Goal: Task Accomplishment & Management: Use online tool/utility

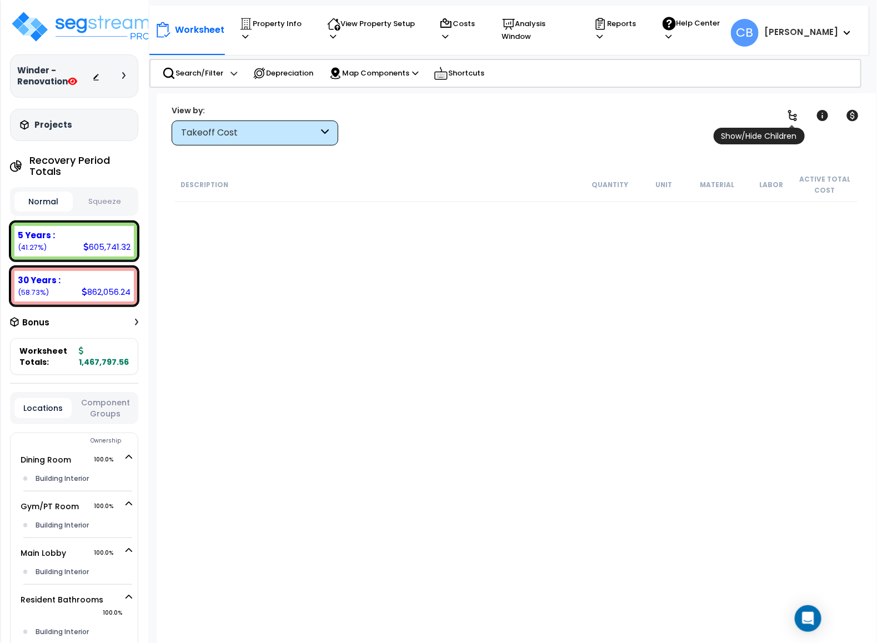
click at [785, 113] on link at bounding box center [792, 115] width 24 height 24
click at [785, 112] on link at bounding box center [792, 115] width 24 height 24
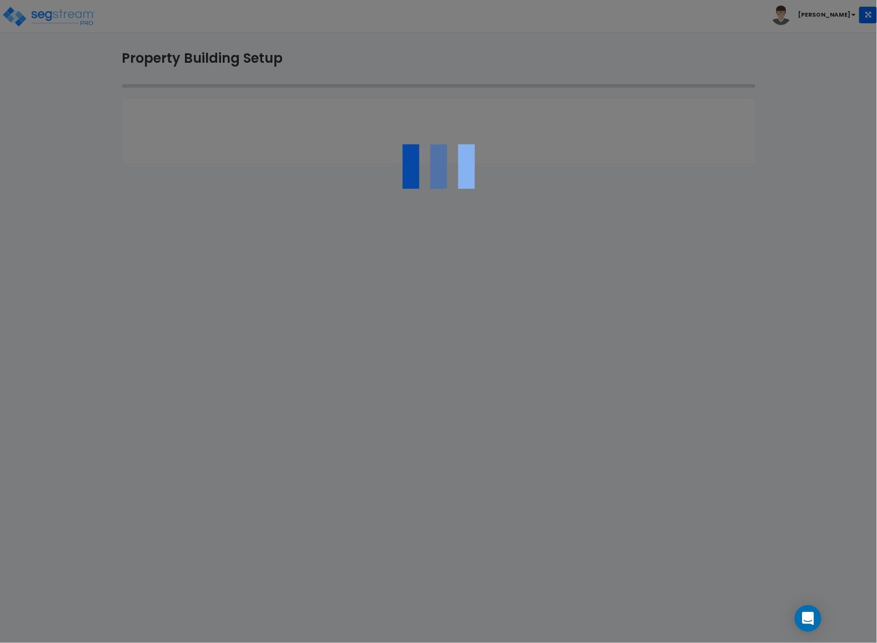
select select "2024"
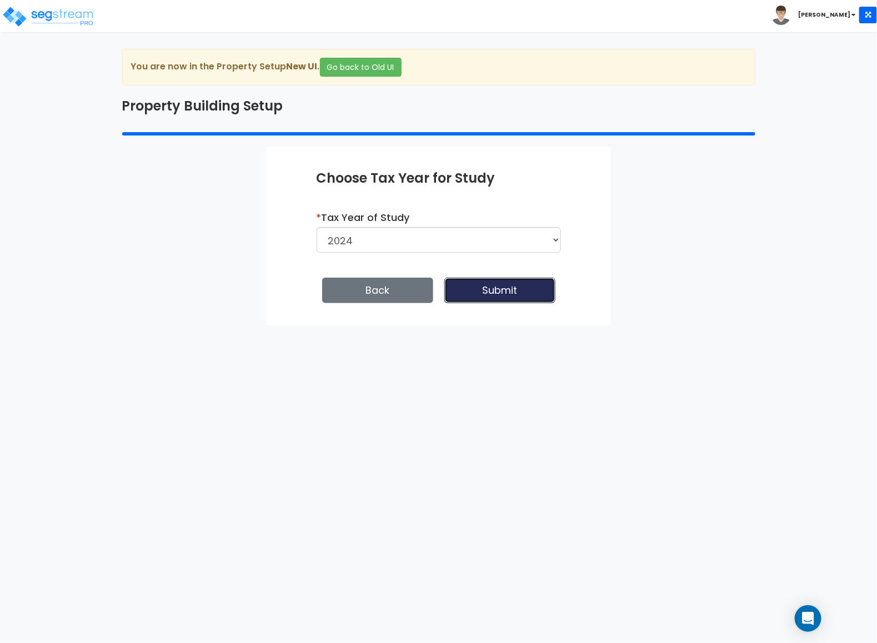
click at [471, 284] on button "Submit" at bounding box center [499, 291] width 111 height 26
click at [396, 290] on button "Back" at bounding box center [377, 291] width 111 height 26
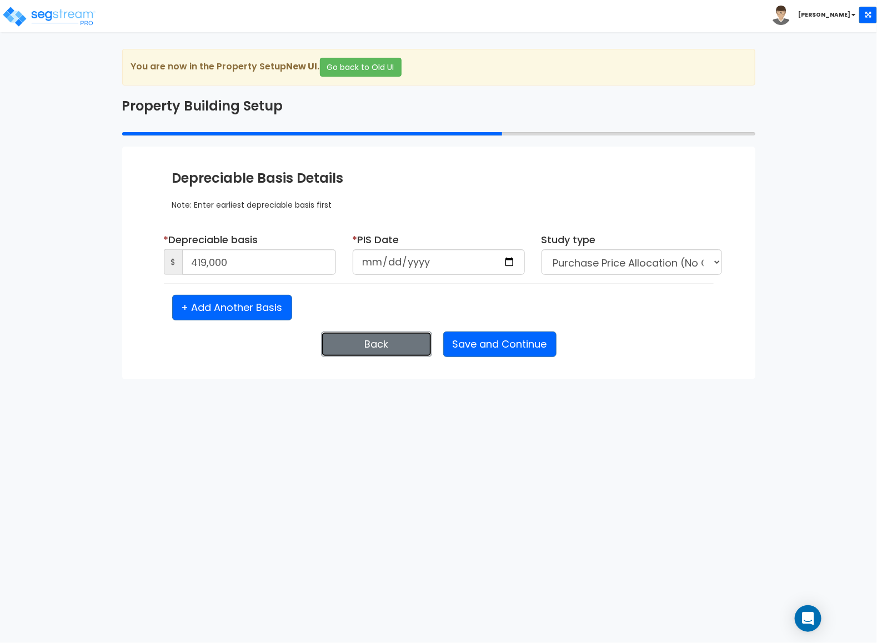
click at [403, 344] on button "Back" at bounding box center [376, 345] width 111 height 26
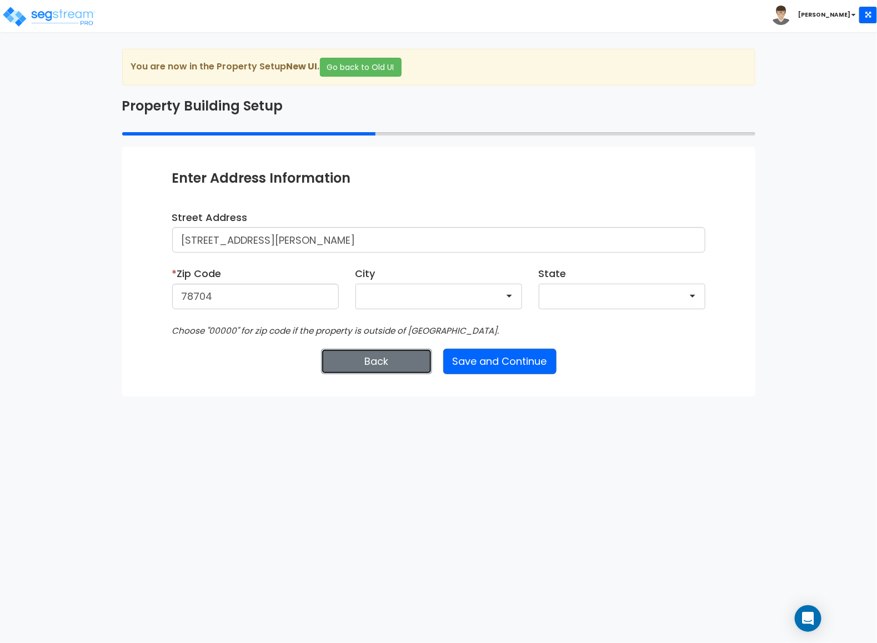
click at [363, 364] on button "Back" at bounding box center [376, 362] width 111 height 26
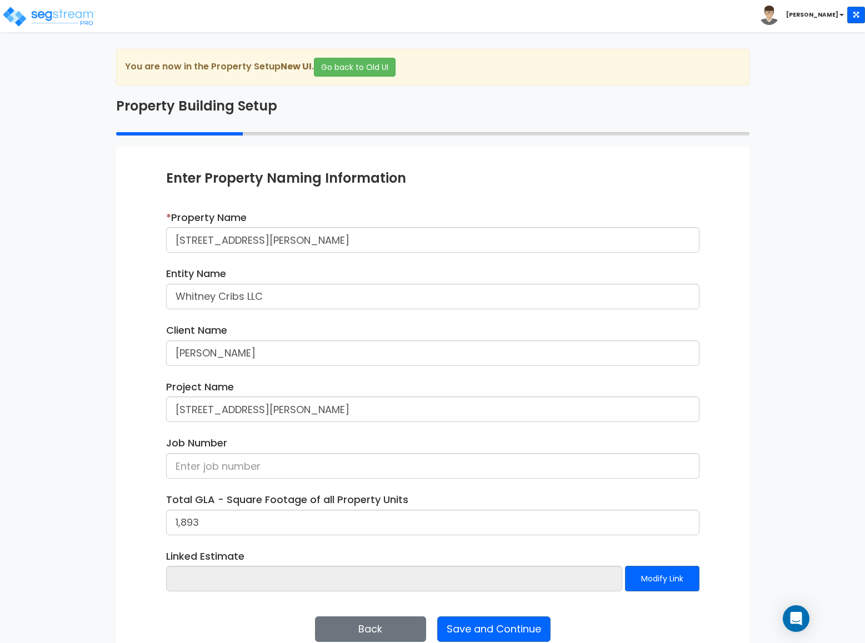
scroll to position [22, 0]
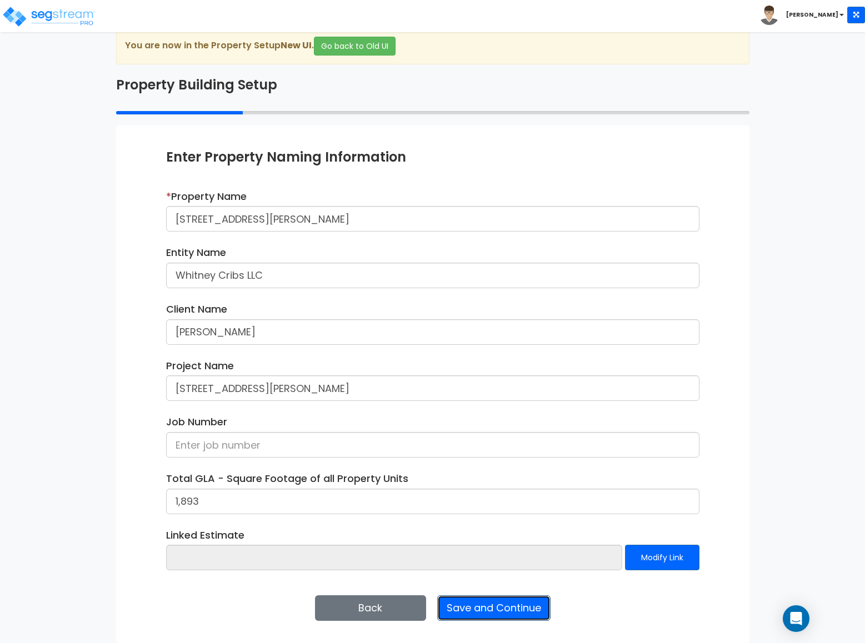
click at [517, 613] on button "Save and Continue" at bounding box center [493, 608] width 113 height 26
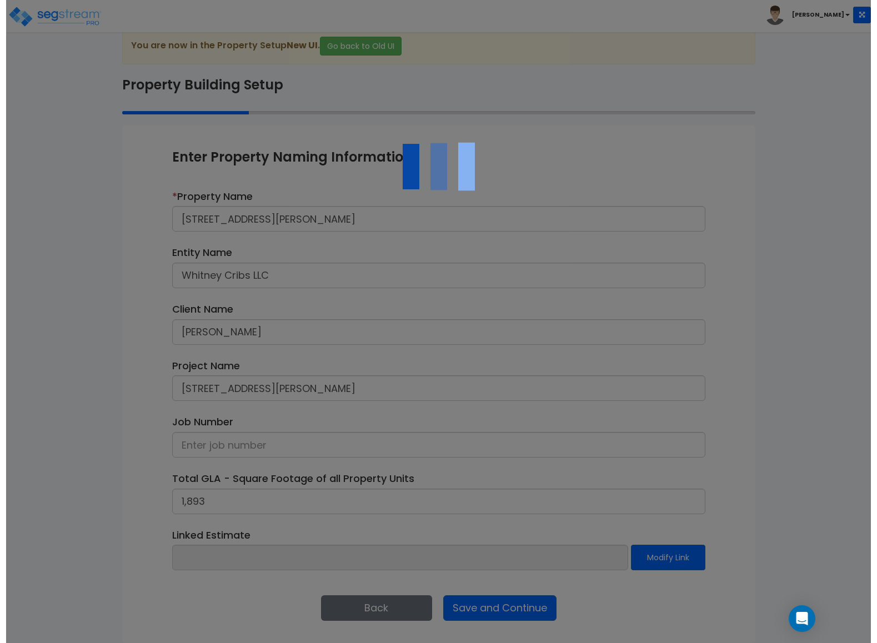
scroll to position [0, 0]
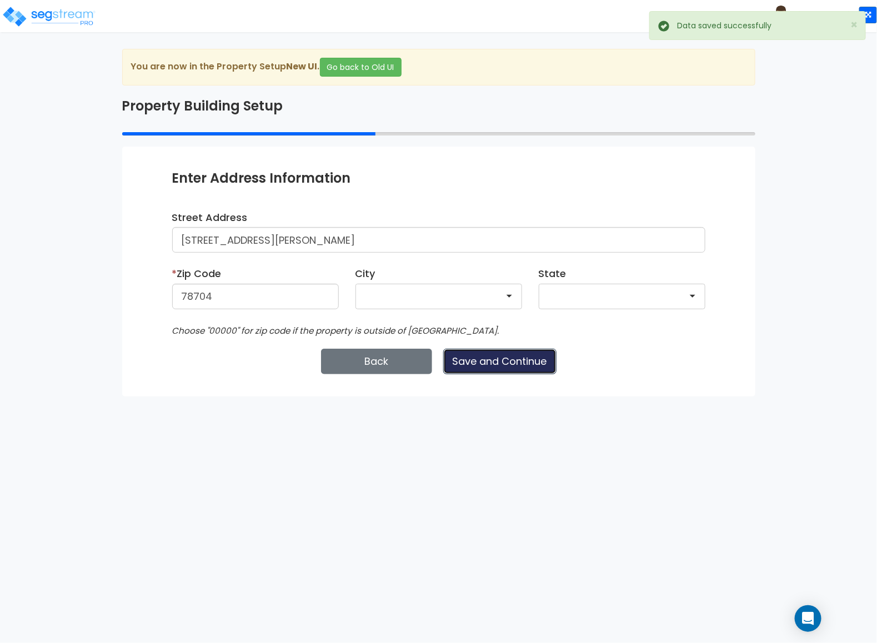
click at [498, 369] on button "Save and Continue" at bounding box center [499, 362] width 113 height 26
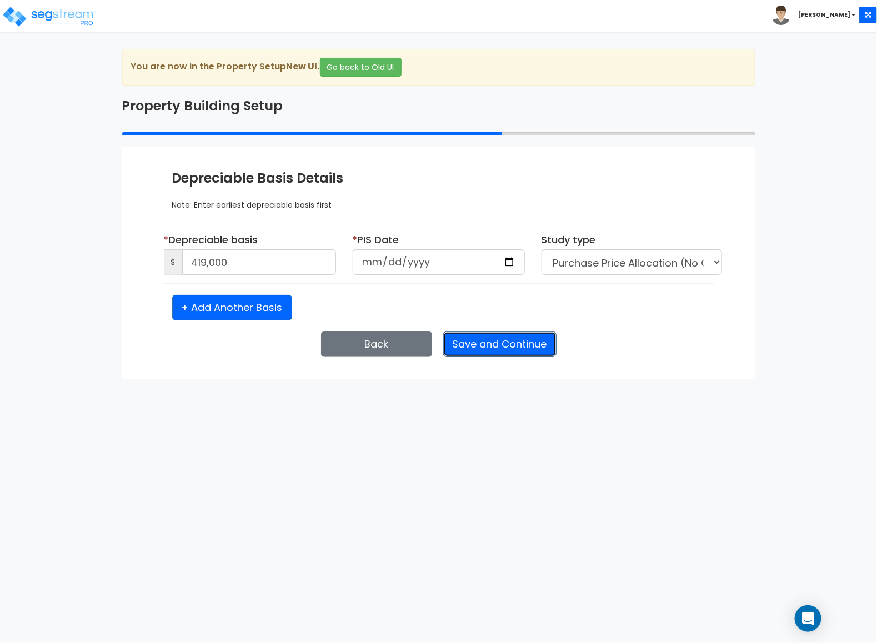
click at [523, 353] on button "Save and Continue" at bounding box center [499, 345] width 113 height 26
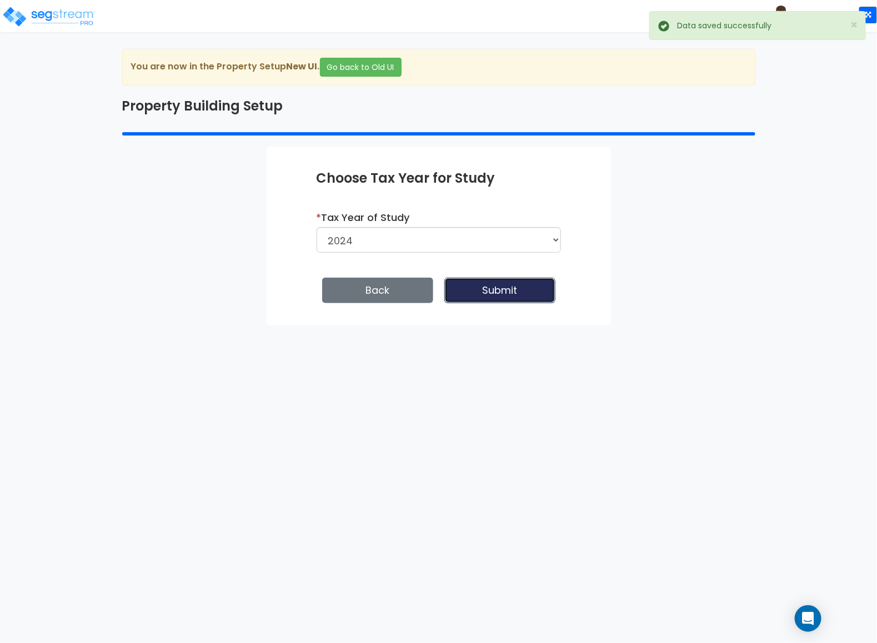
click at [508, 297] on button "Submit" at bounding box center [499, 291] width 111 height 26
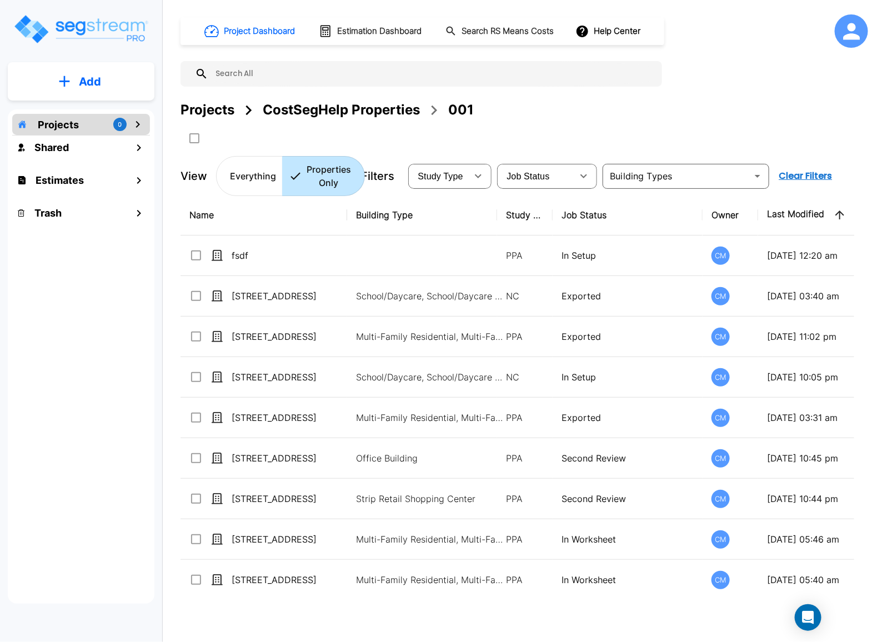
click at [48, 431] on div "Projects 0 Shared Estimates Trash" at bounding box center [81, 356] width 147 height 494
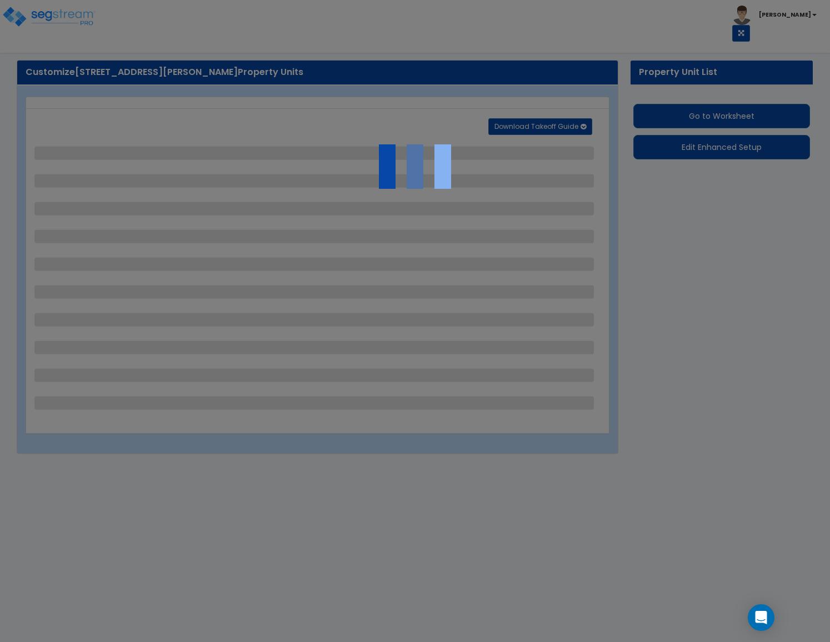
select select "2"
select select "7"
select select "1"
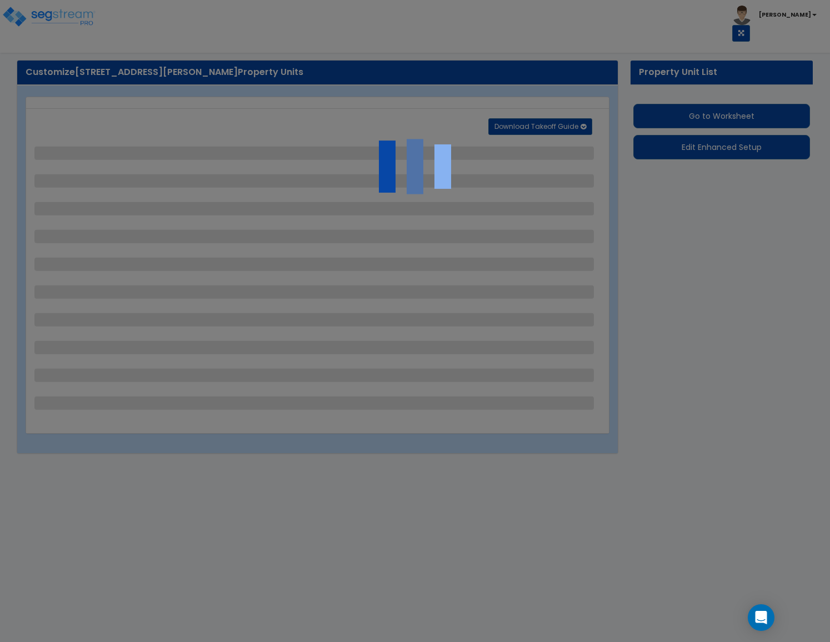
select select "3"
select select "1"
select select "5"
select select "1"
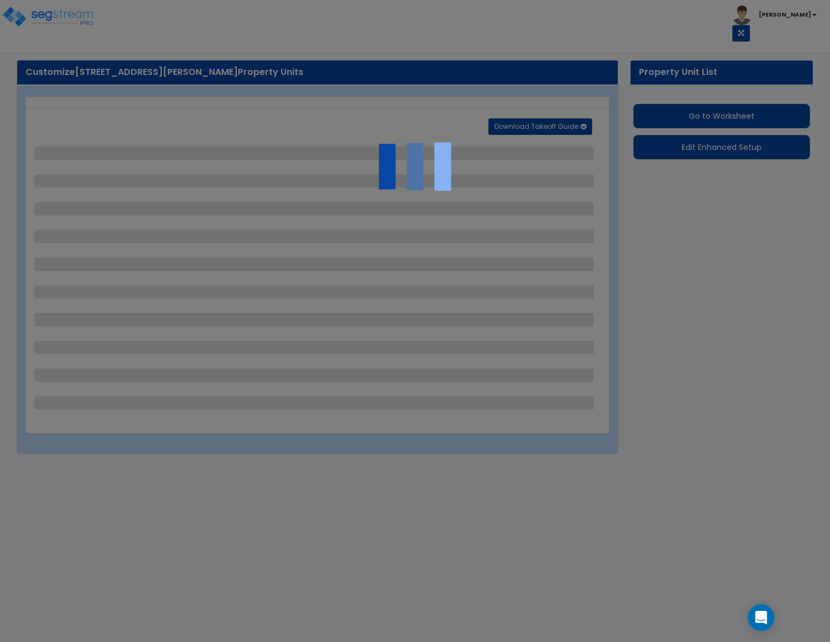
select select "6"
select select "2"
select select "1"
select select "3"
select select "1"
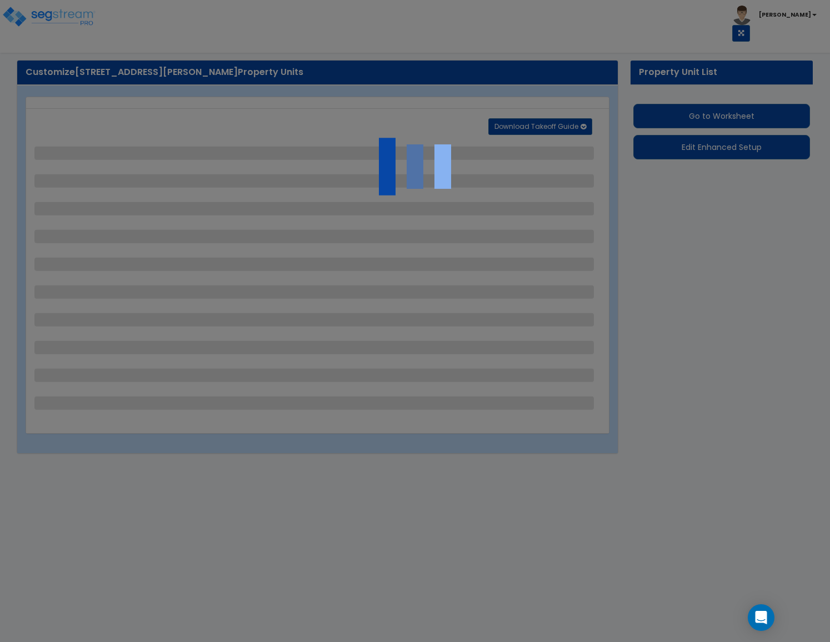
select select "2"
select select "1"
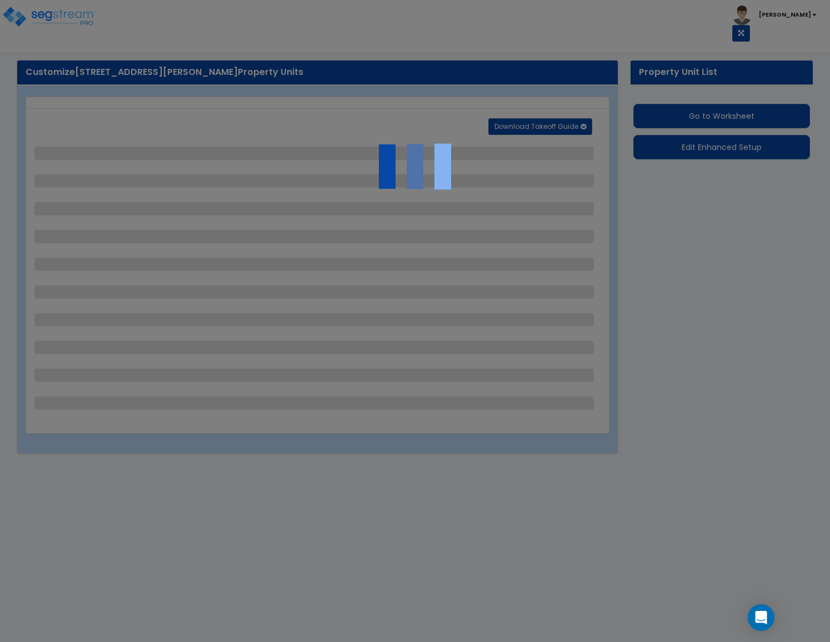
select select "2"
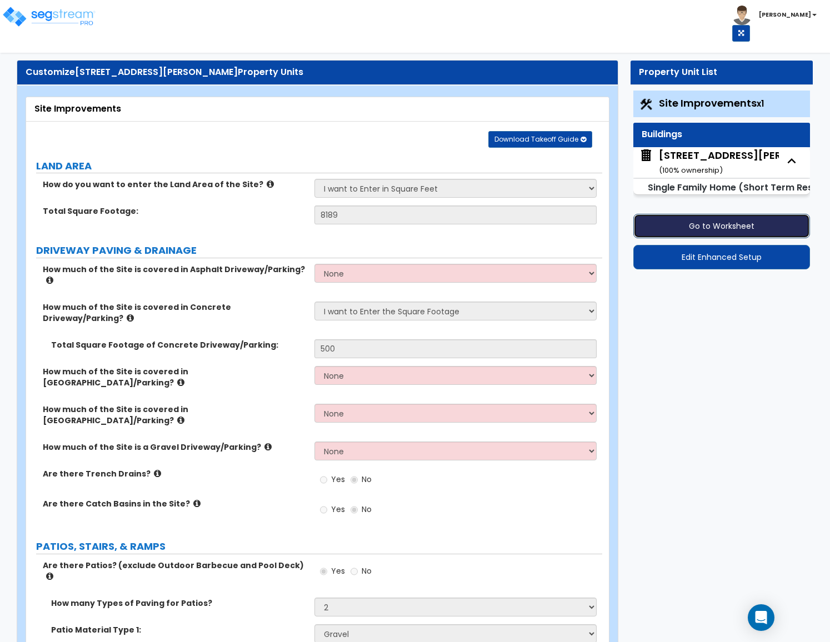
drag, startPoint x: 683, startPoint y: 234, endPoint x: 728, endPoint y: 230, distance: 45.1
click at [727, 230] on button "Go to Worksheet" at bounding box center [721, 226] width 177 height 24
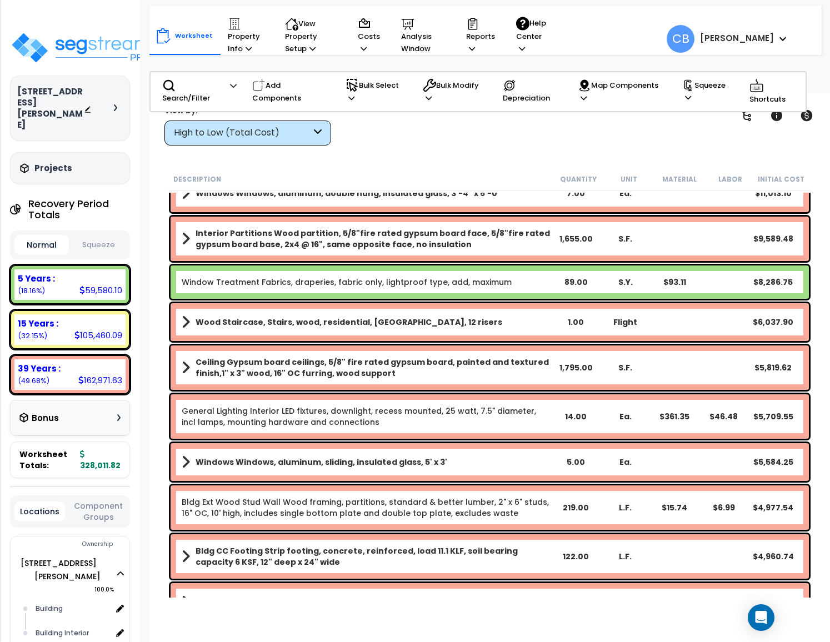
scroll to position [756, 0]
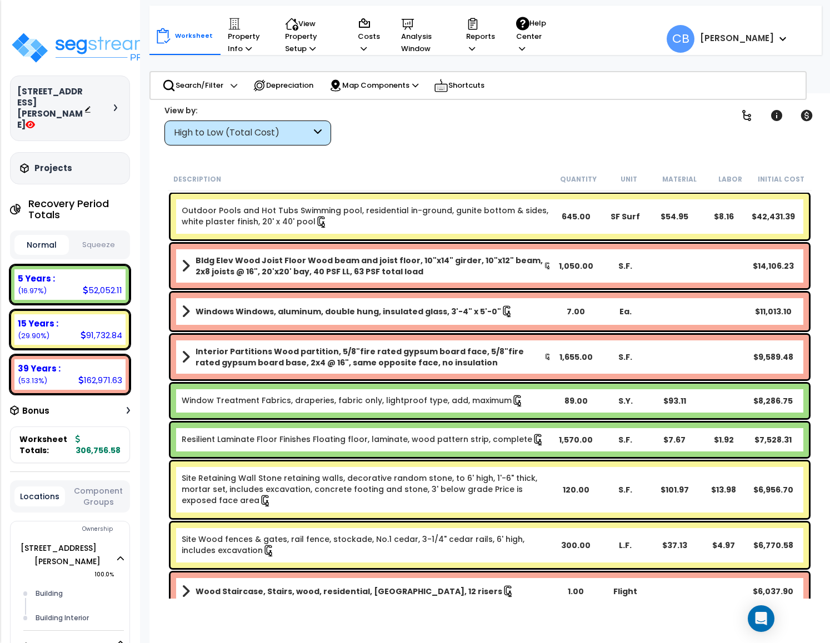
drag, startPoint x: 108, startPoint y: 89, endPoint x: 117, endPoint y: 97, distance: 11.8
click at [107, 88] on div "[STREET_ADDRESS][PERSON_NAME]" at bounding box center [70, 108] width 106 height 44
click at [117, 104] on icon at bounding box center [115, 107] width 3 height 7
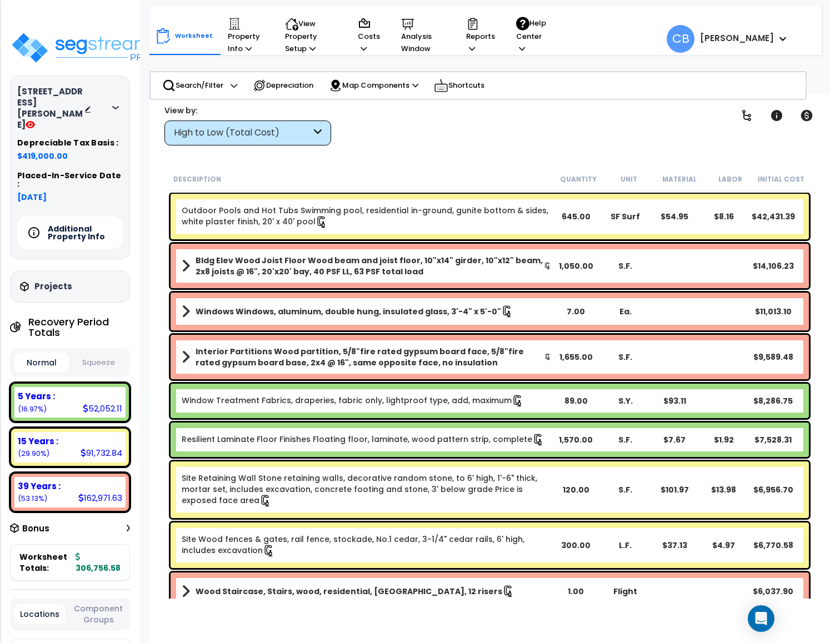
click at [117, 106] on icon at bounding box center [115, 107] width 7 height 3
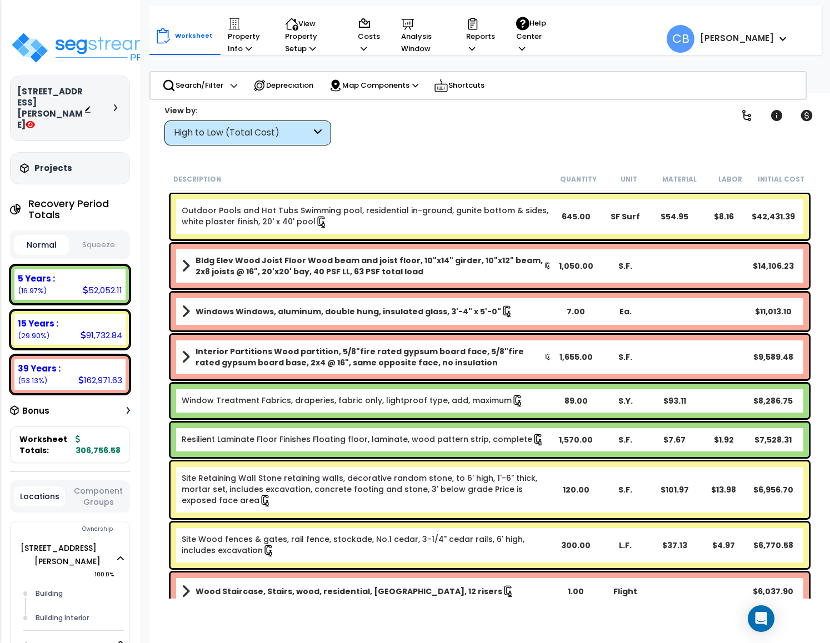
click at [101, 235] on button "Squeeze" at bounding box center [99, 244] width 54 height 19
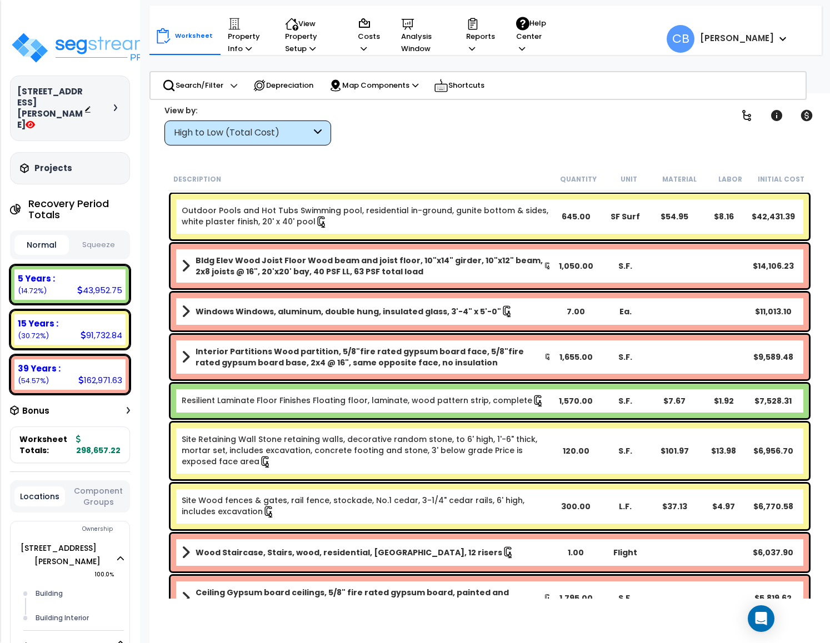
click at [89, 235] on button "Squeeze" at bounding box center [99, 244] width 54 height 19
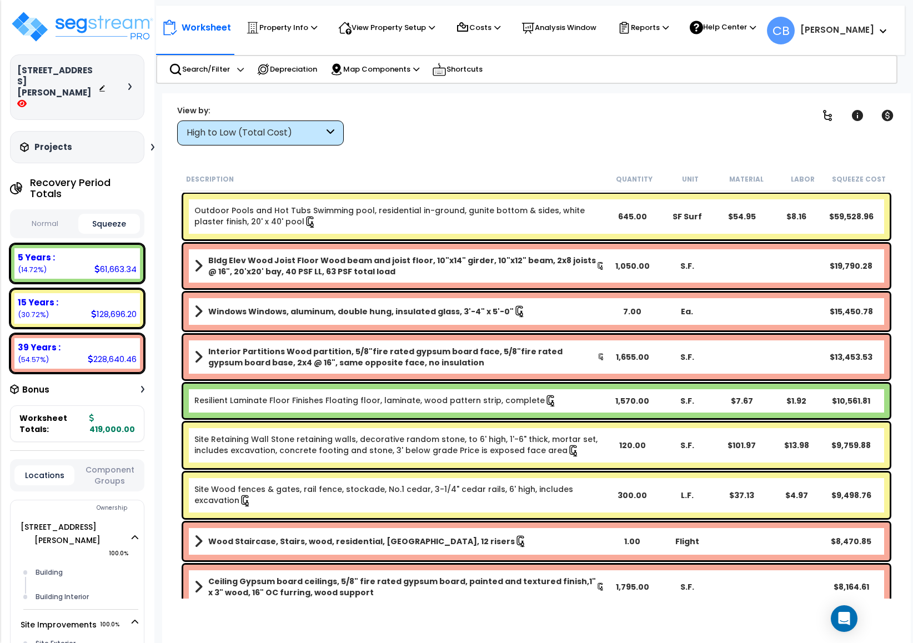
click at [503, 238] on div "Outdoor Pools and Hot Tubs Swimming pool, residential in-ground, gunite bottom …" at bounding box center [536, 216] width 712 height 51
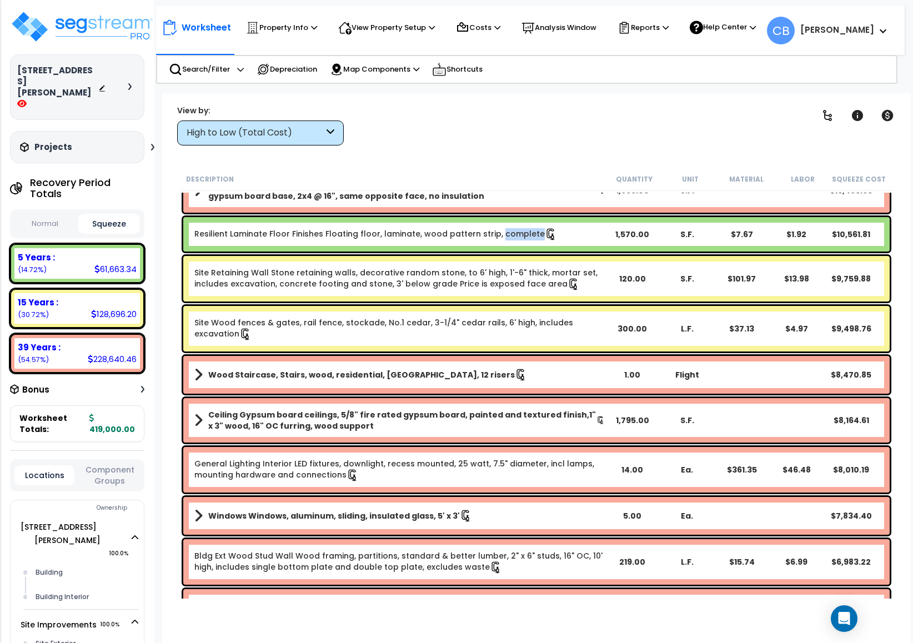
click at [503, 238] on link "Resilient Laminate Floor Finishes Floating floor, laminate, wood pattern strip,…" at bounding box center [375, 234] width 363 height 12
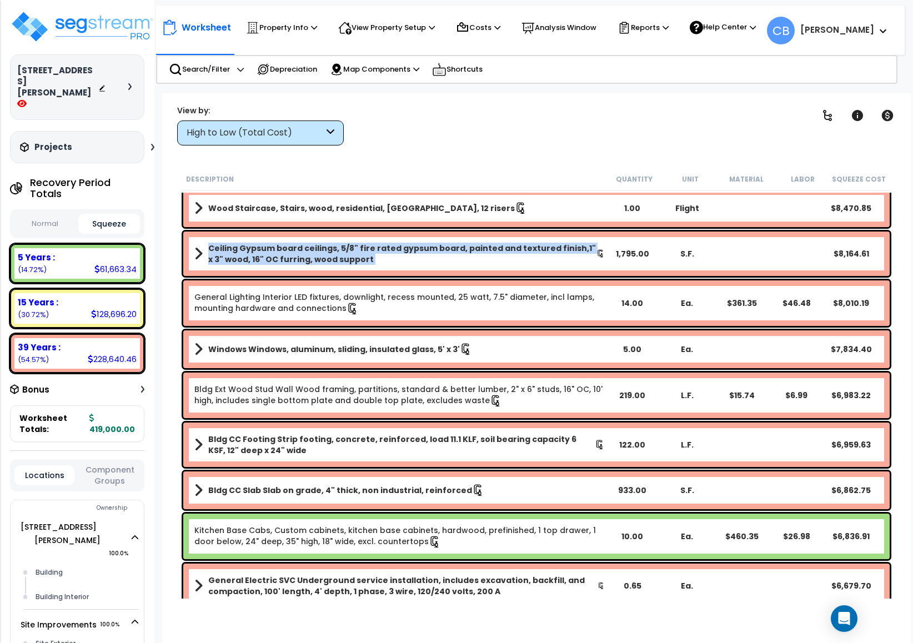
click at [503, 238] on div "Ceiling Gypsum board ceilings, 5/8" fire rated gypsum board, painted and textur…" at bounding box center [536, 254] width 706 height 44
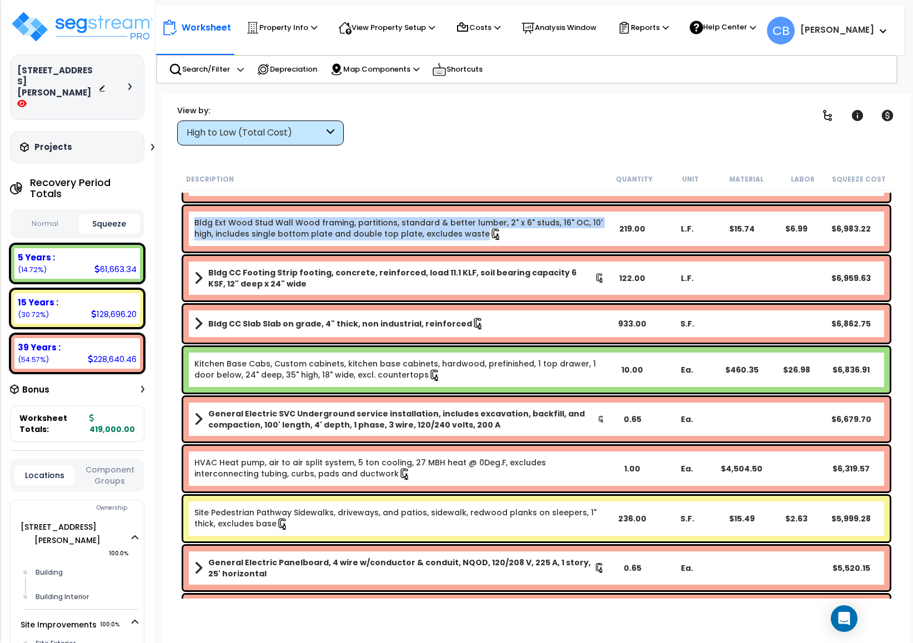
click at [503, 238] on link "Bldg Ext Wood Stud Wall Wood framing, partitions, standard & better lumber, 2" …" at bounding box center [399, 228] width 410 height 23
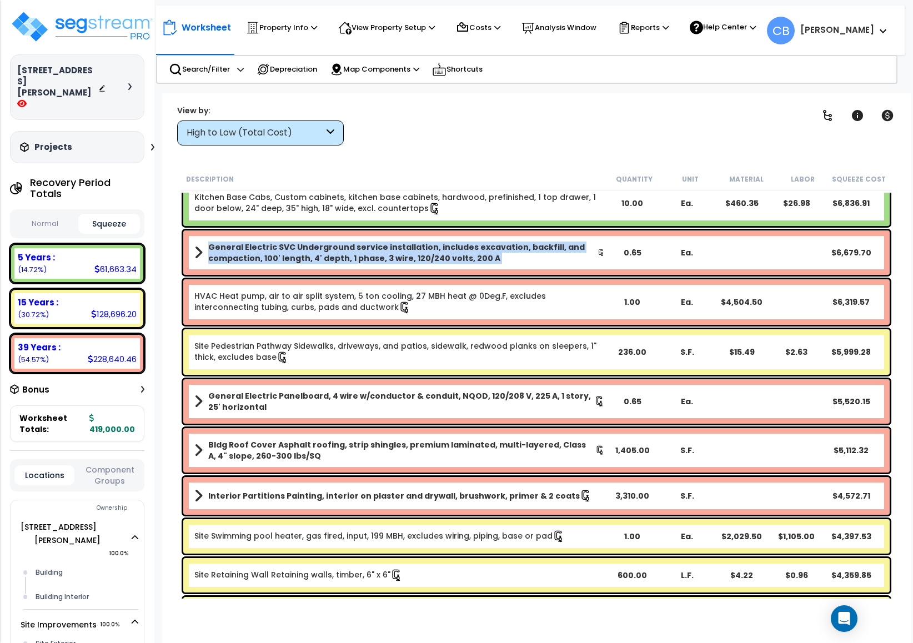
click at [503, 238] on div "General Electric SVC Underground service installation, includes excavation, bac…" at bounding box center [536, 252] width 706 height 44
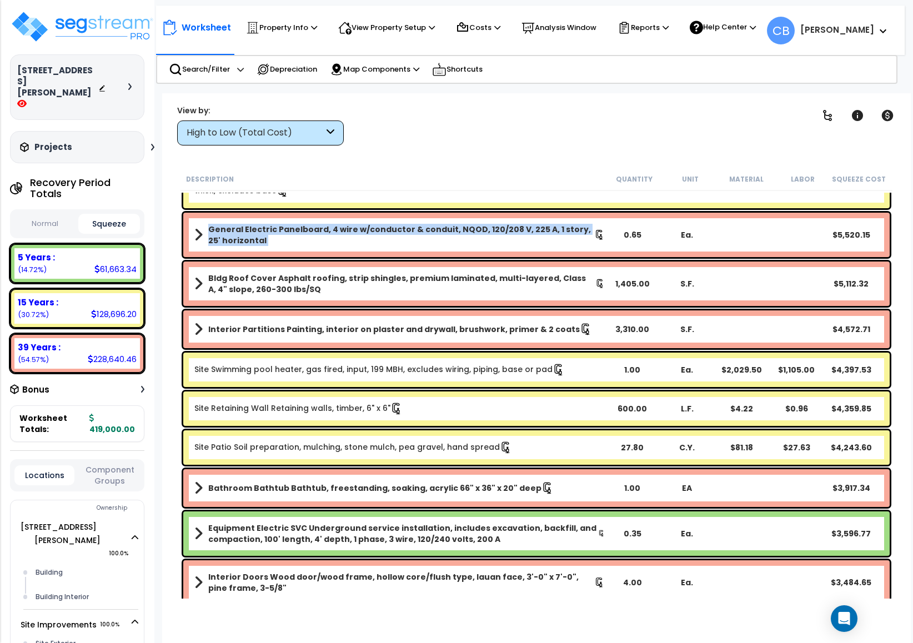
click at [503, 238] on b "General Electric Panelboard, 4 wire w/conductor & conduit, NQOD, 120/208 V, 225…" at bounding box center [401, 235] width 386 height 22
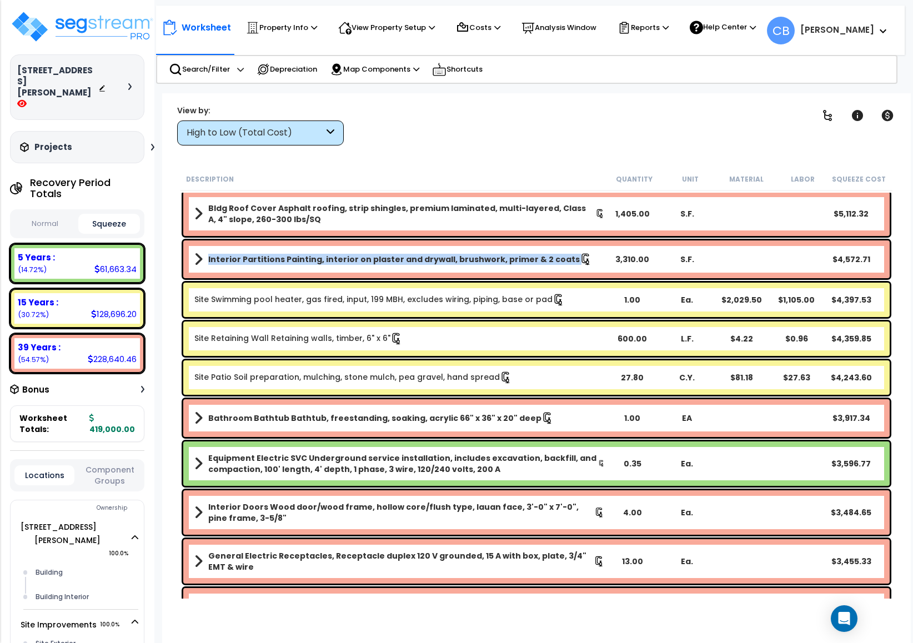
click at [503, 238] on div "Interior Partitions Painting, interior on plaster and drywall, brushwork, prime…" at bounding box center [536, 259] width 712 height 43
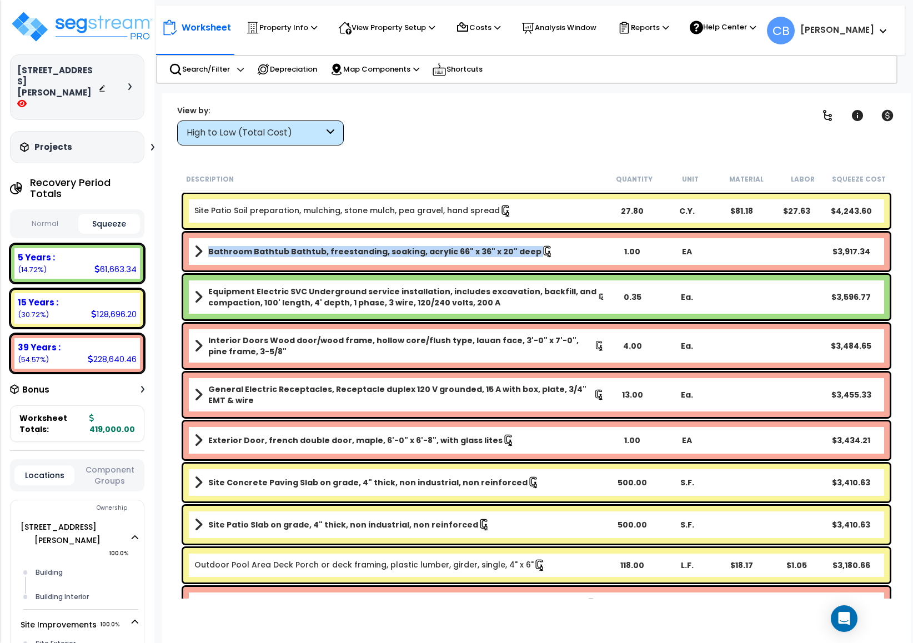
click at [503, 238] on div "Bathroom Bathtub Bathtub, freestanding, soaking, acrylic 66" x 36" x 20" deep 1…" at bounding box center [536, 252] width 706 height 38
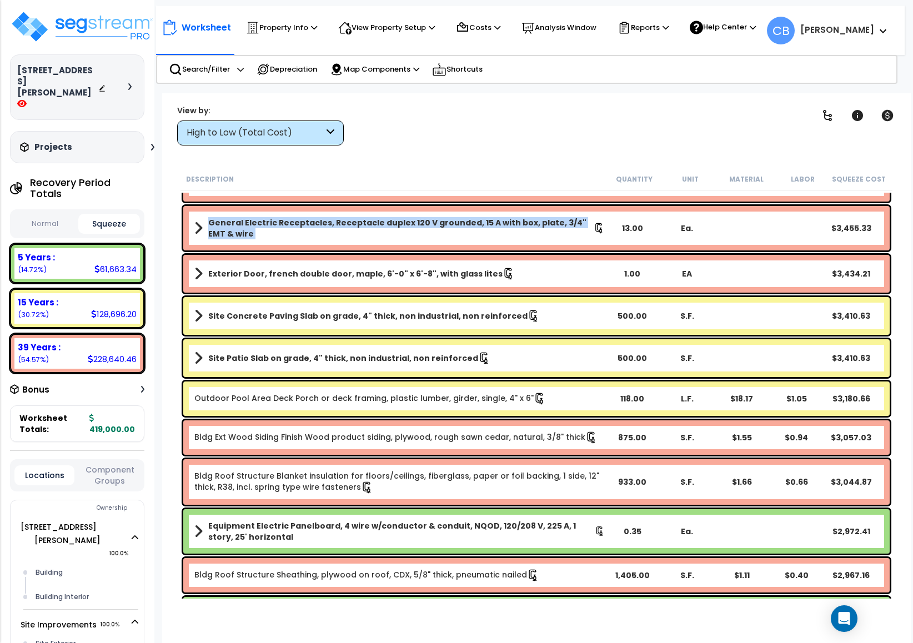
click at [503, 238] on b "General Electric Receptacles, Receptacle duplex 120 V grounded, 15 A with box, …" at bounding box center [400, 228] width 385 height 22
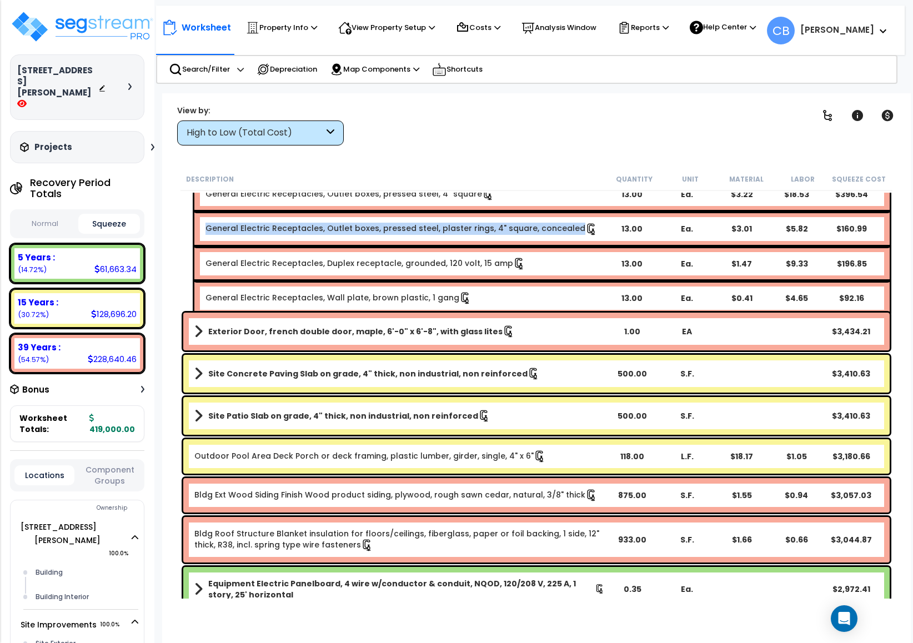
click at [503, 238] on div "General Electric Receptacles, Outlet boxes, pressed steel, plaster rings, 4" sq…" at bounding box center [541, 229] width 695 height 34
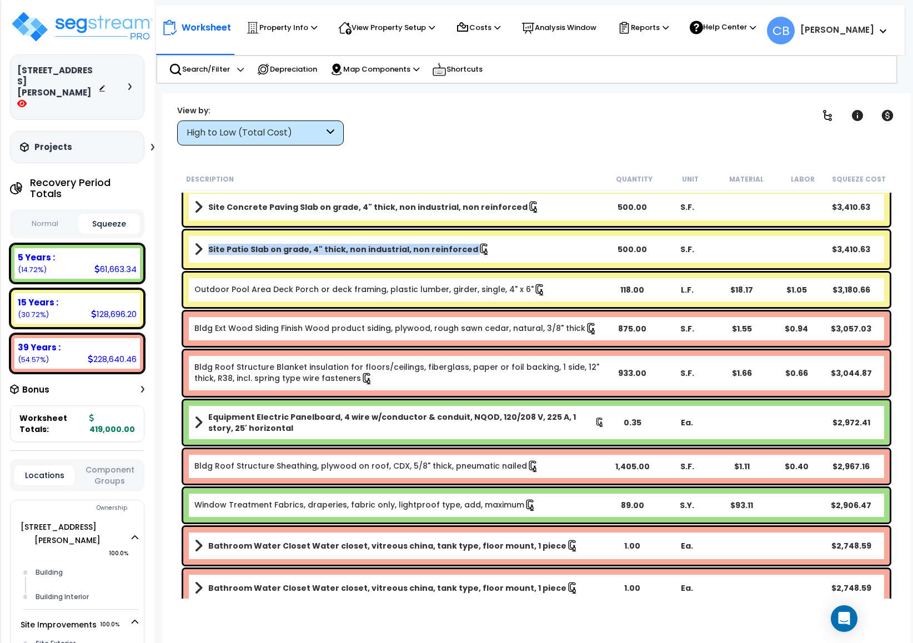
click at [503, 238] on div "Site Patio Slab on grade, 4" thick, non industrial, non reinforced 500.00 S.F. …" at bounding box center [536, 249] width 706 height 38
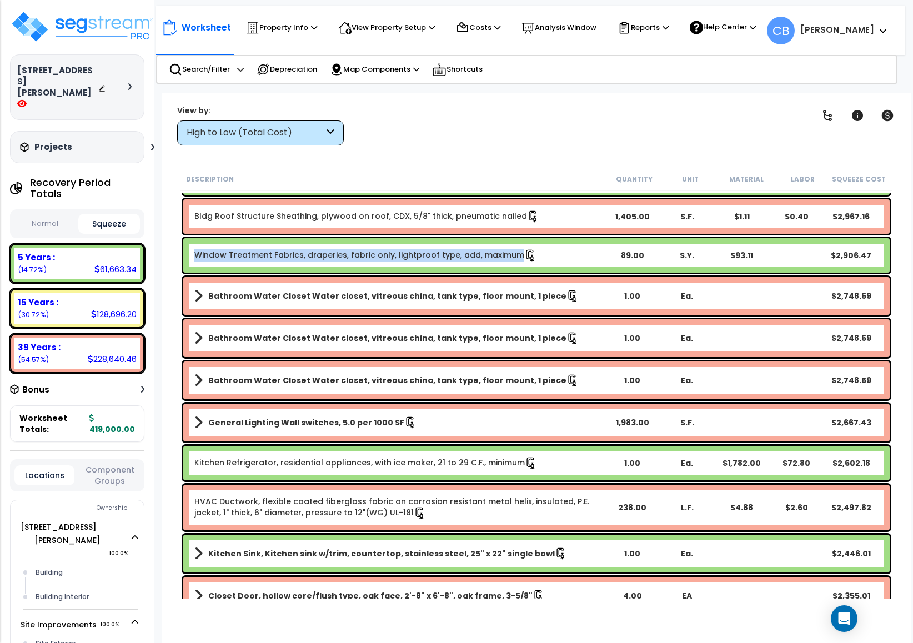
click at [503, 238] on div "Window Treatment Fabrics, draperies, fabric only, lightproof type, add, maximum…" at bounding box center [536, 255] width 706 height 34
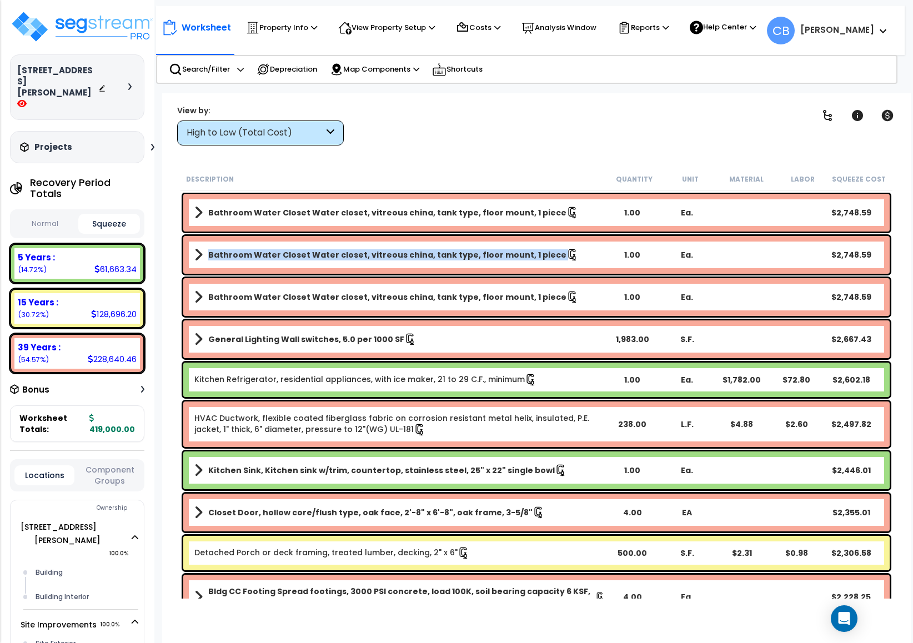
click at [503, 238] on div "Bathroom Water Closet Water closet, vitreous china, tank type, floor mount, 1 p…" at bounding box center [536, 255] width 706 height 38
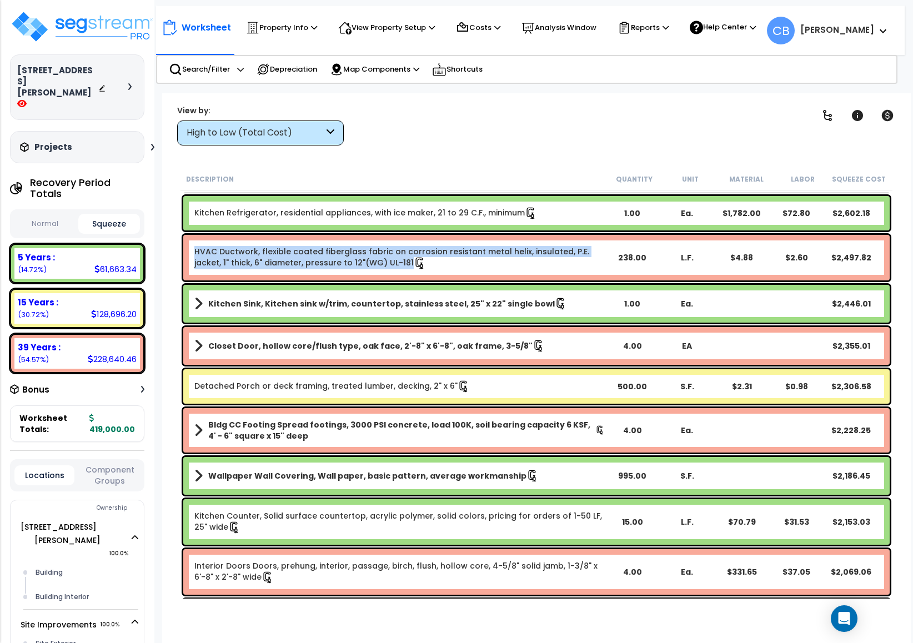
click at [503, 238] on div "HVAC Ductwork, flexible coated fiberglass fabric on corrosion resistant metal h…" at bounding box center [536, 258] width 706 height 46
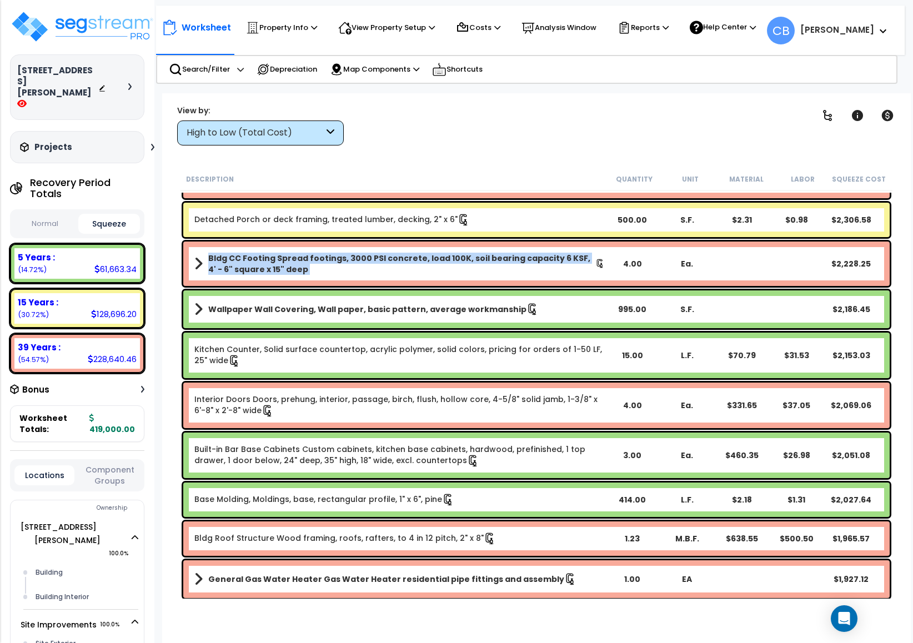
click at [503, 239] on div "Bldg CC Footing Spread footings, 3000 PSI concrete, load 100K, soil bearing cap…" at bounding box center [536, 264] width 712 height 50
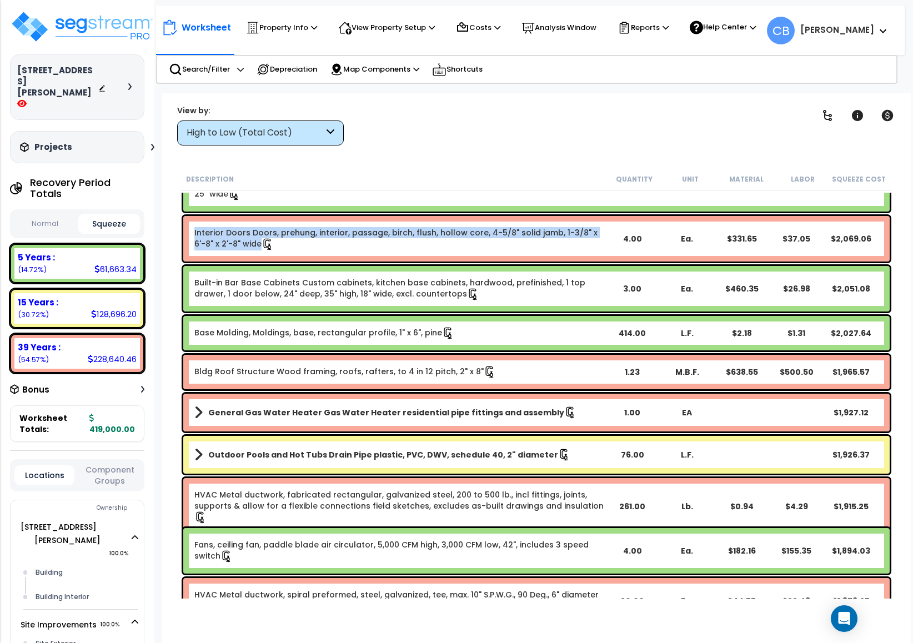
click at [503, 238] on link "Interior Doors Doors, prehung, interior, passage, birch, flush, hollow core, 4-…" at bounding box center [399, 238] width 410 height 23
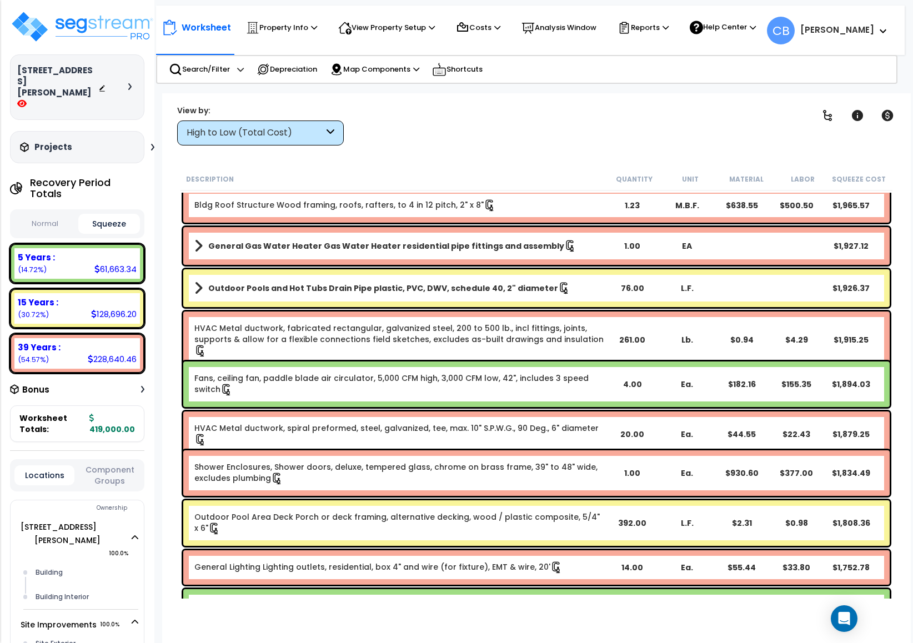
click at [503, 238] on link "General Gas Water Heater Gas Water Heater residential pipe fittings and assembly" at bounding box center [399, 246] width 410 height 16
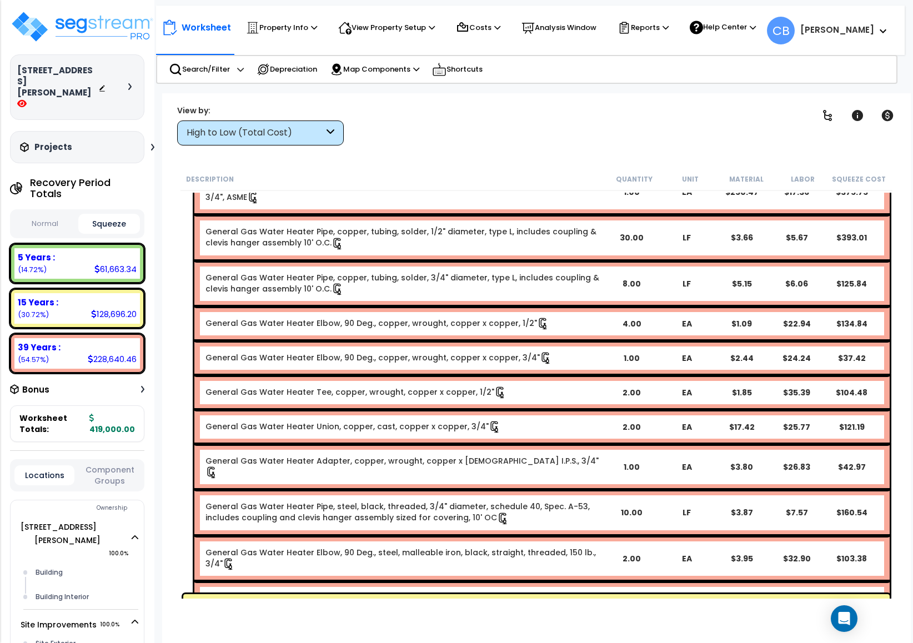
click at [503, 238] on link "General Gas Water Heater Pipe, copper, tubing, solder, 1/2" diameter, type L, i…" at bounding box center [404, 237] width 398 height 23
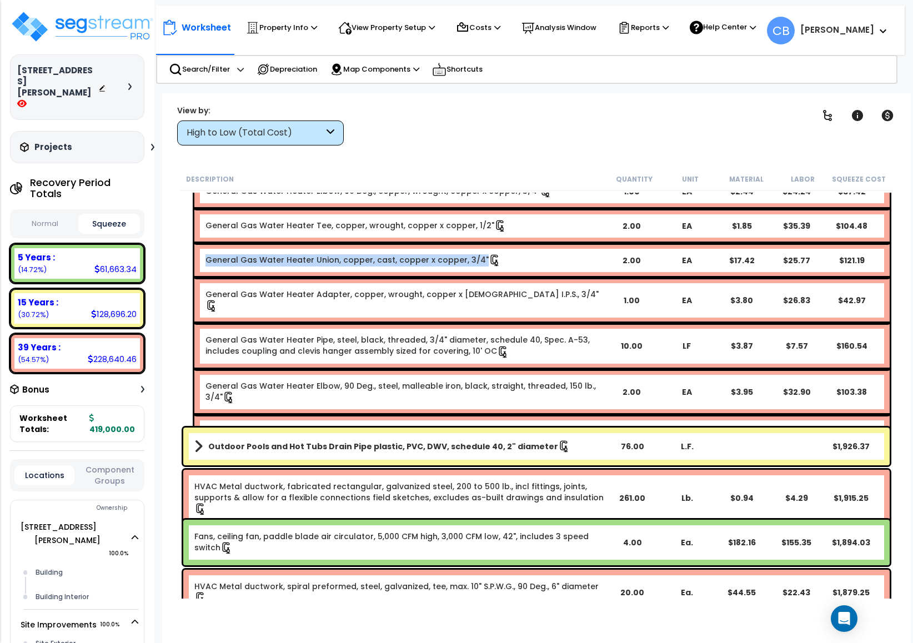
click at [503, 243] on div "General Gas Water Heater Union, copper, cast, copper x copper, 3/4" 2.00 EA $17…" at bounding box center [541, 260] width 695 height 34
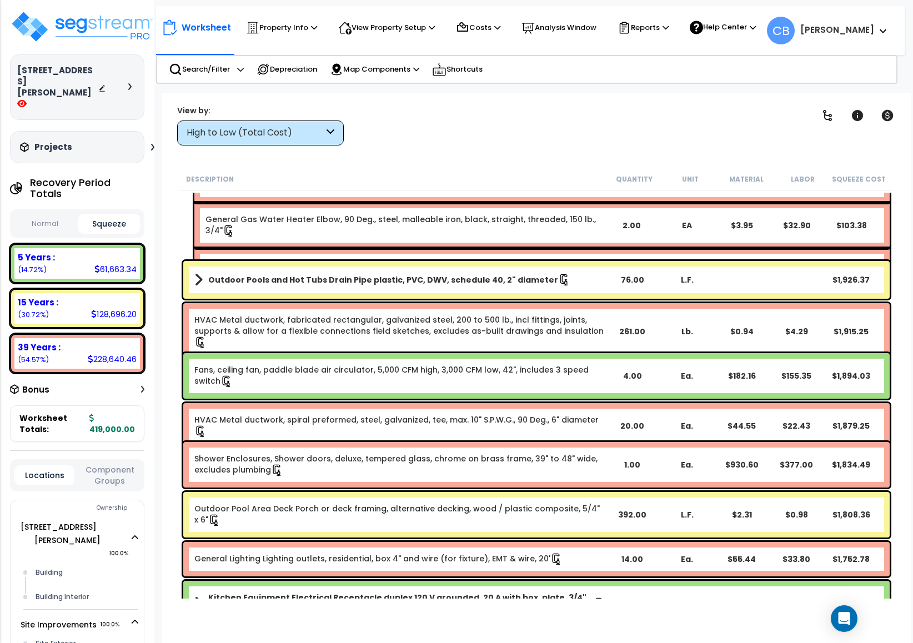
click at [503, 259] on link "General Gas Water Heater Union, steel, malleable iron, black, with brass seat, …" at bounding box center [404, 270] width 398 height 23
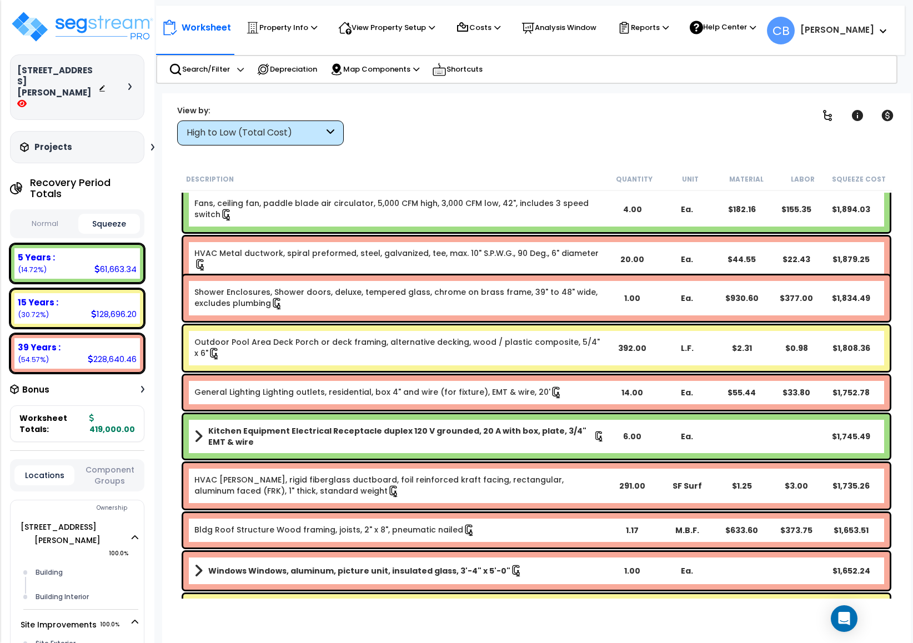
click at [503, 238] on div "HVAC Metal ductwork, spiral preformed, steel, galvanized, tee, max. 10" S.P.W.G…" at bounding box center [536, 260] width 706 height 46
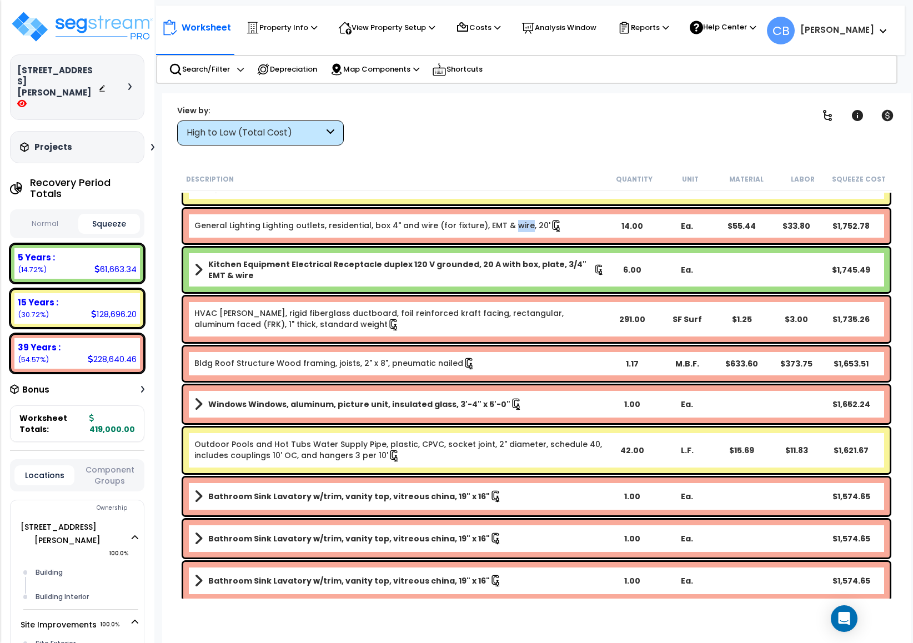
click at [503, 238] on div "General Lighting Lighting outlets, residential, box 4" and wire (for fixture), …" at bounding box center [536, 226] width 706 height 34
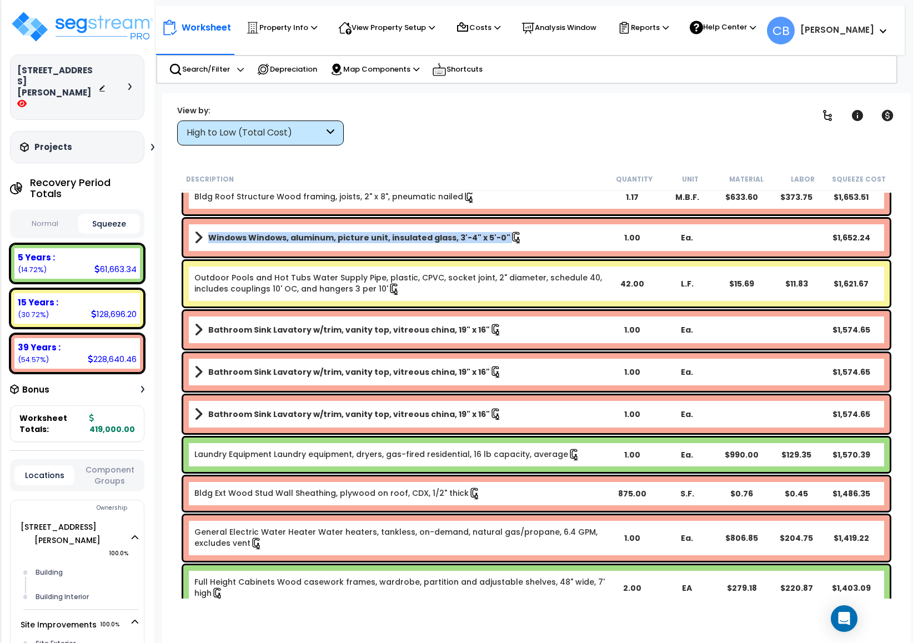
click at [510, 238] on icon at bounding box center [516, 238] width 12 height 12
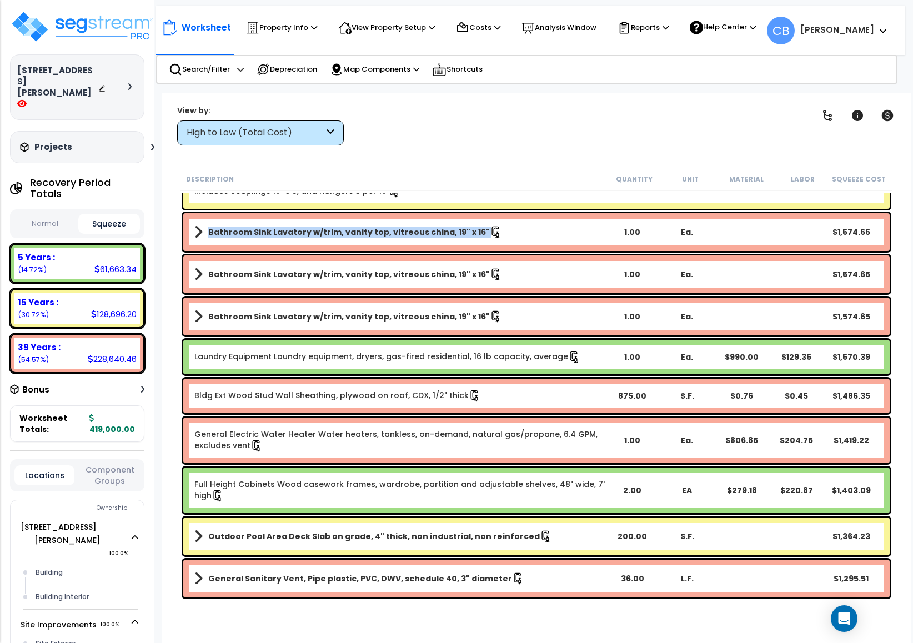
click at [503, 238] on link "Bathroom Sink Lavatory w/trim, vanity top, vitreous china, 19" x 16"" at bounding box center [399, 232] width 410 height 16
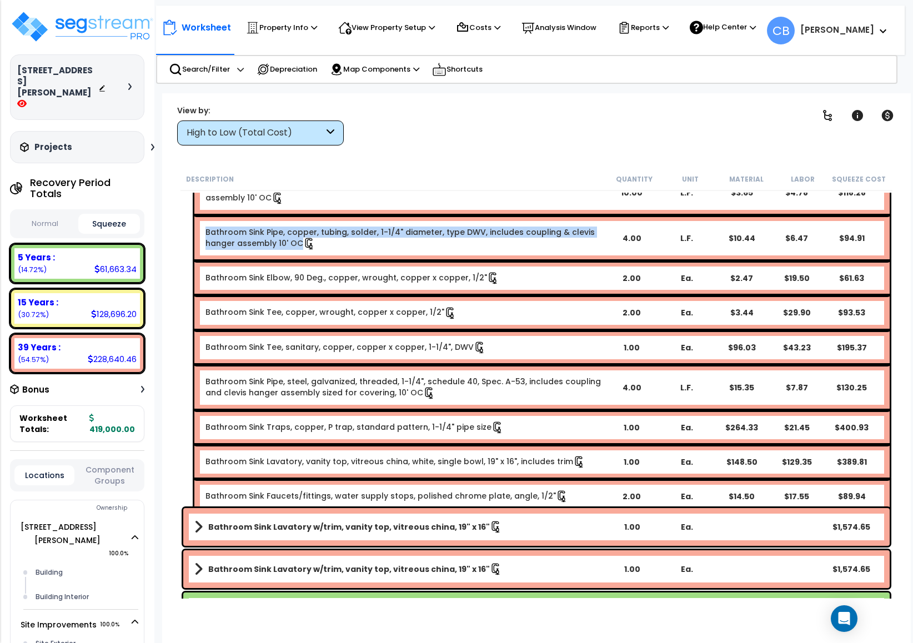
click at [503, 238] on link "Bathroom Sink Pipe, copper, tubing, solder, 1-1/4" diameter, type DWV, includes…" at bounding box center [404, 238] width 398 height 23
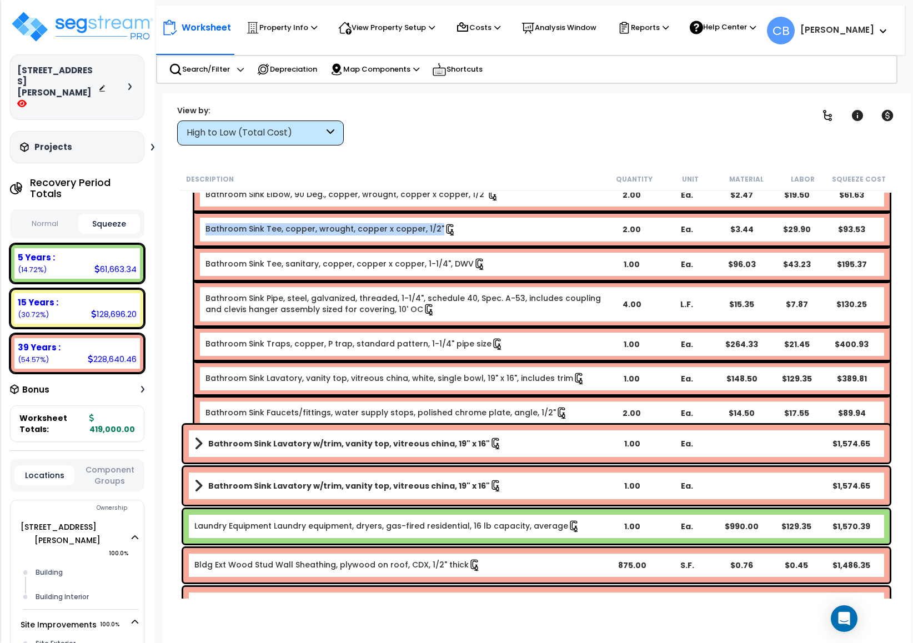
click at [503, 238] on div "Bathroom Sink Tee, copper, wrought, copper x copper, 1/2" 2.00 Ea. $3.44 $29.90…" at bounding box center [541, 229] width 695 height 34
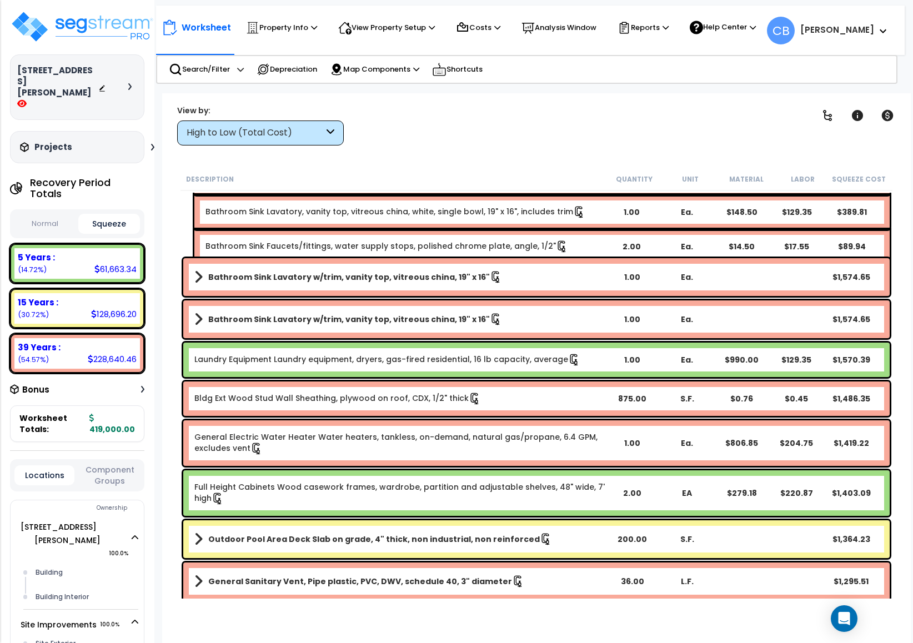
click at [503, 240] on link "Bathroom Sink Faucets/fittings, water supply stops, polished chrome plate, angl…" at bounding box center [386, 246] width 363 height 12
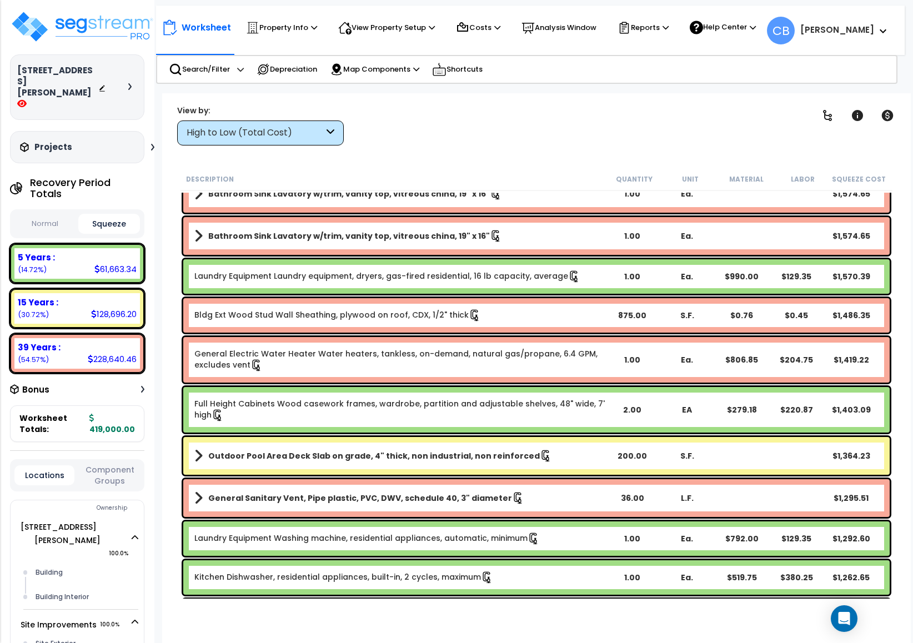
click at [503, 238] on link "Bathroom Sink Lavatory w/trim, vanity top, vitreous china, 19" x 16"" at bounding box center [399, 236] width 410 height 16
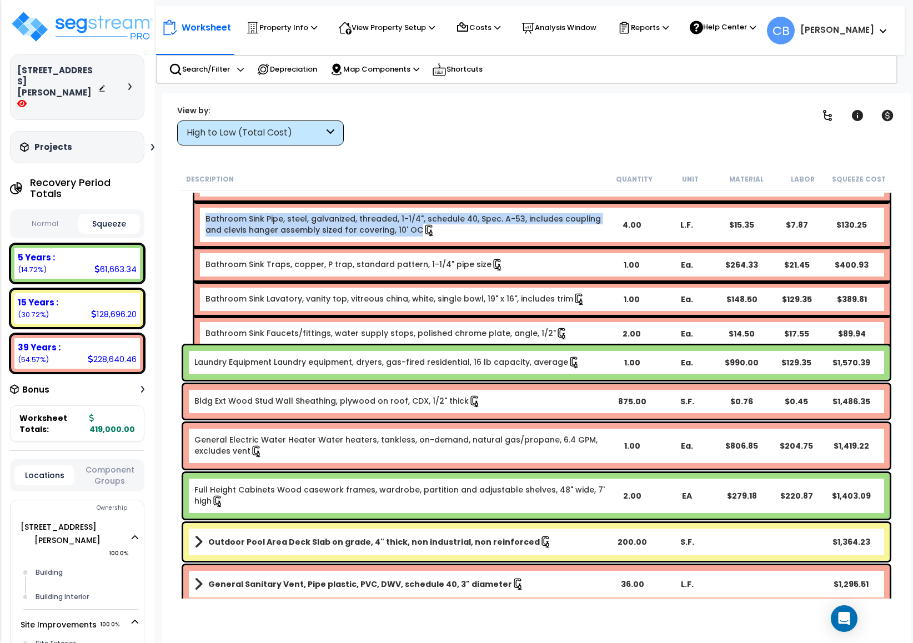
click at [503, 238] on div "Bathroom Sink Pipe, steel, galvanized, threaded, 1-1/4", schedule 40, Spec. A-5…" at bounding box center [541, 225] width 695 height 46
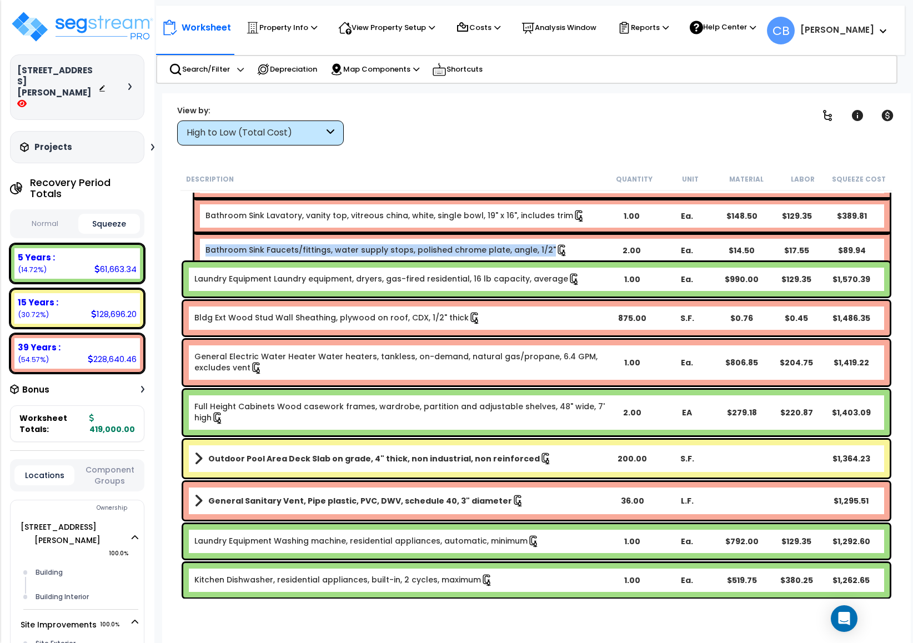
click at [503, 244] on link "Bathroom Sink Faucets/fittings, water supply stops, polished chrome plate, angl…" at bounding box center [386, 250] width 363 height 12
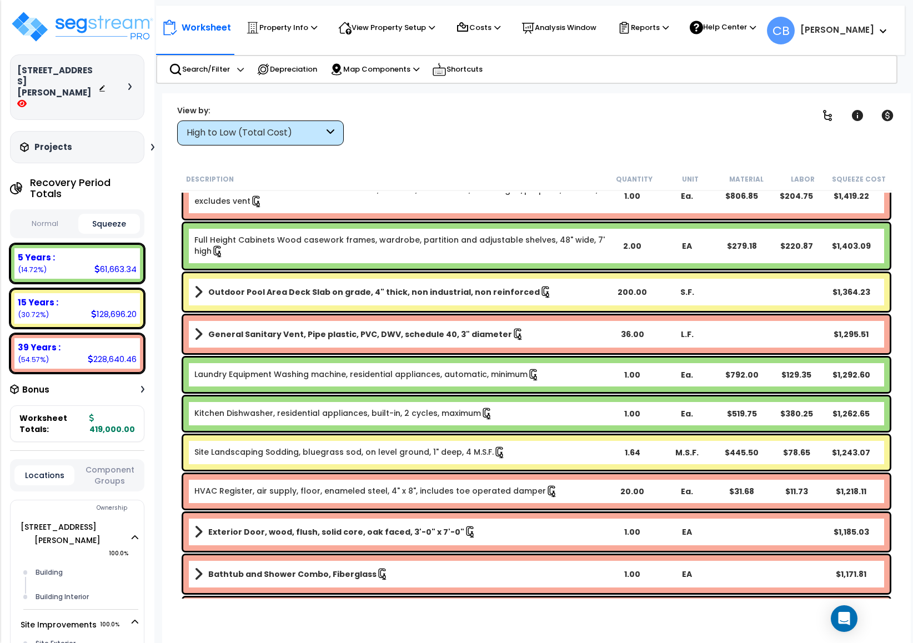
click at [448, 348] on div "General Sanitary Vent, Pipe plastic, PVC, DWV, schedule 40, 3" diameter 36.00 L…" at bounding box center [536, 334] width 706 height 38
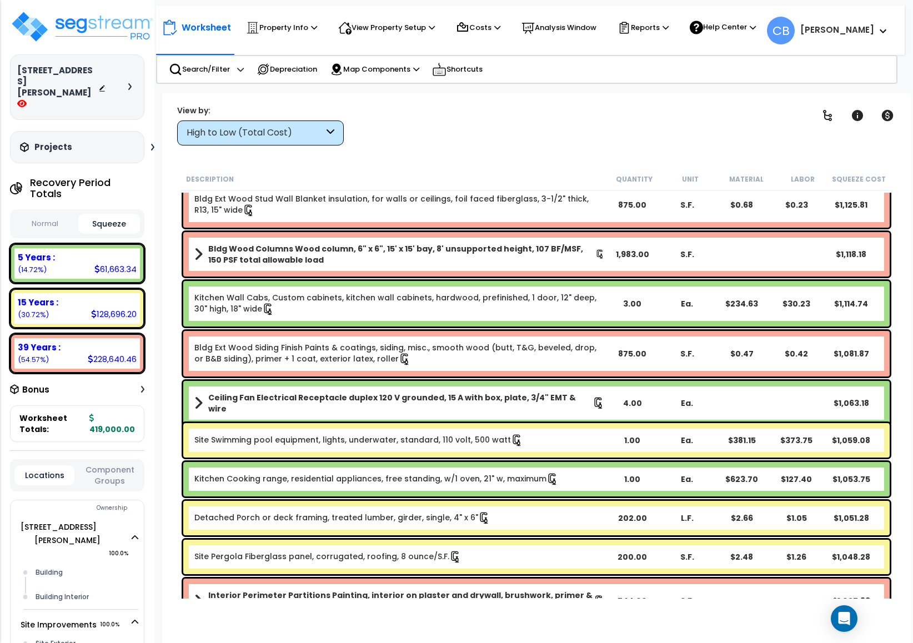
click at [448, 348] on link "Bldg Ext Wood Siding Finish Paints & coatings, siding, misc., smooth wood (butt…" at bounding box center [399, 353] width 410 height 23
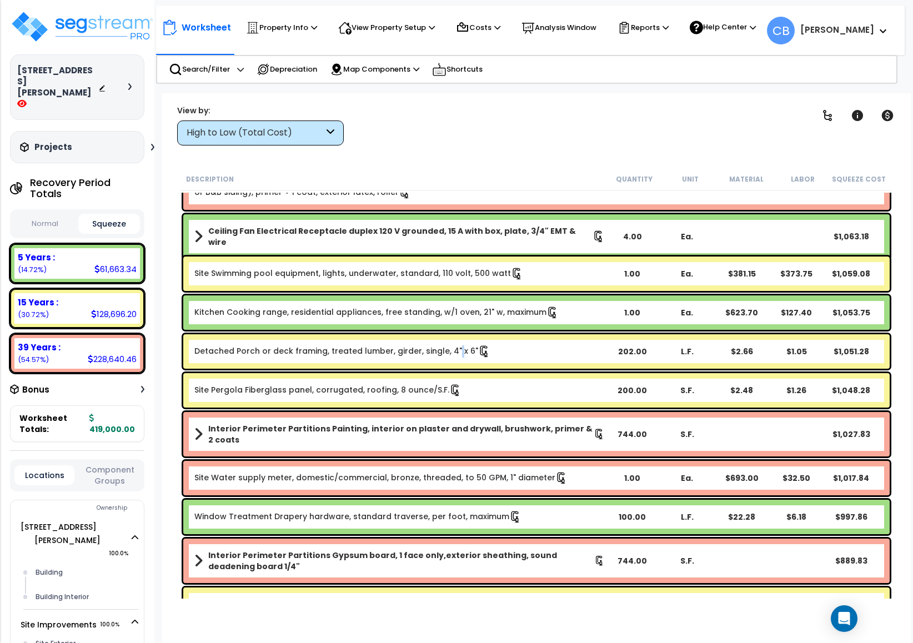
click at [448, 348] on link "Detached Porch or deck framing, treated lumber, girder, single, 4" x 6"" at bounding box center [342, 351] width 296 height 12
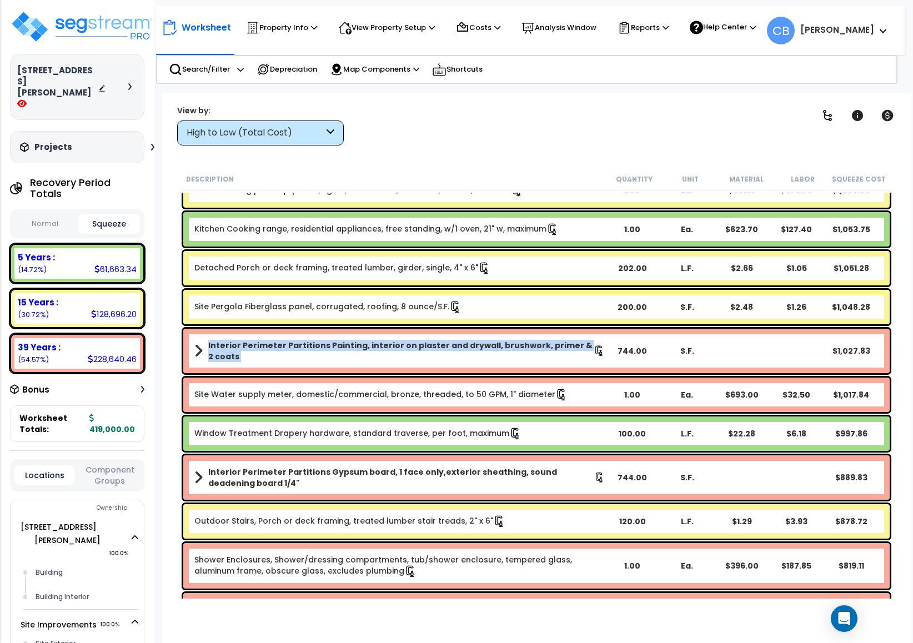
click at [448, 348] on b "Interior Perimeter Partitions Painting, interior on plaster and drywall, brushw…" at bounding box center [400, 351] width 385 height 22
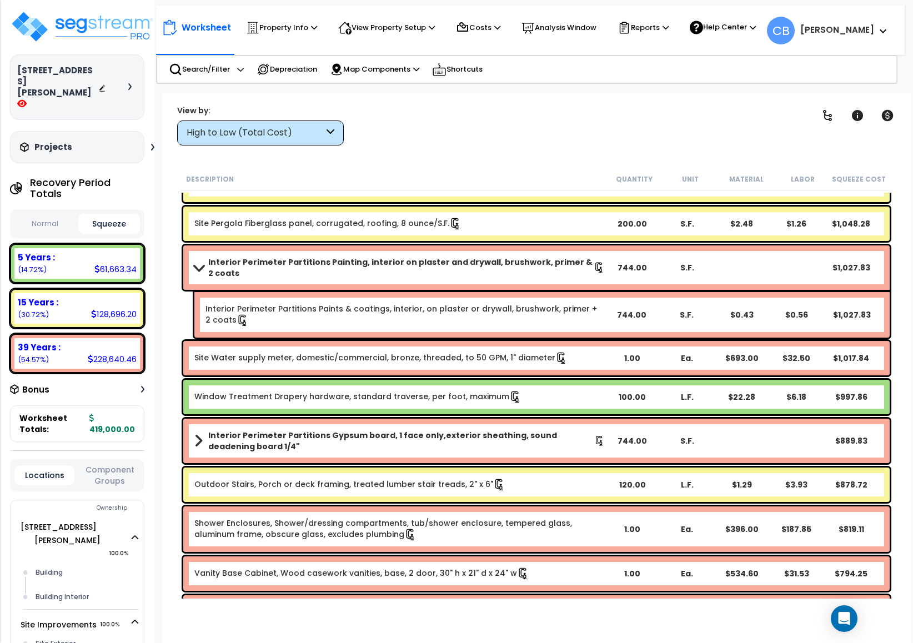
click at [448, 348] on div "Site Water supply meter, domestic/commercial, bronze, threaded, to 50 GPM, 1" d…" at bounding box center [536, 358] width 706 height 34
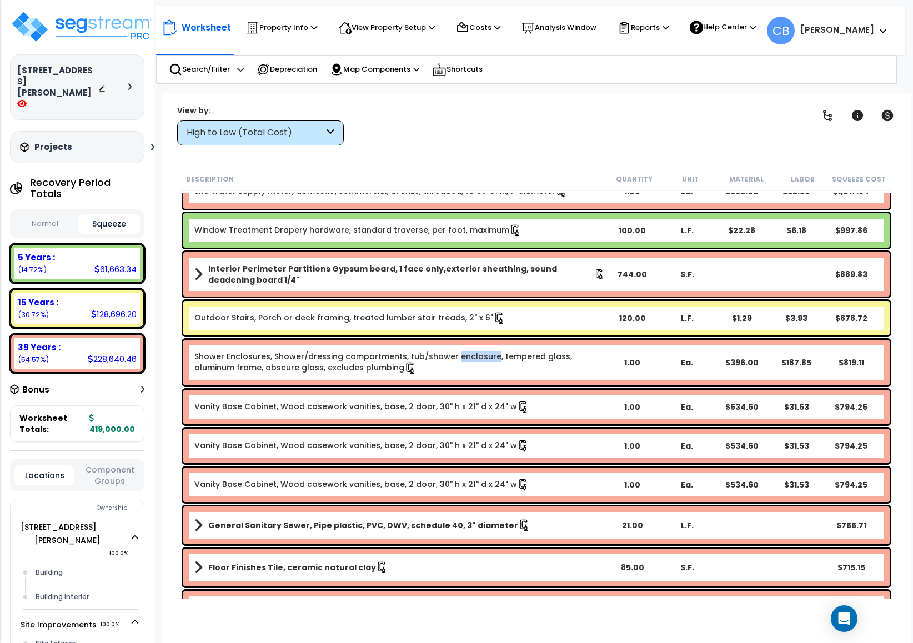
click at [448, 348] on div "Shower Enclosures, Shower/dressing compartments, tub/shower enclosure, tempered…" at bounding box center [536, 363] width 706 height 46
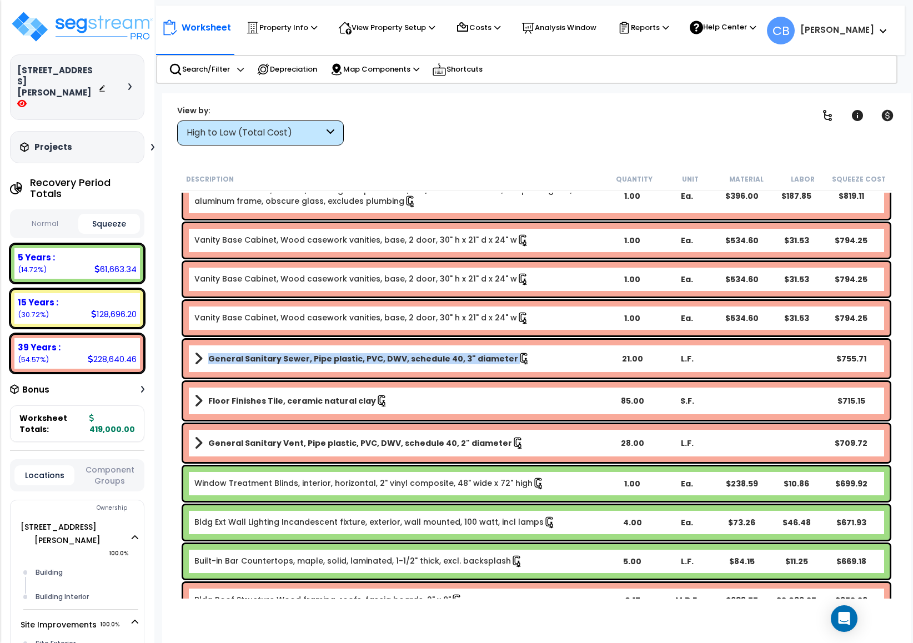
click at [448, 348] on div "General Sanitary Sewer, Pipe plastic, PVC, DWV, schedule 40, 3" diameter 21.00 …" at bounding box center [536, 359] width 706 height 38
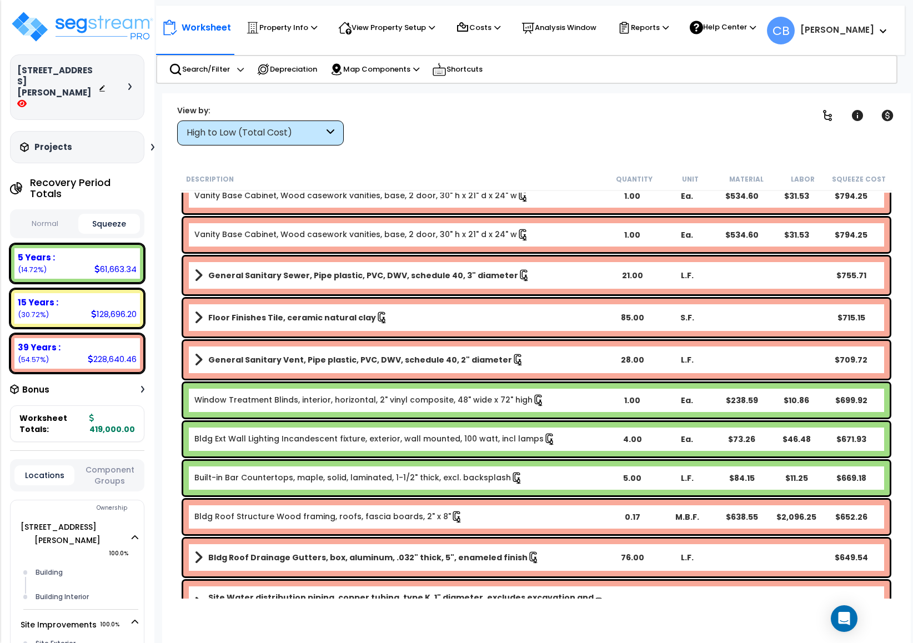
click at [448, 348] on div "General Sanitary Vent, Pipe plastic, PVC, DWV, schedule 40, 2" diameter 28.00 L…" at bounding box center [536, 360] width 706 height 38
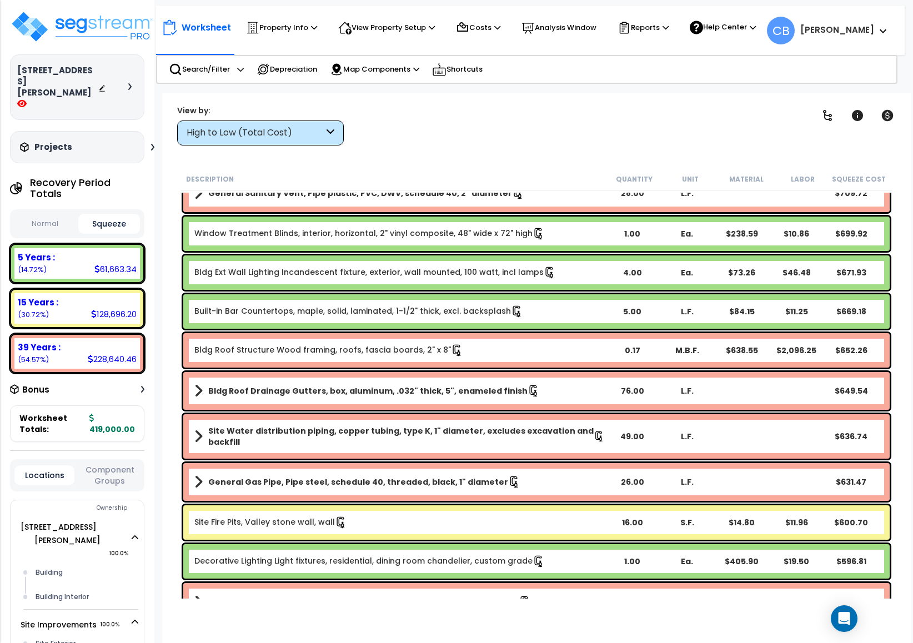
click at [448, 348] on b "Bldg Roof Structure Wood framing, roofs, fascia boards, 2" x 8"" at bounding box center [399, 350] width 410 height 12
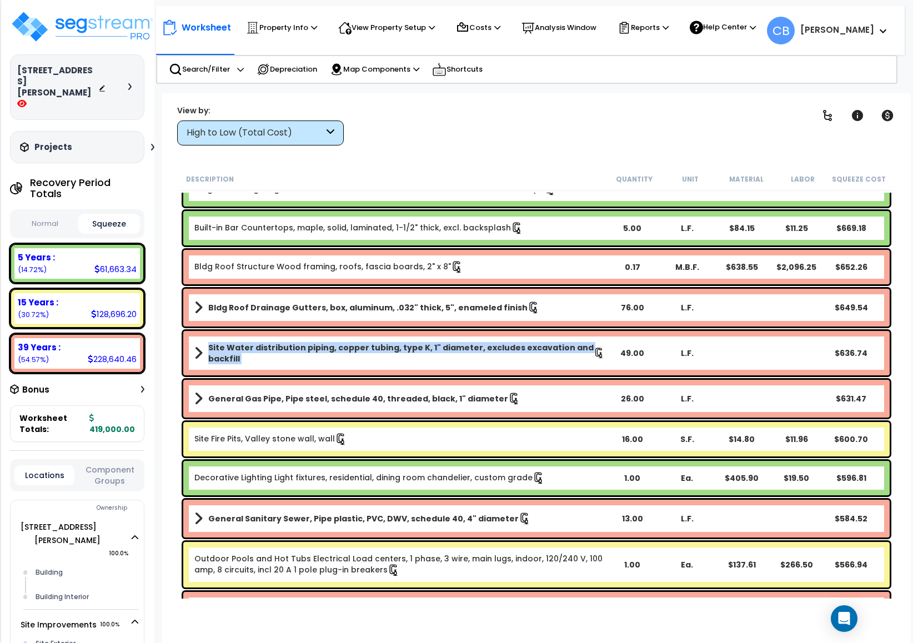
click at [448, 348] on b "Site Water distribution piping, copper tubing, type K, 1" diameter, excludes ex…" at bounding box center [400, 353] width 385 height 22
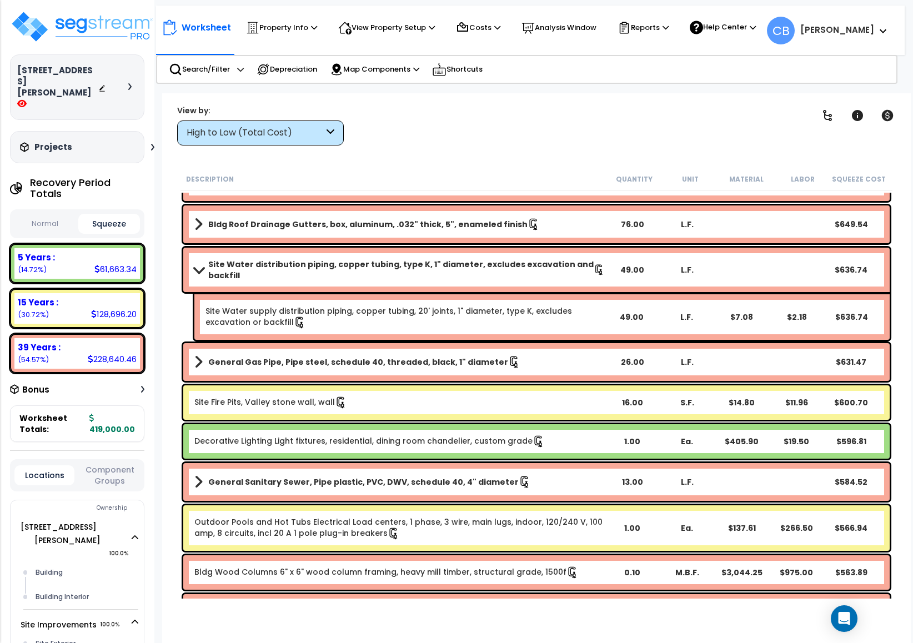
click at [448, 348] on div "General Gas Pipe, Pipe steel, schedule 40, threaded, black, 1" diameter 26.00 L…" at bounding box center [536, 362] width 706 height 38
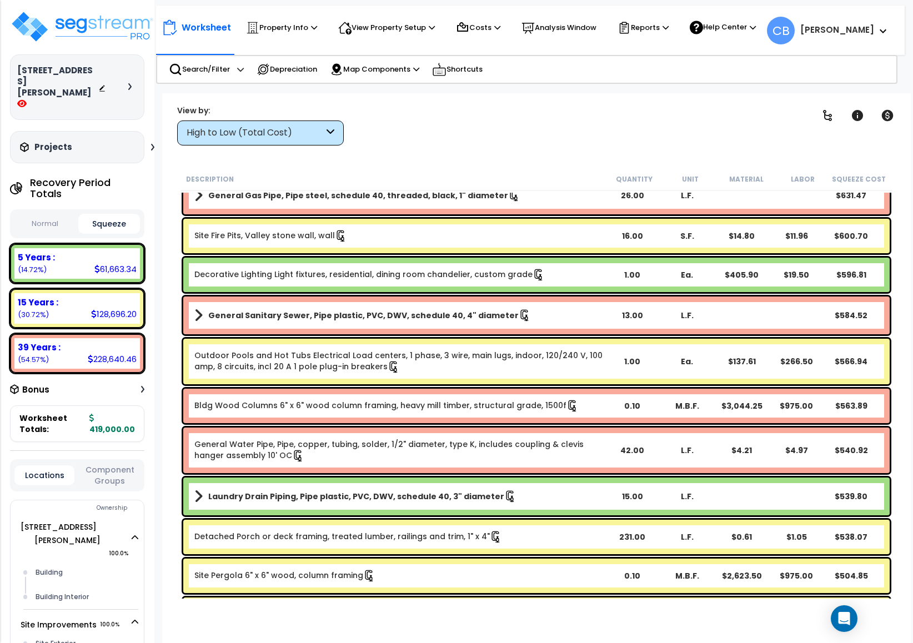
click at [448, 350] on link "Outdoor Pools and Hot Tubs Electrical Load centers, 1 phase, 3 wire, main lugs,…" at bounding box center [399, 361] width 410 height 23
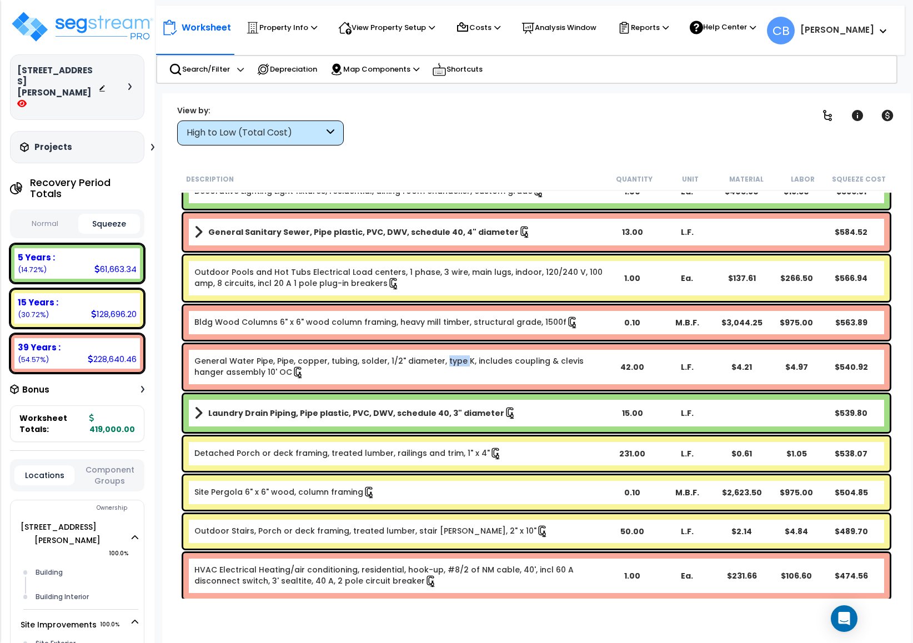
click at [448, 348] on div "General Water Pipe, Pipe, copper, tubing, solder, 1/2" diameter, type K, includ…" at bounding box center [536, 367] width 706 height 46
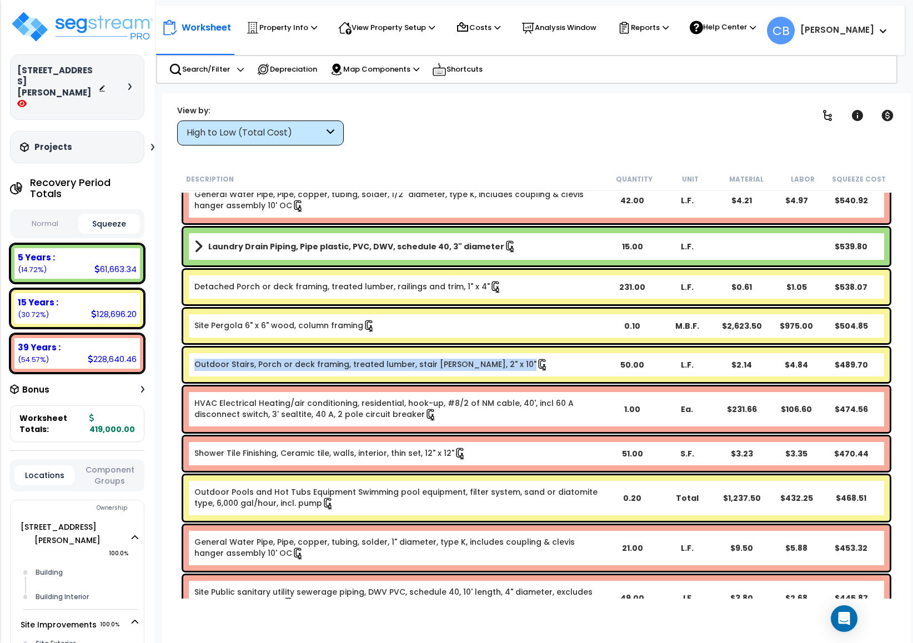
click at [448, 348] on div "Outdoor Stairs, Porch or deck framing, treated lumber, stair stringer, 2" x 10"…" at bounding box center [536, 365] width 706 height 34
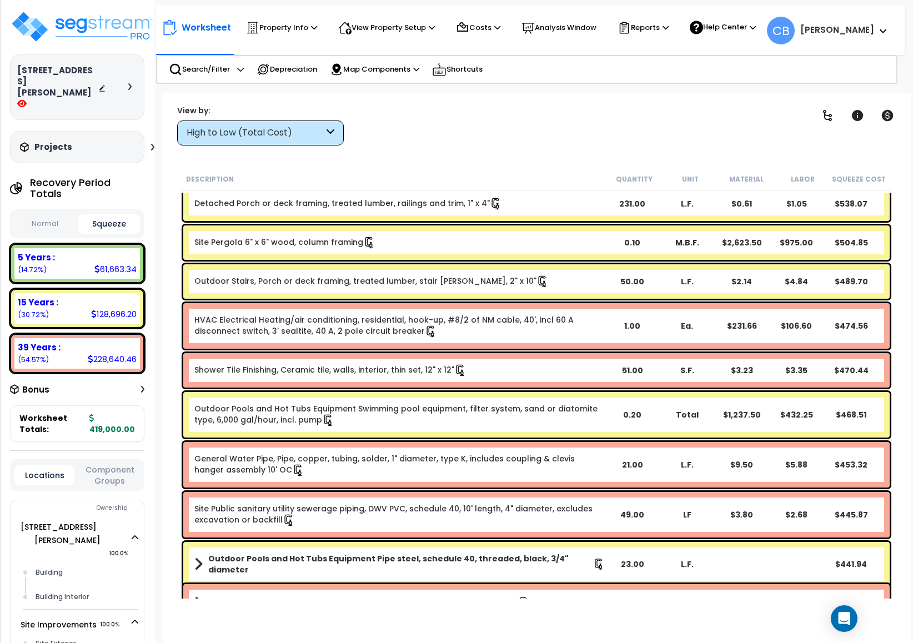
click at [448, 348] on div "HVAC Electrical Heating/air conditioning, residential, hook-up, #8/2 of NM cabl…" at bounding box center [536, 325] width 712 height 51
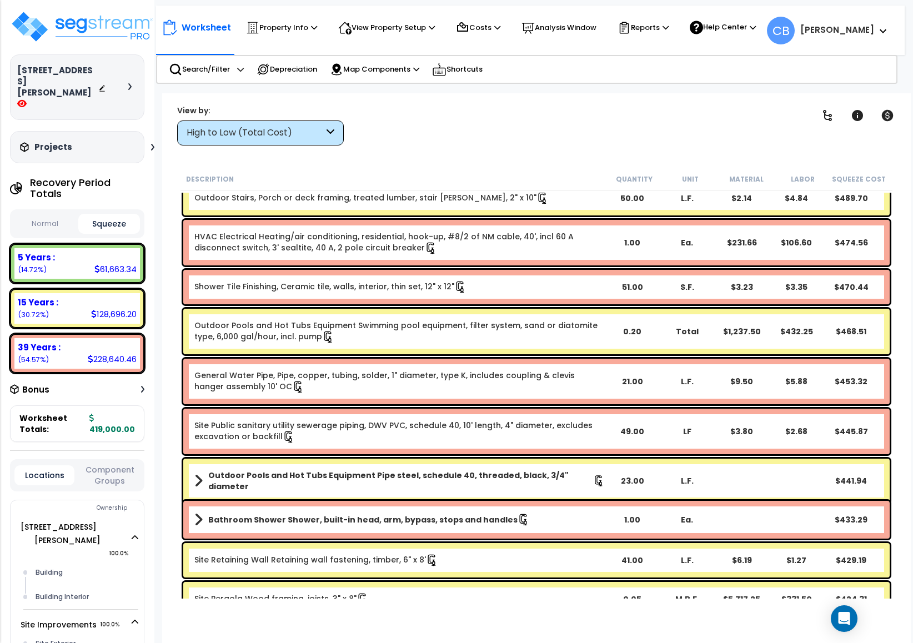
click at [448, 348] on div "Outdoor Pools and Hot Tubs Equipment Swimming pool equipment, filter system, sa…" at bounding box center [536, 332] width 706 height 46
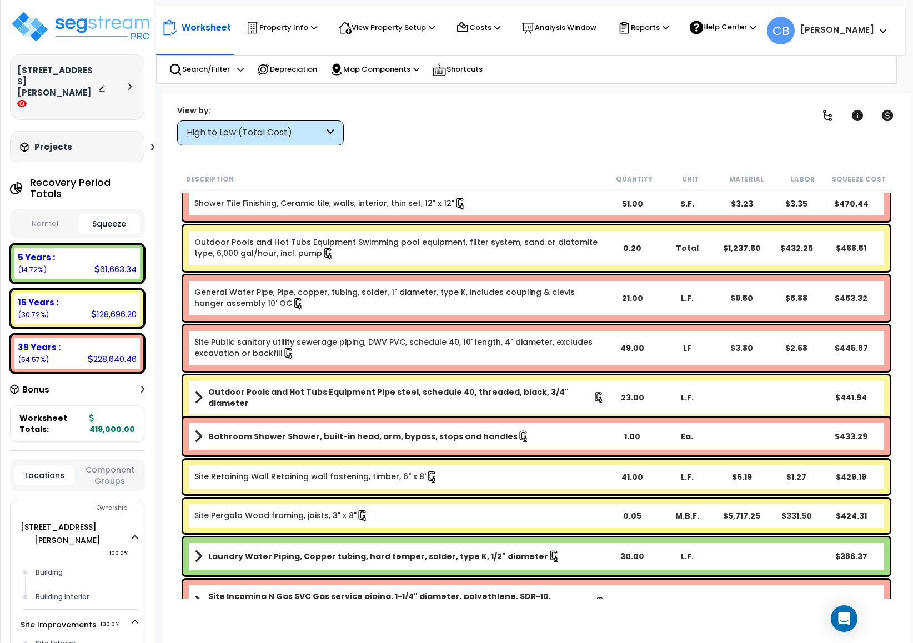
click at [448, 348] on link "Site Public sanitary utility sewerage piping, DWV PVC, schedule 40, 10' length,…" at bounding box center [399, 347] width 410 height 23
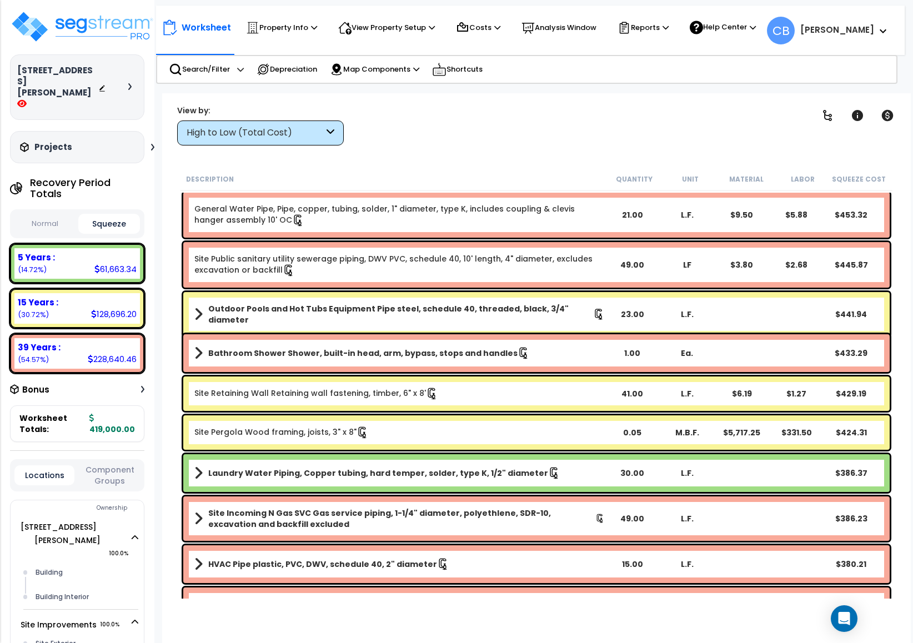
click at [448, 348] on b "Bathroom Shower Shower, built-in head, arm, bypass, stops and handles" at bounding box center [362, 353] width 309 height 11
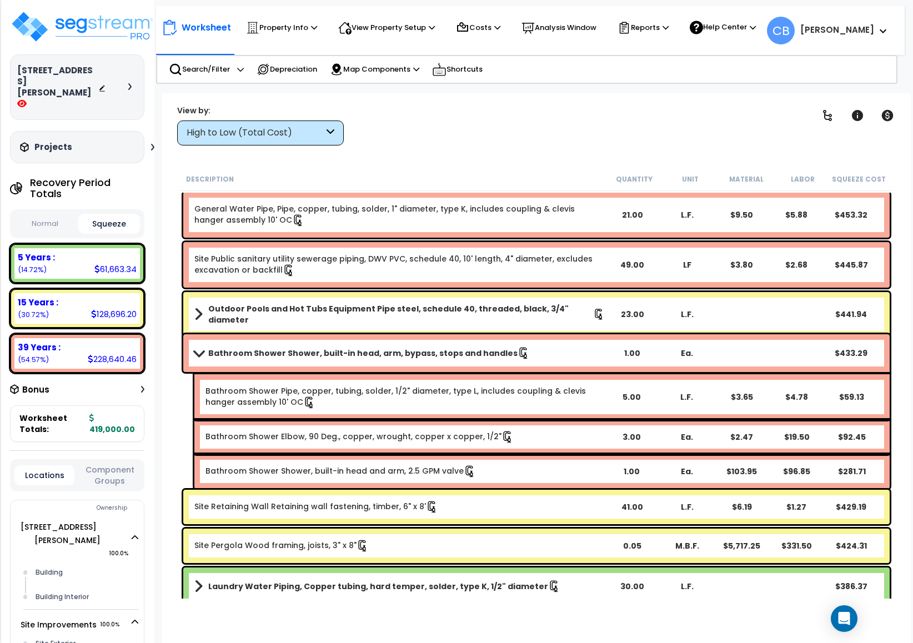
scroll to position [7246, 0]
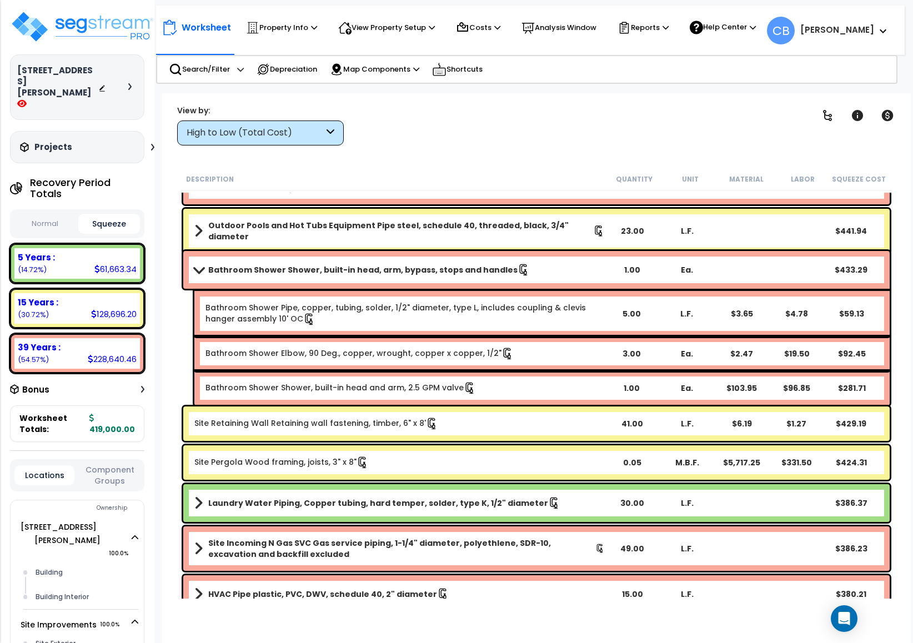
click at [448, 348] on link "Bathroom Shower Elbow, 90 Deg., copper, wrought, copper x copper, 1/2"" at bounding box center [359, 354] width 308 height 12
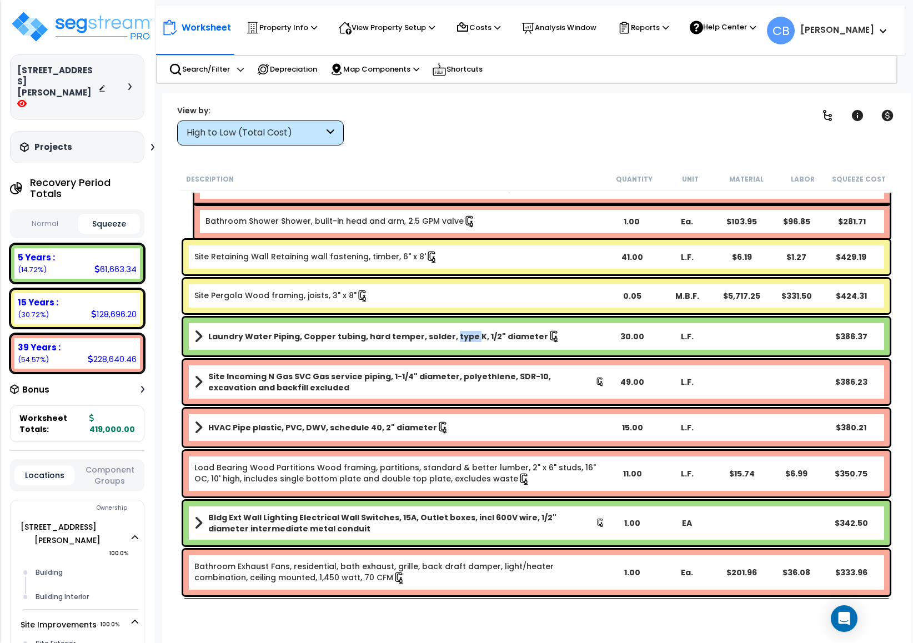
click at [448, 348] on div "Laundry Water Piping, Copper tubing, hard temper, solder, type K, 1/2" diameter…" at bounding box center [536, 337] width 706 height 38
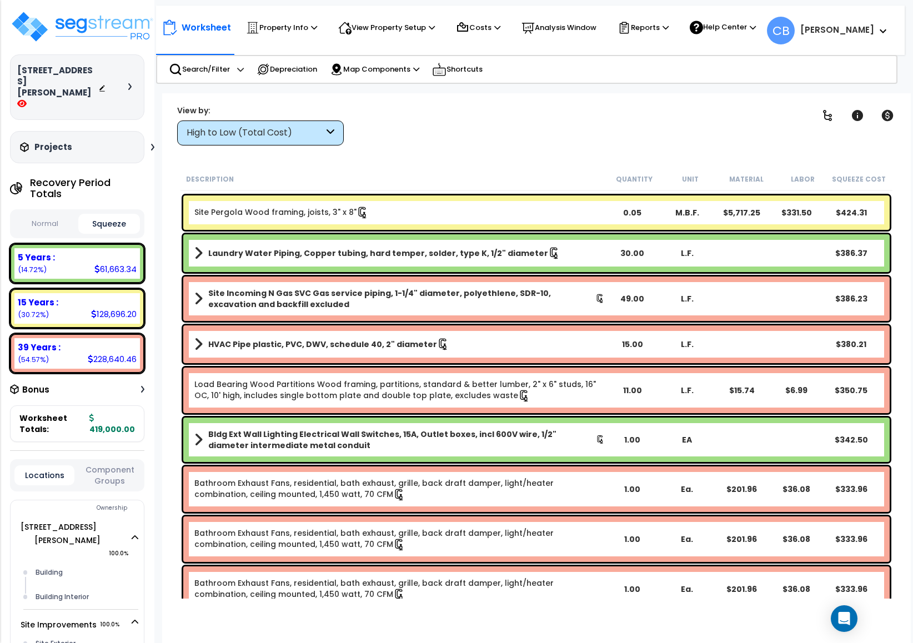
click at [448, 348] on link "HVAC Pipe plastic, PVC, DWV, schedule 40, 2" diameter" at bounding box center [399, 344] width 410 height 16
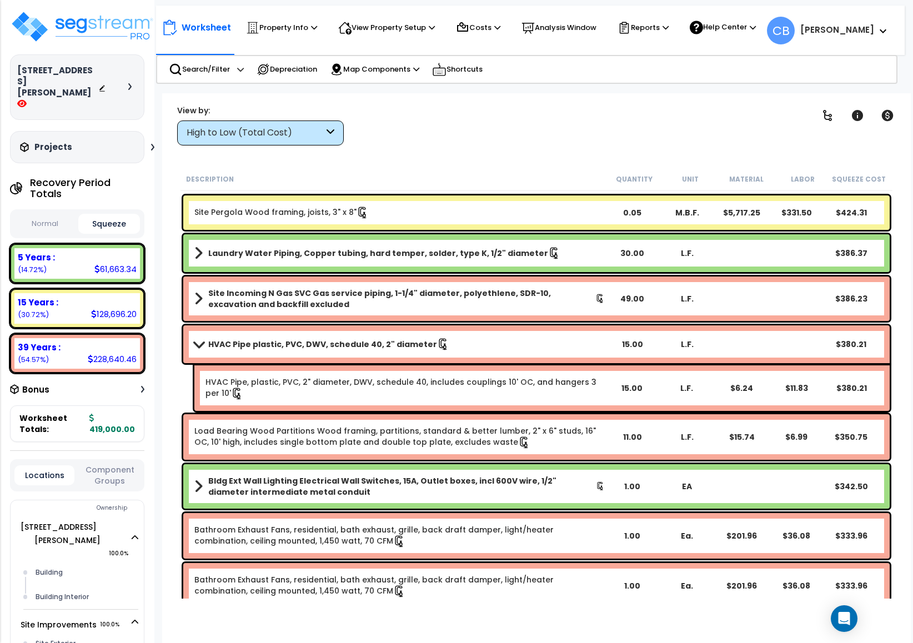
scroll to position [7663, 0]
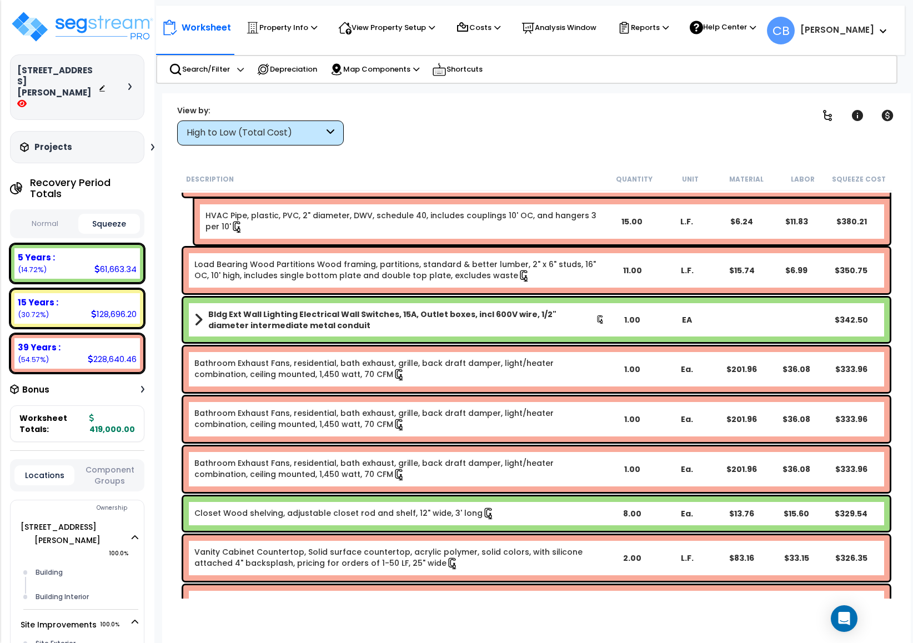
click at [448, 348] on div "Bathroom Exhaust Fans, residential, bath exhaust, grille, back draft damper, li…" at bounding box center [536, 369] width 706 height 46
click at [450, 330] on div "Bldg Ext Wall Lighting Electrical Wall Switches, 15A, Outlet boxes, incl 600V w…" at bounding box center [536, 320] width 706 height 44
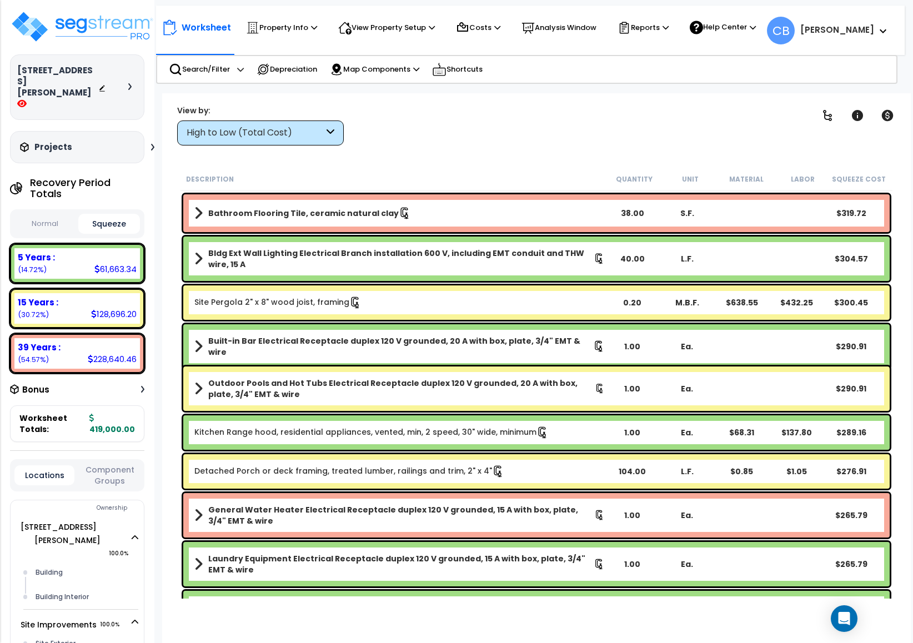
click at [450, 330] on div "Built-in Bar Electrical Receptacle duplex 120 V grounded, 20 A with box, plate,…" at bounding box center [536, 346] width 706 height 44
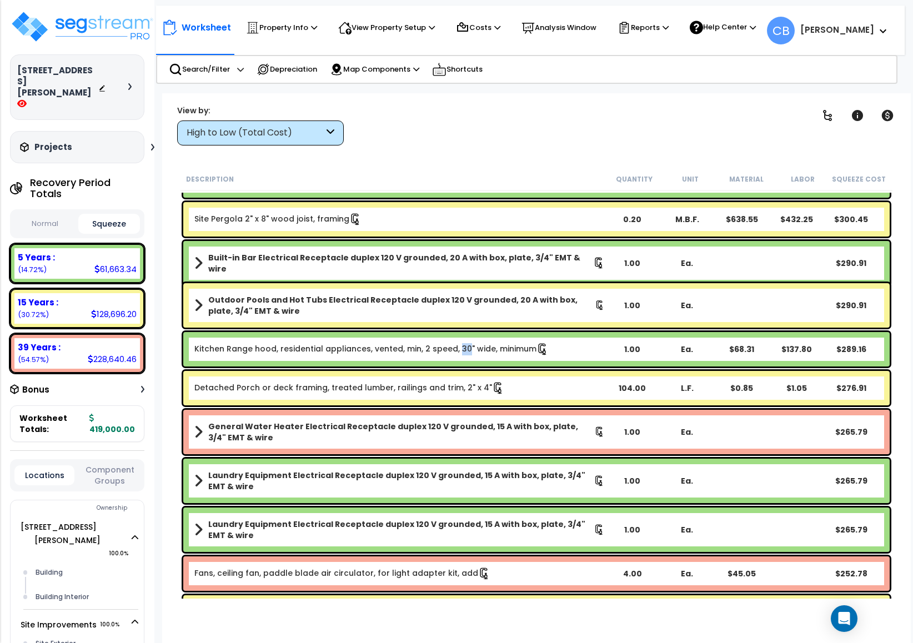
click at [450, 330] on div "Kitchen Range hood, residential appliances, vented, min, 2 speed, 30" wide, min…" at bounding box center [536, 349] width 712 height 40
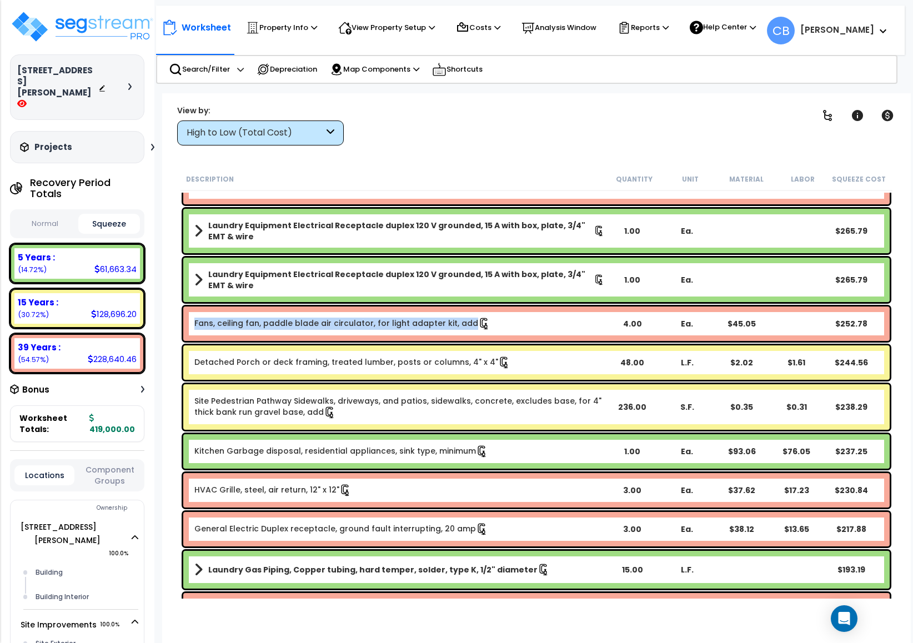
click at [450, 330] on div "Fans, ceiling fan, paddle blade air circulator, for light adapter kit, add 4.00…" at bounding box center [536, 324] width 706 height 34
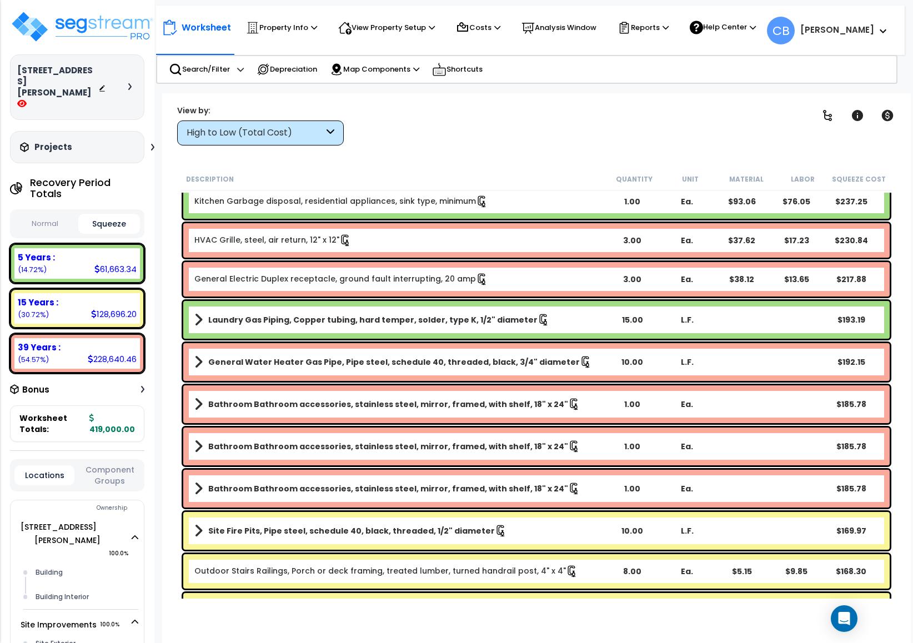
click at [450, 330] on div "Laundry Gas Piping, Copper tubing, hard temper, solder, type K, 1/2" diameter 1…" at bounding box center [536, 320] width 706 height 38
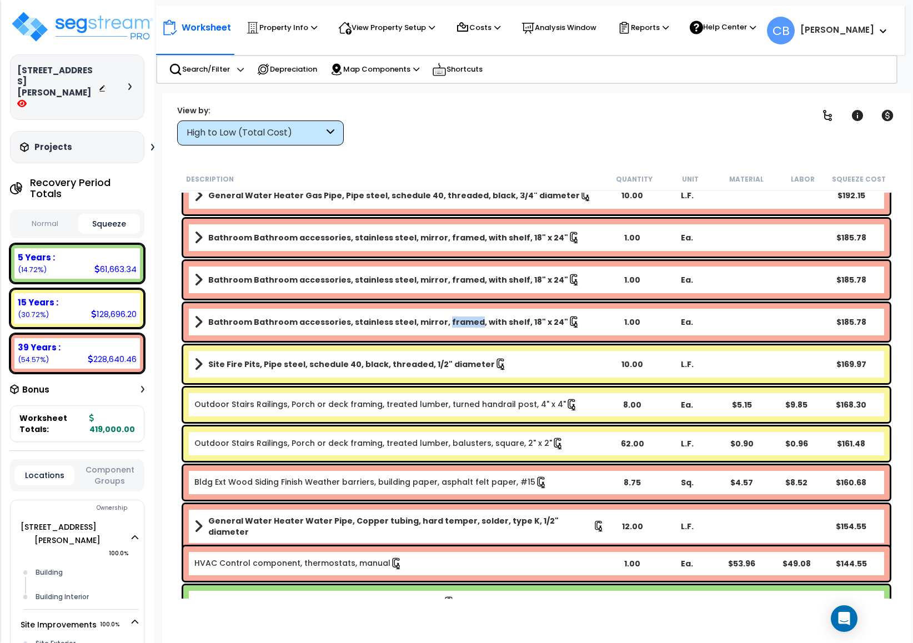
click at [450, 330] on div "Bathroom Bathroom accessories, stainless steel, mirror, framed, with shelf, 18"…" at bounding box center [536, 322] width 706 height 38
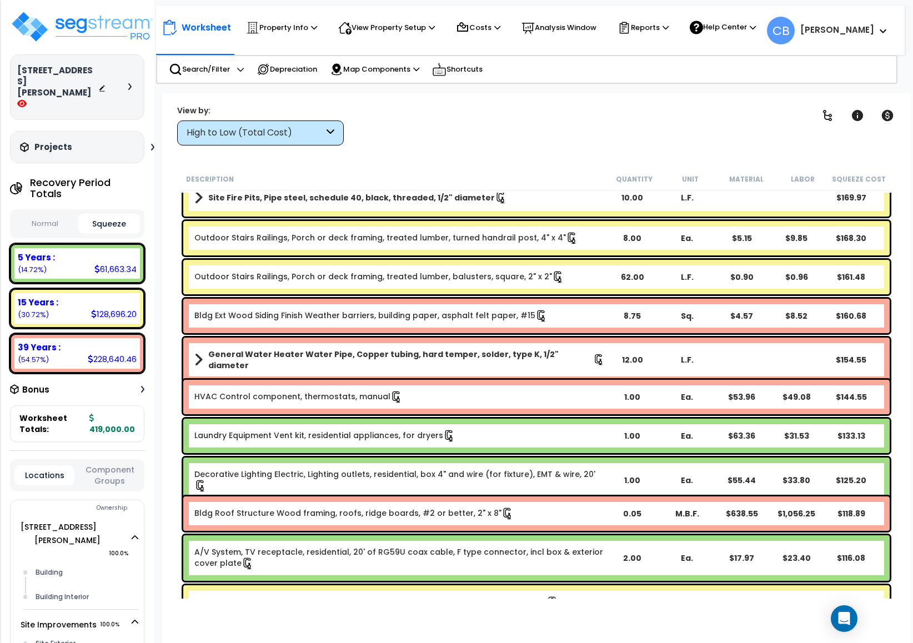
click at [450, 330] on div "Bldg Ext Wood Siding Finish Weather barriers, building paper, asphalt felt pape…" at bounding box center [536, 316] width 706 height 34
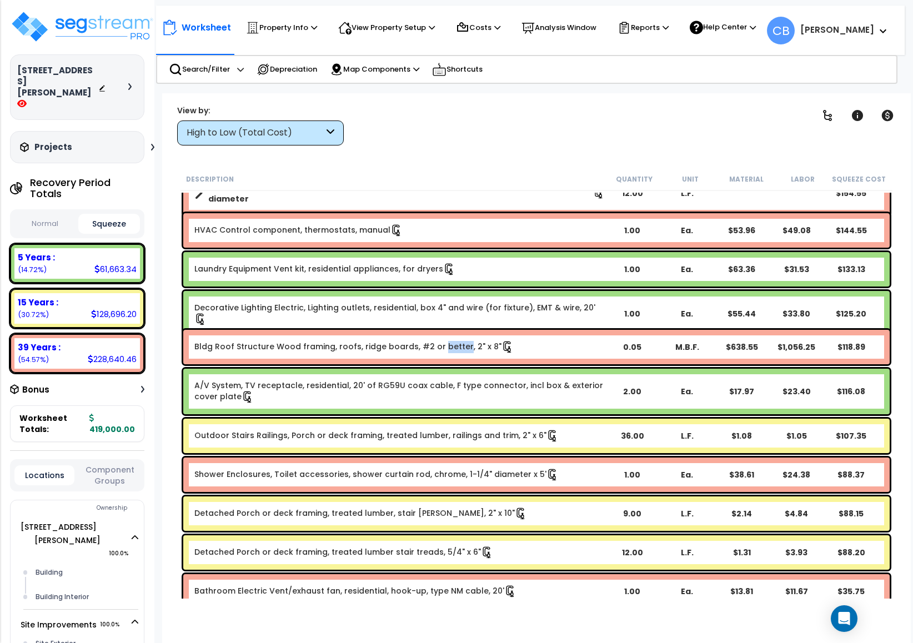
click at [450, 330] on div "Bldg Roof Structure Wood framing, roofs, ridge boards, #2 or better, 2" x 8" 0.…" at bounding box center [536, 347] width 706 height 34
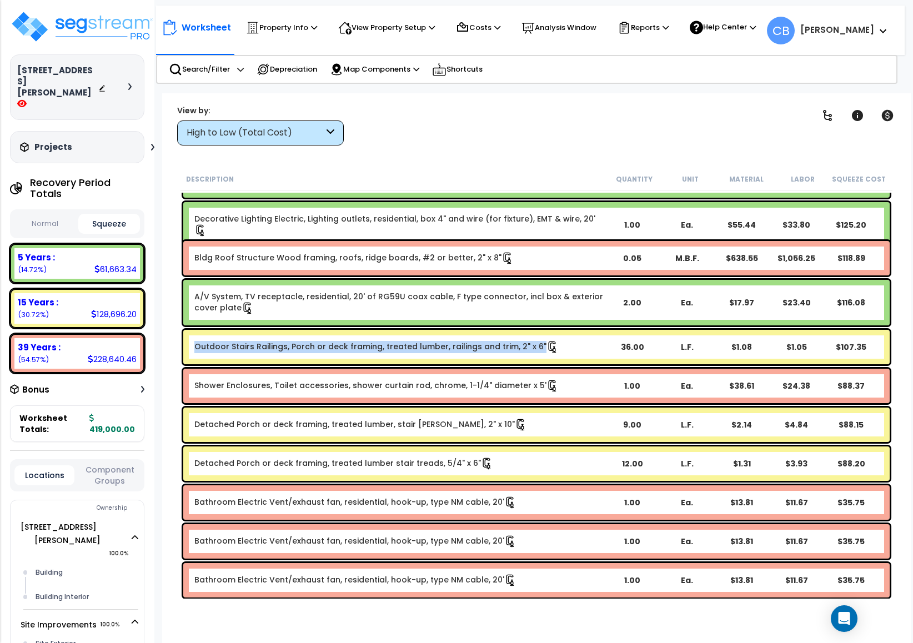
click at [450, 330] on div "Outdoor Stairs Railings, Porch or deck framing, treated lumber, railings and tr…" at bounding box center [536, 347] width 706 height 34
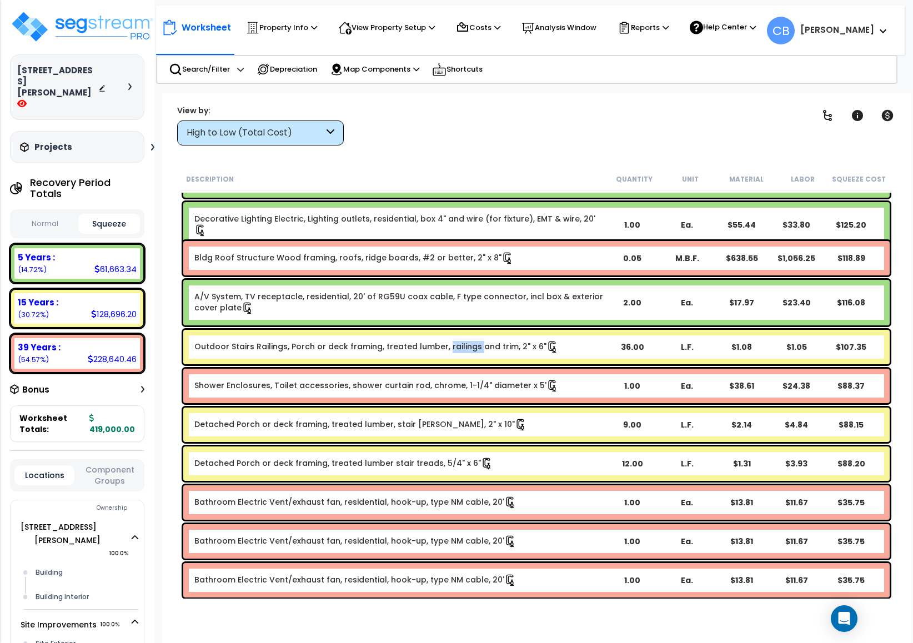
click at [450, 330] on div "Outdoor Stairs Railings, Porch or deck framing, treated lumber, railings and tr…" at bounding box center [536, 347] width 706 height 34
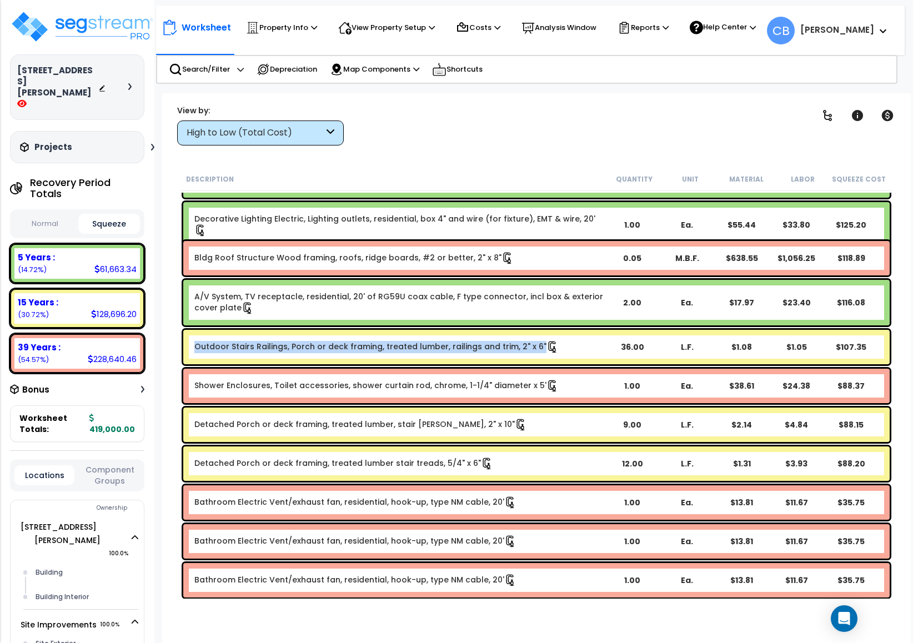
click at [450, 330] on div "Outdoor Stairs Railings, Porch or deck framing, treated lumber, railings and tr…" at bounding box center [536, 347] width 706 height 34
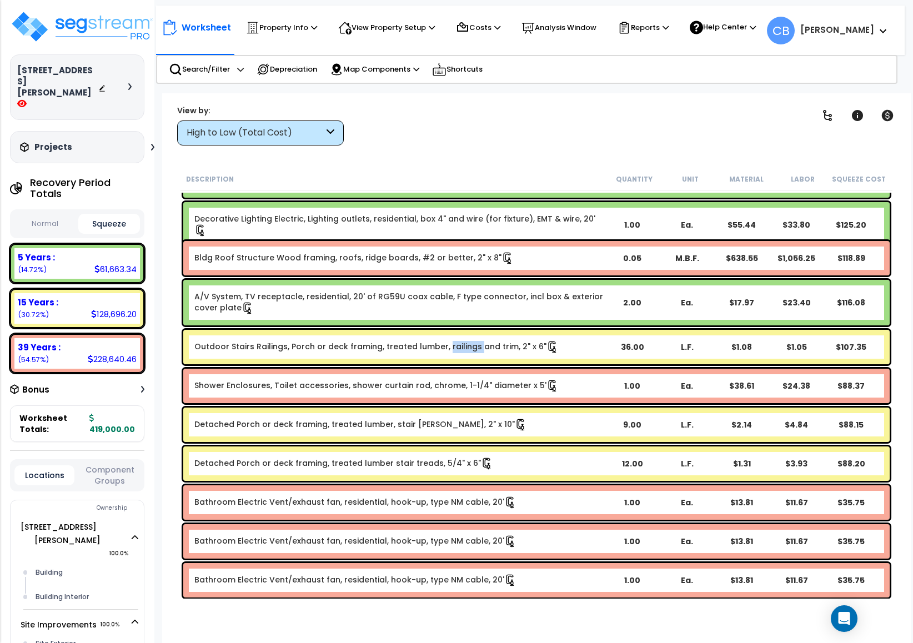
click at [450, 330] on div "Outdoor Stairs Railings, Porch or deck framing, treated lumber, railings and tr…" at bounding box center [536, 347] width 706 height 34
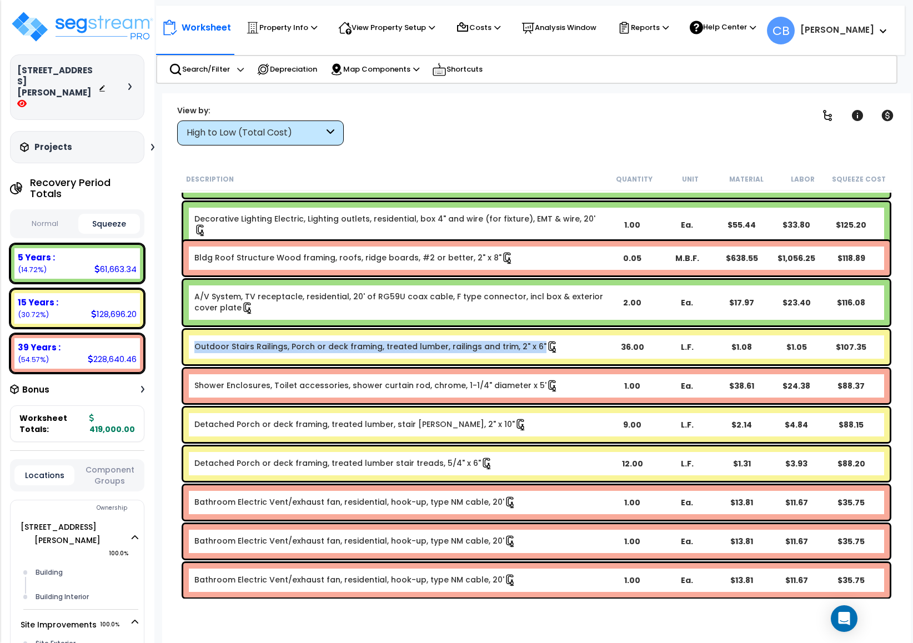
click at [450, 330] on div "Outdoor Stairs Railings, Porch or deck framing, treated lumber, railings and tr…" at bounding box center [536, 347] width 706 height 34
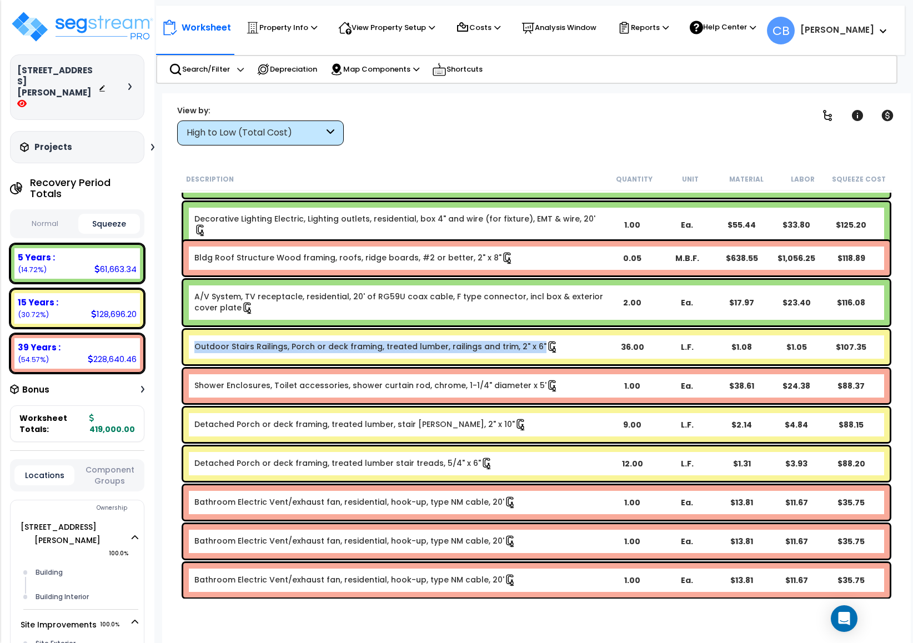
click at [450, 330] on div "Outdoor Stairs Railings, Porch or deck framing, treated lumber, railings and tr…" at bounding box center [536, 347] width 706 height 34
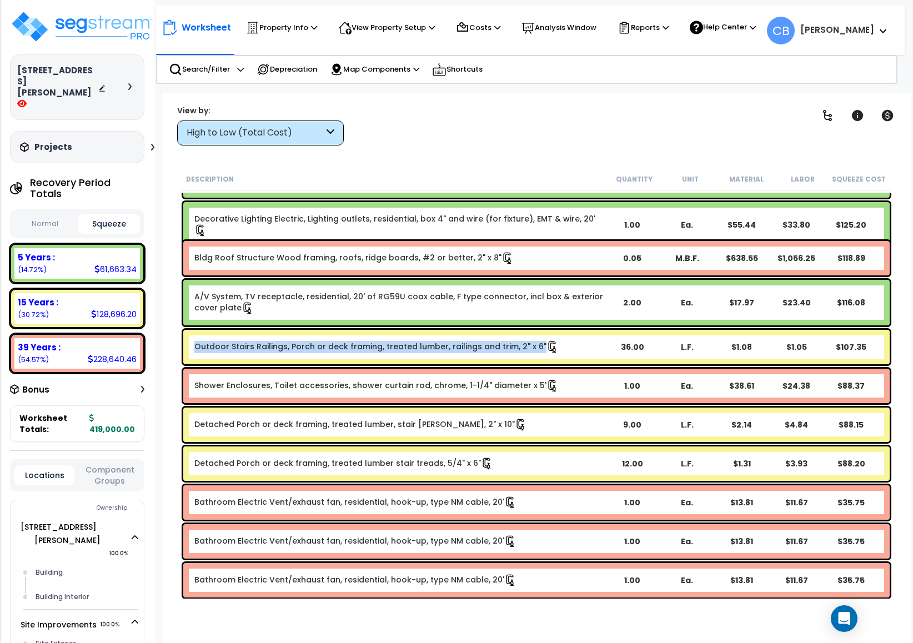
click at [450, 330] on div "Outdoor Stairs Railings, Porch or deck framing, treated lumber, railings and tr…" at bounding box center [536, 347] width 706 height 34
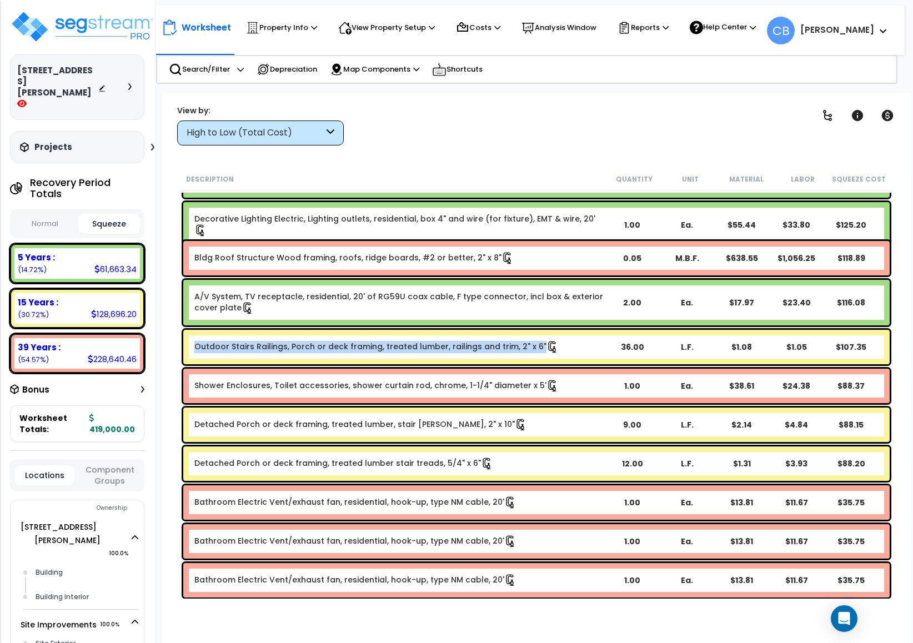
click at [450, 330] on div "Outdoor Stairs Railings, Porch or deck framing, treated lumber, railings and tr…" at bounding box center [536, 347] width 706 height 34
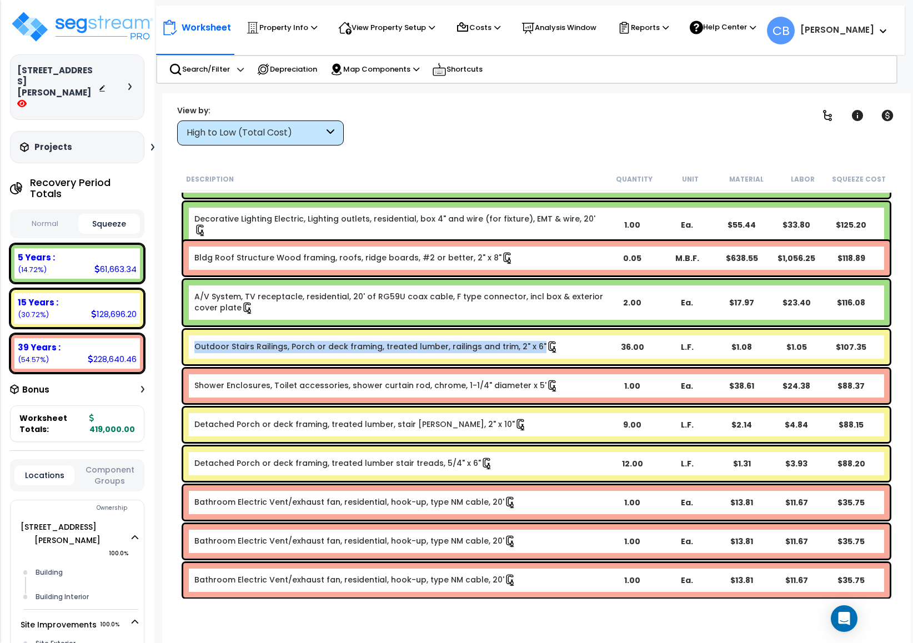
click at [450, 330] on div "Outdoor Stairs Railings, Porch or deck framing, treated lumber, railings and tr…" at bounding box center [536, 347] width 706 height 34
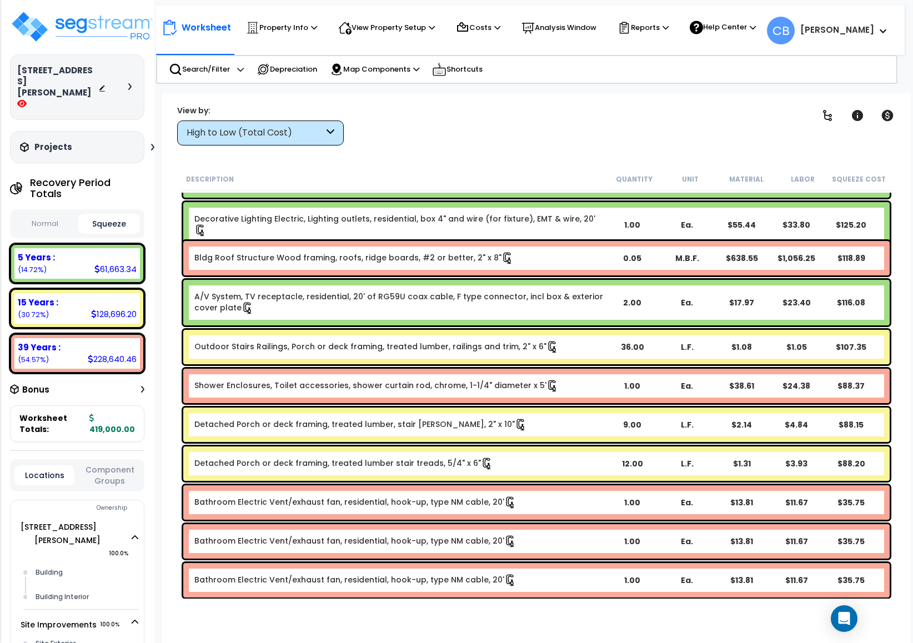
click at [450, 330] on div "Outdoor Stairs Railings, Porch or deck framing, treated lumber, railings and tr…" at bounding box center [536, 347] width 706 height 34
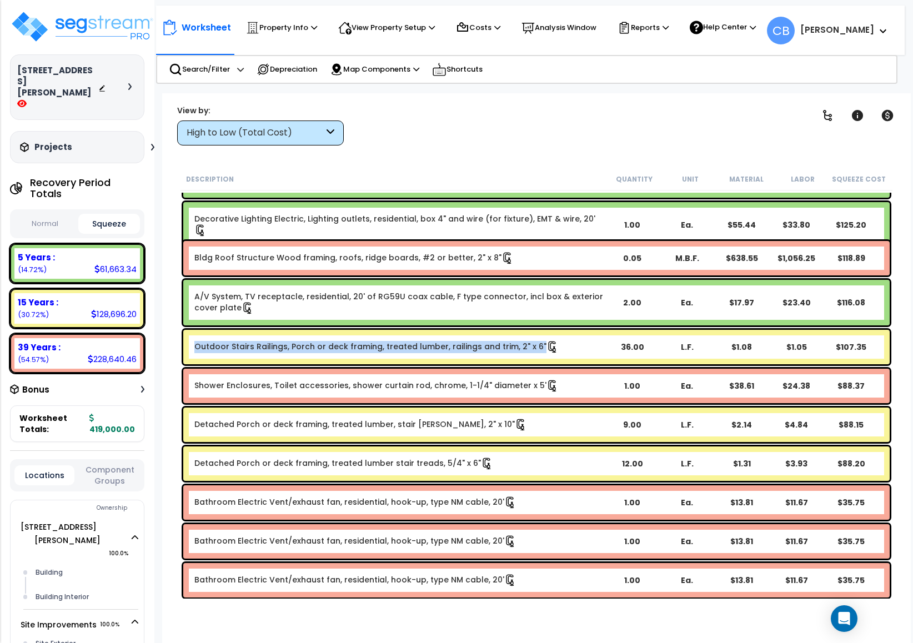
click at [450, 330] on div "Outdoor Stairs Railings, Porch or deck framing, treated lumber, railings and tr…" at bounding box center [536, 347] width 706 height 34
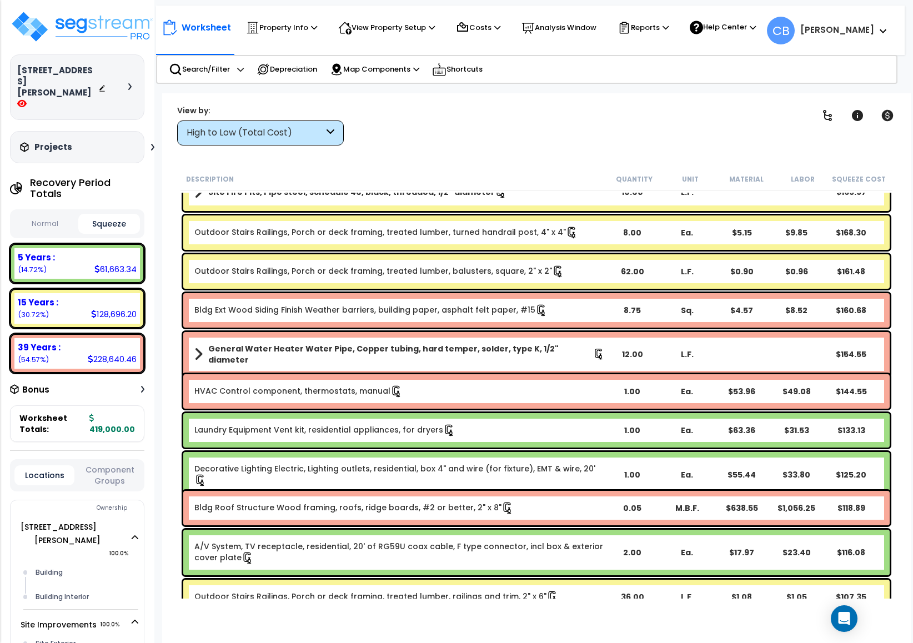
click at [443, 356] on link "General Water Heater Water Pipe, Copper tubing, hard temper, solder, type K, 1/…" at bounding box center [399, 354] width 410 height 22
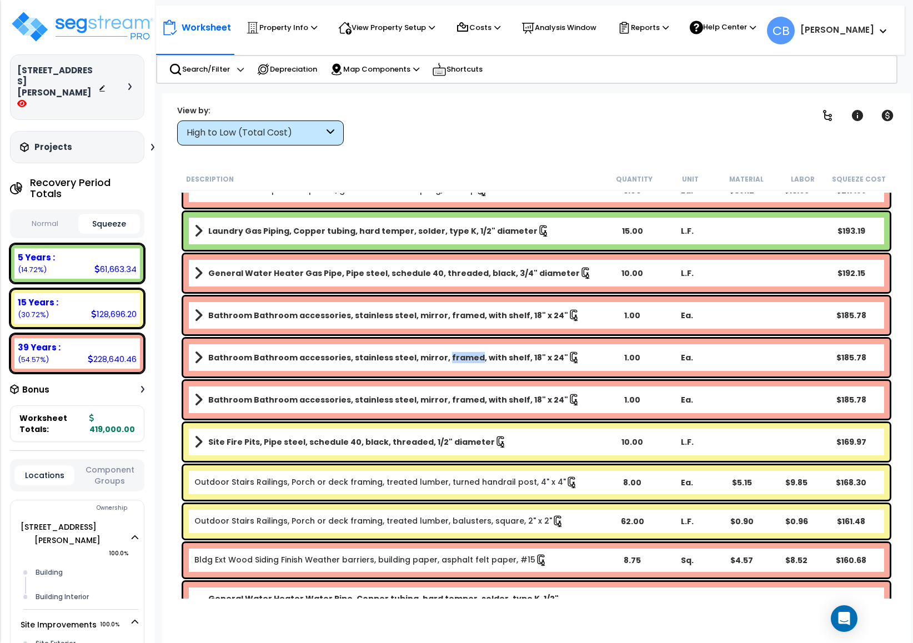
click at [443, 356] on b "Bathroom Bathroom accessories, stainless steel, mirror, framed, with shelf, 18"…" at bounding box center [388, 357] width 360 height 11
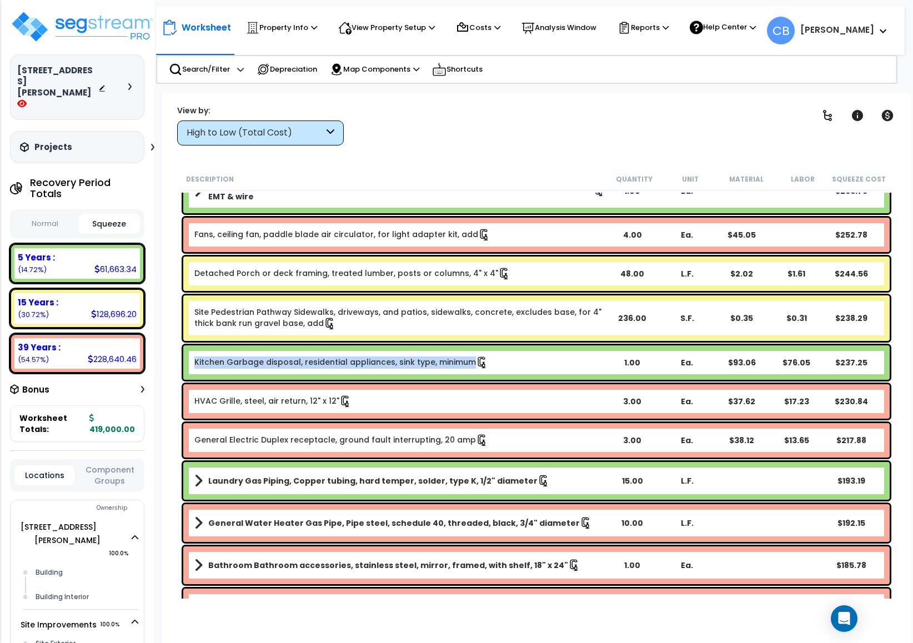
click at [443, 356] on link "Kitchen Garbage disposal, residential appliances, sink type, minimum" at bounding box center [341, 362] width 294 height 12
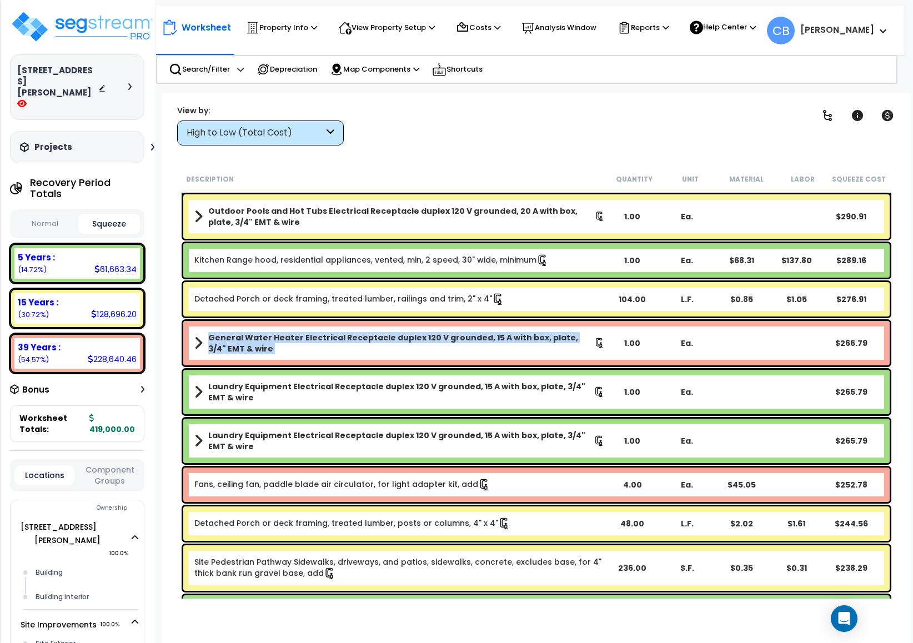
click at [443, 356] on div "General Water Heater Electrical Receptacle duplex 120 V grounded, 15 A with box…" at bounding box center [536, 343] width 706 height 44
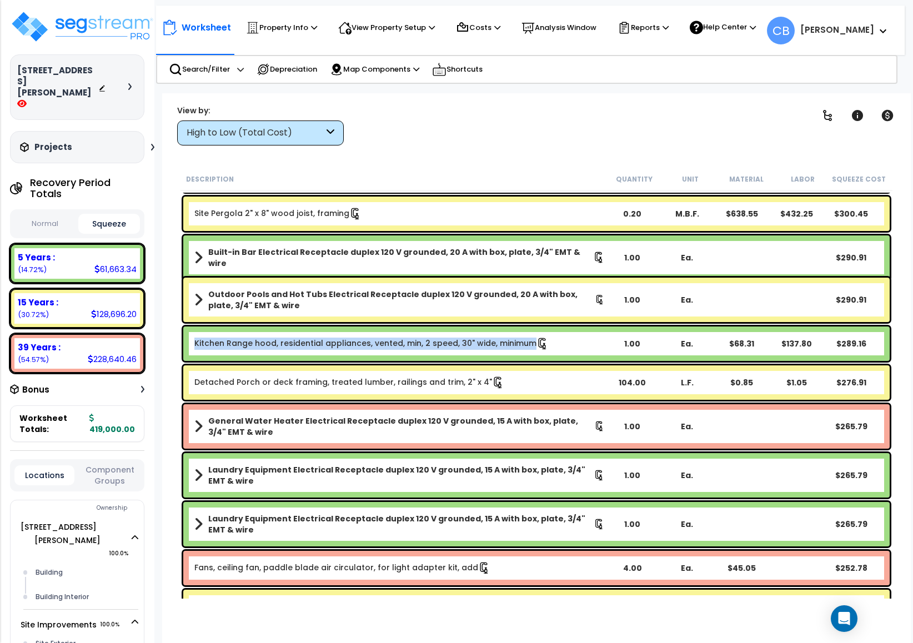
click at [443, 356] on div "Kitchen Range hood, residential appliances, vented, min, 2 speed, 30" wide, min…" at bounding box center [536, 344] width 706 height 34
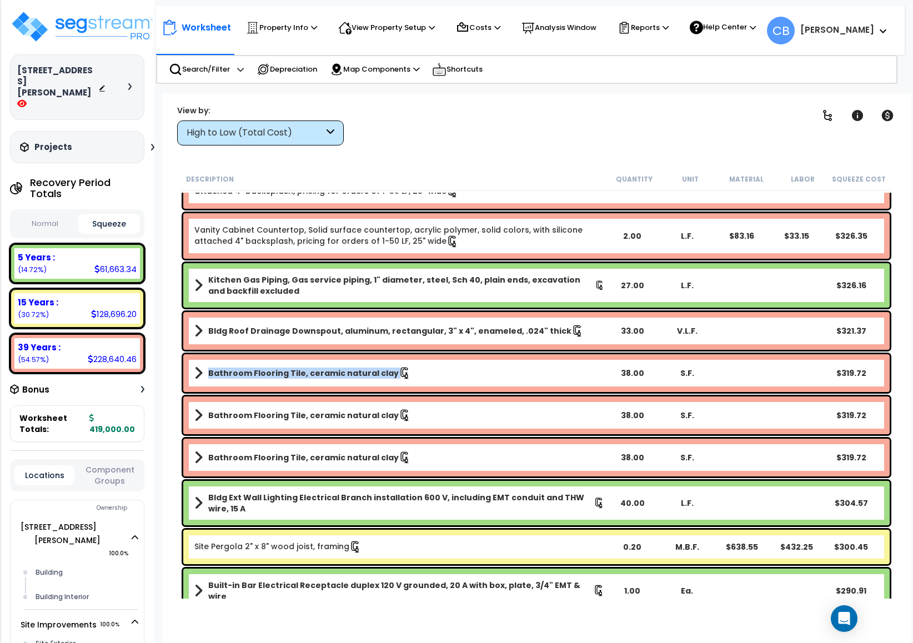
click at [443, 356] on div "Bathroom Flooring Tile, ceramic natural clay 38.00 S.F. $319.72" at bounding box center [536, 373] width 706 height 38
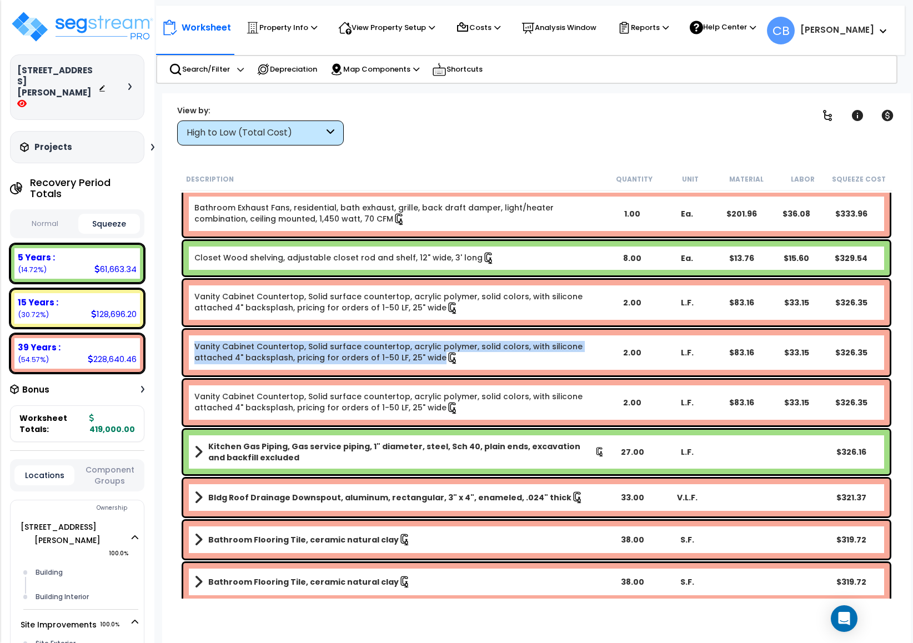
click at [443, 356] on link "Vanity Cabinet Countertop, Solid surface countertop, acrylic polymer, solid col…" at bounding box center [399, 352] width 410 height 23
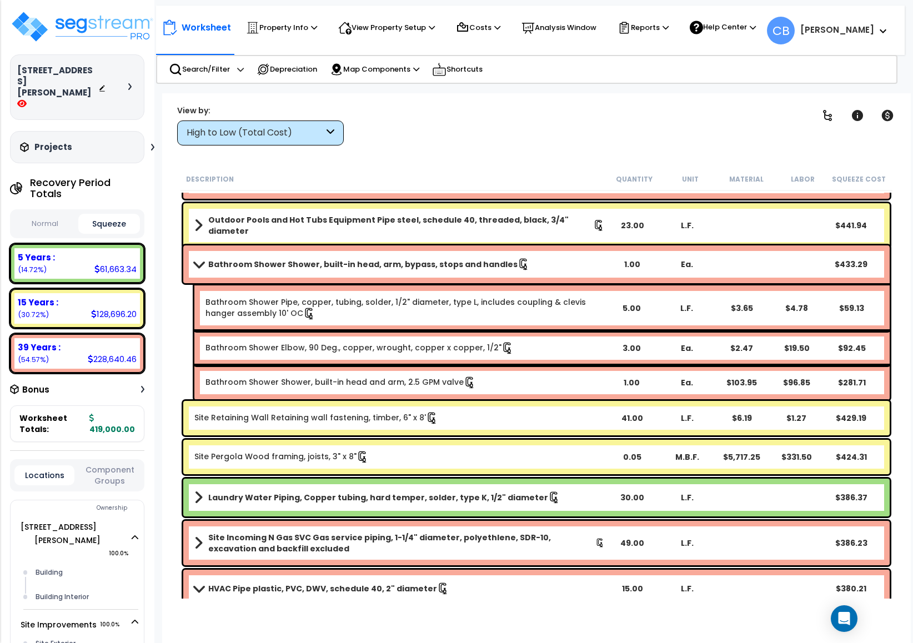
click at [443, 356] on div "Bathroom Shower Elbow, 90 Deg., copper, wrought, copper x copper, 1/2" 3.00 Ea.…" at bounding box center [541, 348] width 695 height 34
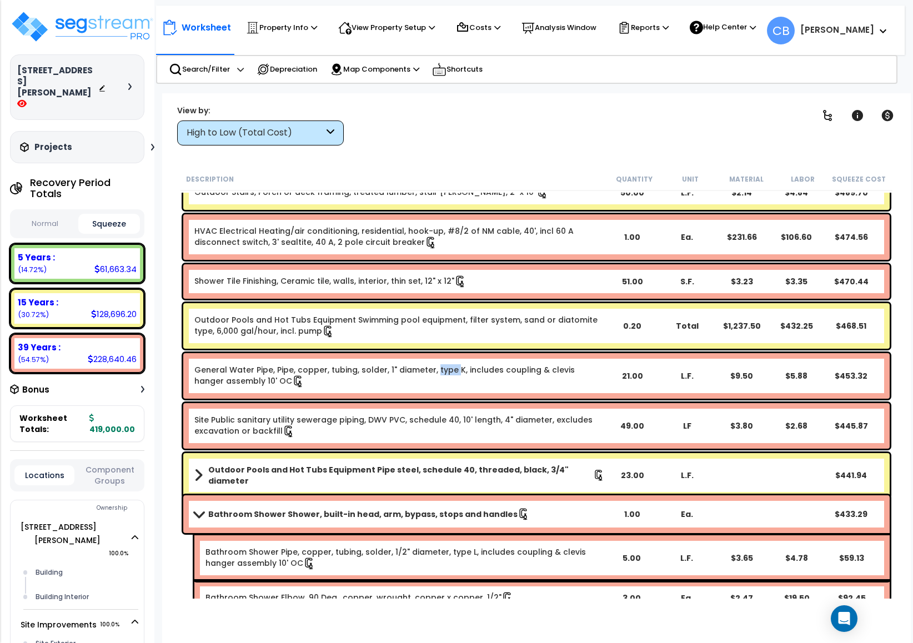
click at [443, 356] on div "General Water Pipe, Pipe, copper, tubing, solder, 1" diameter, type K, includes…" at bounding box center [536, 376] width 706 height 46
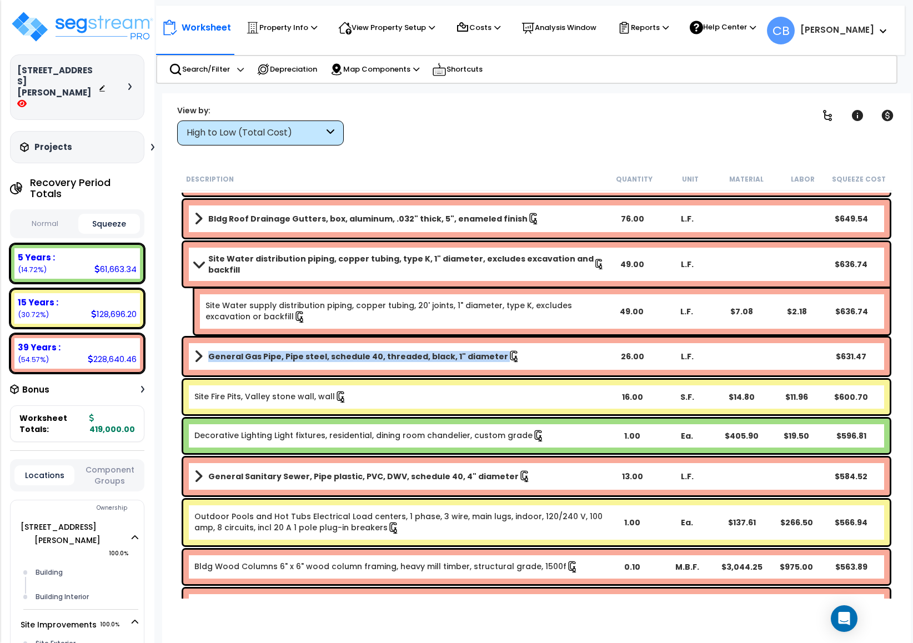
click at [443, 356] on b "General Gas Pipe, Pipe steel, schedule 40, threaded, black, 1" diameter" at bounding box center [358, 356] width 300 height 11
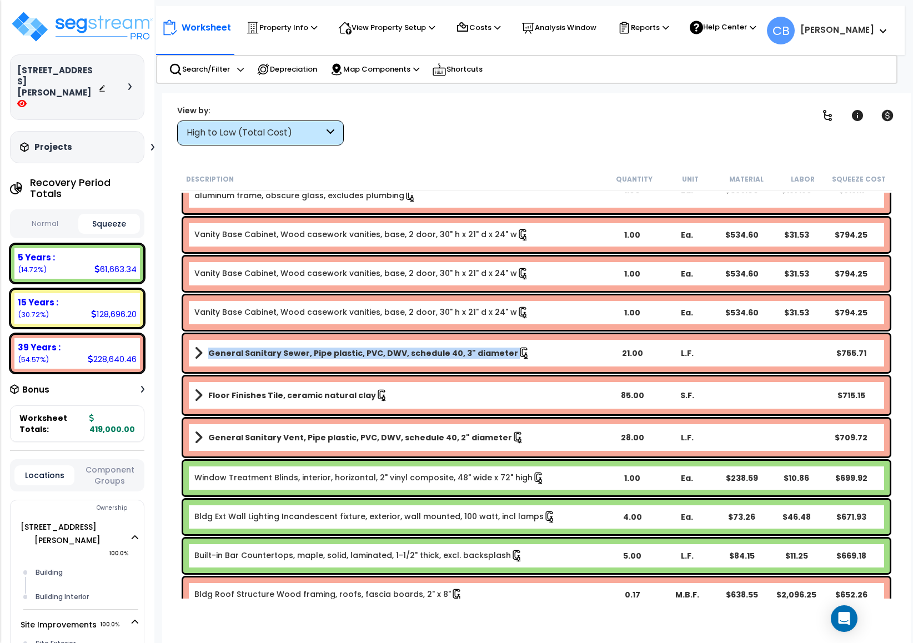
click at [443, 356] on b "General Sanitary Sewer, Pipe plastic, PVC, DWV, schedule 40, 3" diameter" at bounding box center [363, 353] width 310 height 11
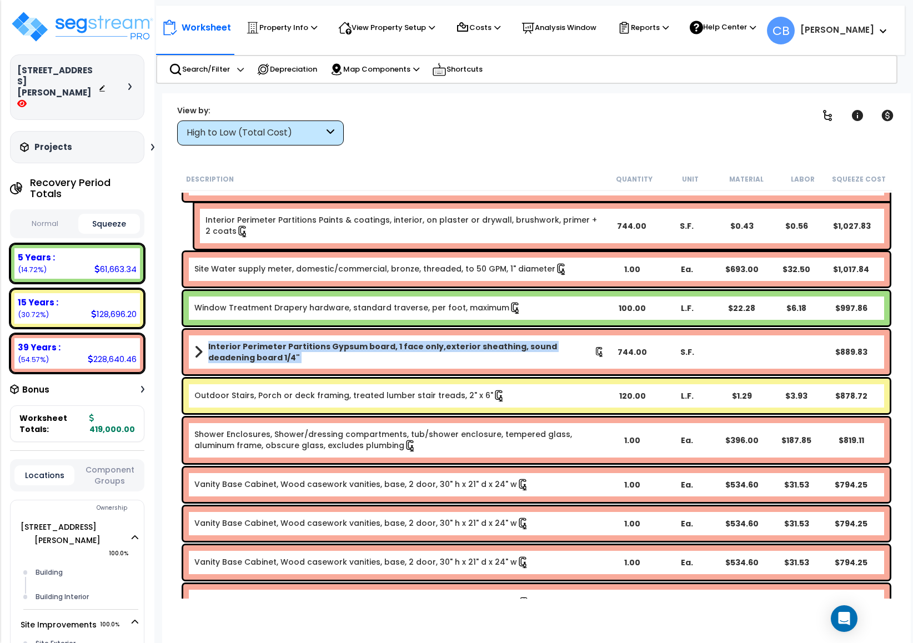
click at [443, 356] on b "Interior Perimeter Partitions Gypsum board, 1 face only,exterior sheathing, sou…" at bounding box center [401, 352] width 386 height 22
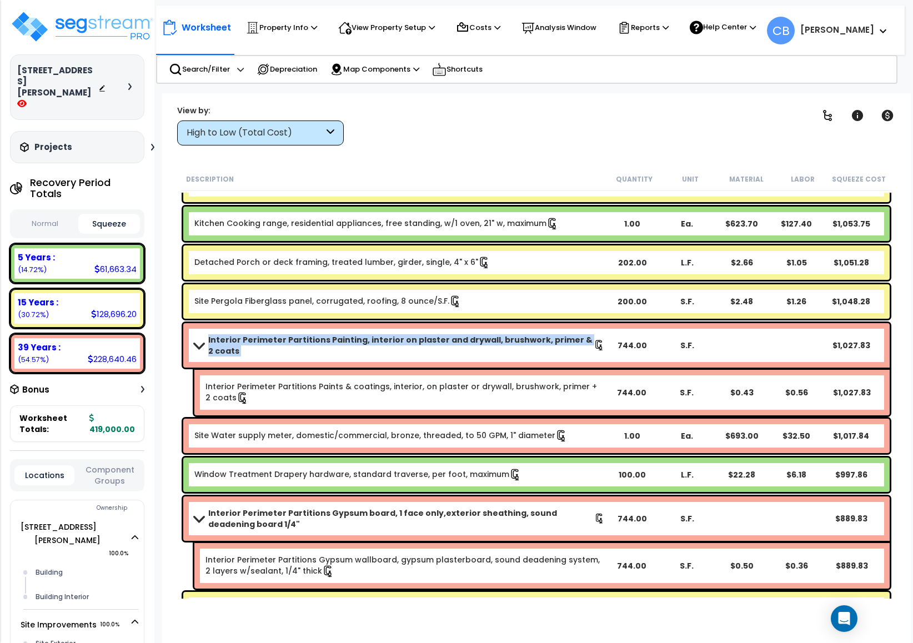
click at [443, 356] on div "Interior Perimeter Partitions Painting, interior on plaster and drywall, brushw…" at bounding box center [536, 345] width 706 height 44
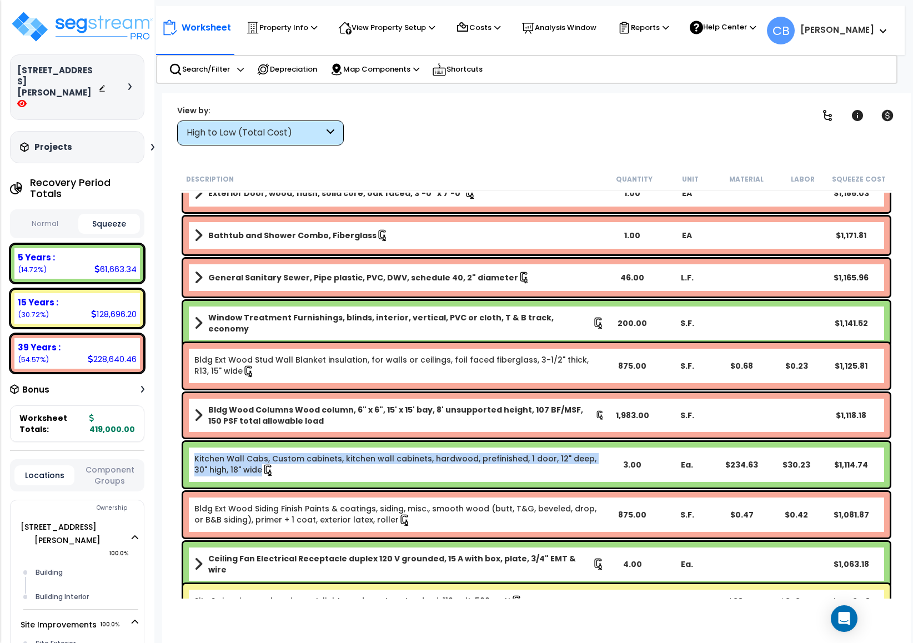
click at [443, 356] on div "General Sanitary Vent, Pipe plastic, PVC, DWV, schedule 40, 3" diameter 36.00 L…" at bounding box center [536, 74] width 712 height 10107
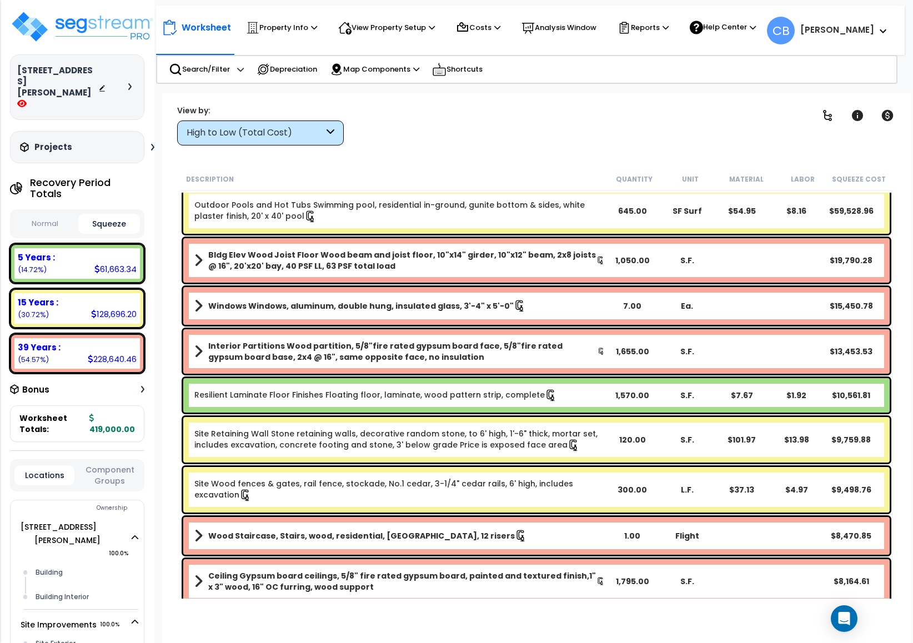
scroll to position [0, 0]
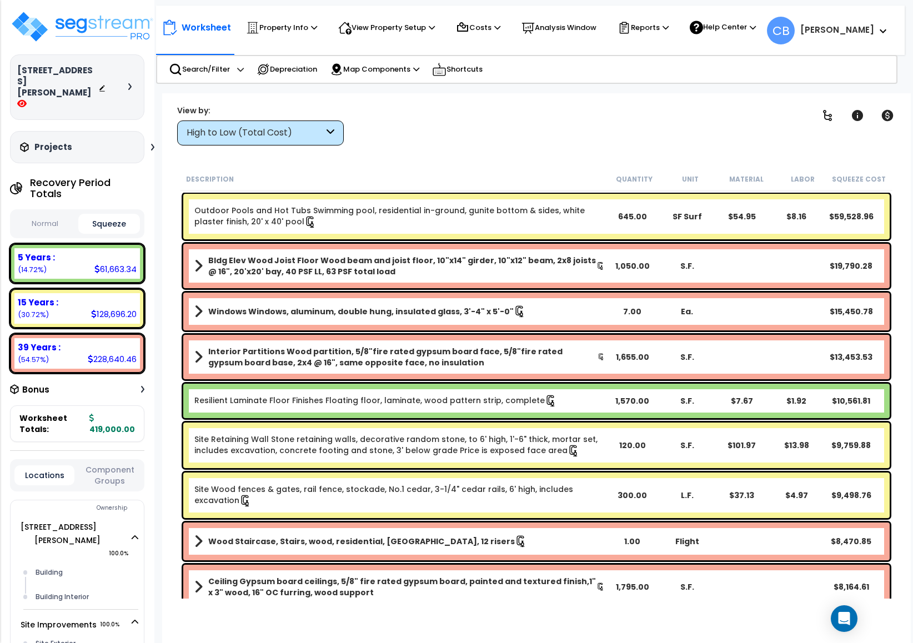
click at [443, 387] on div "Resilient Laminate Floor Finishes Floating floor, laminate, wood pattern strip,…" at bounding box center [536, 401] width 706 height 34
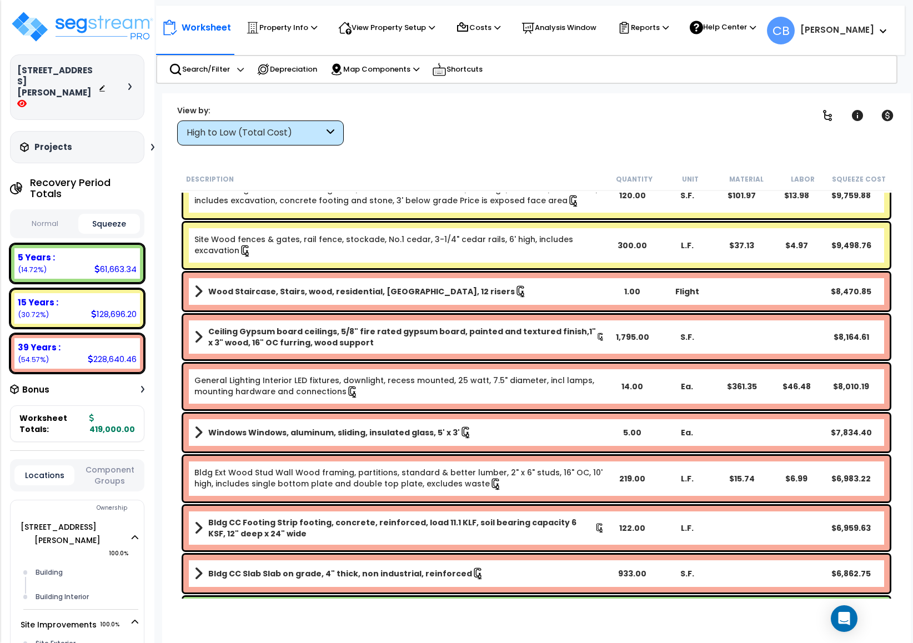
click at [443, 387] on link "General Lighting Interior LED fixtures, downlight, recess mounted, 25 watt, 7.5…" at bounding box center [399, 386] width 410 height 23
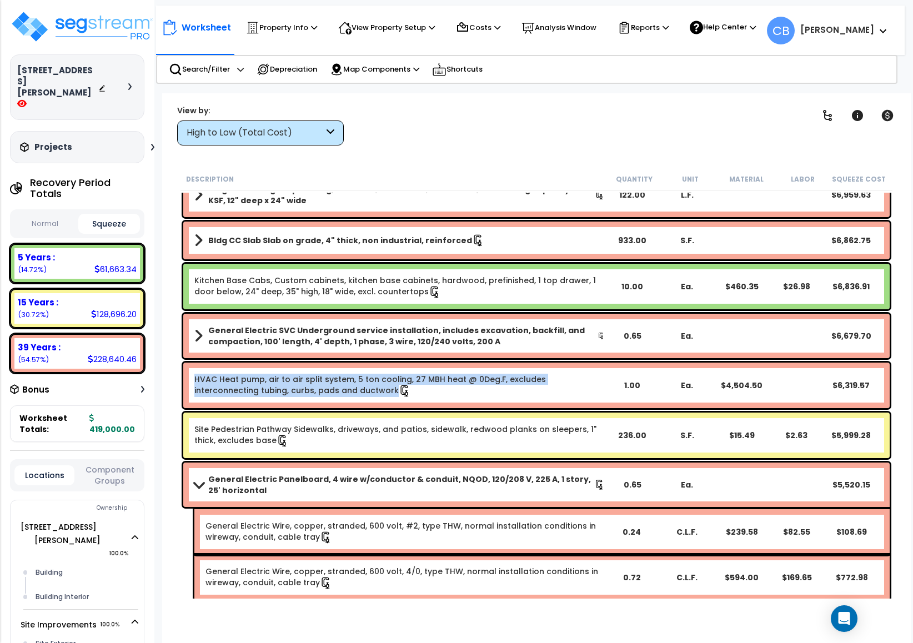
click at [443, 387] on link "HVAC Heat pump, air to air split system, 5 ton cooling, 27 MBH heat @ 0Deg.F, e…" at bounding box center [399, 385] width 410 height 23
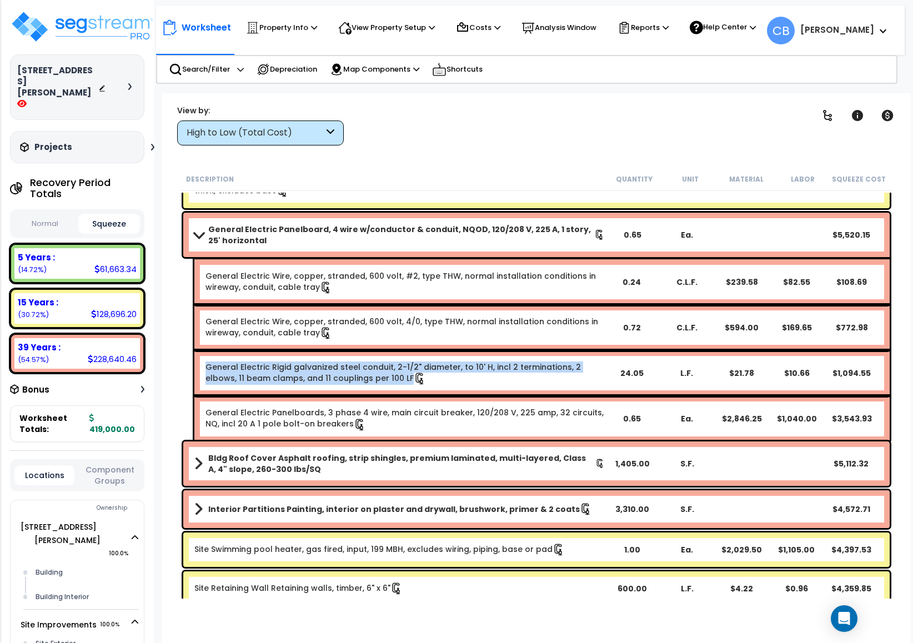
click at [443, 387] on div "General Electric Rigid galvanized steel conduit, 2-1/2" diameter, to 10' H, inc…" at bounding box center [541, 373] width 695 height 46
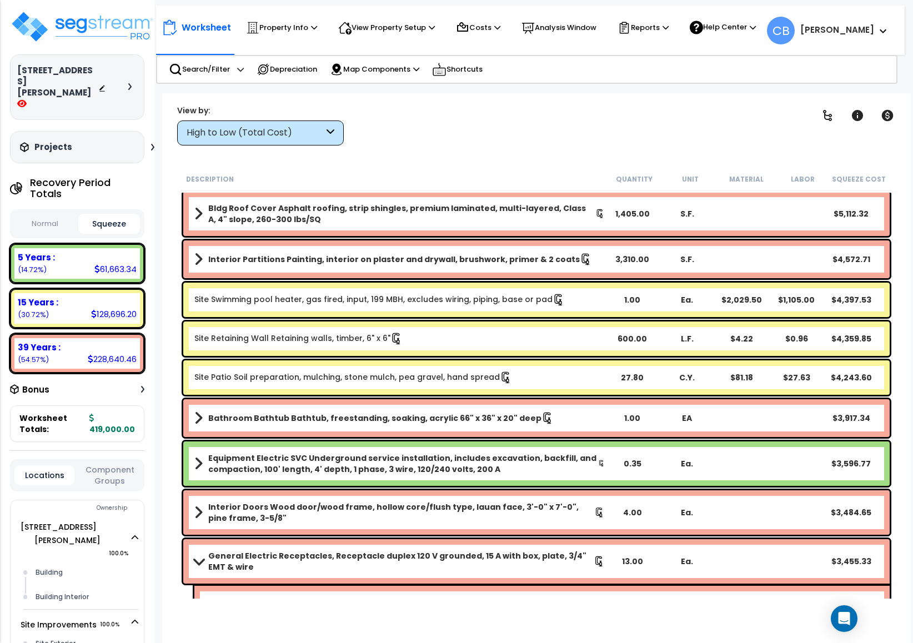
click at [443, 387] on div "Site Patio Soil preparation, mulching, stone mulch, pea gravel, hand spread 27.…" at bounding box center [536, 377] width 706 height 34
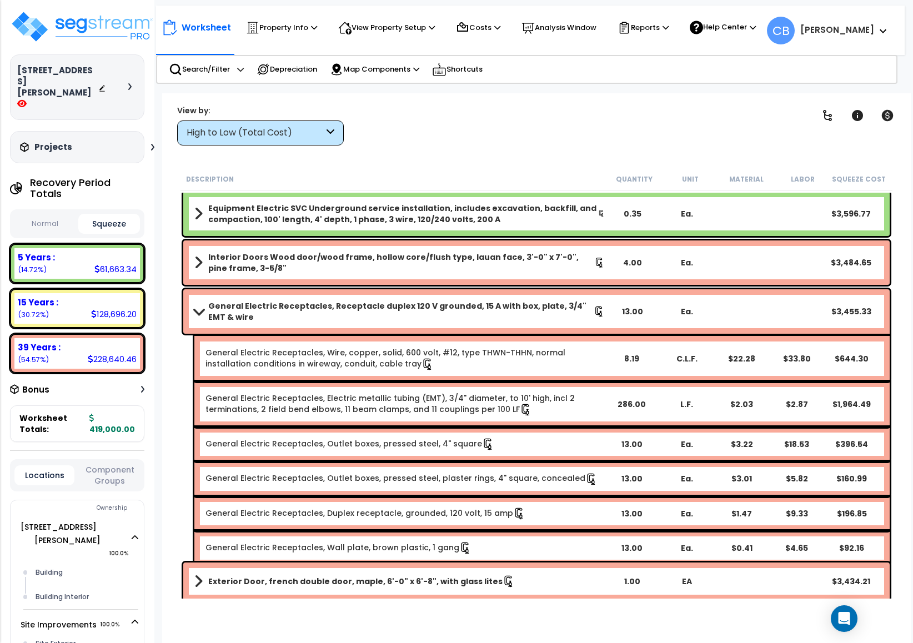
click at [443, 387] on div "General Electric Receptacles, Electric metallic tubing (EMT), 3/4" diameter, to…" at bounding box center [541, 404] width 695 height 46
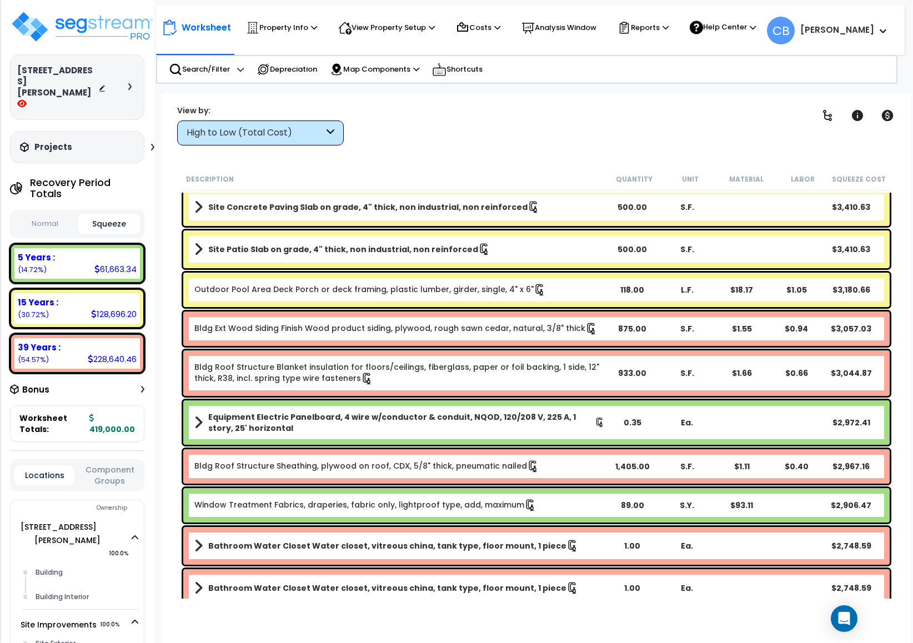
click at [443, 387] on div "Bldg Roof Structure Blanket insulation for floors/ceilings, fiberglass, paper o…" at bounding box center [536, 373] width 706 height 46
click at [529, 462] on icon at bounding box center [533, 467] width 8 height 12
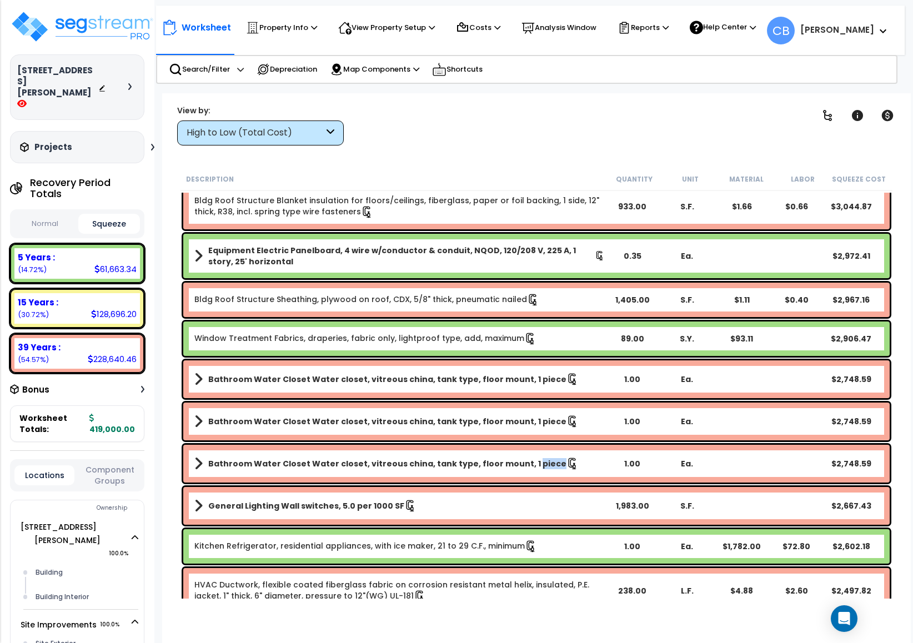
click at [519, 462] on b "Bathroom Water Closet Water closet, vitreous china, tank type, floor mount, 1 p…" at bounding box center [387, 463] width 358 height 11
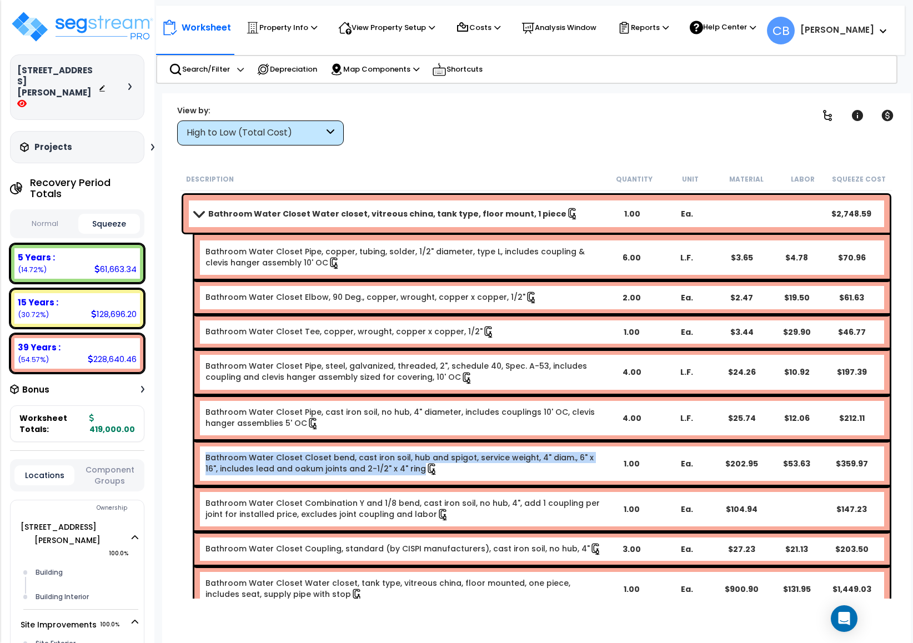
click at [519, 462] on link "Bathroom Water Closet Closet bend, cast iron soil, hub and spigot, service weig…" at bounding box center [404, 463] width 398 height 23
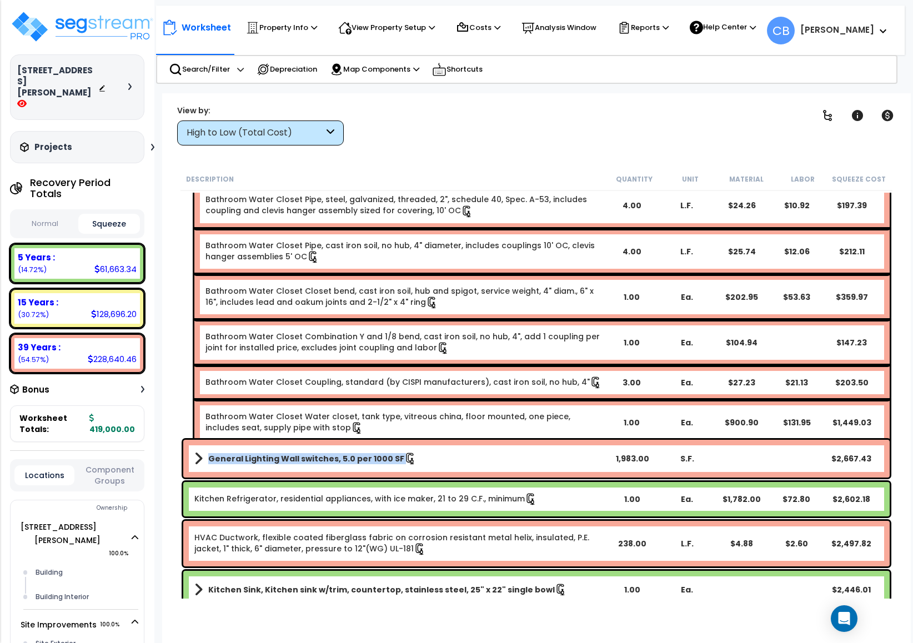
click at [519, 462] on link "General Lighting Wall switches, 5.0 per 1000 SF" at bounding box center [399, 459] width 410 height 16
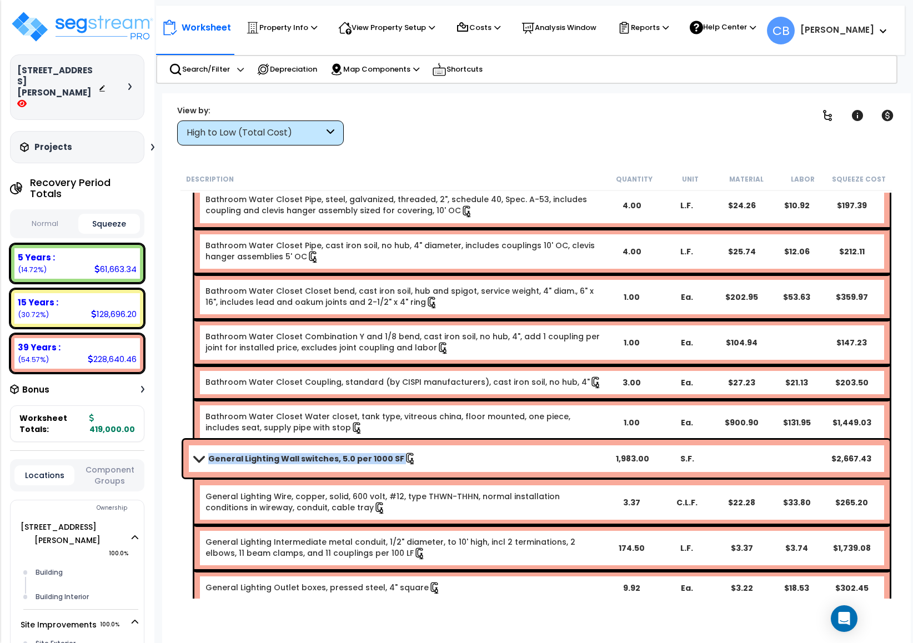
click at [519, 462] on link "General Lighting Wall switches, 5.0 per 1000 SF" at bounding box center [399, 459] width 410 height 16
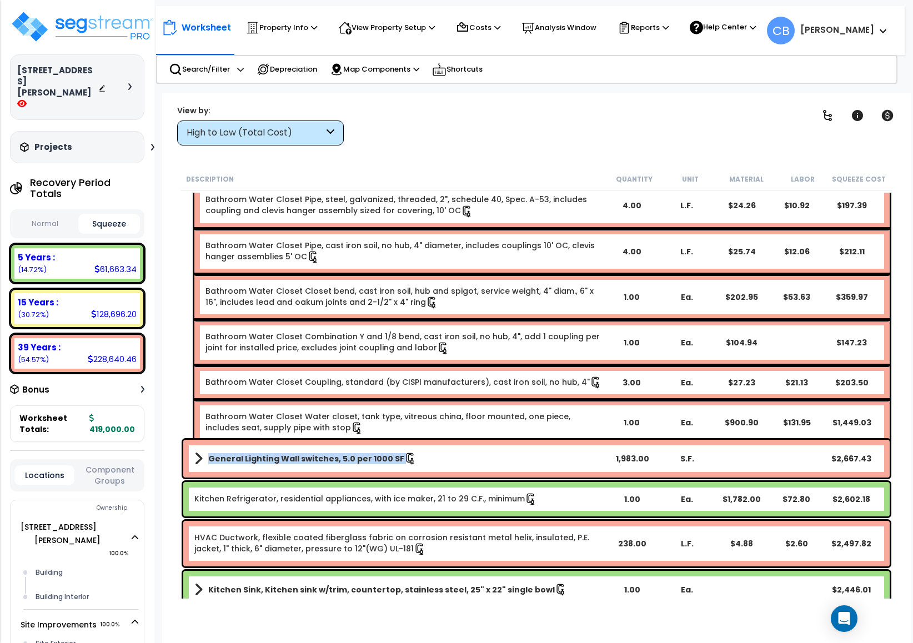
scroll to position [2499, 0]
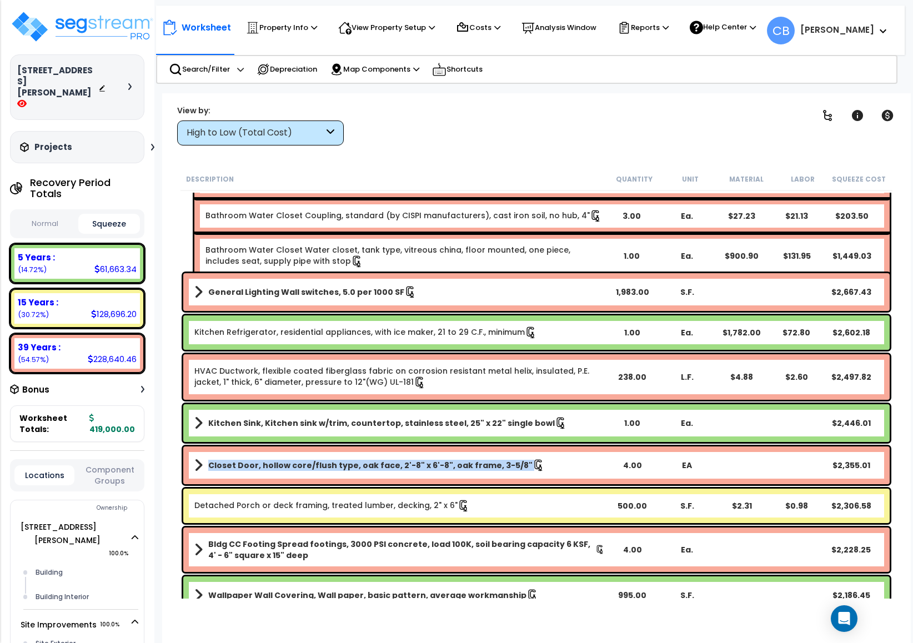
click at [533, 462] on icon at bounding box center [539, 465] width 12 height 12
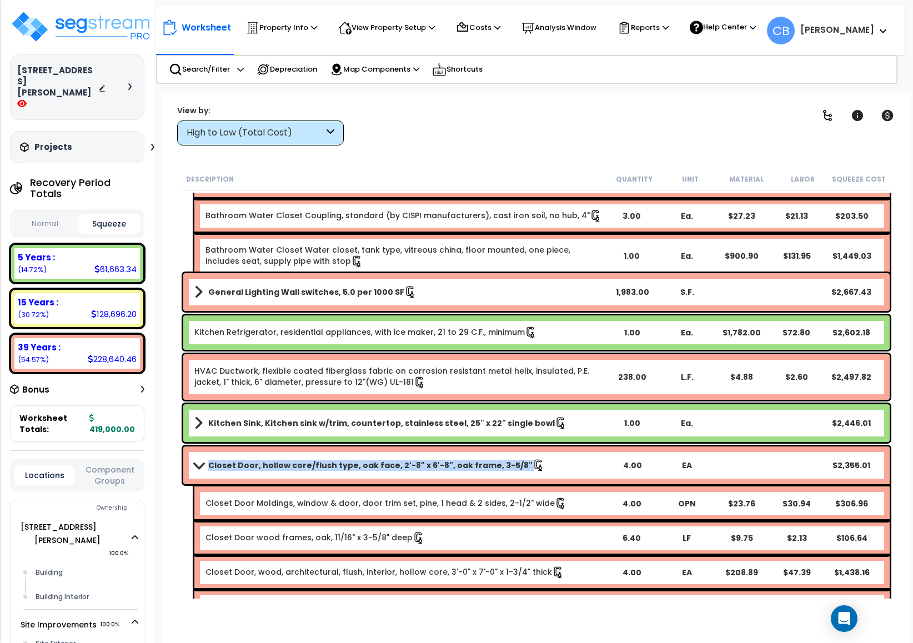
click at [533, 462] on icon at bounding box center [539, 465] width 12 height 12
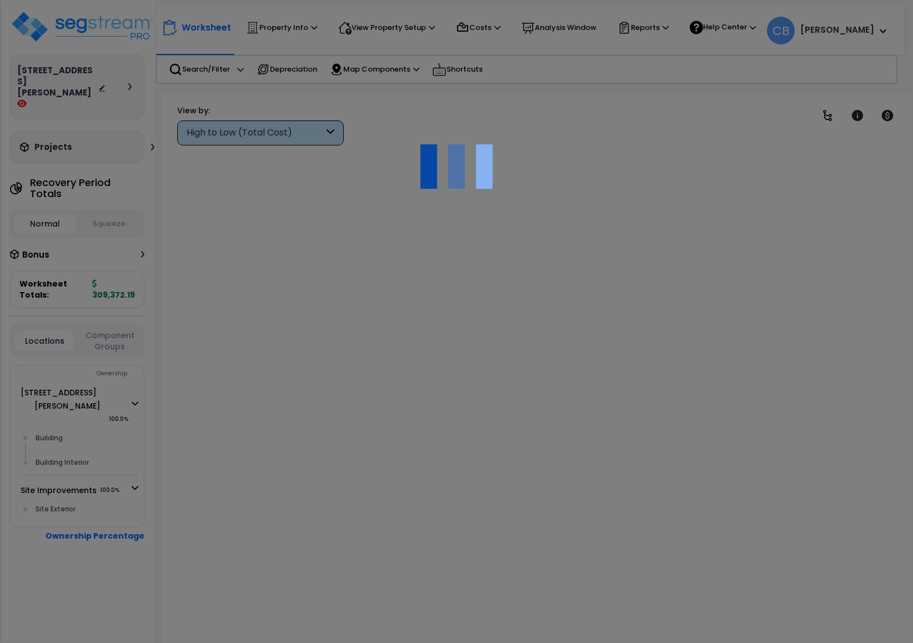
scroll to position [49, 0]
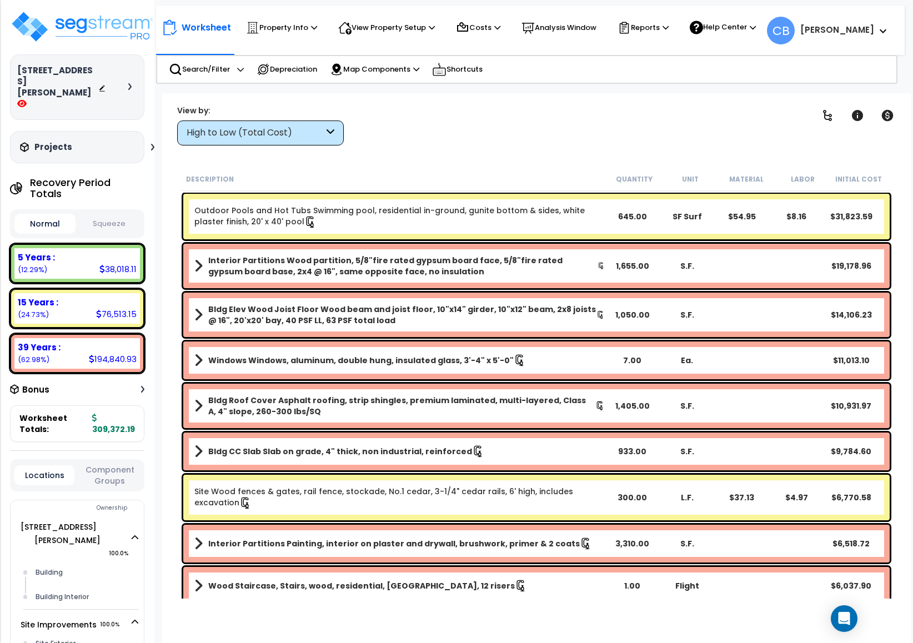
click at [439, 297] on div "Bldg Elev Wood Joist Floor Wood beam and joist floor, 10"x14" girder, 10"x12" b…" at bounding box center [536, 315] width 706 height 44
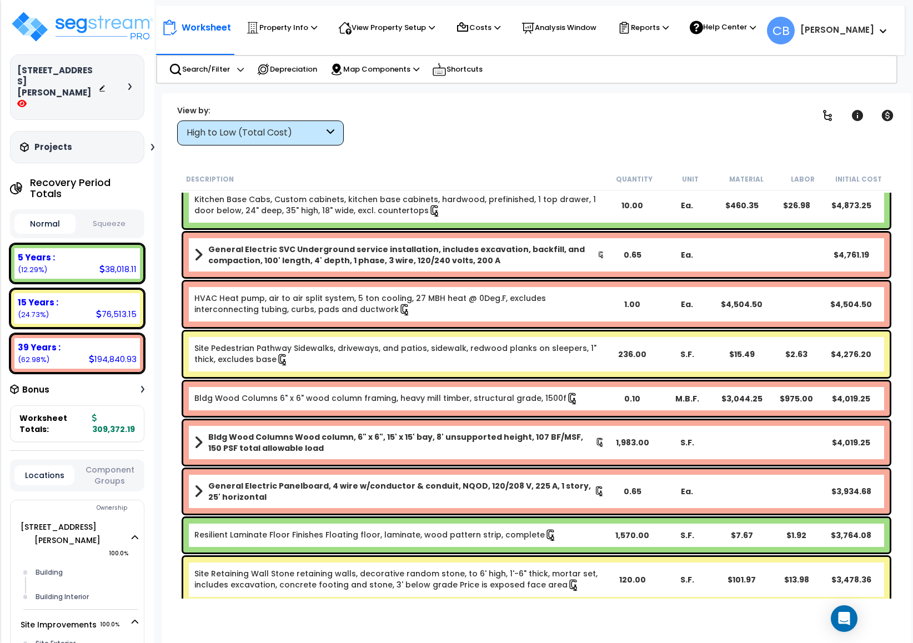
click at [439, 297] on link "HVAC Heat pump, air to air split system, 5 ton cooling, 27 MBH heat @ 0Deg.F, e…" at bounding box center [399, 304] width 410 height 23
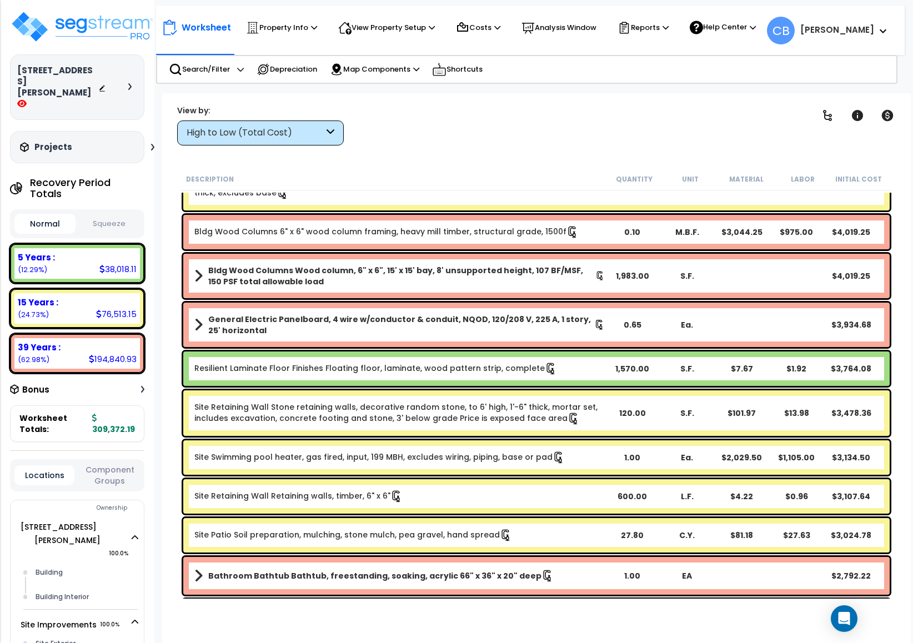
click at [439, 297] on div "Bldg Wood Columns Wood column, 6" x 6", 15' x 15' bay, 8' unsupported height, 1…" at bounding box center [536, 276] width 706 height 44
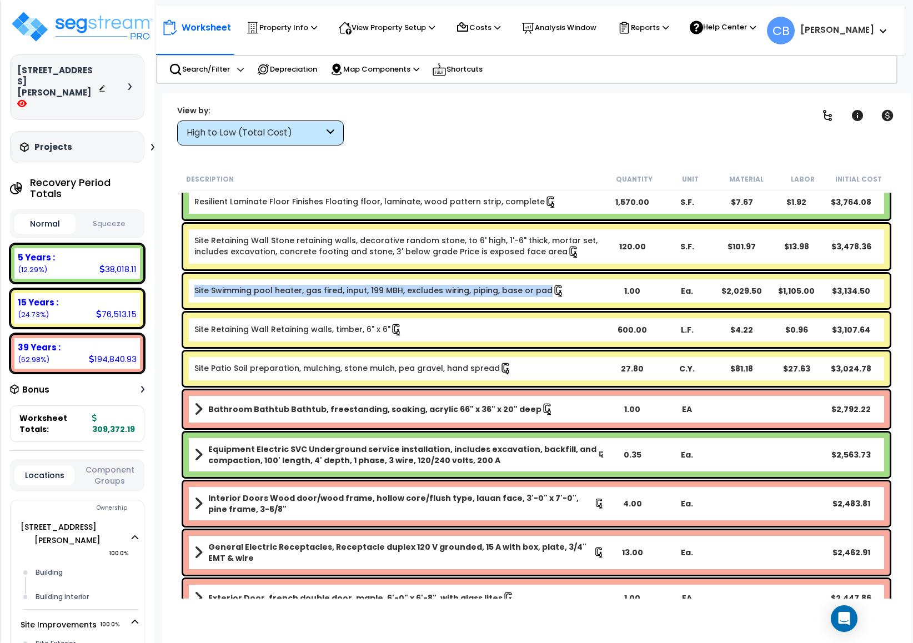
click at [439, 297] on div "Site Swimming pool heater, gas fired, input, 199 MBH, excludes wiring, piping, …" at bounding box center [536, 291] width 706 height 34
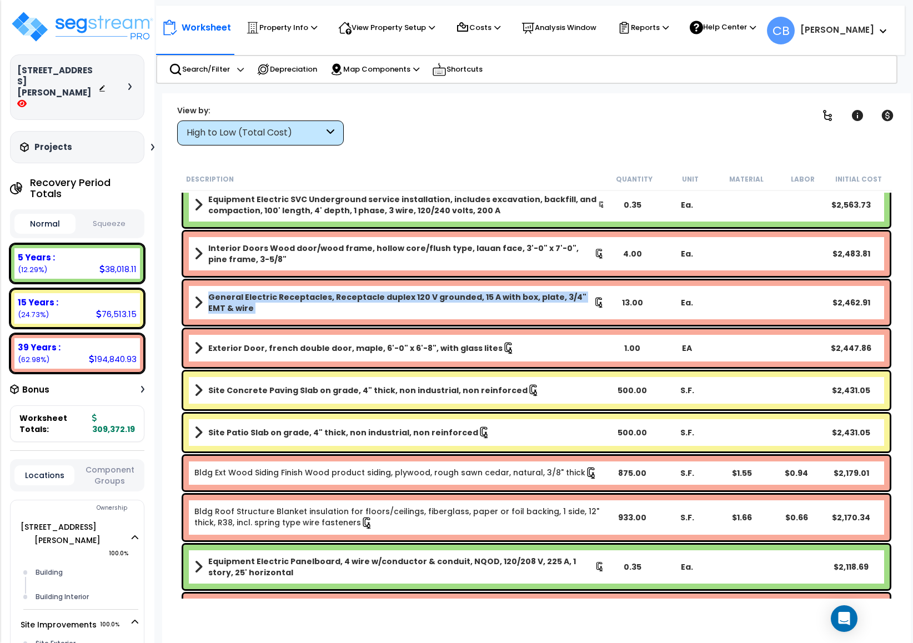
click at [439, 297] on b "General Electric Receptacles, Receptacle duplex 120 V grounded, 15 A with box, …" at bounding box center [400, 303] width 385 height 22
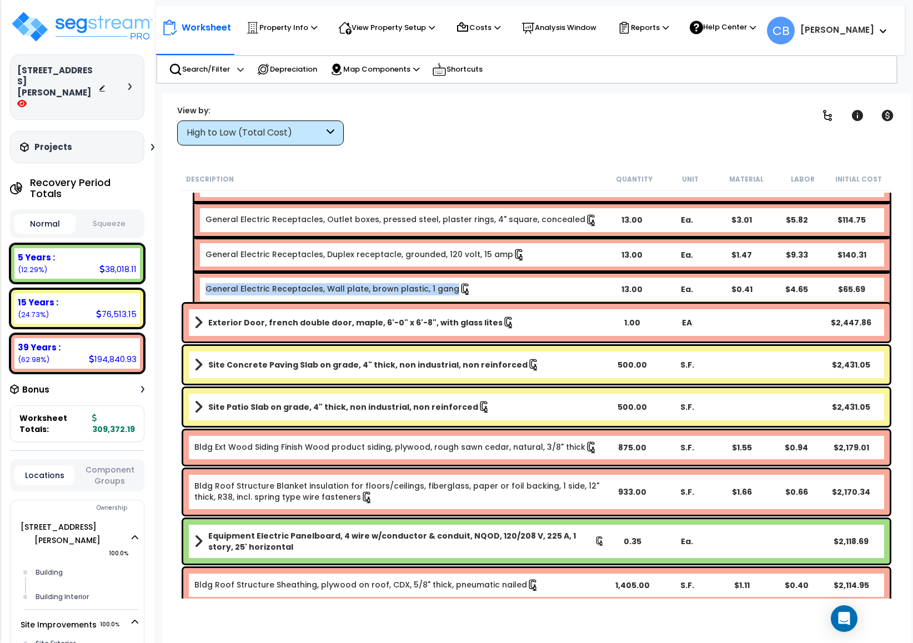
click at [439, 297] on div "General Electric Receptacles, Wall plate, brown plastic, 1 gang 13.00 Ea. $0.41…" at bounding box center [541, 289] width 695 height 34
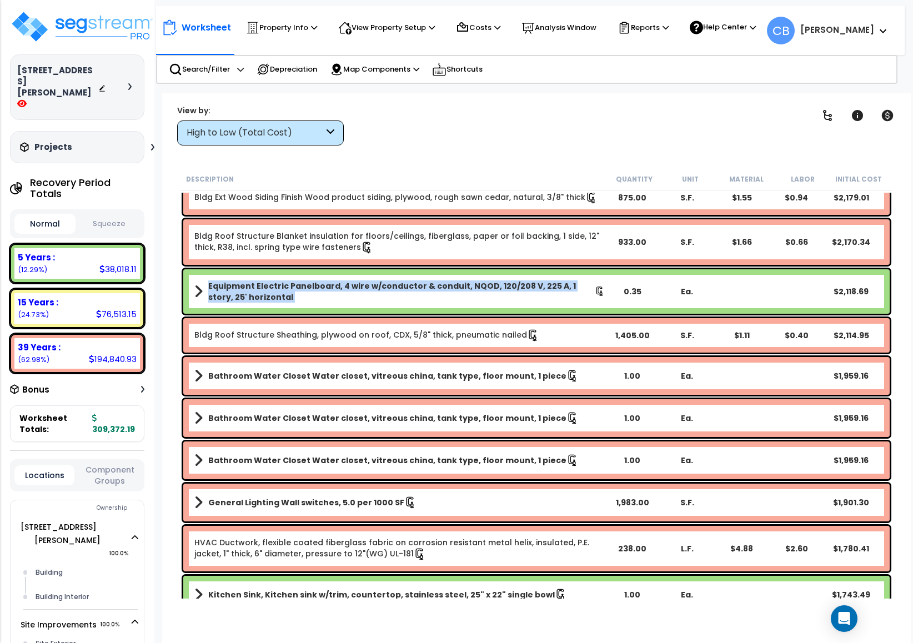
click at [439, 297] on b "Equipment Electric Panelboard, 4 wire w/conductor & conduit, NQOD, 120/208 V, 2…" at bounding box center [401, 291] width 386 height 22
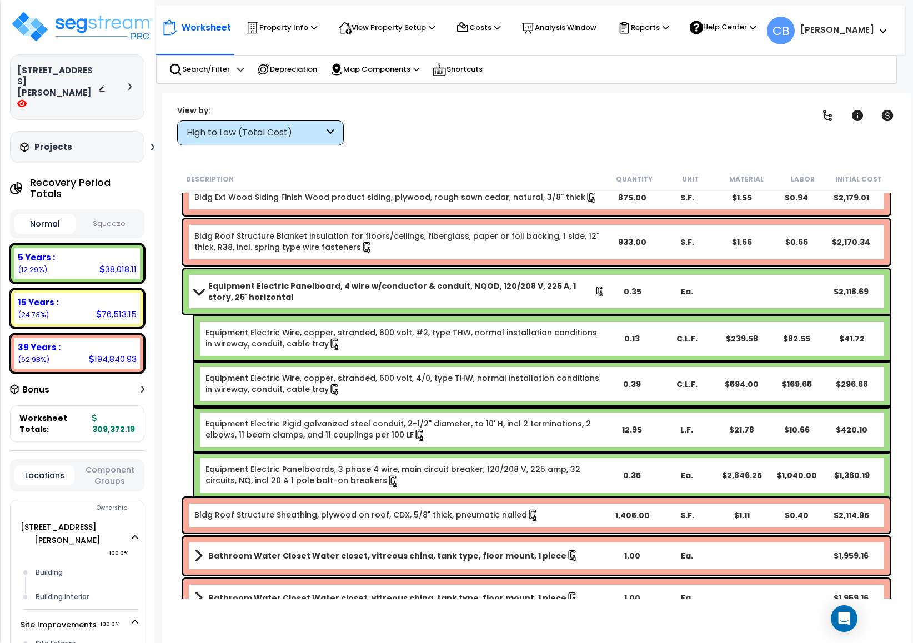
click at [485, 373] on link "Equipment Electric Wire, copper, stranded, 600 volt, 4/0, type THW, normal inst…" at bounding box center [404, 384] width 398 height 23
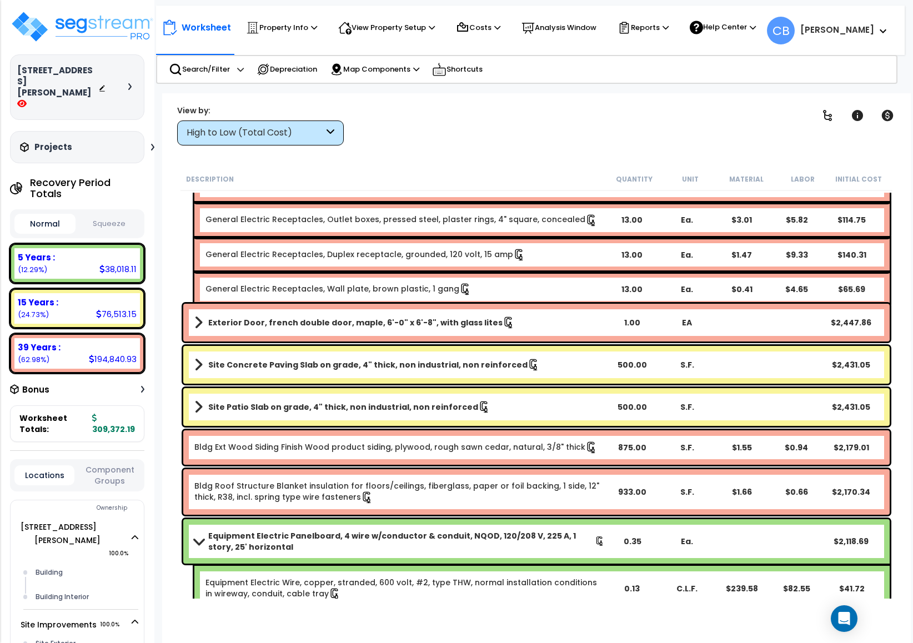
click at [495, 365] on b "Site Concrete Paving Slab on grade, 4" thick, non industrial, non reinforced" at bounding box center [367, 364] width 319 height 11
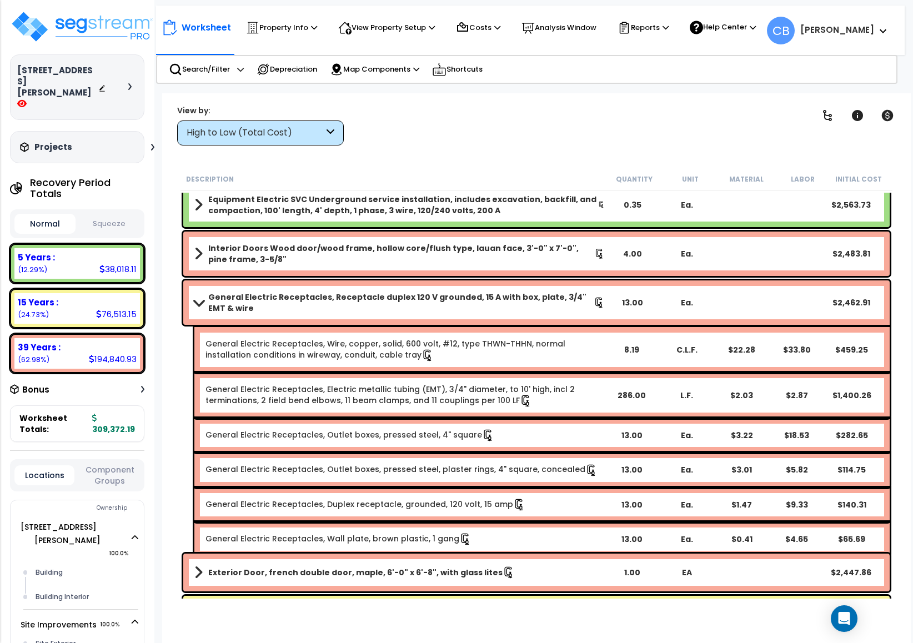
click at [495, 365] on div "General Electric Receptacles, Wire, copper, solid, 600 volt, #12, type THWN-THH…" at bounding box center [541, 350] width 695 height 46
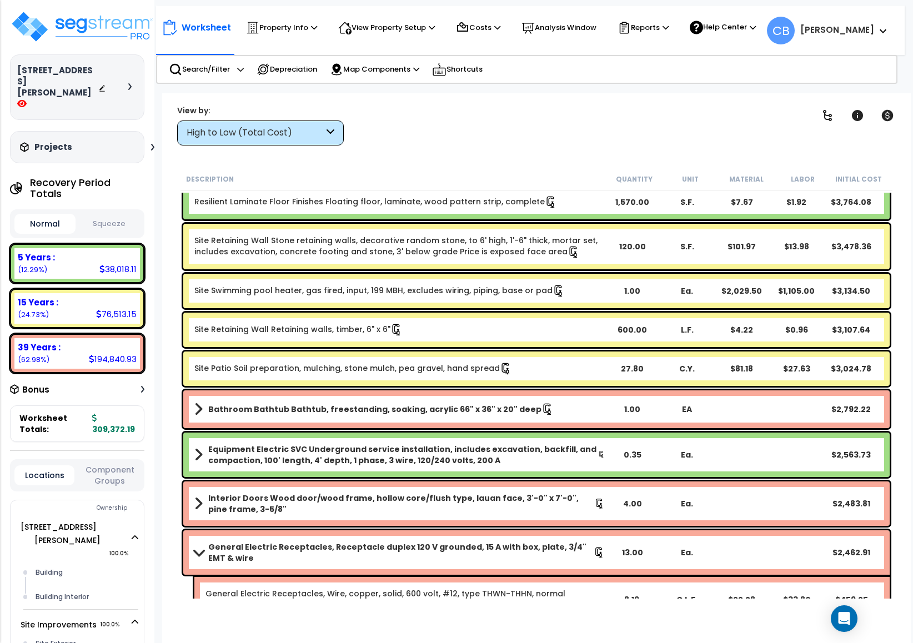
click at [500, 367] on icon at bounding box center [506, 369] width 12 height 12
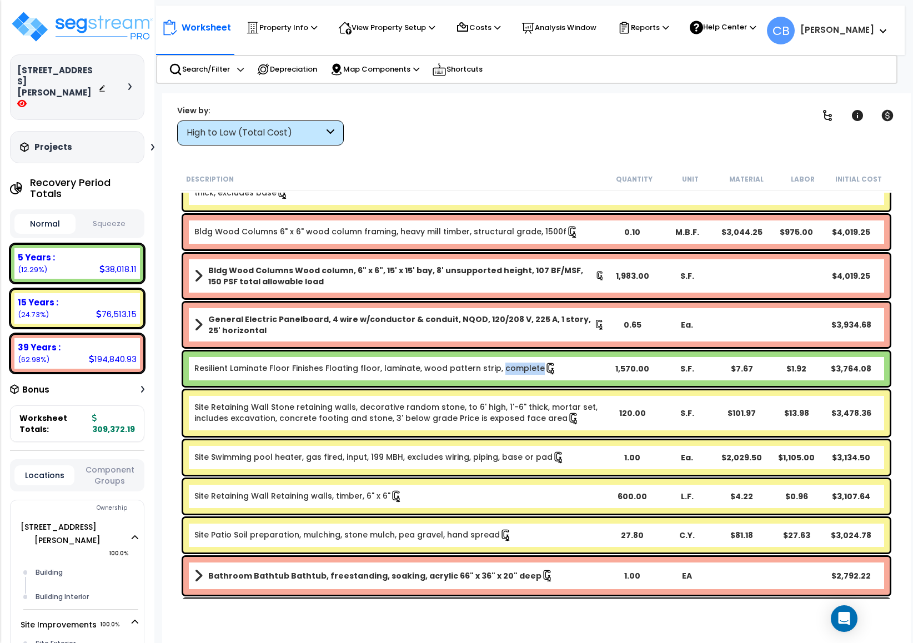
click at [499, 367] on link "Resilient Laminate Floor Finishes Floating floor, laminate, wood pattern strip,…" at bounding box center [375, 369] width 363 height 12
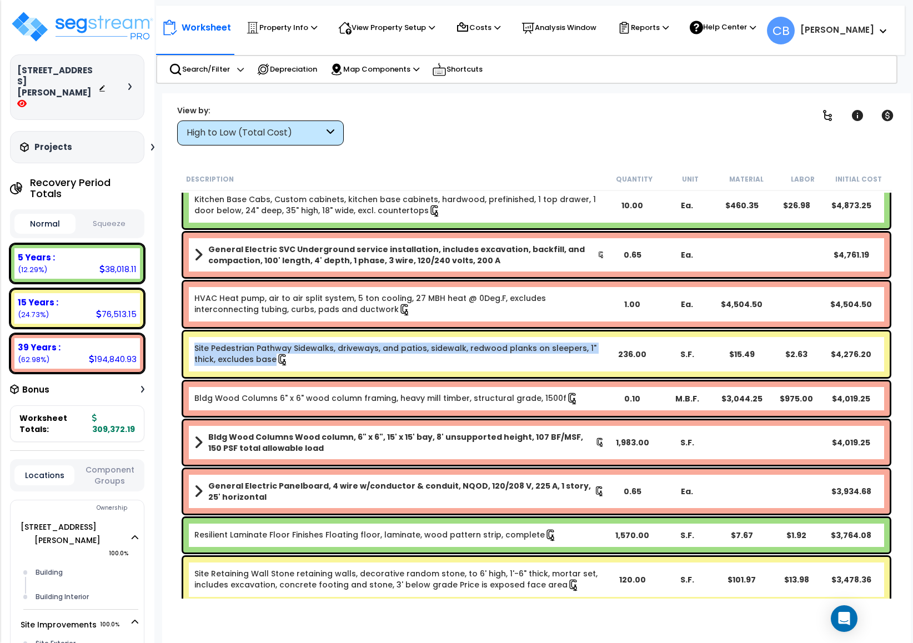
click at [499, 367] on div "Site Pedestrian Pathway Sidewalks, driveways, and patios, sidewalk, redwood pla…" at bounding box center [536, 355] width 706 height 46
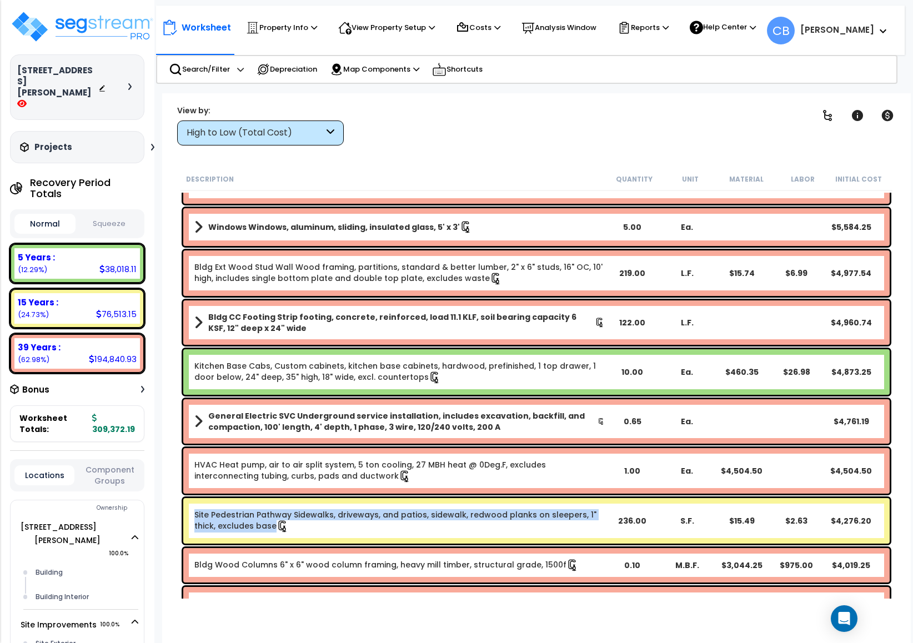
scroll to position [167, 0]
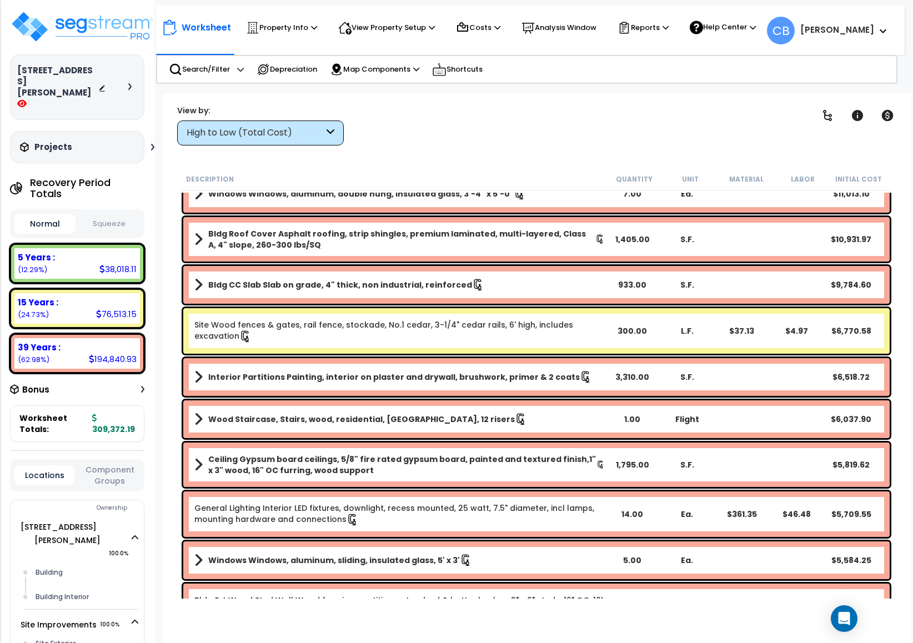
click at [407, 421] on b "Wood Staircase, Stairs, wood, residential, oak treads, 12 risers" at bounding box center [361, 419] width 307 height 11
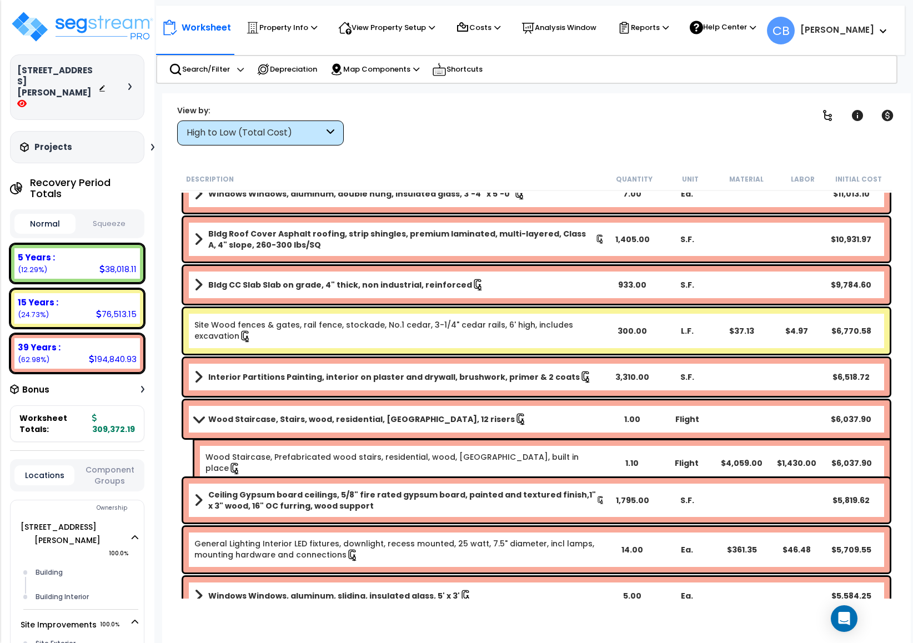
scroll to position [0, 0]
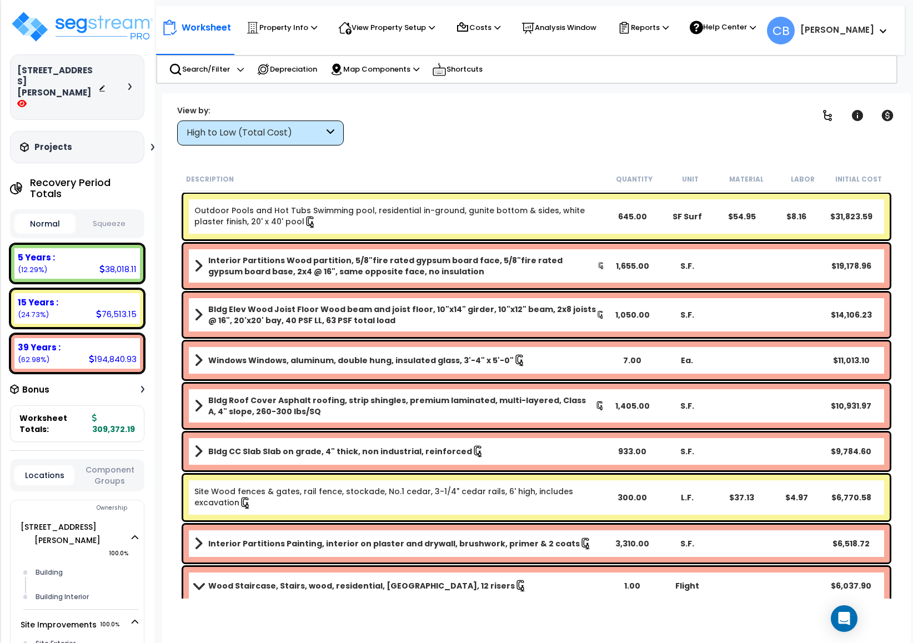
click at [407, 421] on div "Bldg Roof Cover Asphalt roofing, strip shingles, premium laminated, multi-layer…" at bounding box center [536, 406] width 706 height 44
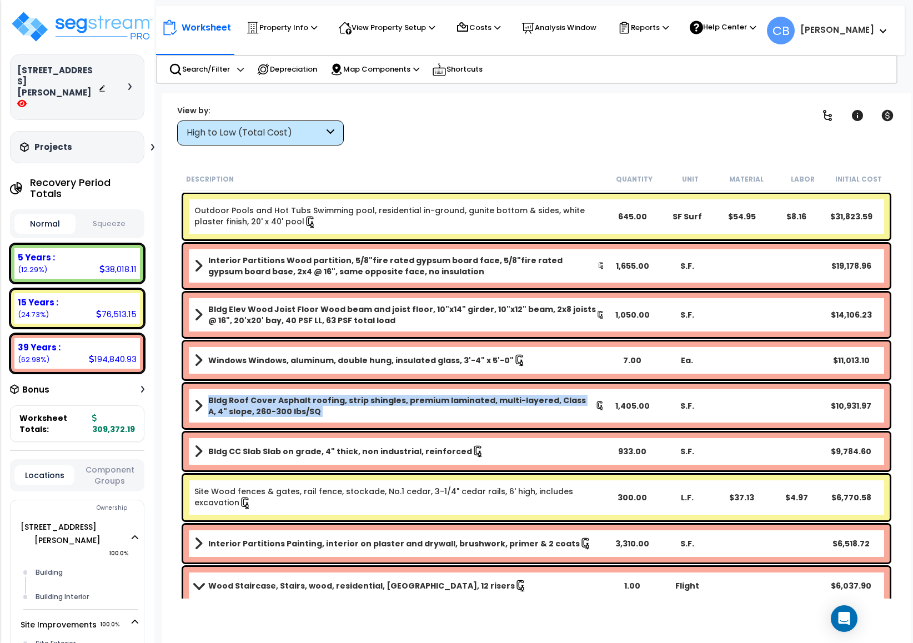
click at [407, 421] on div "Bldg Roof Cover Asphalt roofing, strip shingles, premium laminated, multi-layer…" at bounding box center [536, 406] width 706 height 44
click at [383, 385] on div "Bldg Roof Cover Asphalt roofing, strip shingles, premium laminated, multi-layer…" at bounding box center [536, 406] width 706 height 44
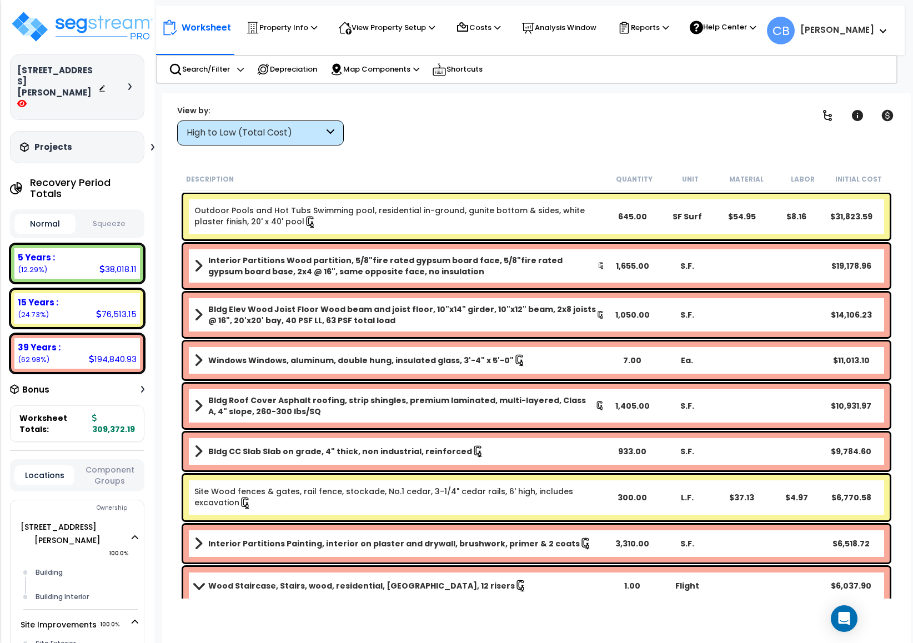
click at [243, 202] on div "Outdoor Pools and Hot Tubs Swimming pool, residential in-ground, gunite bottom …" at bounding box center [536, 217] width 706 height 46
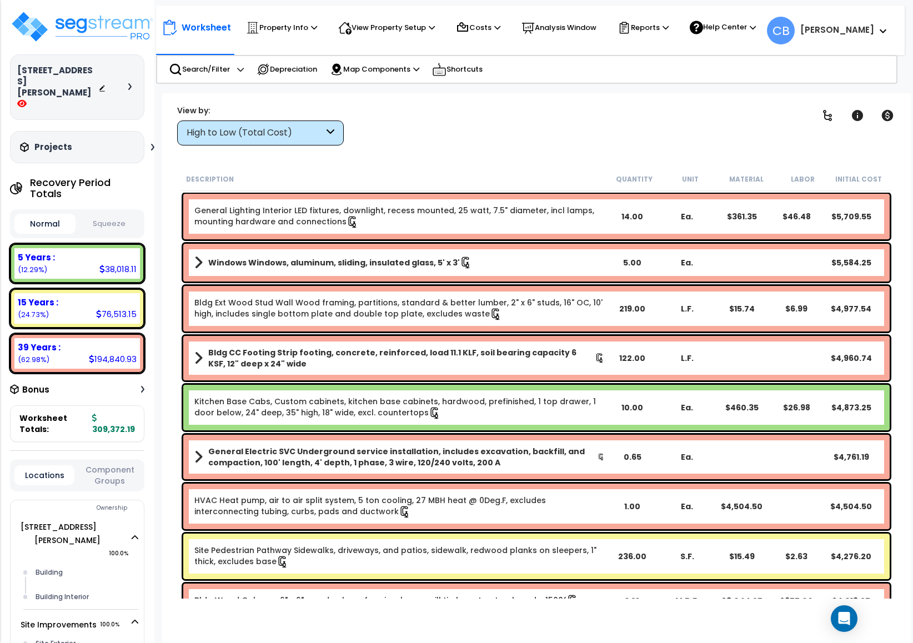
click at [230, 267] on b "Windows Windows, aluminum, sliding, insulated glass, 5' x 3'" at bounding box center [334, 262] width 252 height 11
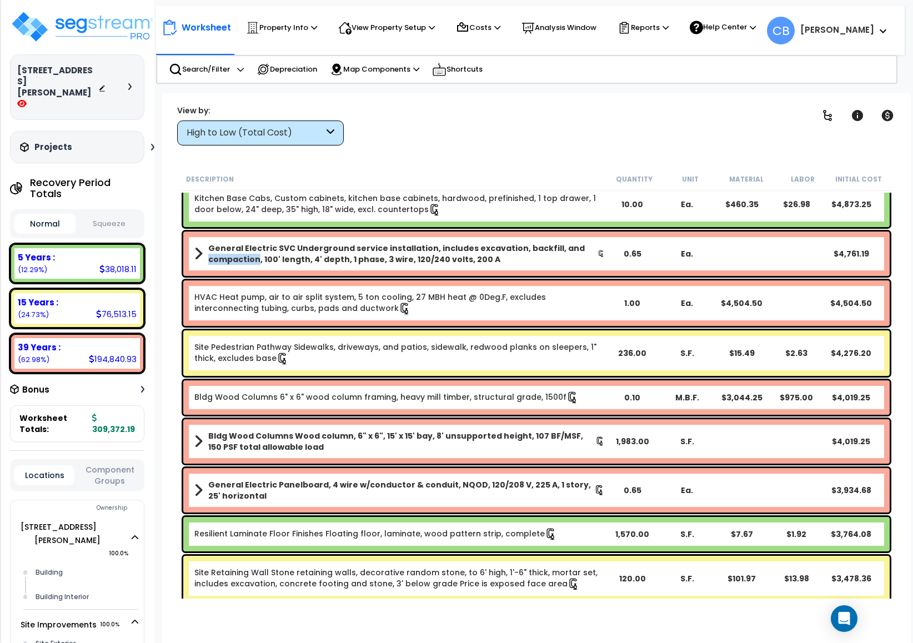
click at [230, 267] on div "General Electric SVC Underground service installation, includes excavation, bac…" at bounding box center [536, 254] width 706 height 44
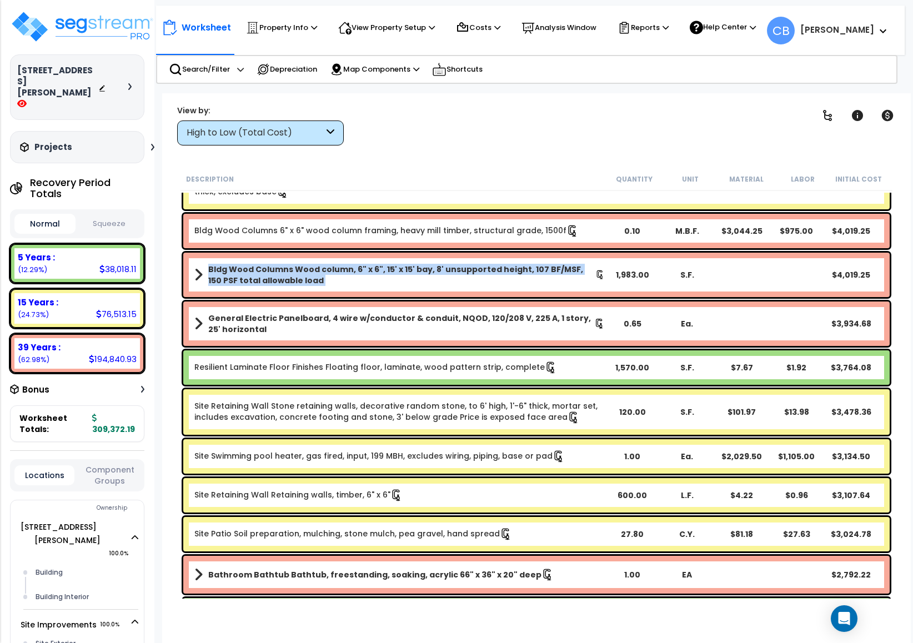
click at [230, 267] on b "Bldg Wood Columns Wood column, 6" x 6", 15' x 15' bay, 8' unsupported height, 1…" at bounding box center [401, 275] width 387 height 22
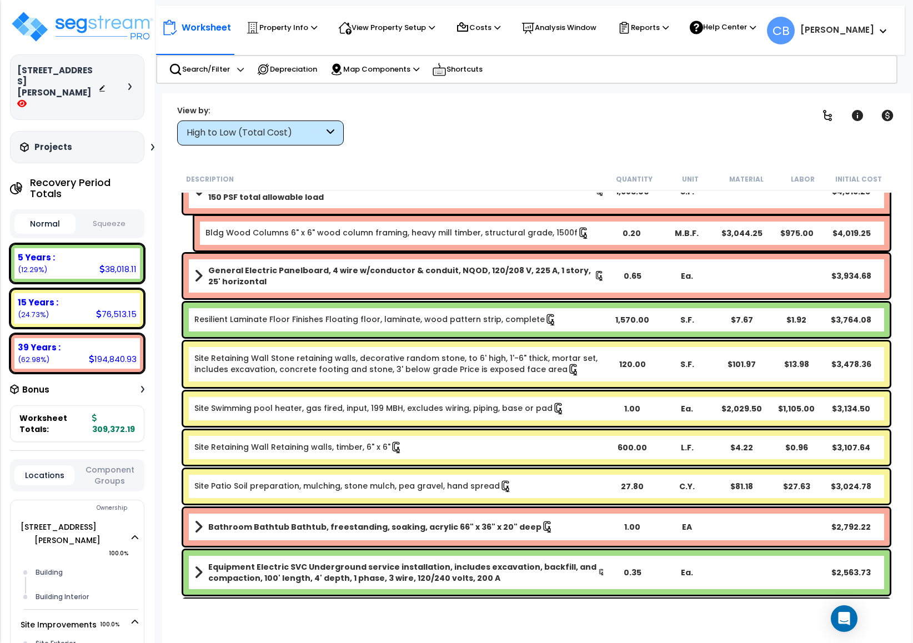
click at [235, 268] on b "General Electric Panelboard, 4 wire w/conductor & conduit, NQOD, 120/208 V, 225…" at bounding box center [401, 276] width 386 height 22
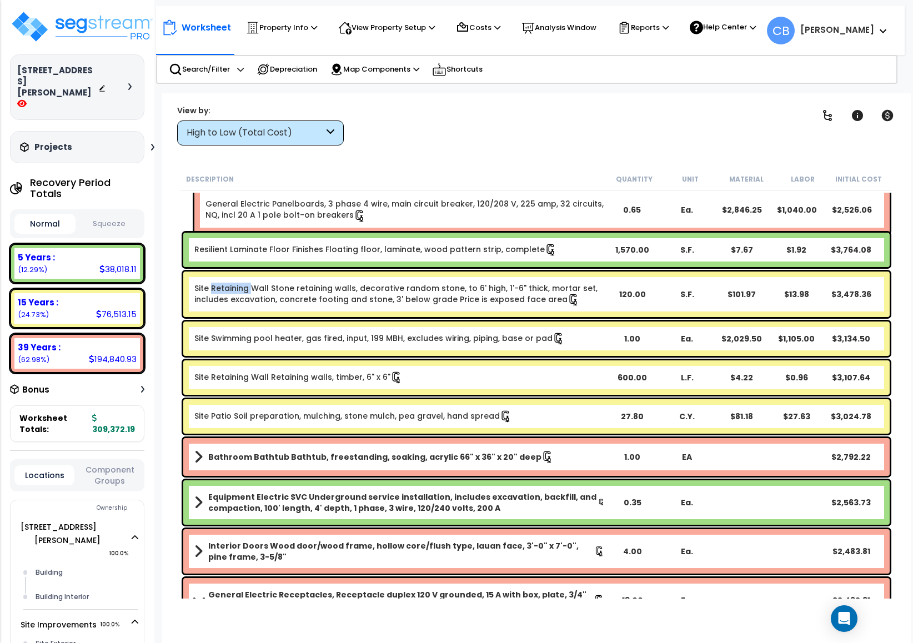
click at [235, 269] on div "Site Retaining Wall Stone retaining walls, decorative random stone, to 6' high,…" at bounding box center [536, 294] width 712 height 51
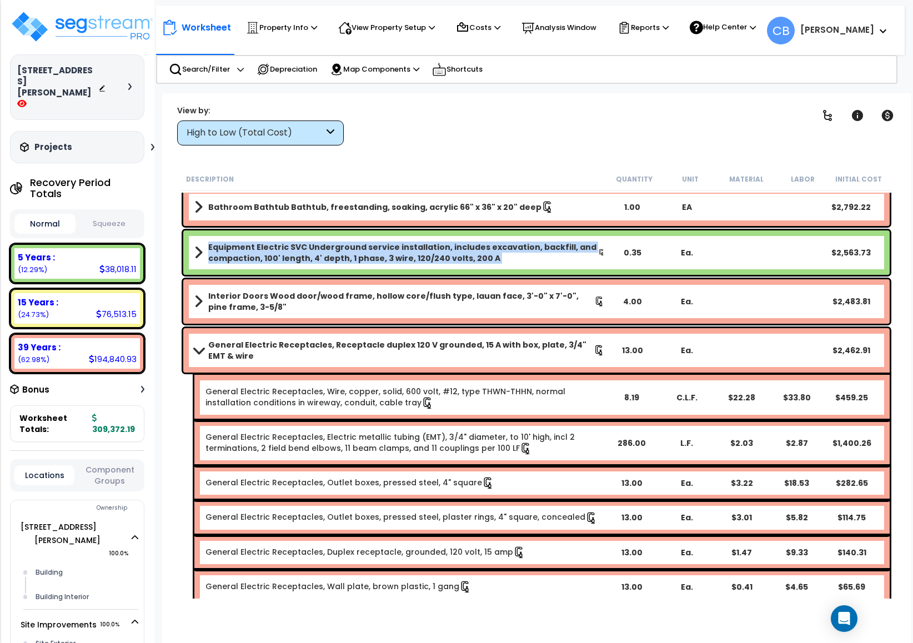
click at [235, 268] on div "Equipment Electric SVC Underground service installation, includes excavation, b…" at bounding box center [536, 252] width 706 height 44
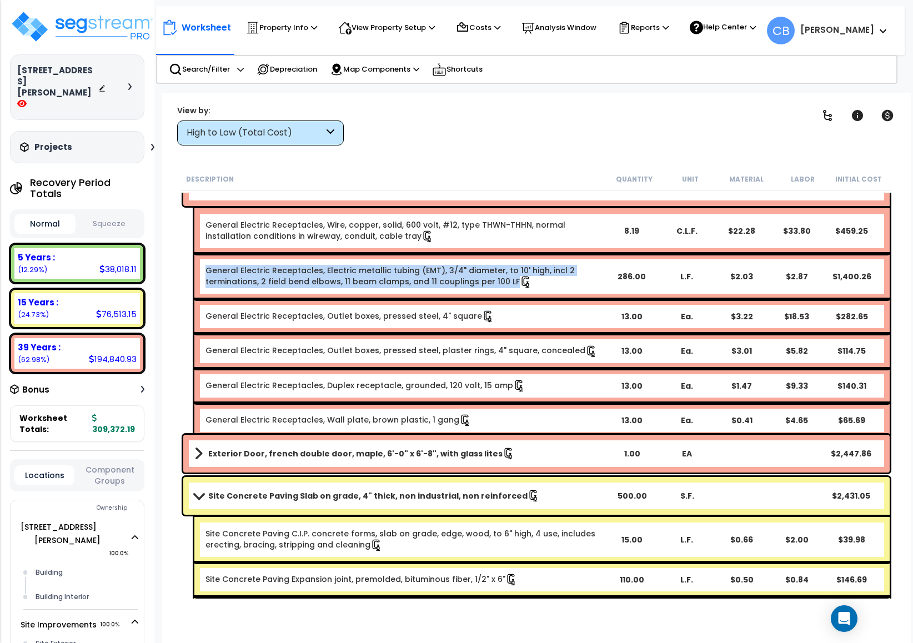
click at [235, 268] on link "General Electric Receptacles, Electric metallic tubing (EMT), 3/4" diameter, to…" at bounding box center [404, 276] width 398 height 23
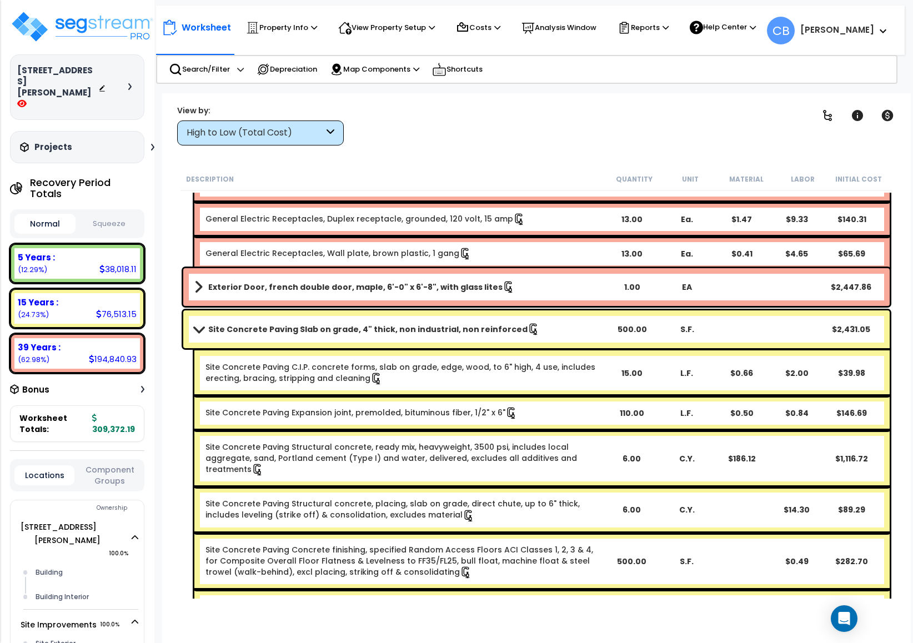
click at [240, 269] on div "Exterior Door, french double door, maple, 6'-0" x 6'-8", with glass lites 1.00 …" at bounding box center [536, 287] width 706 height 38
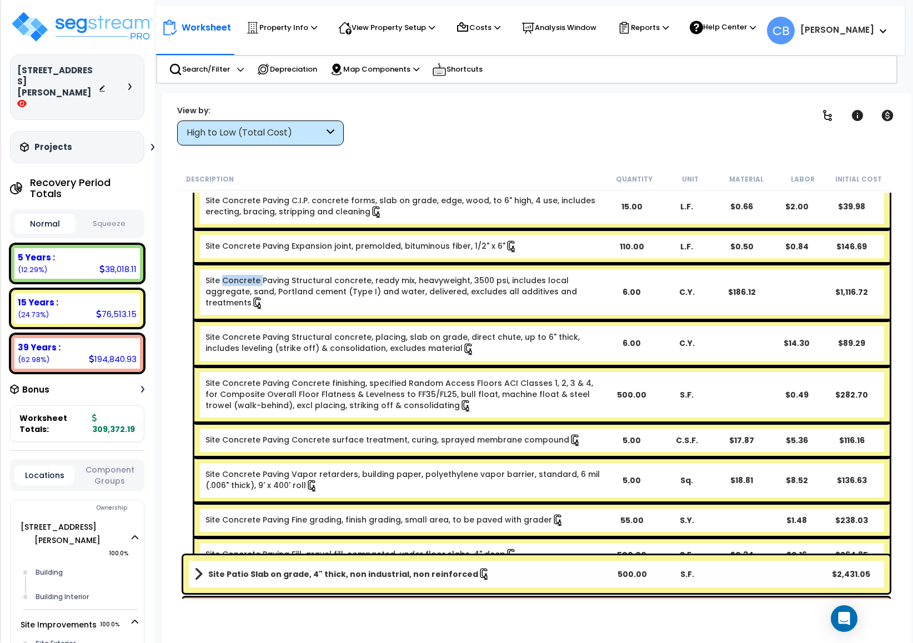
click at [240, 269] on div "Site Concrete Paving Structural concrete, ready mix, heavyweight, 3500 psi, inc…" at bounding box center [541, 292] width 695 height 57
click at [347, 386] on link "Site Concrete Paving Concrete finishing, specified Random Access Floors ACI Cla…" at bounding box center [404, 394] width 398 height 34
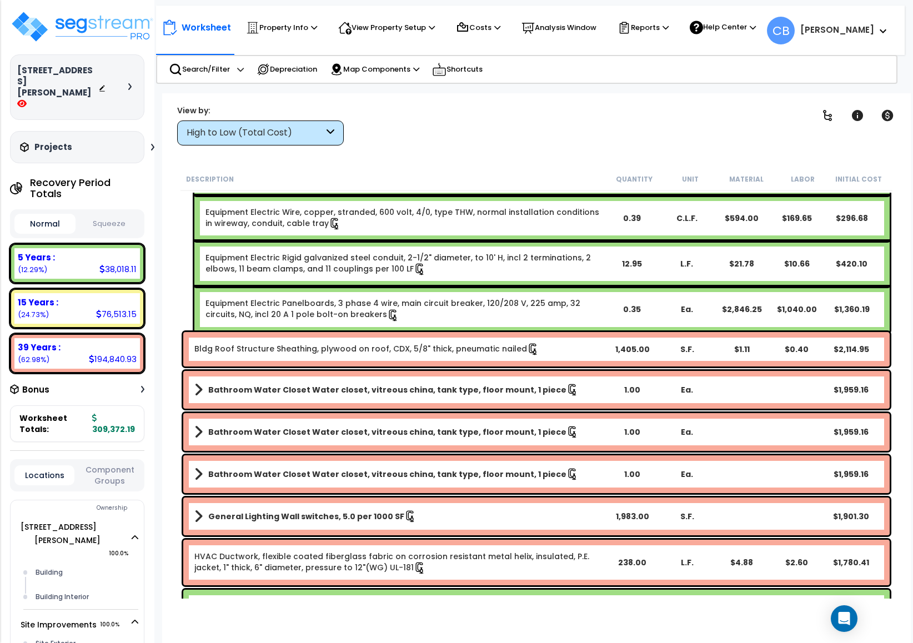
click at [341, 385] on b "Bathroom Water Closet Water closet, vitreous china, tank type, floor mount, 1 p…" at bounding box center [387, 389] width 358 height 11
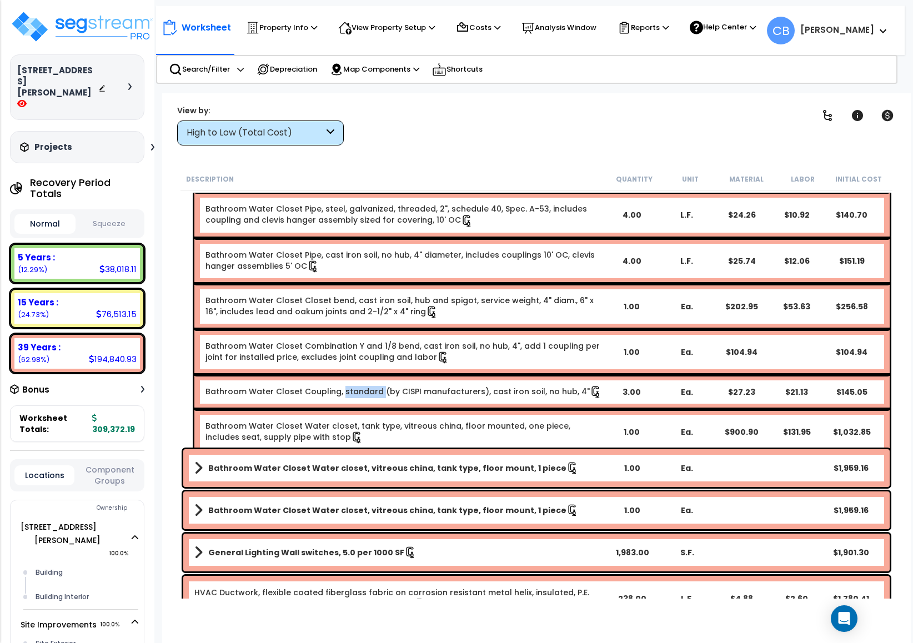
click at [341, 386] on link "Bathroom Water Closet Coupling, standard (by CISPI manufacturers), cast iron so…" at bounding box center [403, 392] width 396 height 12
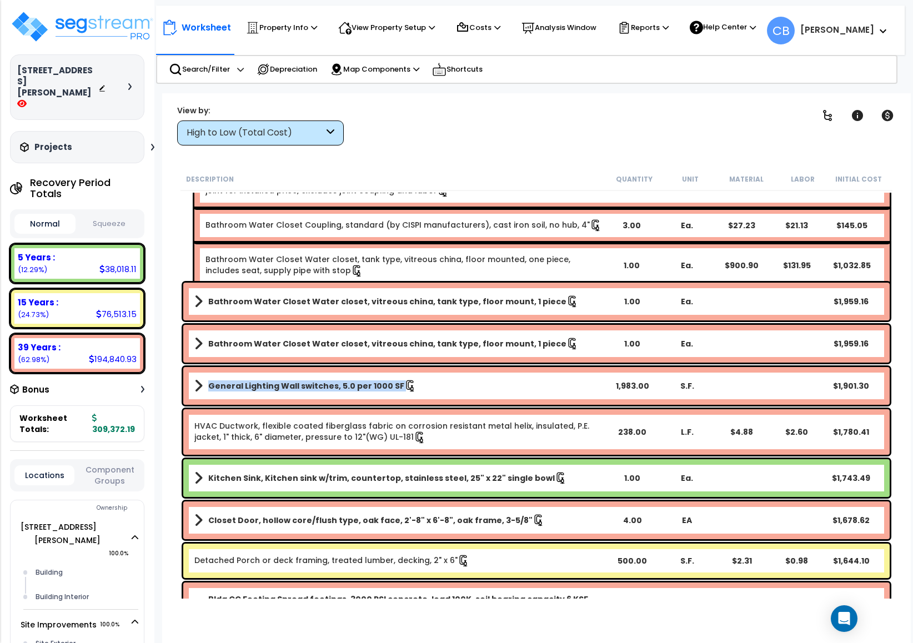
click at [341, 385] on b "General Lighting Wall switches, 5.0 per 1000 SF" at bounding box center [306, 385] width 196 height 11
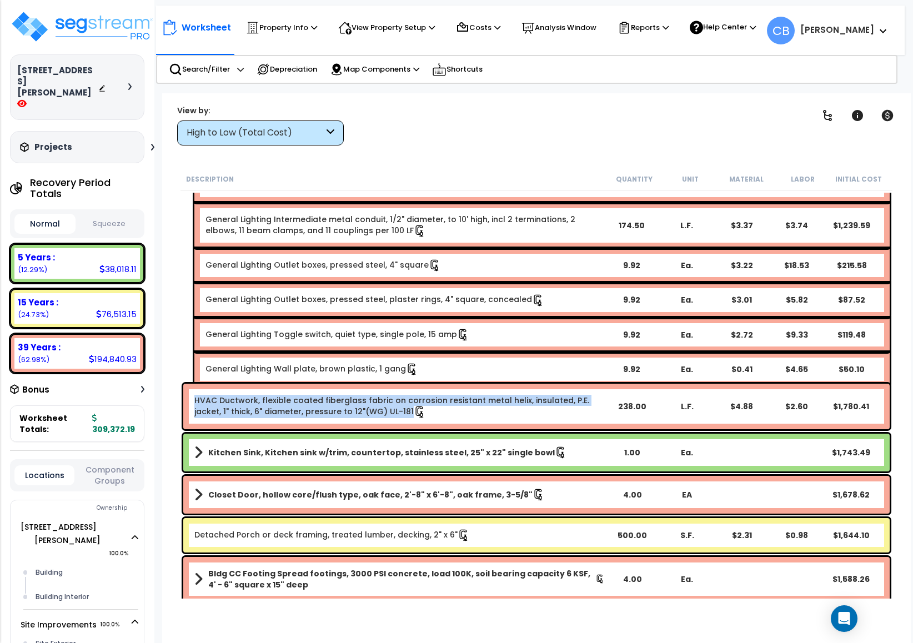
click at [341, 385] on div "HVAC Ductwork, flexible coated fiberglass fabric on corrosion resistant metal h…" at bounding box center [536, 407] width 706 height 46
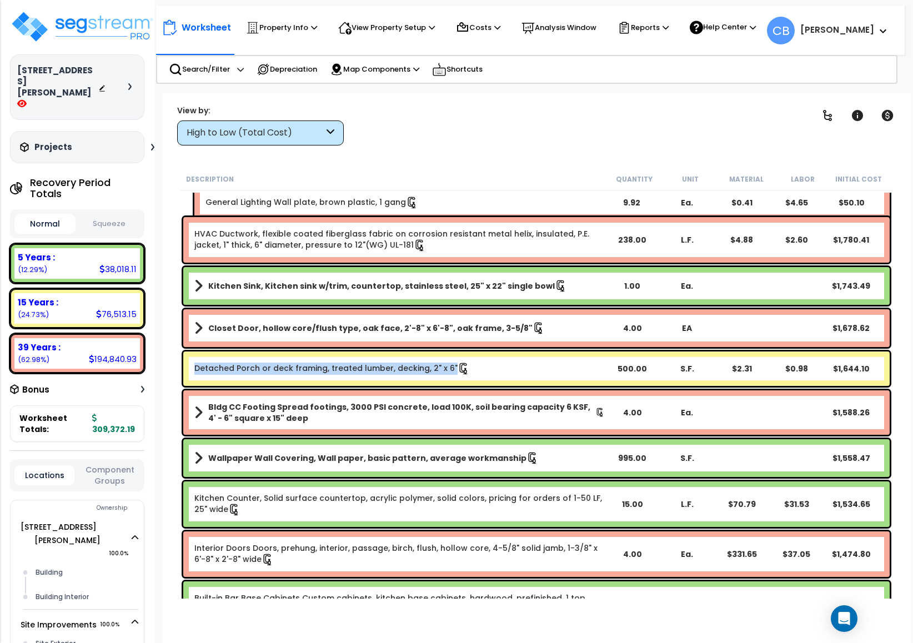
click at [341, 385] on div "Detached Porch or deck framing, treated lumber, decking, 2" x 6" 500.00 S.F. $2…" at bounding box center [536, 369] width 712 height 40
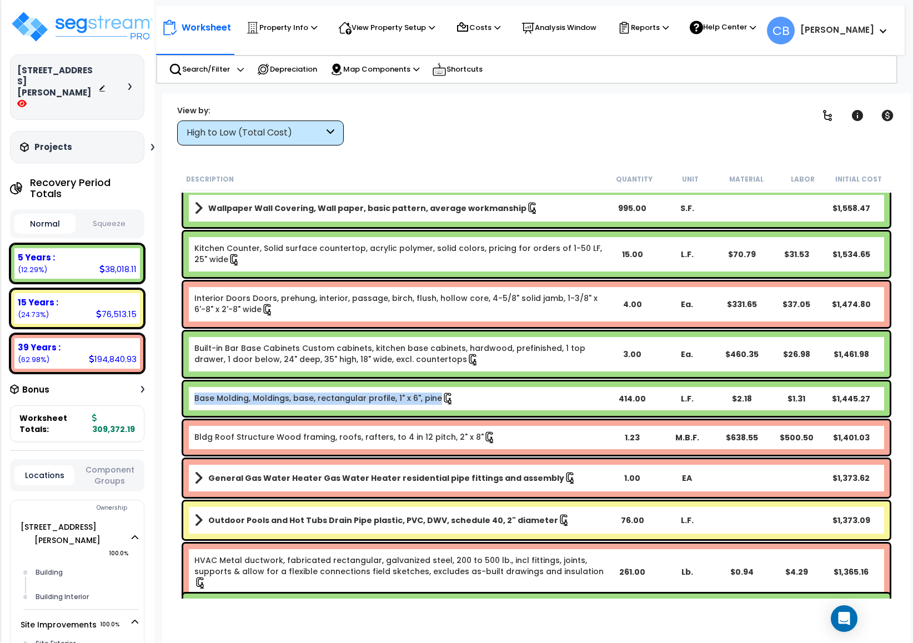
click at [341, 385] on div "Base Molding, Moldings, base, rectangular profile, 1" x 6", pine 414.00 L.F. $2…" at bounding box center [536, 398] width 706 height 34
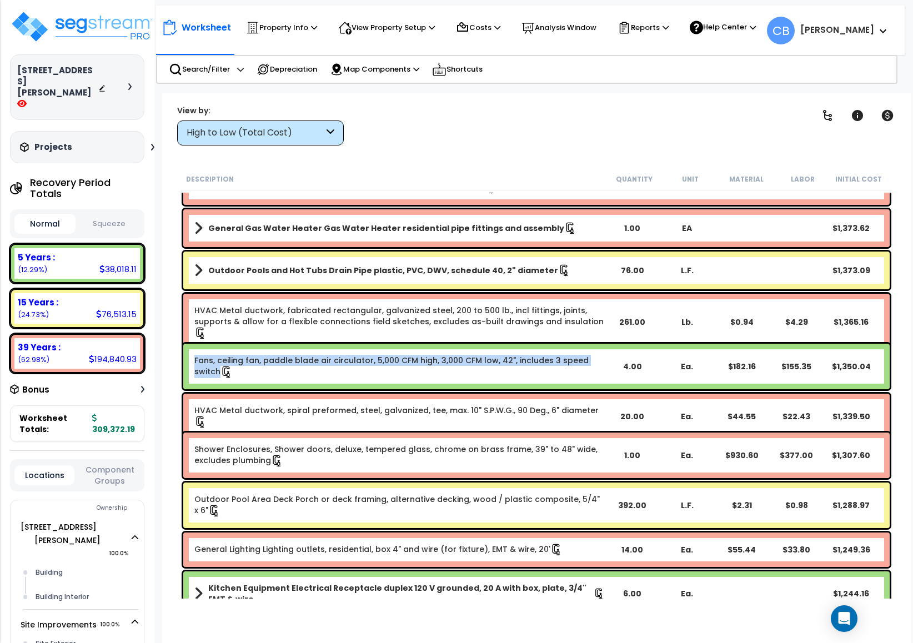
click at [341, 385] on div "Fans, ceiling fan, paddle blade air circulator, 5,000 CFM high, 3,000 CFM low, …" at bounding box center [536, 367] width 706 height 46
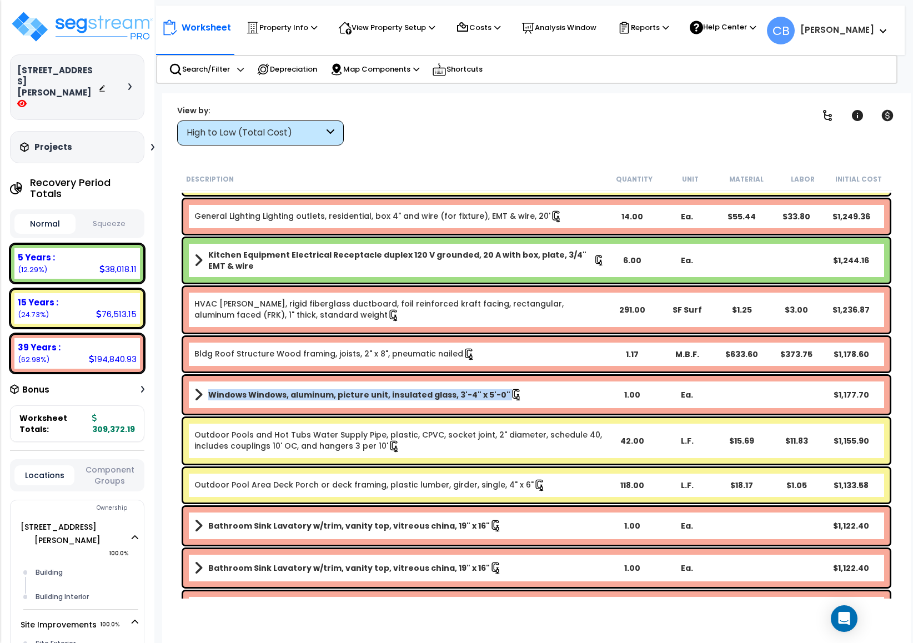
click at [341, 385] on div "Windows Windows, aluminum, picture unit, insulated glass, 3'-4" x 5'-0" 1.00 Ea…" at bounding box center [536, 395] width 706 height 38
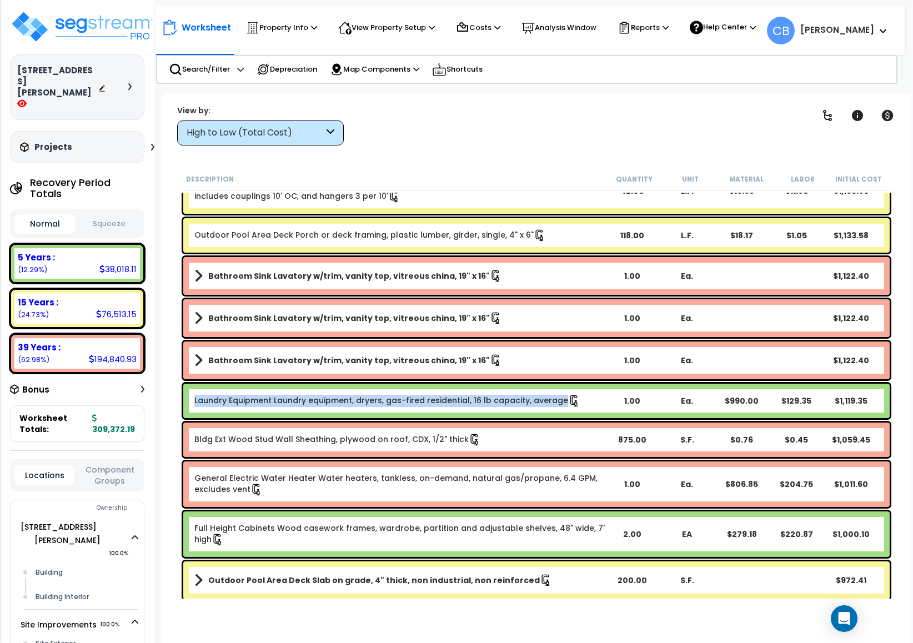
click at [341, 385] on div "Laundry Equipment Laundry equipment, dryers, gas-fired residential, 16 lb capac…" at bounding box center [536, 401] width 706 height 34
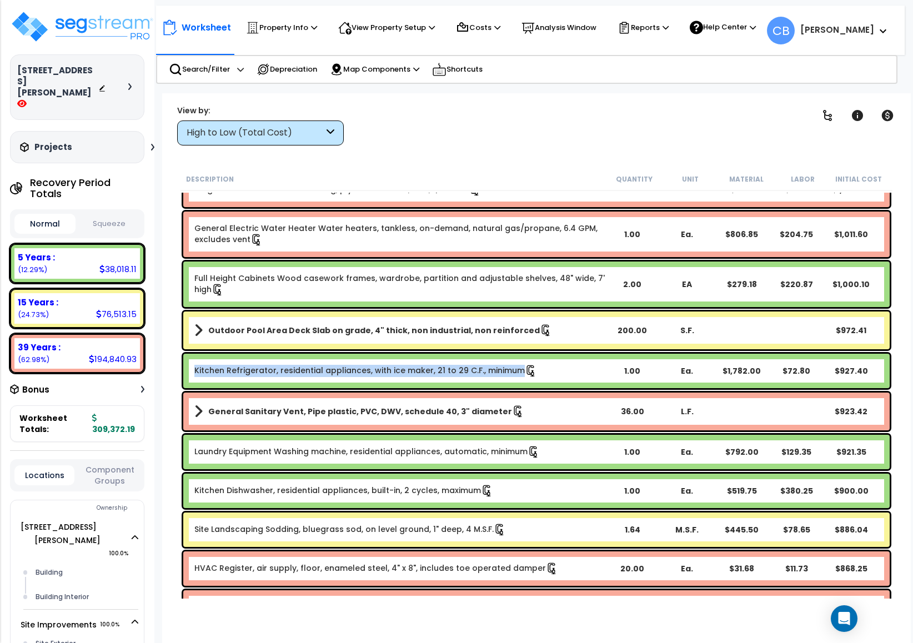
click at [341, 385] on div "Kitchen Refrigerator, residential appliances, with ice maker, 21 to 29 C.F., mi…" at bounding box center [536, 371] width 706 height 34
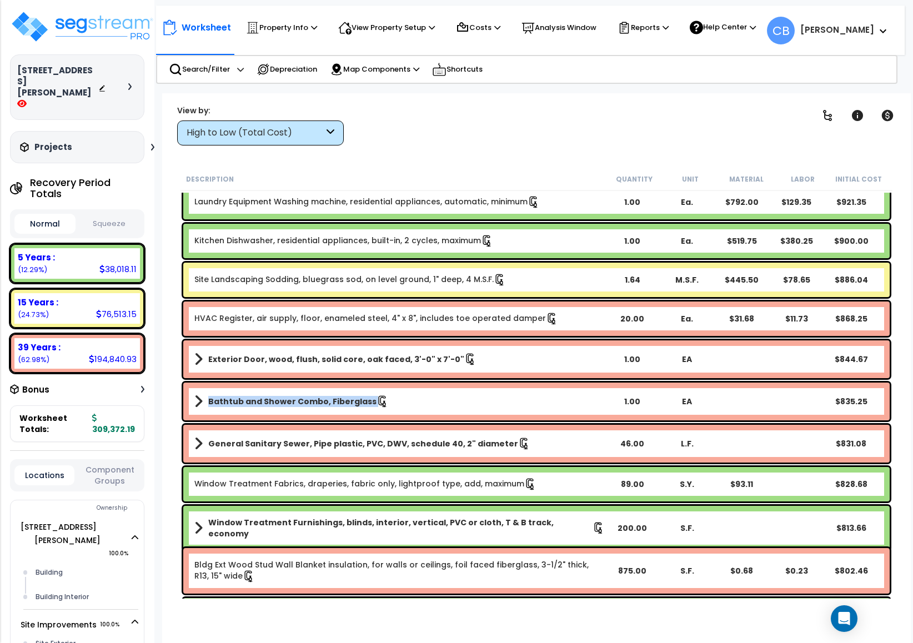
click at [341, 385] on div "Bathtub and Shower Combo, Fiberglass 1.00 EA $835.25" at bounding box center [536, 402] width 706 height 38
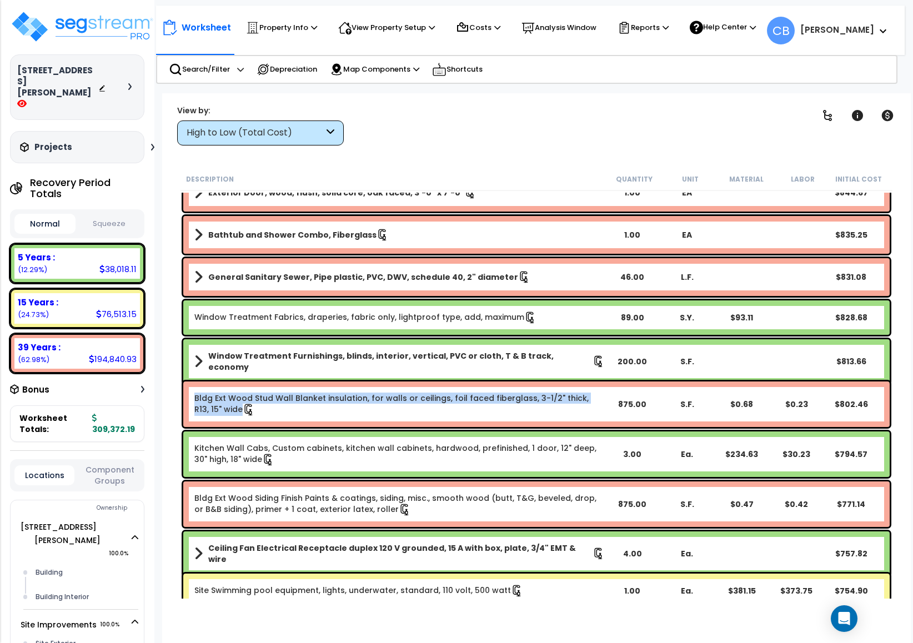
click at [341, 385] on div "Bldg Ext Wood Stud Wall Blanket insulation, for walls or ceilings, foil faced f…" at bounding box center [536, 404] width 706 height 46
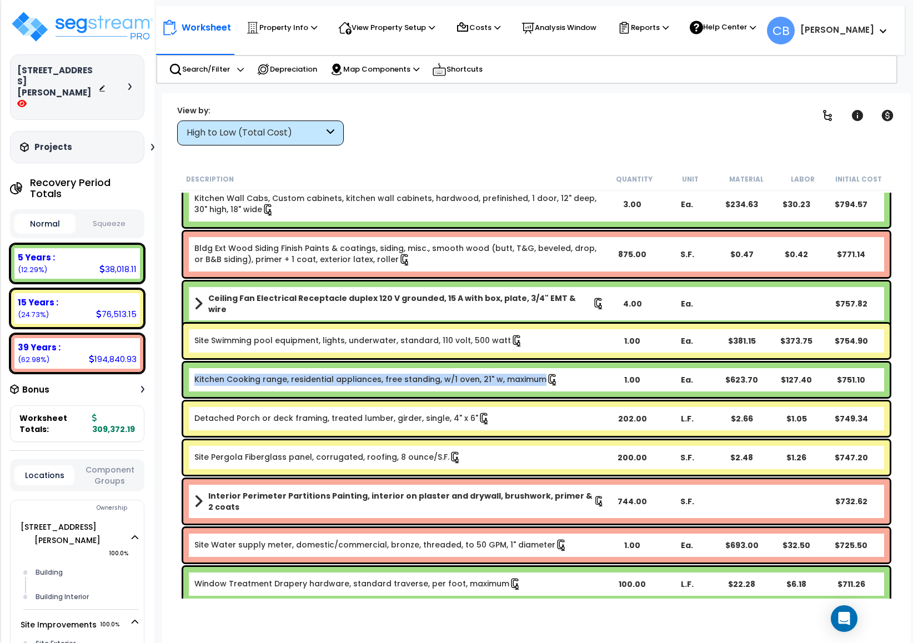
click at [341, 385] on link "Kitchen Cooking range, residential appliances, free standing, w/1 oven, 21" w, …" at bounding box center [376, 380] width 364 height 12
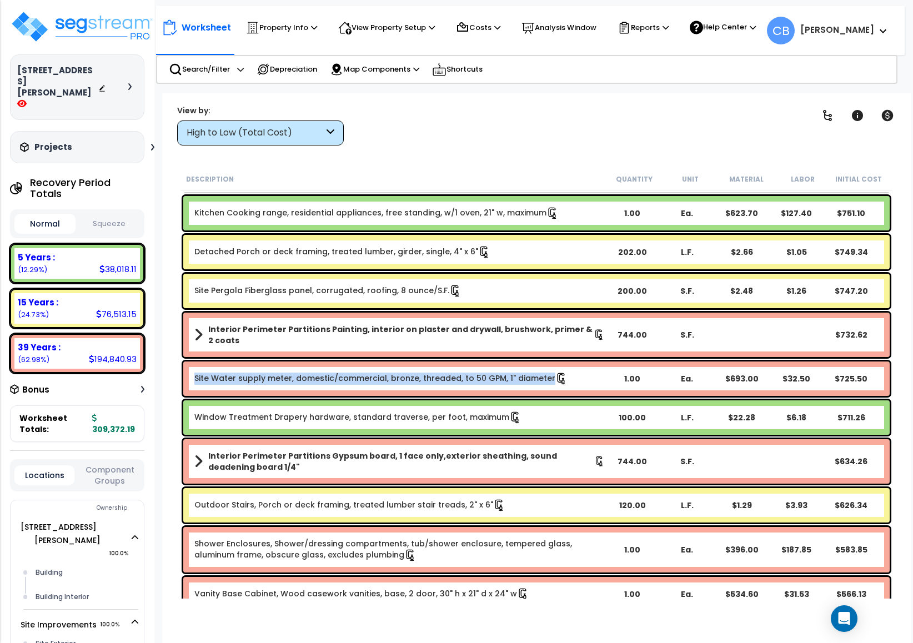
click at [341, 385] on div "Site Water supply meter, domestic/commercial, bronze, threaded, to 50 GPM, 1" d…" at bounding box center [536, 378] width 706 height 34
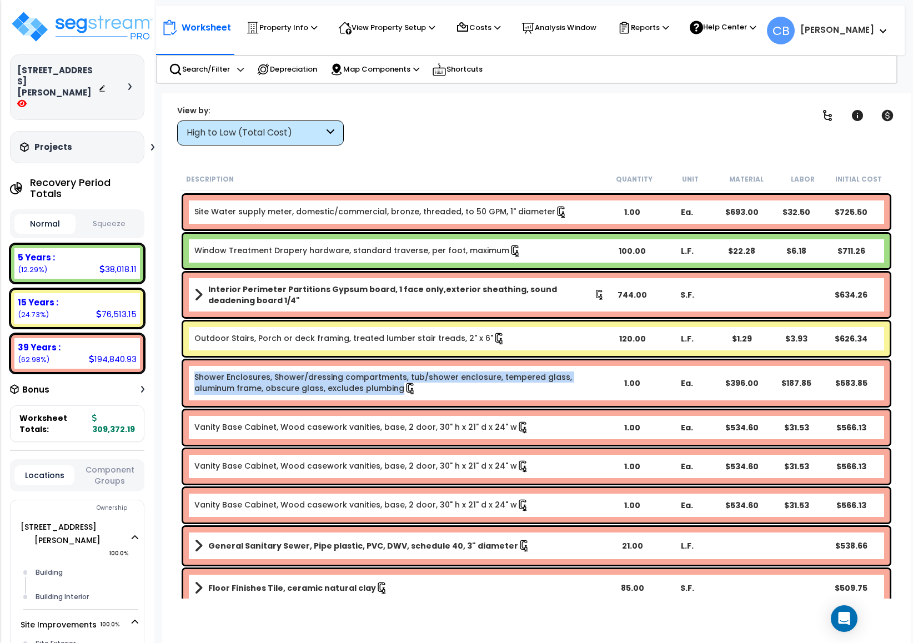
click at [341, 385] on link "Shower Enclosures, Shower/dressing compartments, tub/shower enclosure, tempered…" at bounding box center [399, 382] width 410 height 23
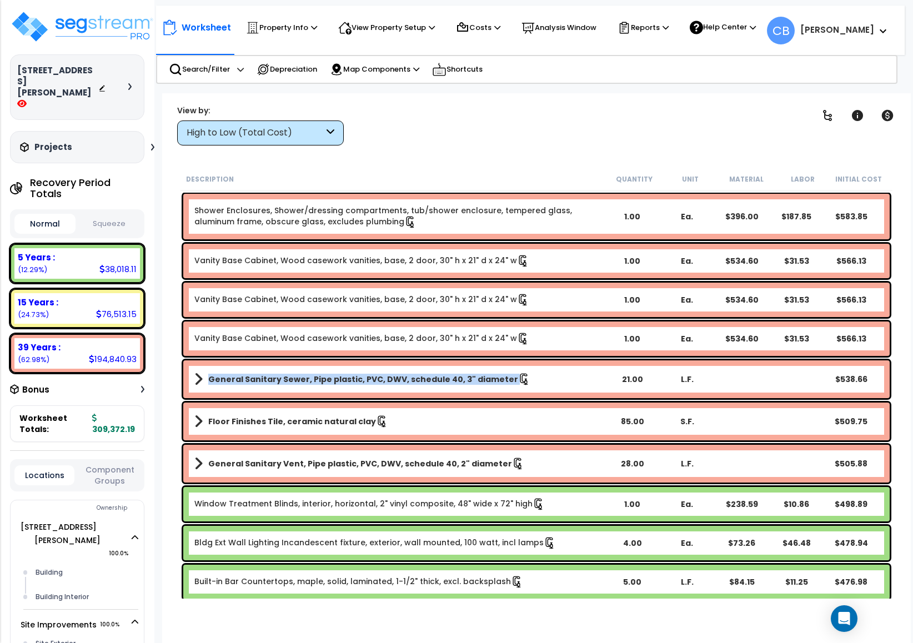
click at [341, 385] on link "General Sanitary Sewer, Pipe plastic, PVC, DWV, schedule 40, 3" diameter" at bounding box center [399, 379] width 410 height 16
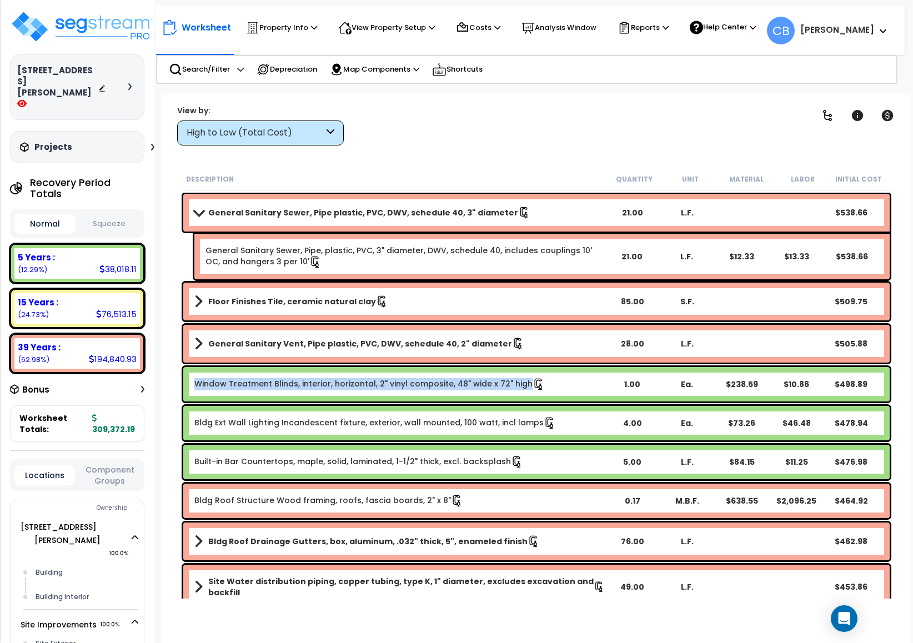
click at [341, 385] on link "Window Treatment Blinds, interior, horizontal, 2" vinyl composite, 48" wide x 7…" at bounding box center [369, 384] width 350 height 12
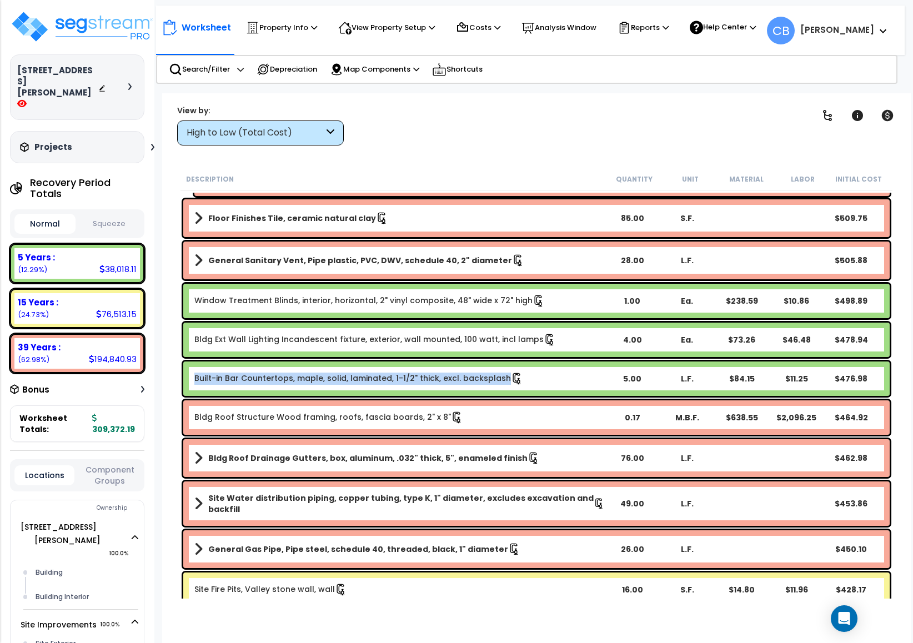
click at [341, 385] on div "Built-in Bar Countertops, maple, solid, laminated, 1-1/2" thick, excl. backspla…" at bounding box center [536, 378] width 706 height 34
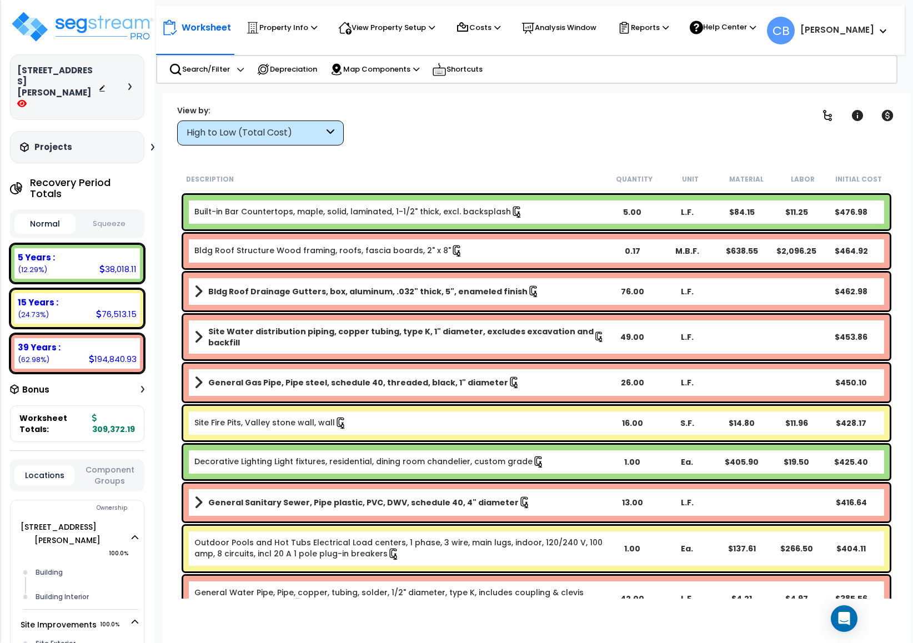
click at [341, 385] on b "General Gas Pipe, Pipe steel, schedule 40, threaded, black, 1" diameter" at bounding box center [358, 382] width 300 height 11
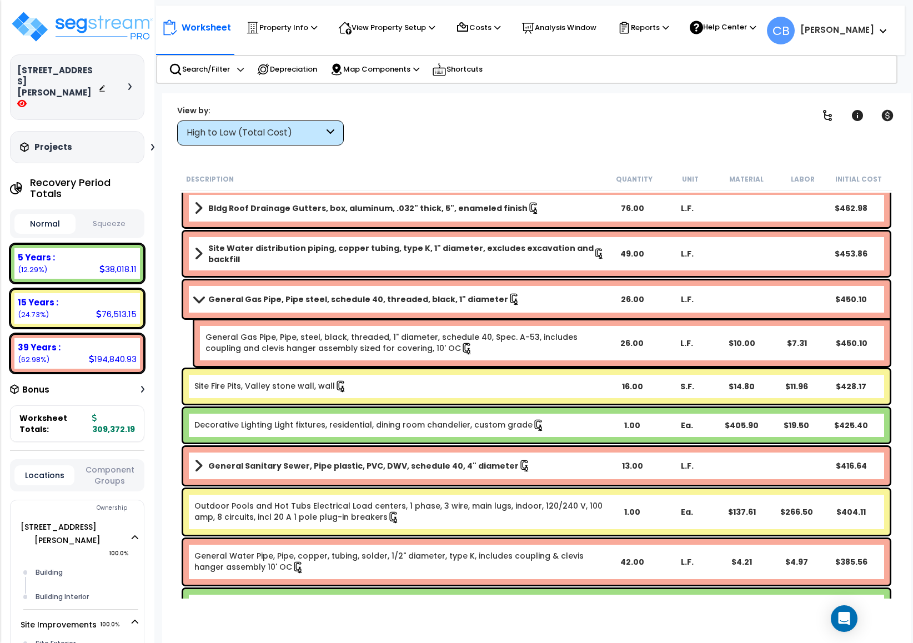
click at [341, 385] on b "Site Fire Pits, Valley stone wall, wall" at bounding box center [399, 386] width 410 height 12
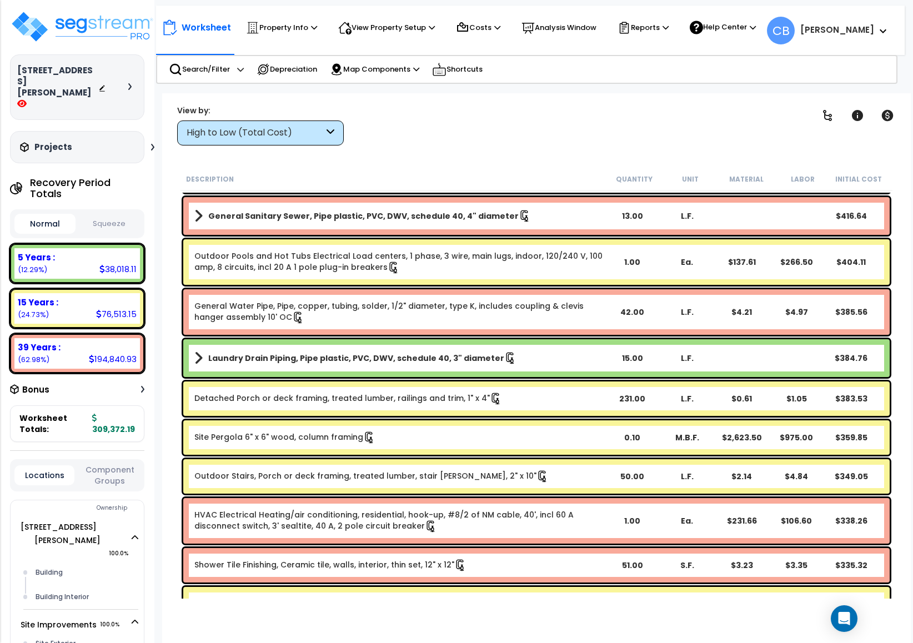
click at [341, 385] on div "Detached Porch or deck framing, treated lumber, railings and trim, 1" x 4" 231.…" at bounding box center [536, 398] width 706 height 34
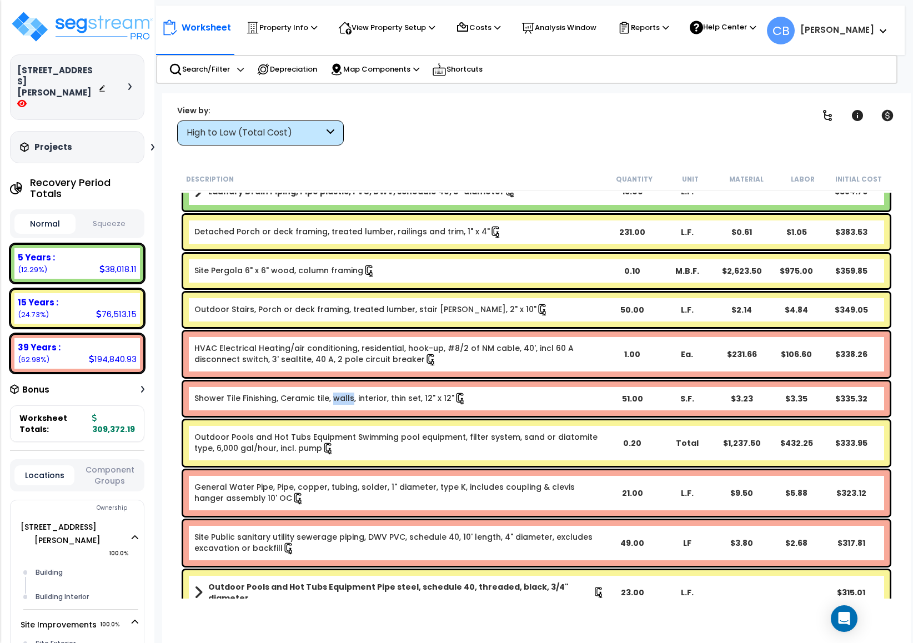
click at [341, 385] on div "Shower Tile Finishing, Ceramic tile, walls, interior, thin set, 12" x 12" 51.00…" at bounding box center [536, 398] width 706 height 34
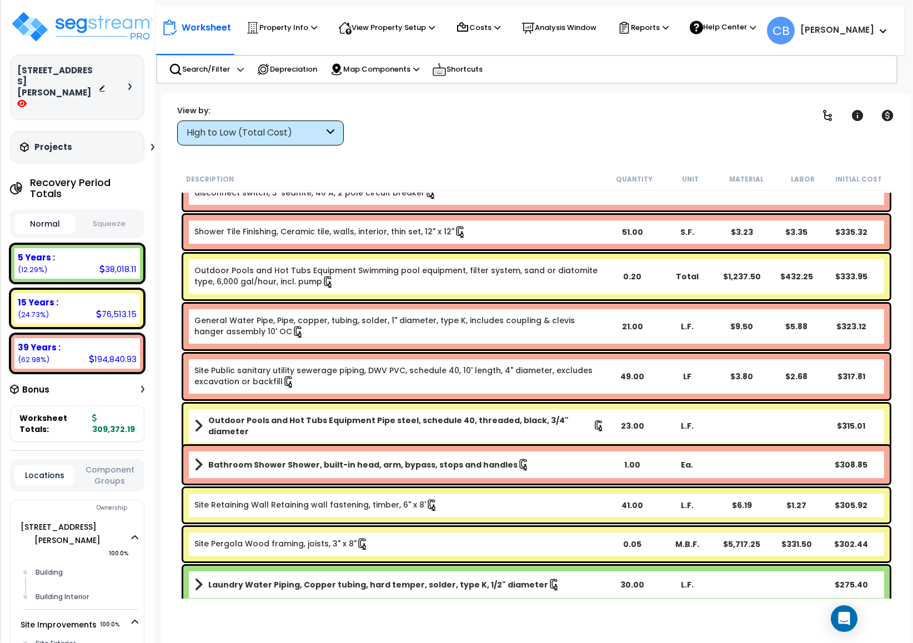
click at [341, 385] on link "Site Public sanitary utility sewerage piping, DWV PVC, schedule 40, 10' length,…" at bounding box center [399, 376] width 410 height 23
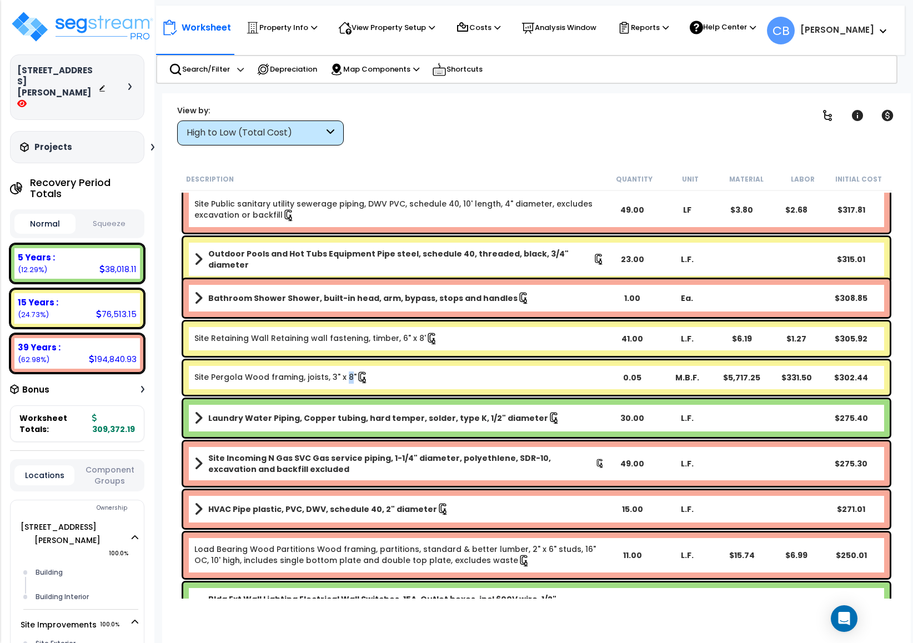
click at [341, 385] on div "Site Pergola Wood framing, joists, 3" x 8" 0.05 M.B.F. $5,717.25 $331.50 $302.44" at bounding box center [536, 377] width 706 height 34
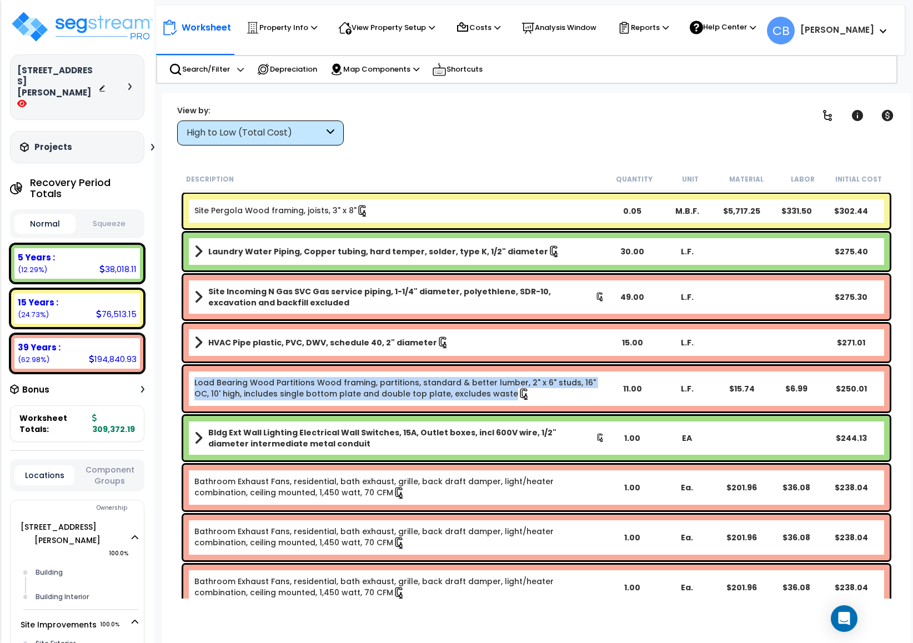
click at [341, 385] on link "Load Bearing Wood Partitions Wood framing, partitions, standard & better lumber…" at bounding box center [399, 388] width 410 height 23
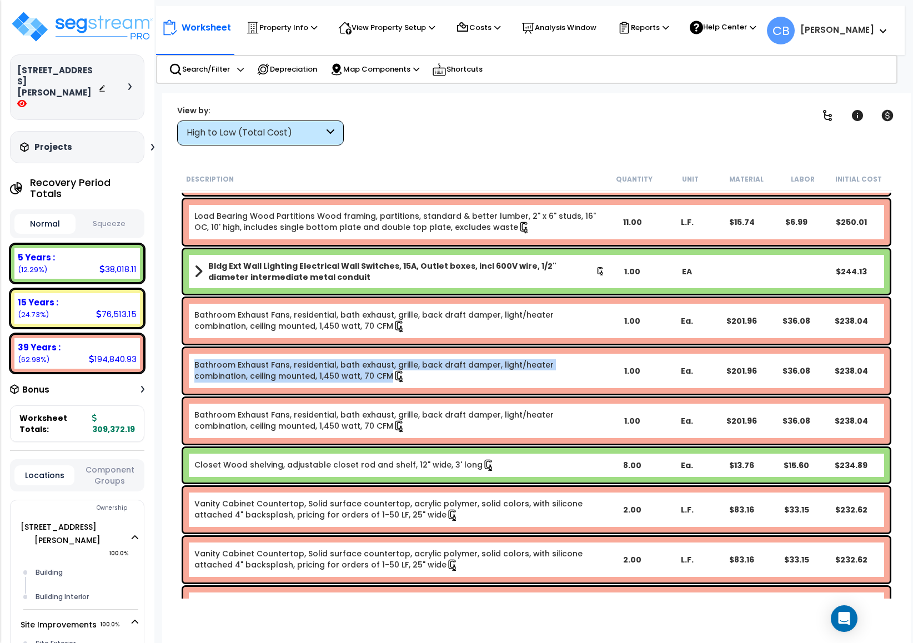
click at [341, 385] on div "Bathroom Exhaust Fans, residential, bath exhaust, grille, back draft damper, li…" at bounding box center [536, 371] width 706 height 46
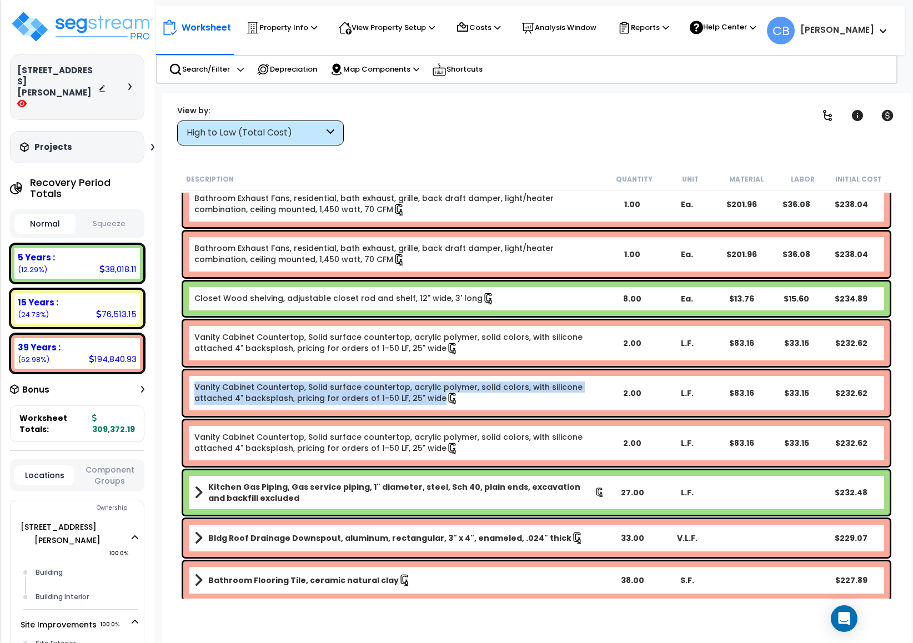
click at [341, 385] on link "Vanity Cabinet Countertop, Solid surface countertop, acrylic polymer, solid col…" at bounding box center [399, 392] width 410 height 23
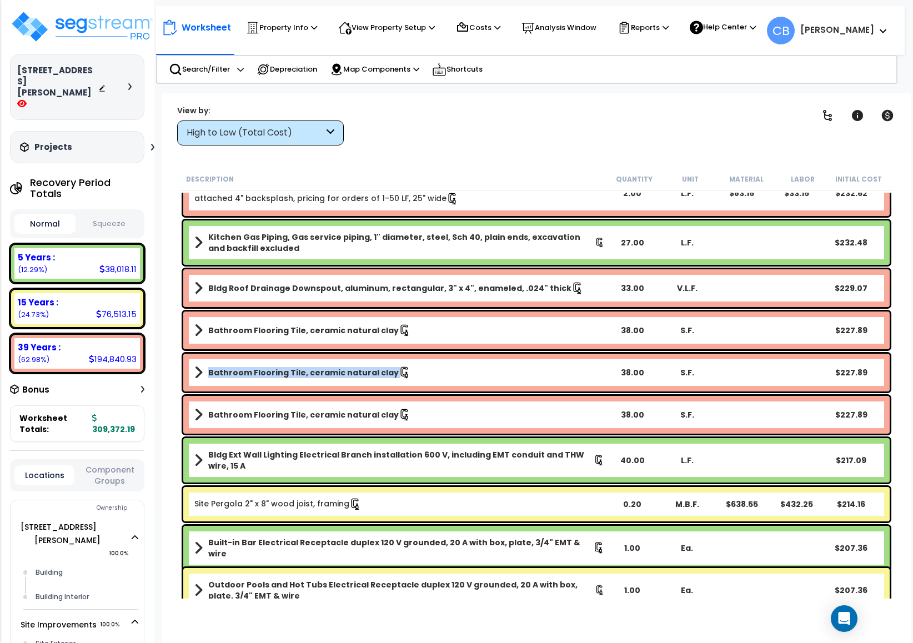
click at [341, 385] on div "Bathroom Flooring Tile, ceramic natural clay 38.00 S.F. $227.89" at bounding box center [536, 373] width 706 height 38
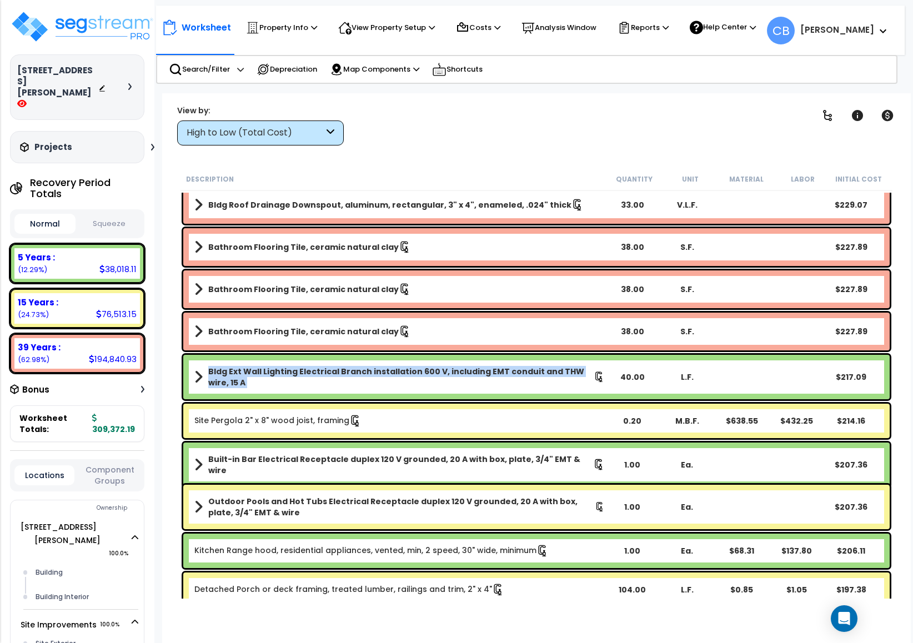
click at [341, 385] on b "Bldg Ext Wall Lighting Electrical Branch installation 600 V, including EMT cond…" at bounding box center [400, 377] width 385 height 22
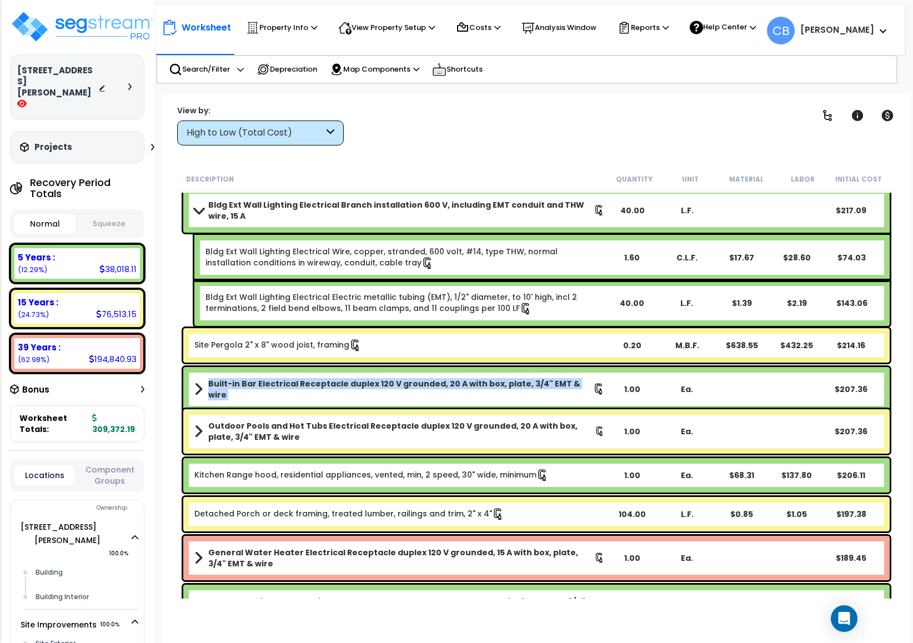
click at [341, 385] on b "Built-in Bar Electrical Receptacle duplex 120 V grounded, 20 A with box, plate,…" at bounding box center [400, 389] width 385 height 22
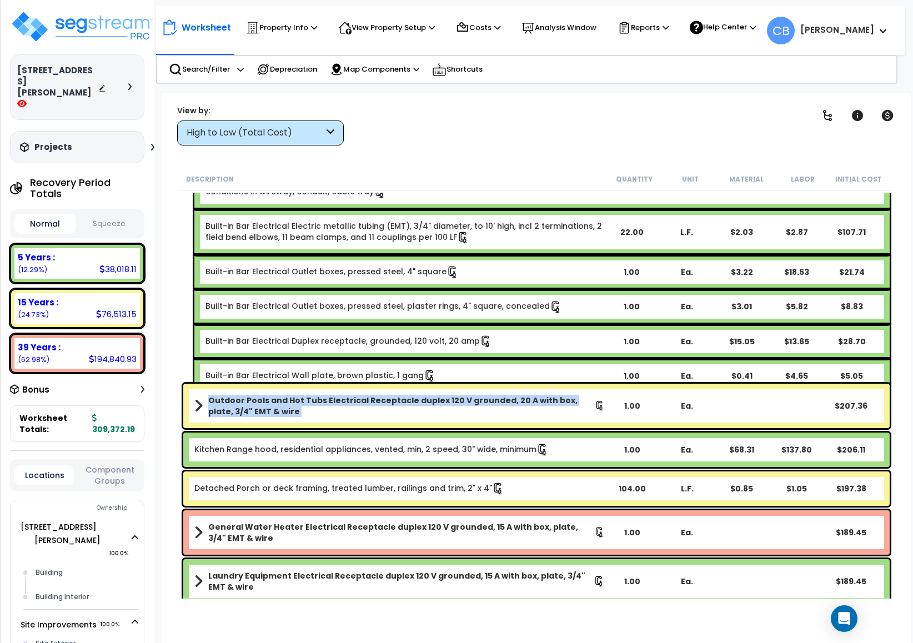
click at [341, 385] on div "Outdoor Pools and Hot Tubs Electrical Receptacle duplex 120 V grounded, 20 A wi…" at bounding box center [536, 406] width 706 height 44
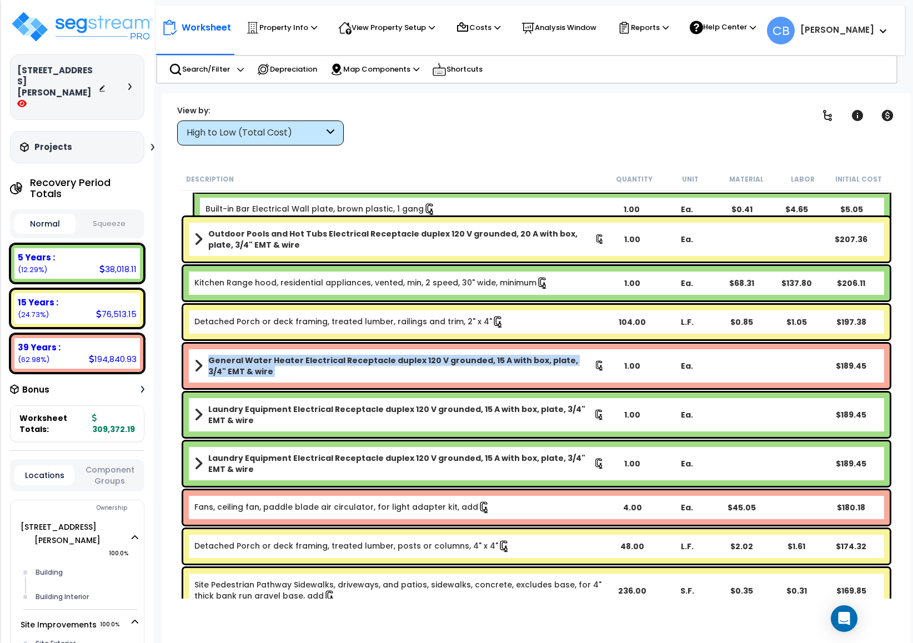
click at [341, 385] on div "General Water Heater Electrical Receptacle duplex 120 V grounded, 15 A with box…" at bounding box center [536, 366] width 706 height 44
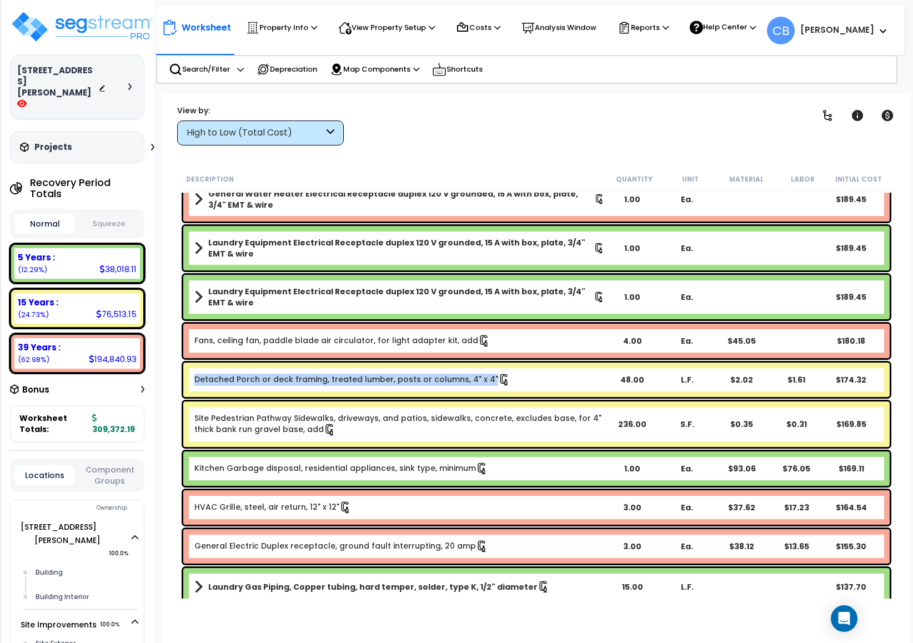
click at [341, 385] on link "Detached Porch or deck framing, treated lumber, posts or columns, 4" x 4"" at bounding box center [352, 380] width 316 height 12
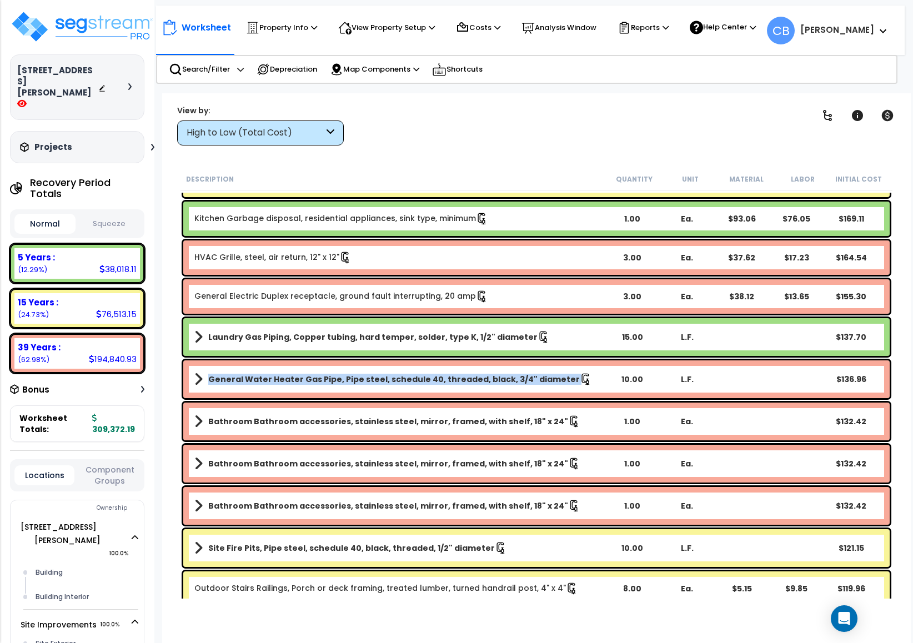
click at [341, 385] on link "General Water Heater Gas Pipe, Pipe steel, schedule 40, threaded, black, 3/4" d…" at bounding box center [399, 379] width 410 height 16
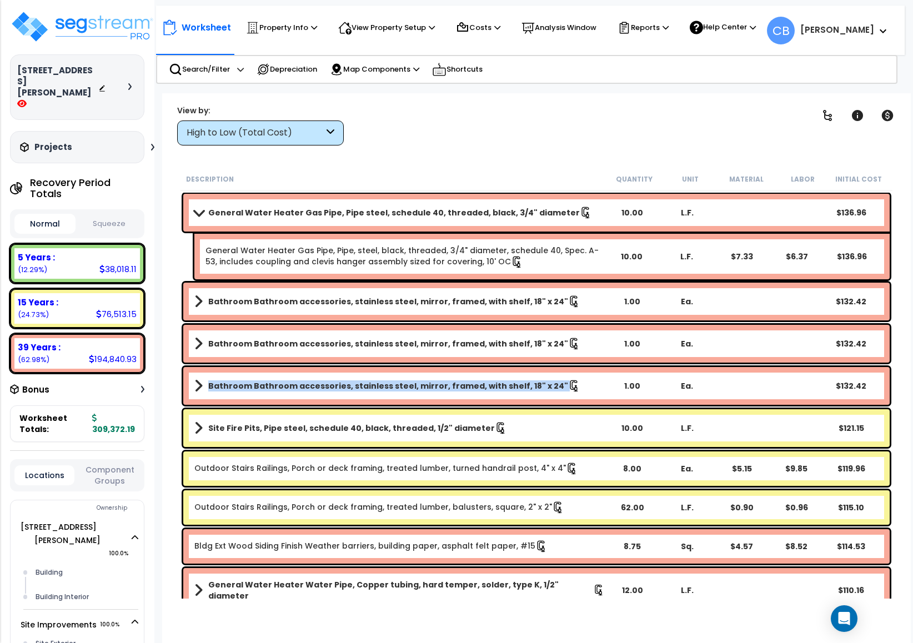
click at [341, 385] on b "Bathroom Bathroom accessories, stainless steel, mirror, framed, with shelf, 18"…" at bounding box center [388, 385] width 360 height 11
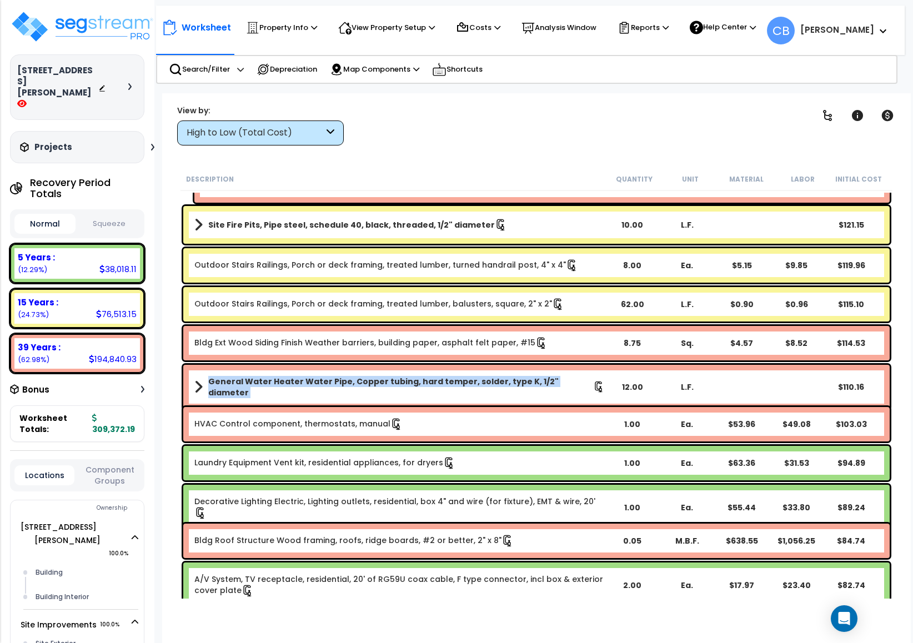
click at [341, 385] on b "General Water Heater Water Pipe, Copper tubing, hard temper, solder, type K, 1/…" at bounding box center [400, 387] width 385 height 22
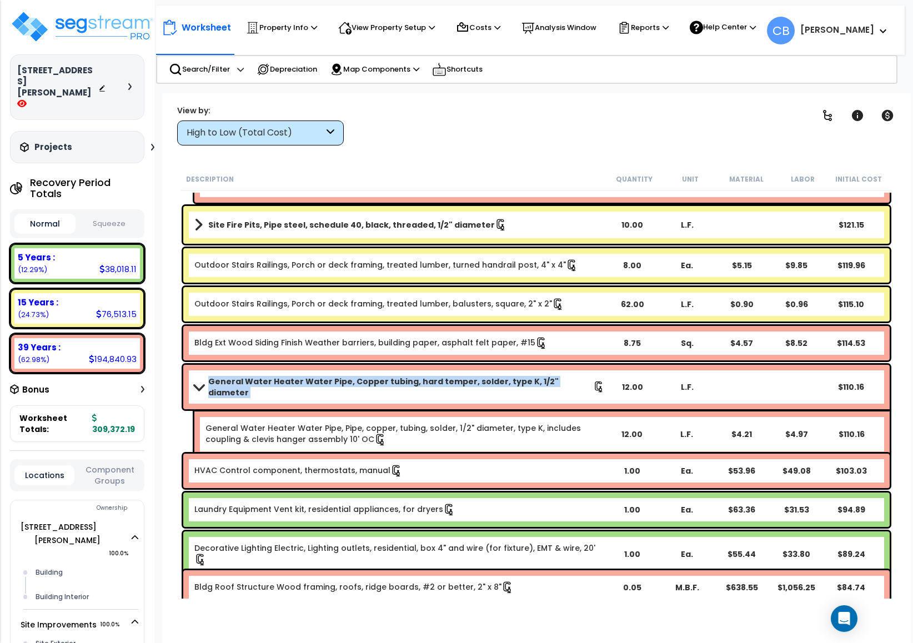
scroll to position [9579, 0]
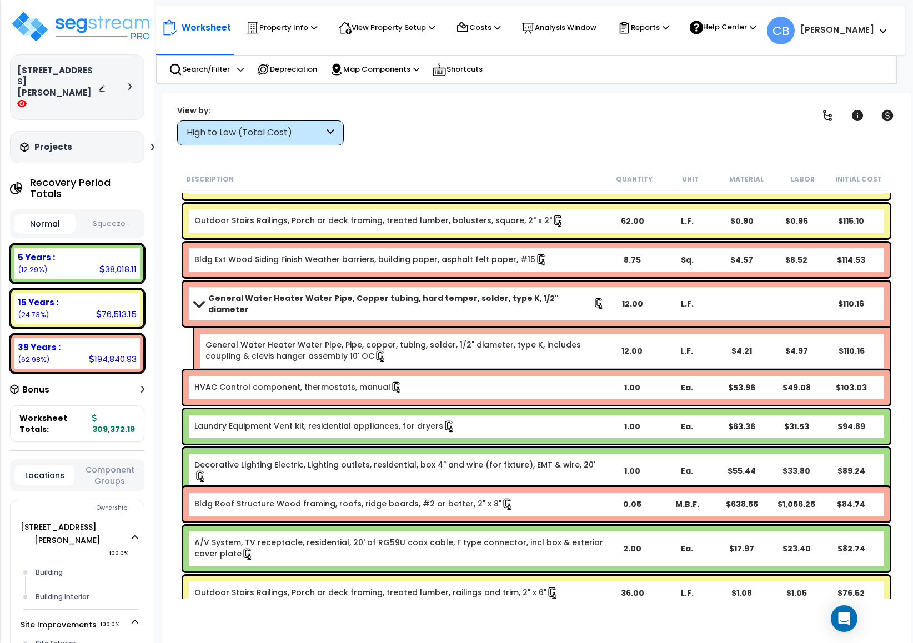
click at [341, 385] on link "HVAC Control component, thermostats, manual" at bounding box center [298, 387] width 208 height 12
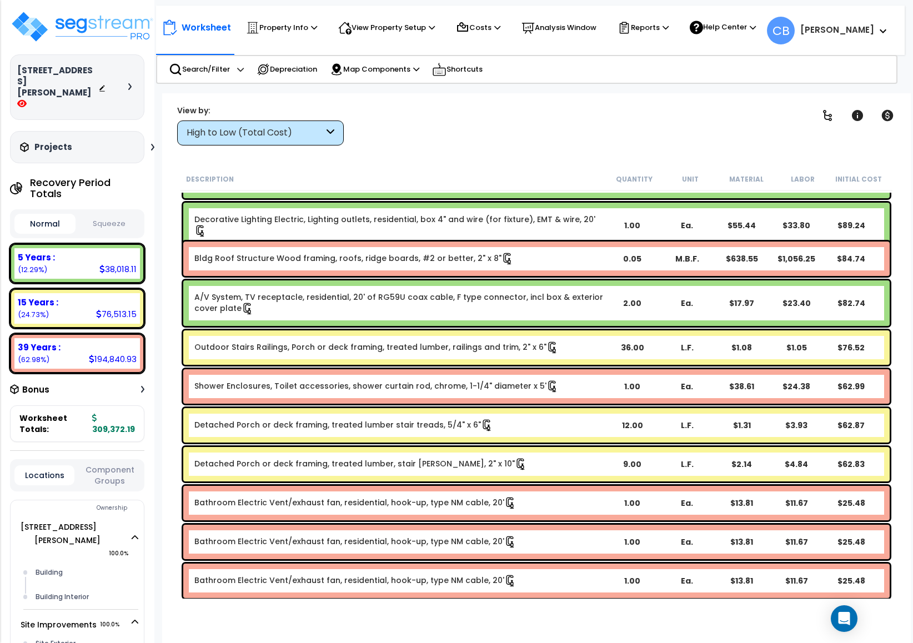
click at [341, 385] on link "Shower Enclosures, Toilet accessories, shower curtain rod, chrome, 1-1/4" diame…" at bounding box center [376, 386] width 364 height 12
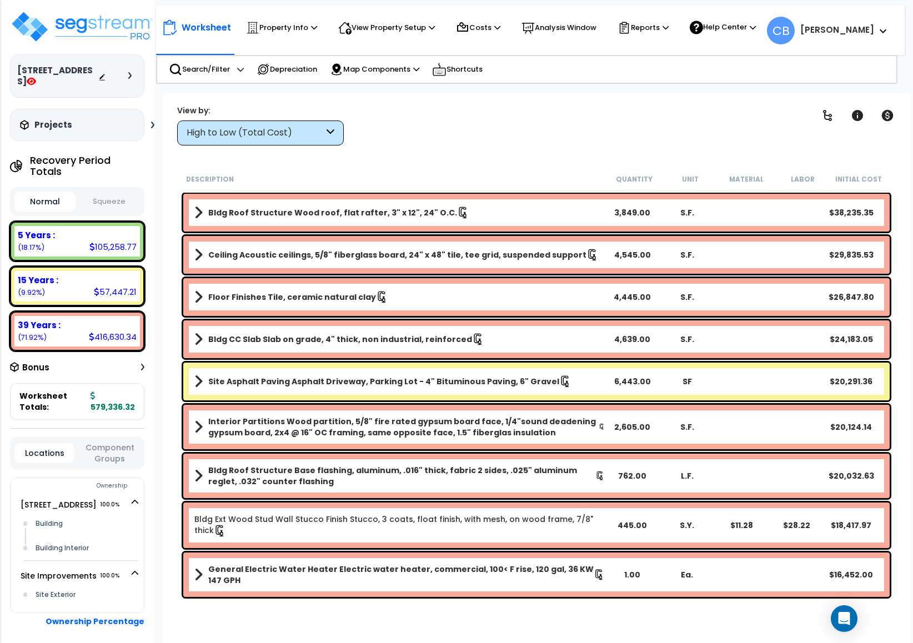
click at [125, 72] on div at bounding box center [117, 76] width 39 height 11
click at [130, 77] on icon at bounding box center [129, 75] width 3 height 7
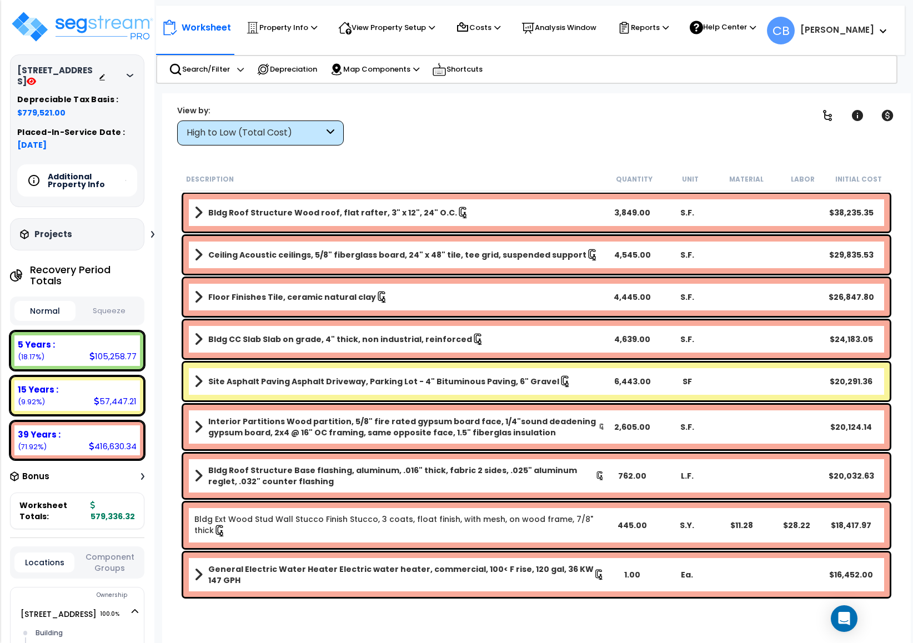
click at [113, 304] on button "Squeeze" at bounding box center [108, 311] width 61 height 19
click at [738, 234] on div "Ceiling Acoustic ceilings, 5/8" fiberglass board, 24" x 48" tile, tee grid, sus…" at bounding box center [536, 254] width 712 height 43
click at [540, 297] on link "Floor Finishes Tile, ceramic natural clay" at bounding box center [399, 297] width 410 height 16
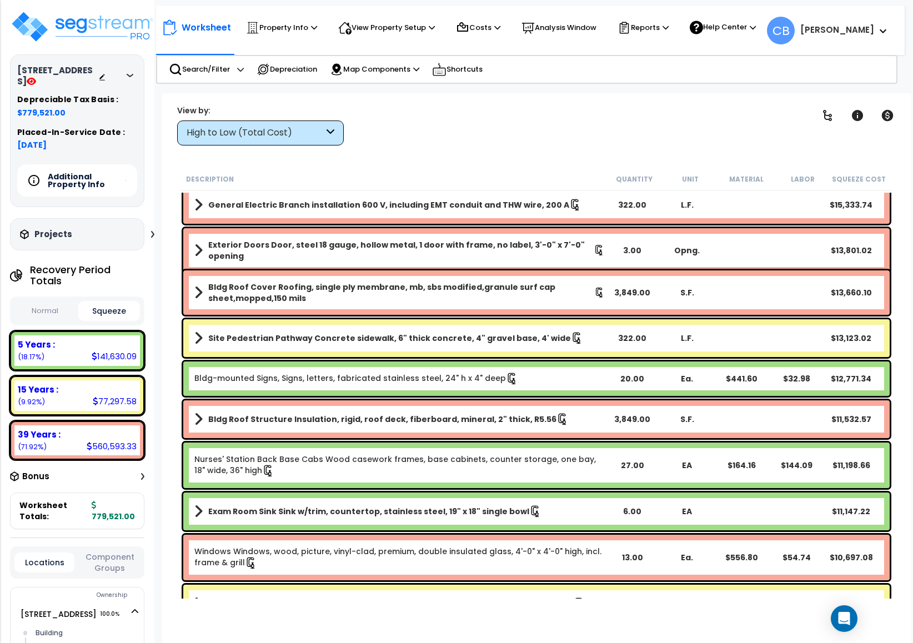
click at [540, 297] on b "Bldg Roof Cover Roofing, single ply membrane, mb, sbs modified,granule surf cap…" at bounding box center [401, 293] width 386 height 22
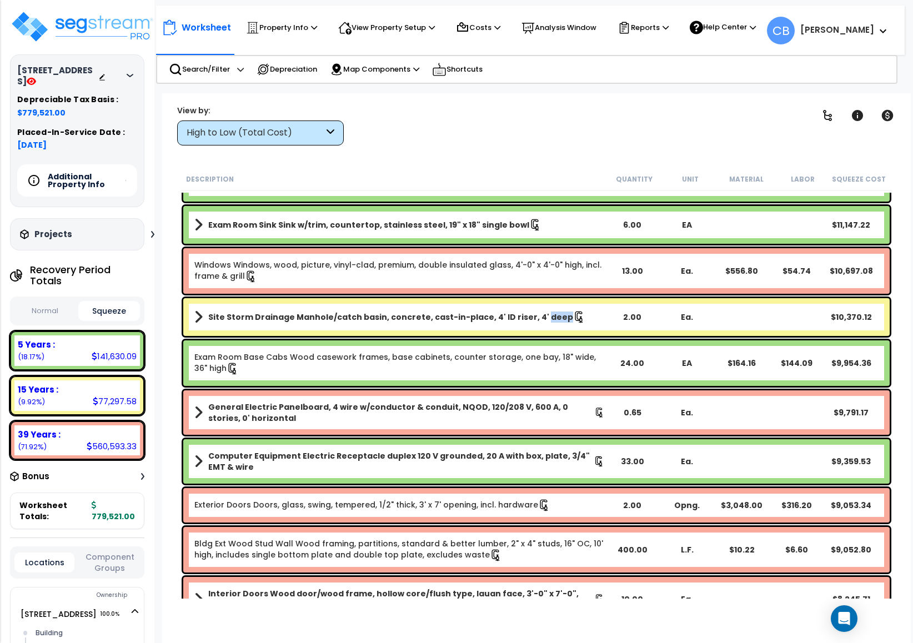
click at [540, 297] on div "Site Storm Drainage Manhole/catch basin, concrete, cast-in-place, 4' ID riser, …" at bounding box center [536, 316] width 712 height 43
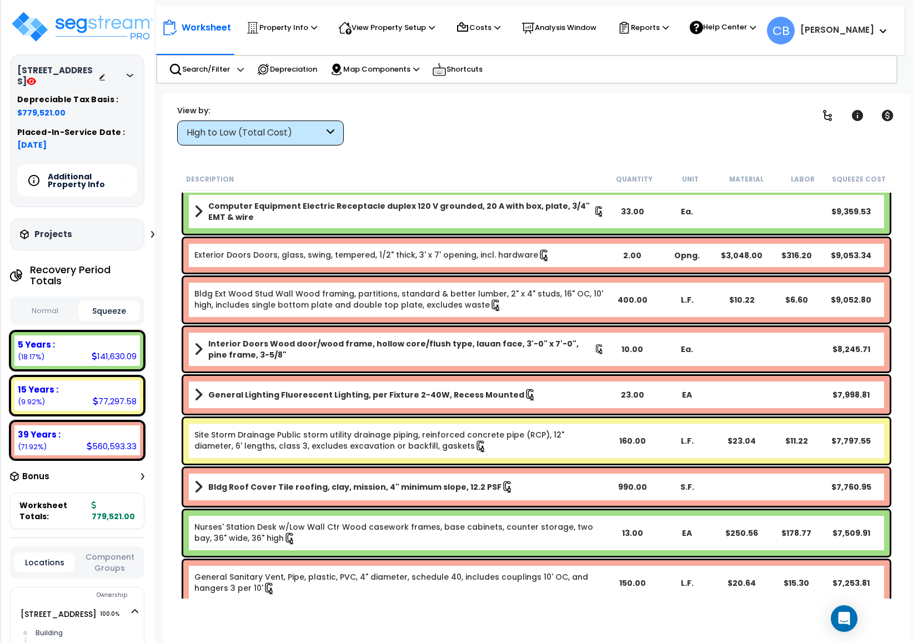
click at [541, 230] on div "Computer Equipment Electric Receptacle duplex 120 V grounded, 20 A with box, pl…" at bounding box center [536, 211] width 706 height 44
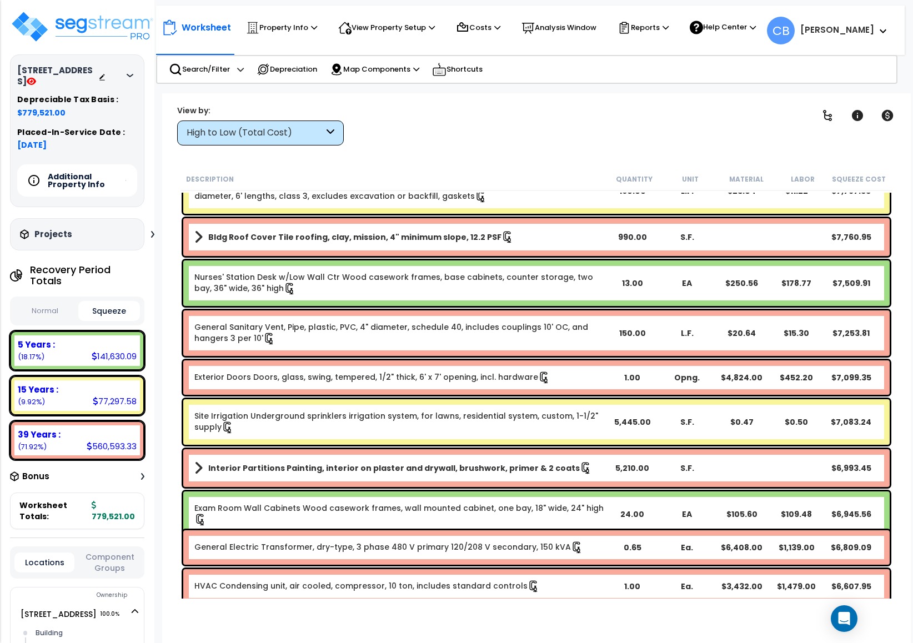
click at [541, 230] on link "Bldg Roof Cover Tile roofing, clay, mission, 4" minimum slope, 12.2 PSF" at bounding box center [399, 237] width 410 height 16
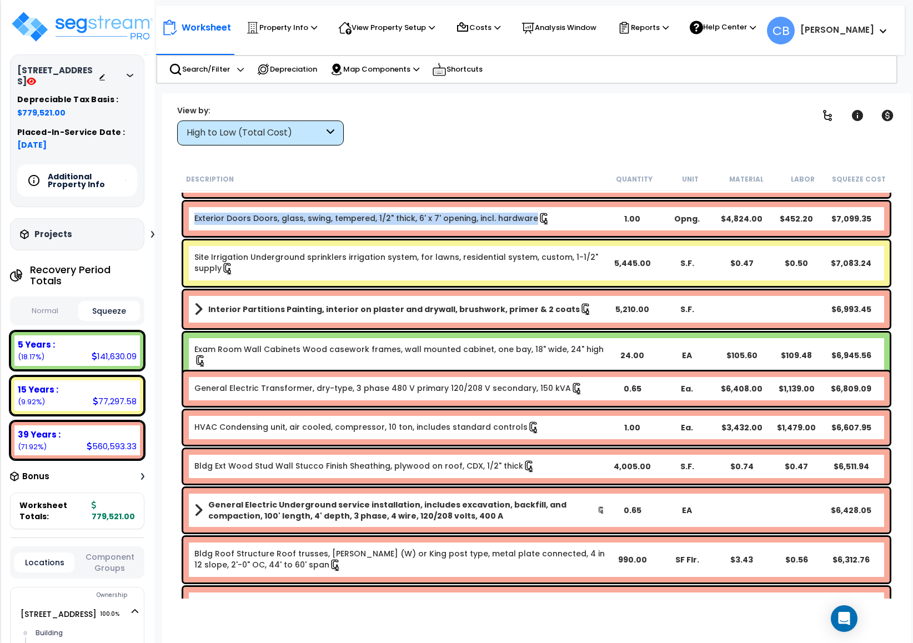
click at [541, 230] on div "Exterior Doors Doors, glass, swing, tempered, 1/2" thick, 6' x 7' opening, incl…" at bounding box center [536, 219] width 706 height 34
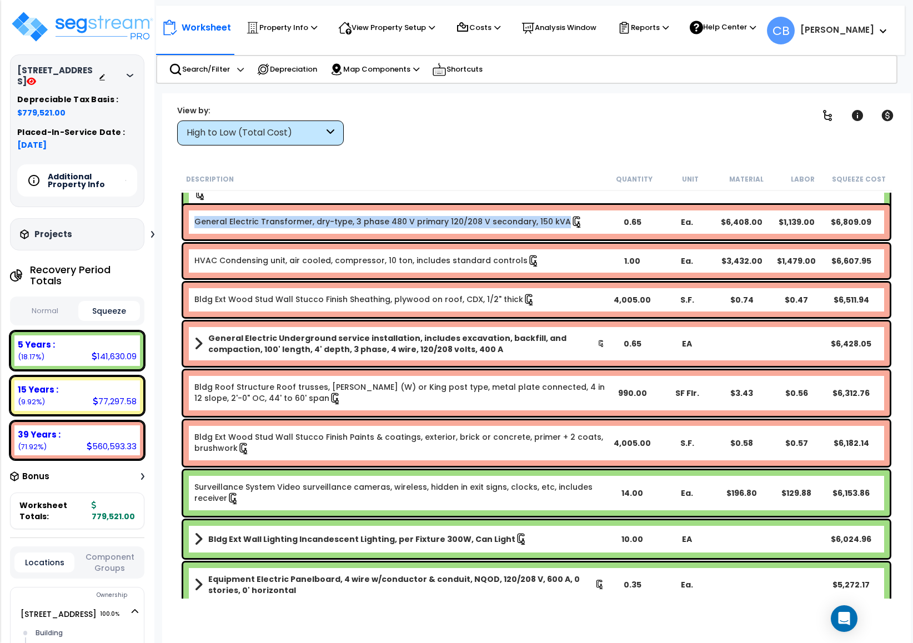
click at [541, 230] on div "General Electric Transformer, dry-type, 3 phase 480 V primary 120/208 V seconda…" at bounding box center [536, 222] width 706 height 34
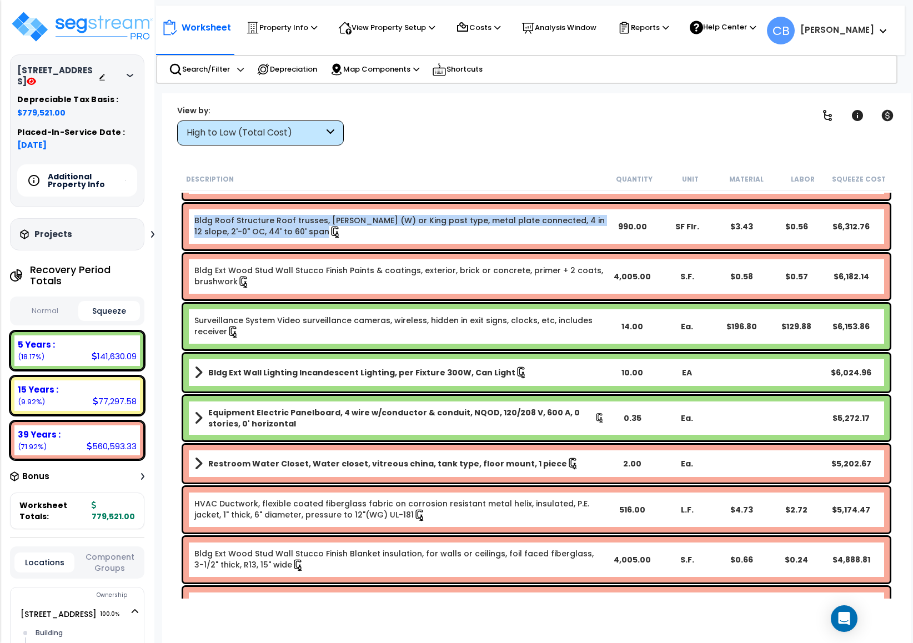
click at [541, 230] on link "Bldg Roof Structure Roof trusses, fink (W) or King post type, metal plate conne…" at bounding box center [399, 226] width 410 height 23
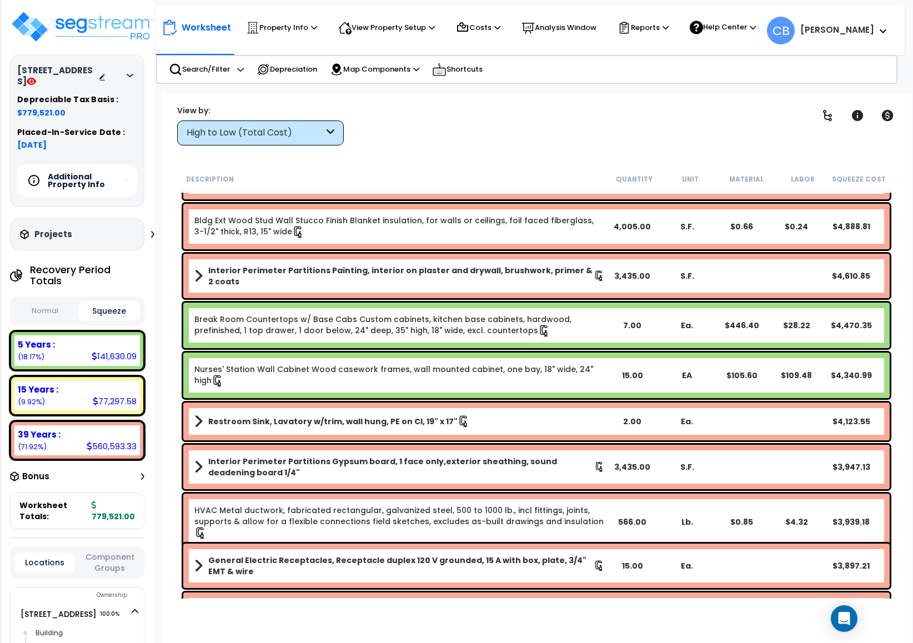
click at [530, 248] on div "Bldg Ext Wood Stud Wall Stucco Finish Blanket insulation, for walls or ceilings…" at bounding box center [536, 226] width 712 height 51
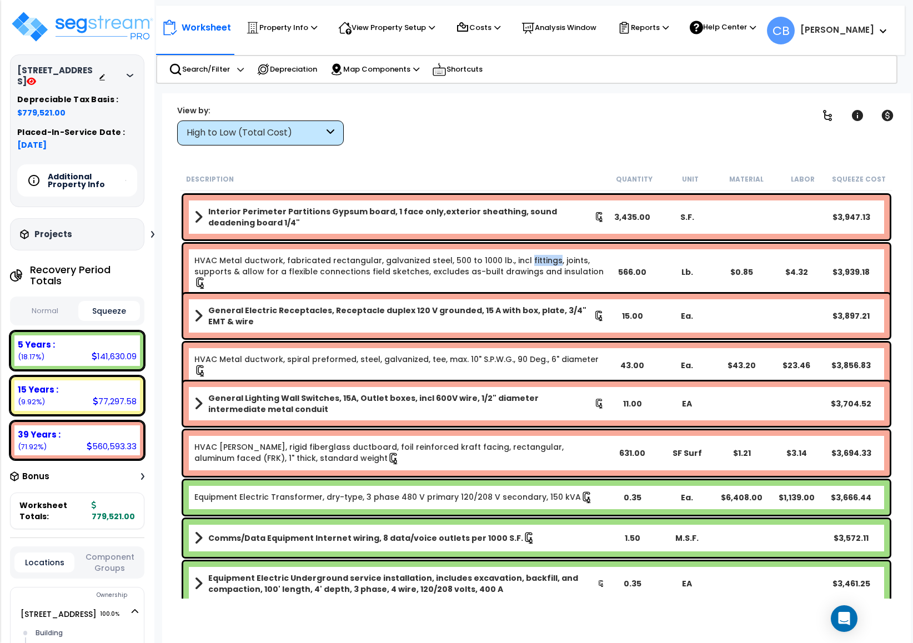
click at [530, 248] on div "HVAC Metal ductwork, fabricated rectangular, galvanized steel, 500 to 1000 lb.,…" at bounding box center [536, 272] width 706 height 57
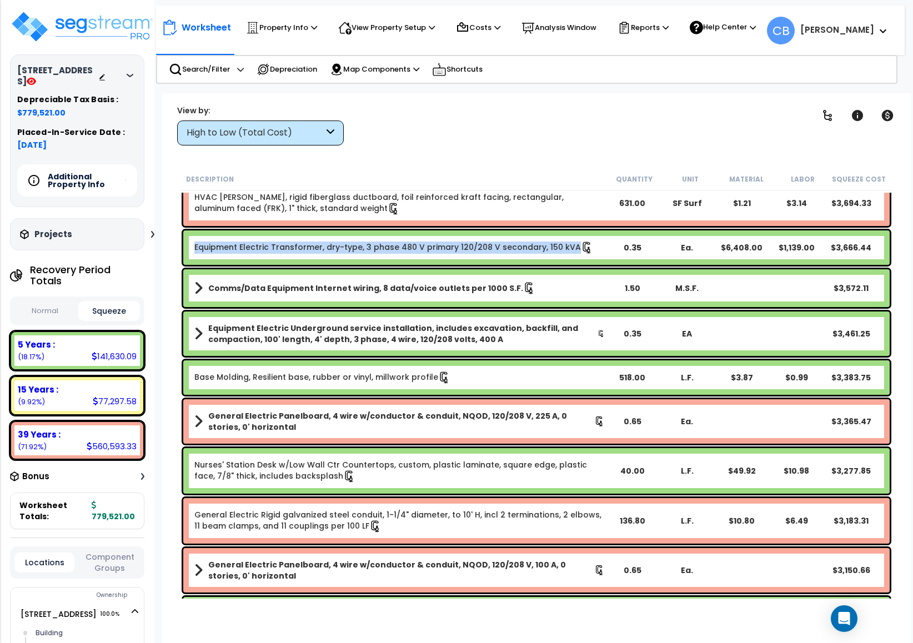
click at [530, 248] on link "Equipment Electric Transformer, dry-type, 3 phase 480 V primary 120/208 V secon…" at bounding box center [393, 248] width 399 height 12
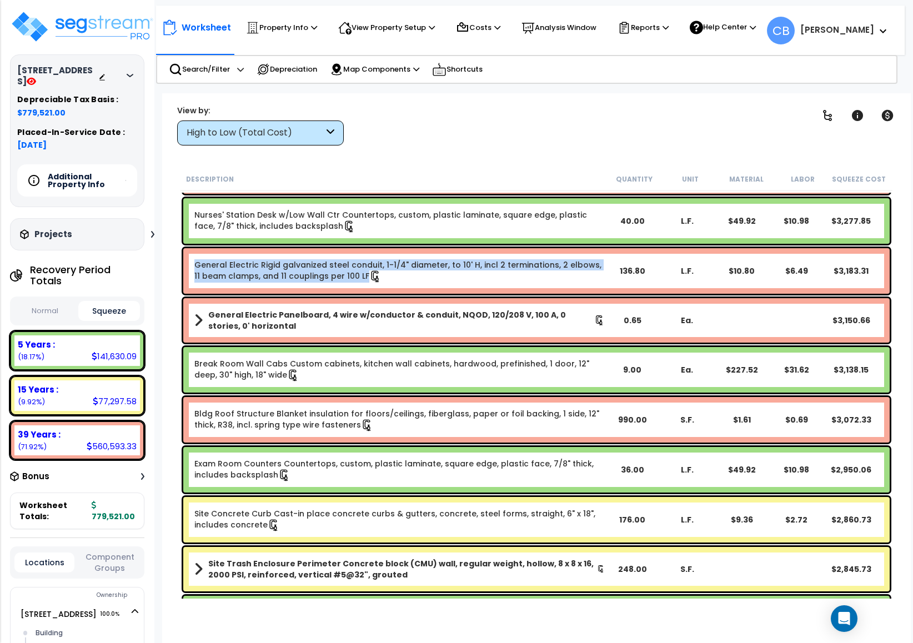
click at [530, 248] on div "General Electric Rigid galvanized steel conduit, 1-1/4" diameter, to 10' H, inc…" at bounding box center [536, 271] width 706 height 46
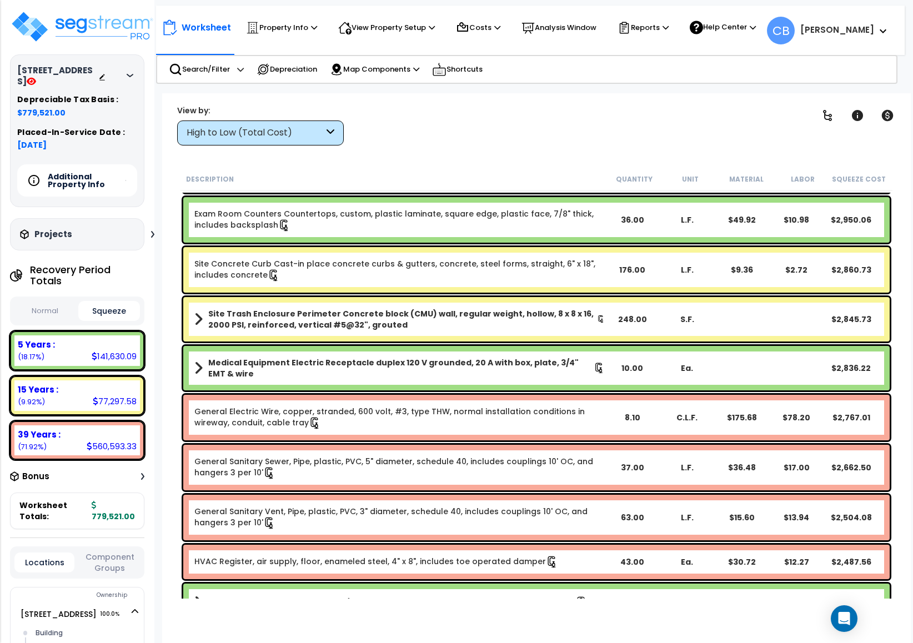
click at [372, 364] on b "Medical Equipment Electric Receptacle duplex 120 V grounded, 20 A with box, pla…" at bounding box center [400, 368] width 385 height 22
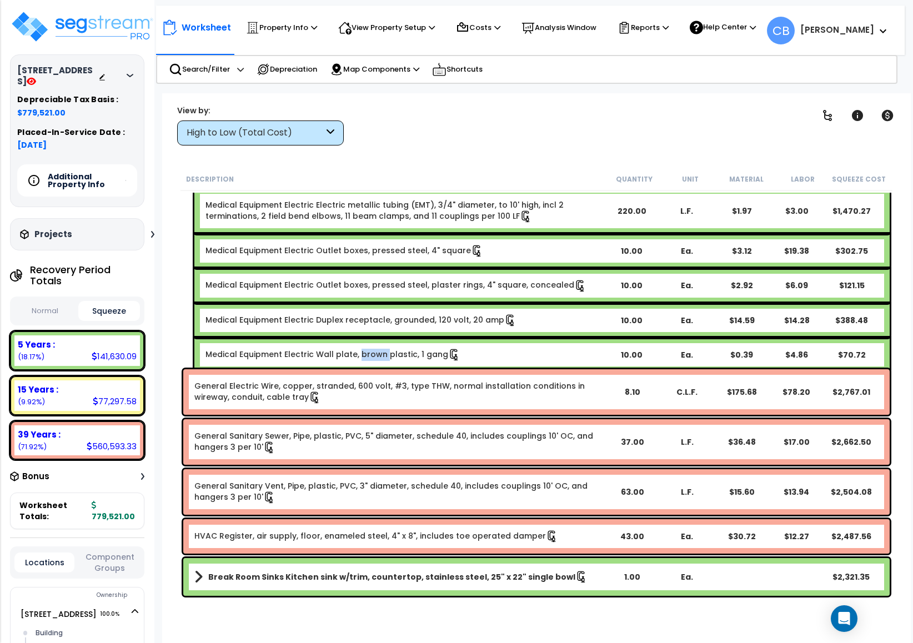
click at [372, 364] on div "Medical Equipment Electric Receptacle duplex 120 V grounded, 20 A with box, pla…" at bounding box center [536, 234] width 712 height 282
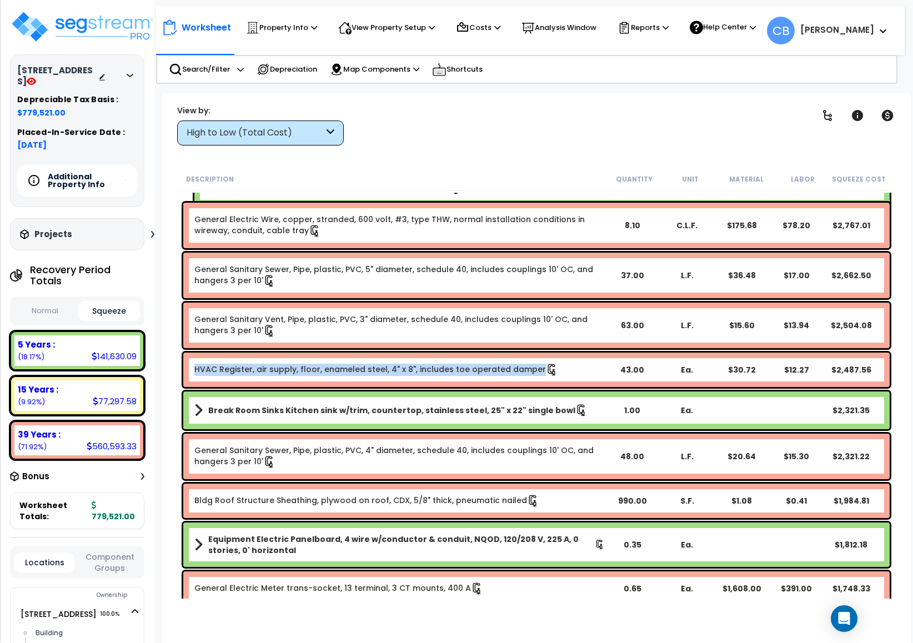
click at [372, 364] on link "HVAC Register, air supply, floor, enameled steel, 4" x 8", includes toe operate…" at bounding box center [376, 370] width 364 height 12
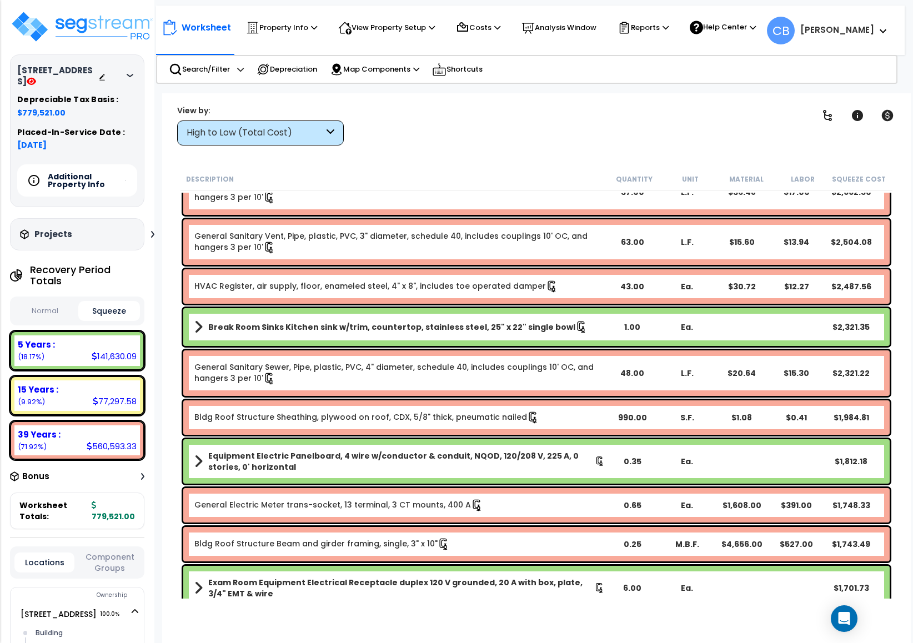
click at [372, 364] on link "General Sanitary Sewer, Pipe, plastic, PVC, 4" diameter, schedule 40, includes …" at bounding box center [399, 372] width 410 height 23
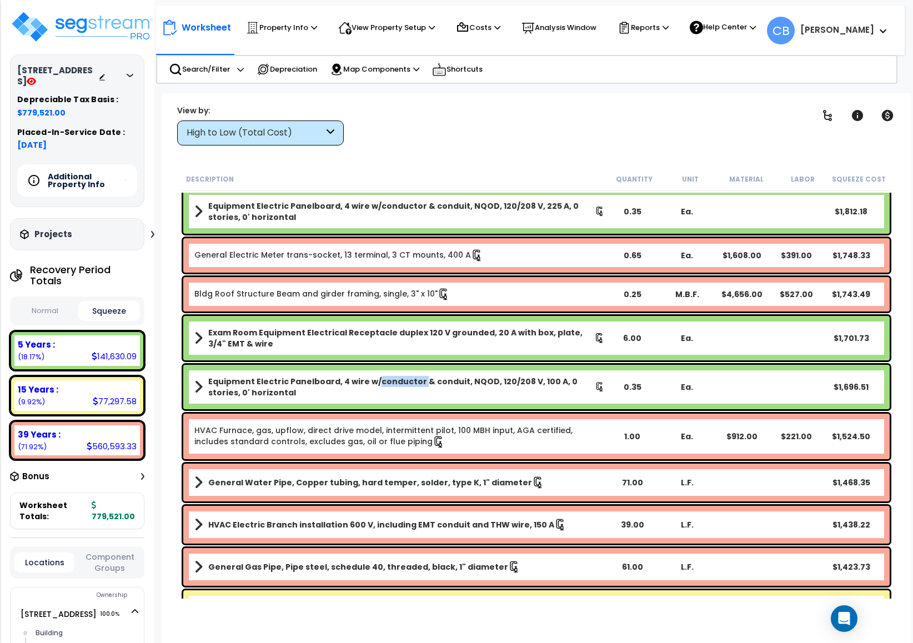
click at [372, 365] on div "Equipment Electric Panelboard, 4 wire w/conductor & conduit, NQOD, 120/208 V, 1…" at bounding box center [536, 387] width 706 height 44
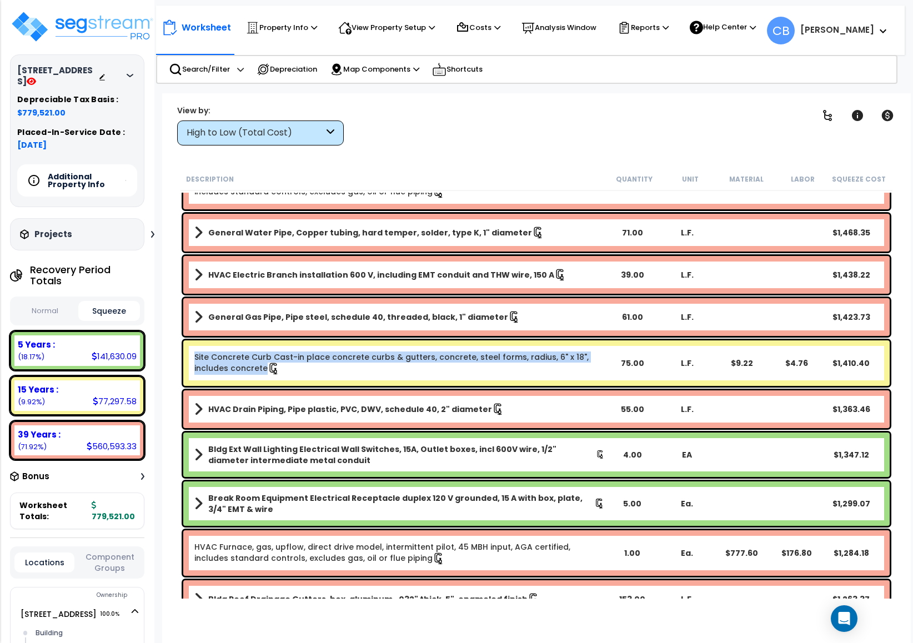
click at [372, 364] on link "Site Concrete Curb Cast-in place concrete curbs & gutters, concrete, steel form…" at bounding box center [399, 362] width 410 height 23
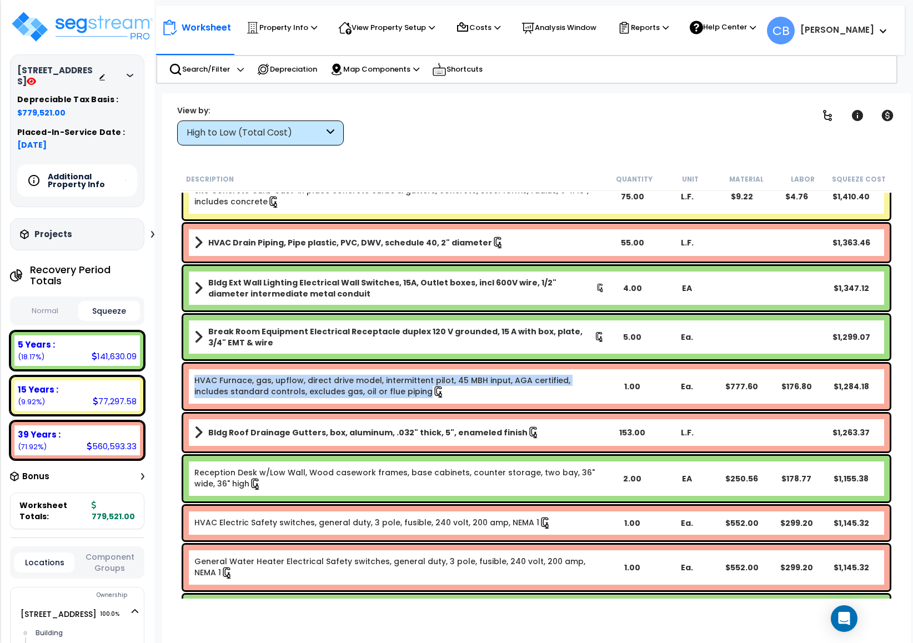
click at [372, 364] on div "HVAC Furnace, gas, upflow, direct drive model, intermittent pilot, 45 MBH input…" at bounding box center [536, 387] width 706 height 46
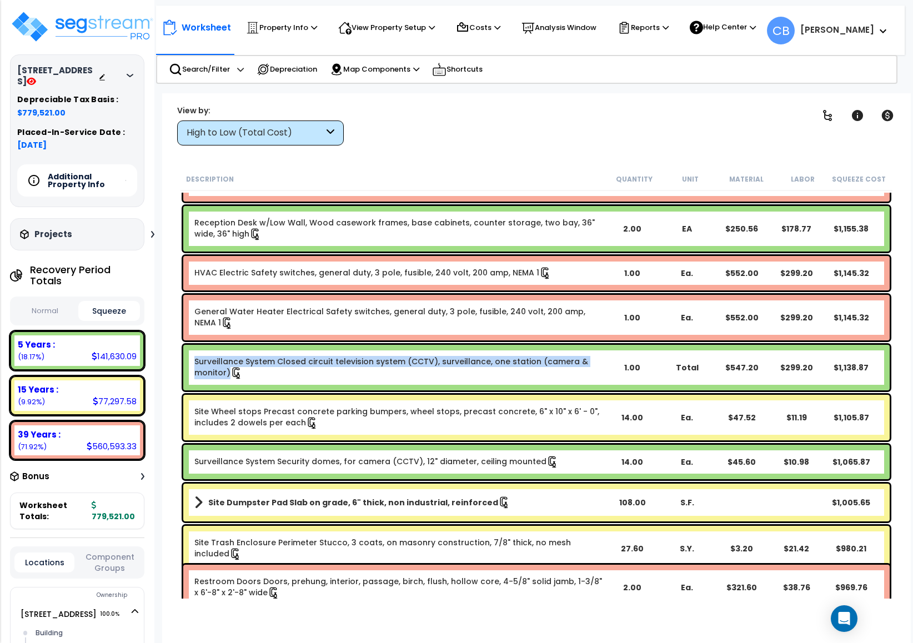
click at [372, 364] on link "Surveillance System Closed circuit television system (CCTV), surveillance, one …" at bounding box center [399, 367] width 410 height 23
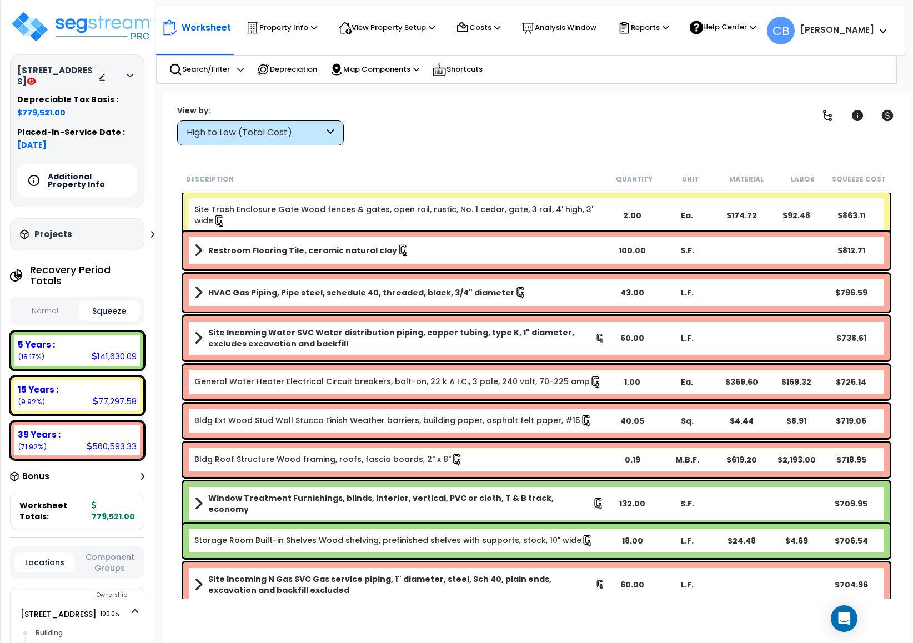
click at [280, 479] on div "Window Treatment Furnishings, blinds, interior, vertical, PVC or cloth, T & B t…" at bounding box center [536, 504] width 712 height 50
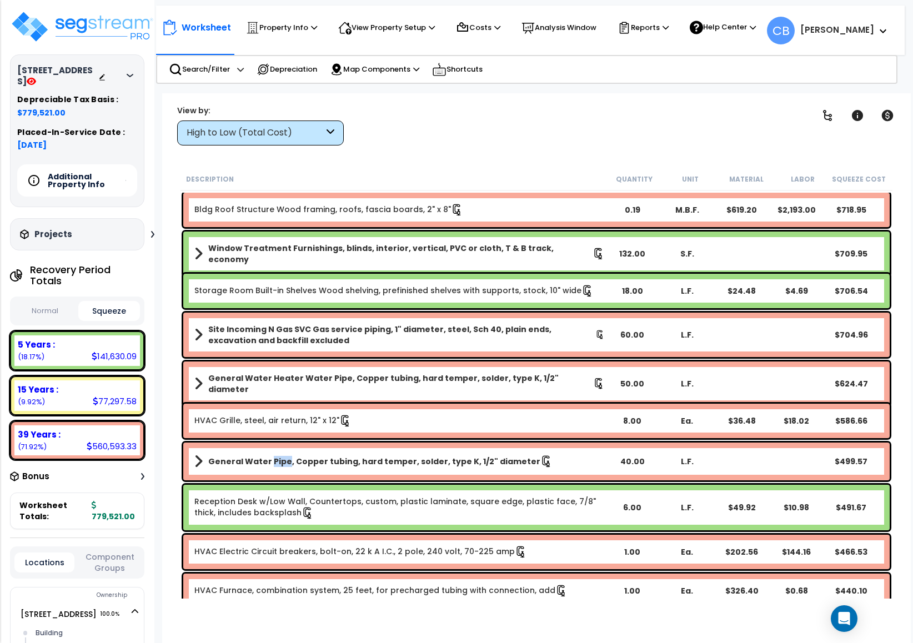
click at [280, 478] on div "General Water Pipe, Copper tubing, hard temper, solder, type K, 1/2" diameter 4…" at bounding box center [536, 462] width 706 height 38
click at [315, 496] on link "Reception Desk w/Low Wall, Countertops, custom, plastic laminate, square edge, …" at bounding box center [399, 507] width 410 height 23
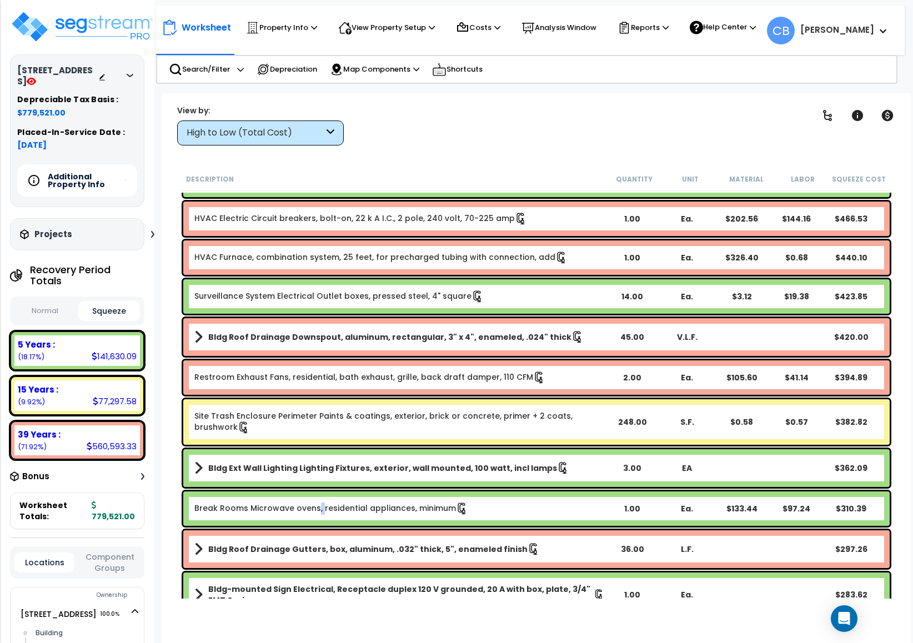
click at [315, 494] on div "Break Rooms Microwave ovens, residential appliances, minimum 1.00 Ea. $133.44 $…" at bounding box center [536, 508] width 706 height 34
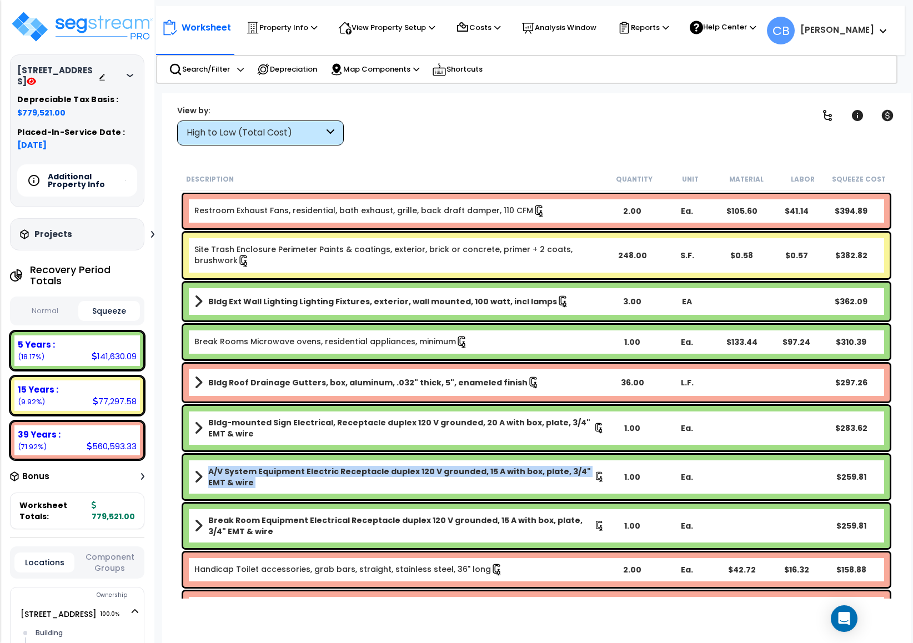
click at [315, 494] on div "A/V System Equipment Electric Receptacle duplex 120 V grounded, 15 A with box, …" at bounding box center [536, 477] width 706 height 44
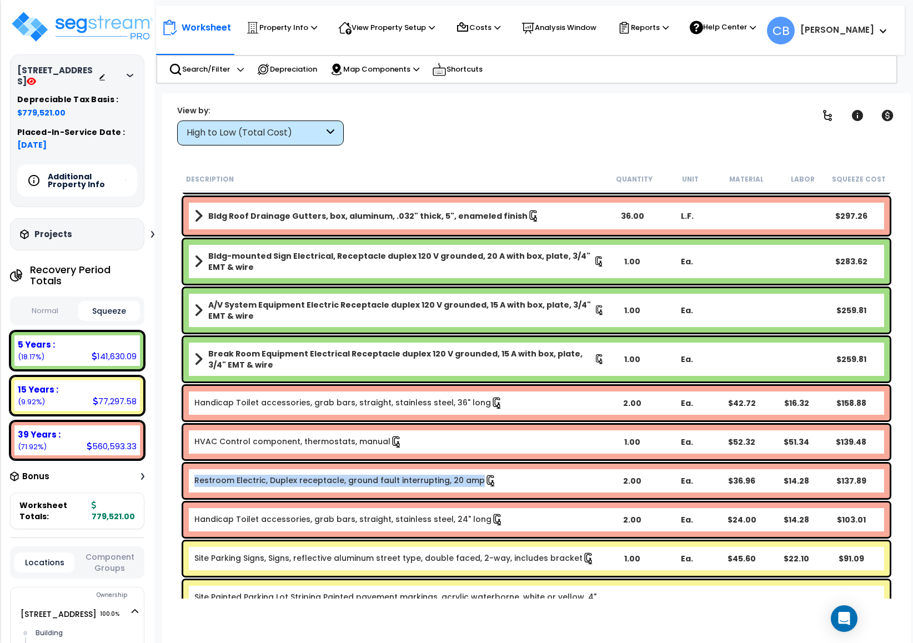
click at [315, 494] on div "Restroom Electric, Duplex receptacle, ground fault interrupting, 20 amp 2.00 Ea…" at bounding box center [536, 481] width 706 height 34
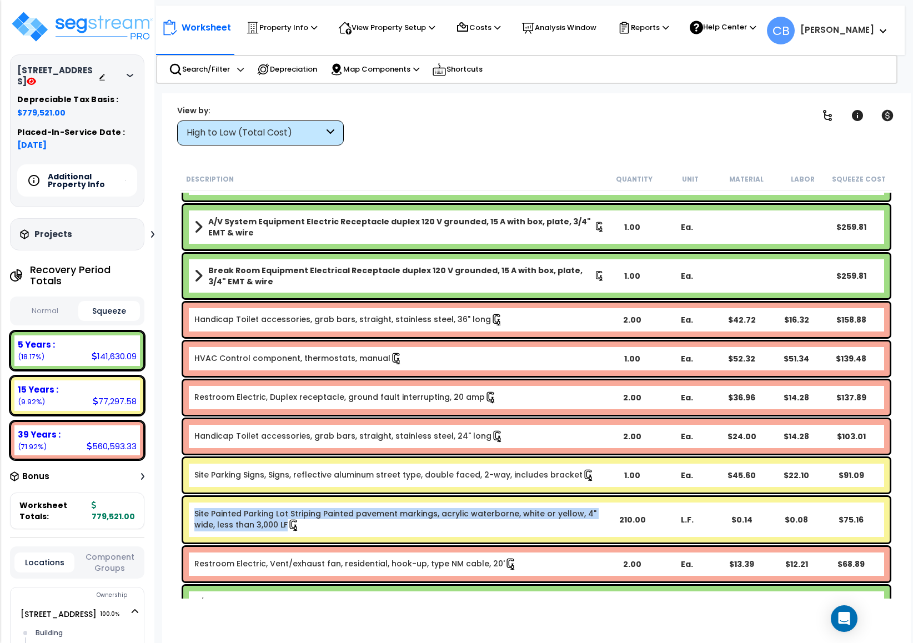
click at [315, 494] on div "Site Painted Parking Lot Striping Painted pavement markings, acrylic waterborne…" at bounding box center [536, 519] width 712 height 51
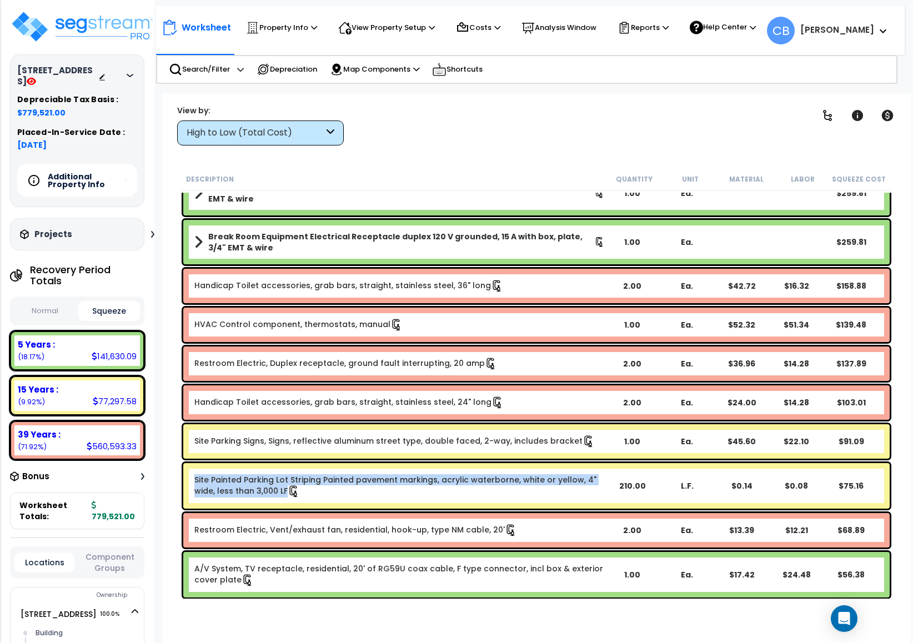
click at [315, 494] on link "Site Painted Parking Lot Striping Painted pavement markings, acrylic waterborne…" at bounding box center [399, 485] width 410 height 23
click at [429, 335] on div "HVAC Control component, thermostats, manual 1.00 Ea. $52.32 $51.34 $139.48" at bounding box center [536, 325] width 706 height 34
click at [420, 328] on b "HVAC Control component, thermostats, manual" at bounding box center [399, 325] width 410 height 12
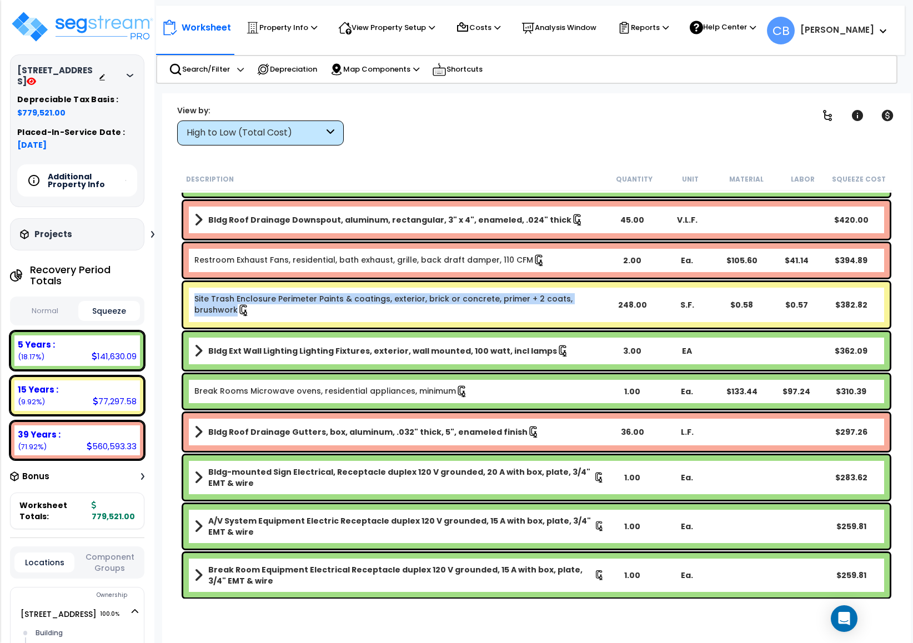
click at [420, 328] on div "Site Trash Enclosure Perimeter Paints & coatings, exterior, brick or concrete, …" at bounding box center [536, 304] width 712 height 51
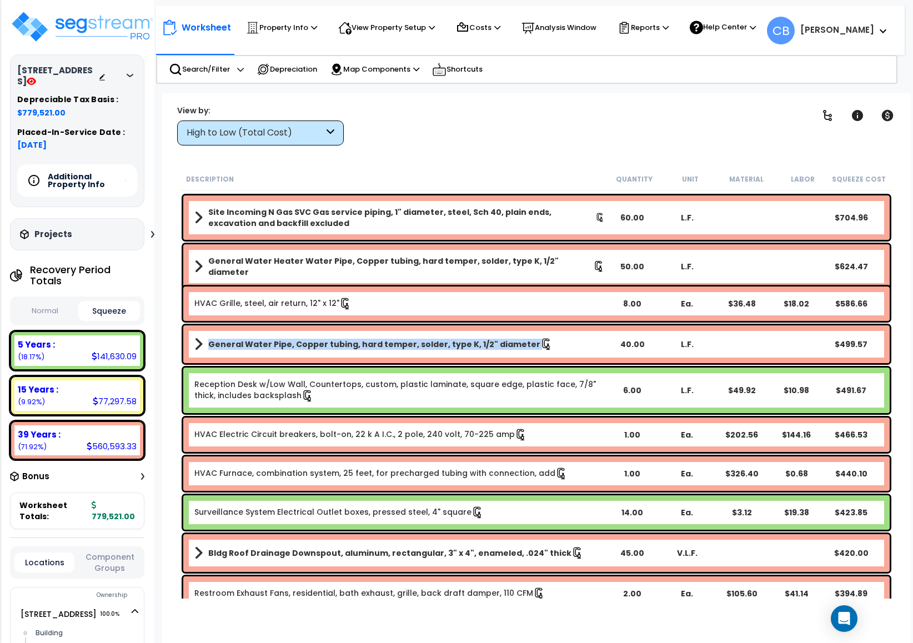
click at [419, 328] on div "General Water Pipe, Copper tubing, hard temper, solder, type K, 1/2" diameter 4…" at bounding box center [536, 344] width 706 height 38
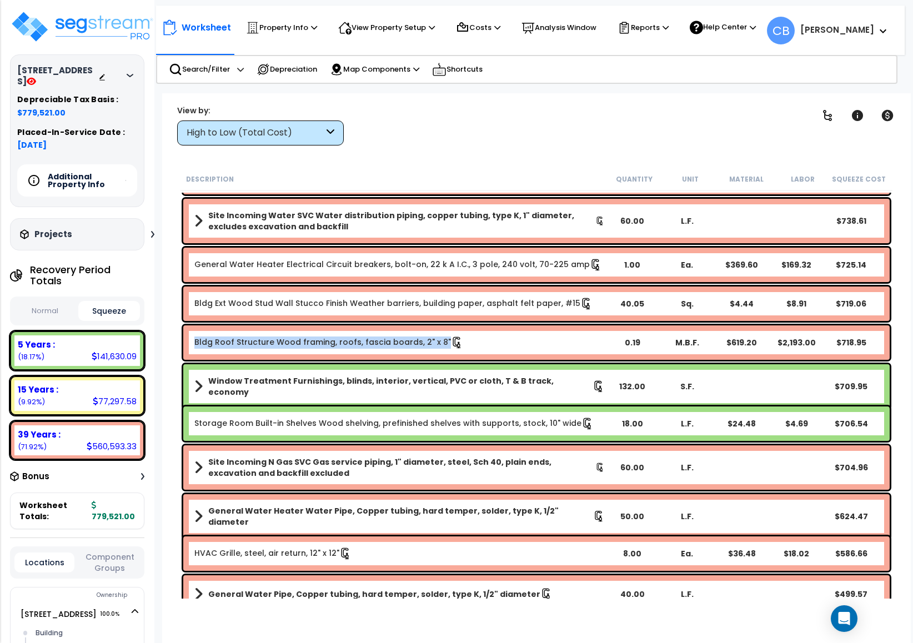
click at [419, 328] on div "Bldg Roof Structure Wood framing, roofs, fascia boards, 2" x 8" 0.19 M.B.F. $61…" at bounding box center [536, 342] width 706 height 34
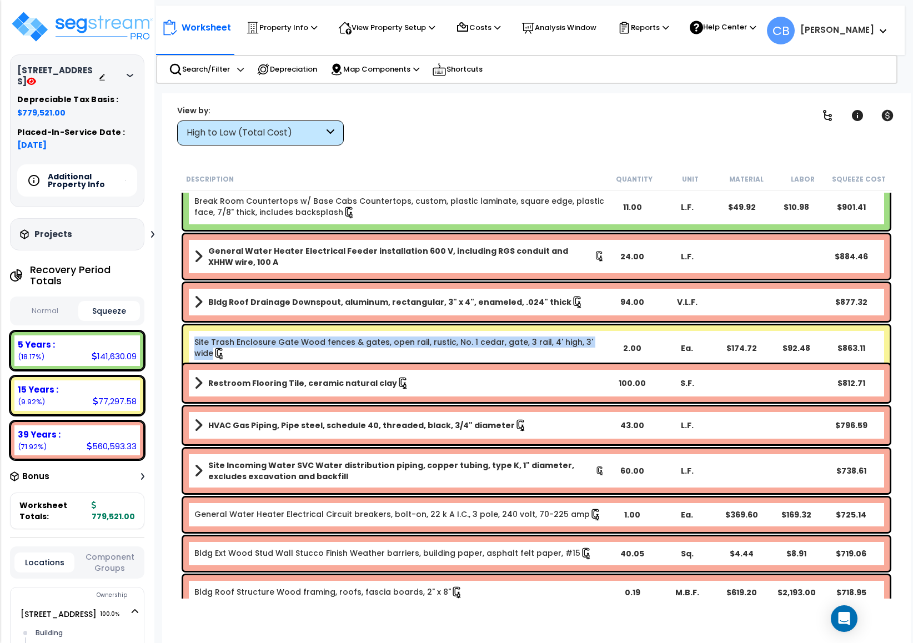
click at [420, 327] on div "Site Trash Enclosure Gate Wood fences & gates, open rail, rustic, No. 1 cedar, …" at bounding box center [536, 348] width 706 height 46
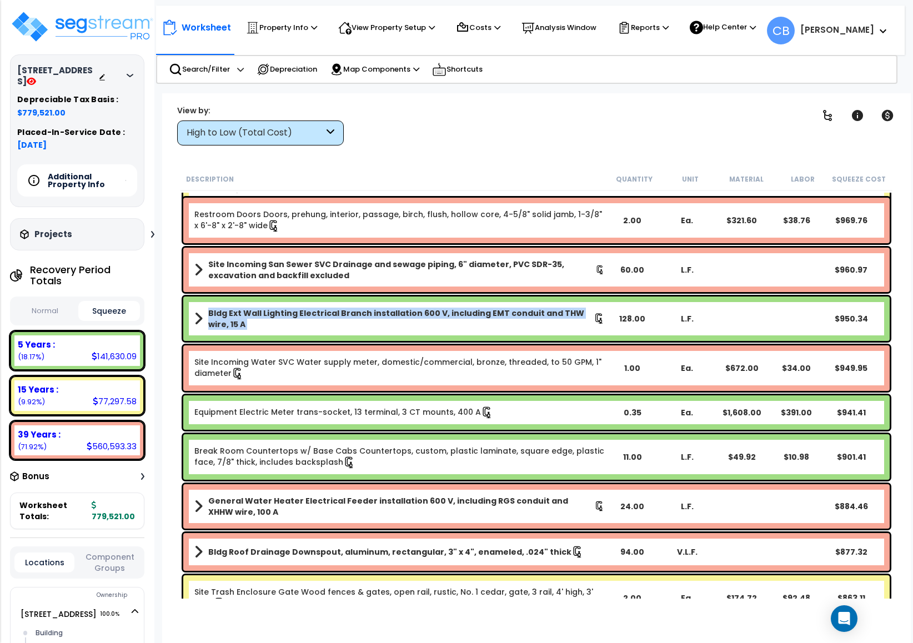
click at [420, 327] on b "Bldg Ext Wall Lighting Electrical Branch installation 600 V, including EMT cond…" at bounding box center [400, 319] width 385 height 22
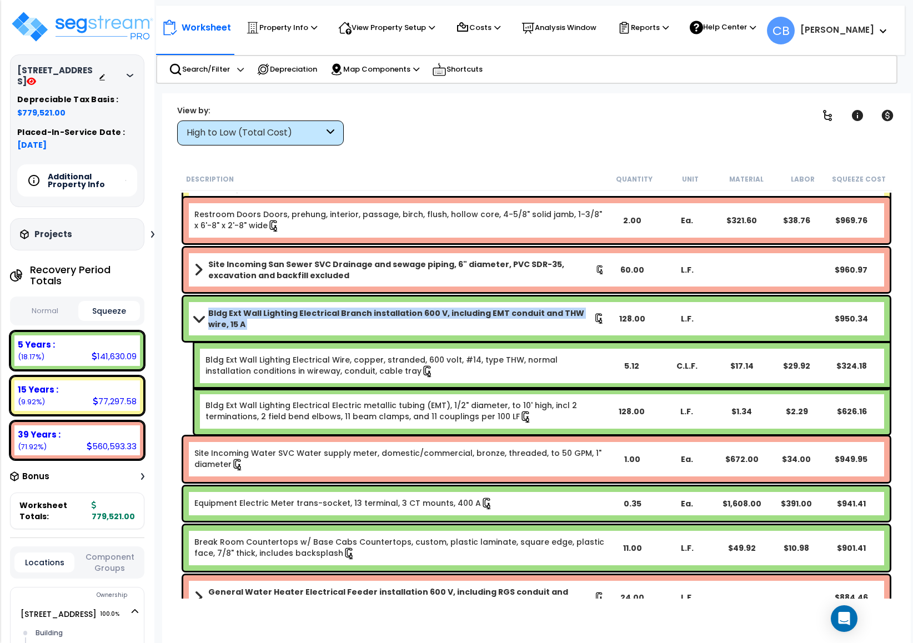
click at [420, 327] on b "Bldg Ext Wall Lighting Electrical Branch installation 600 V, including EMT cond…" at bounding box center [400, 319] width 385 height 22
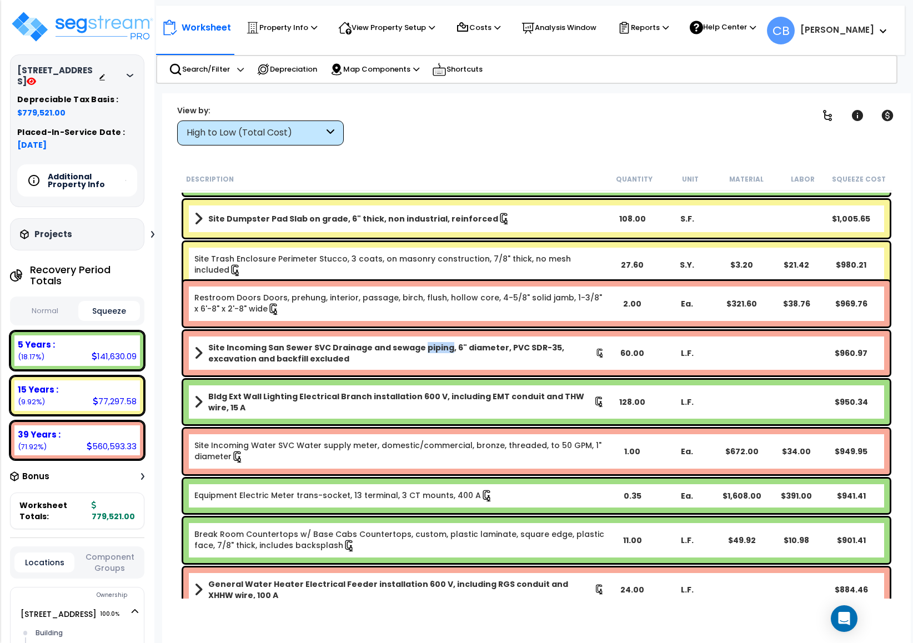
click at [420, 328] on div "Site Incoming San Sewer SVC Drainage and sewage piping, 6" diameter, PVC SDR-35…" at bounding box center [536, 353] width 712 height 50
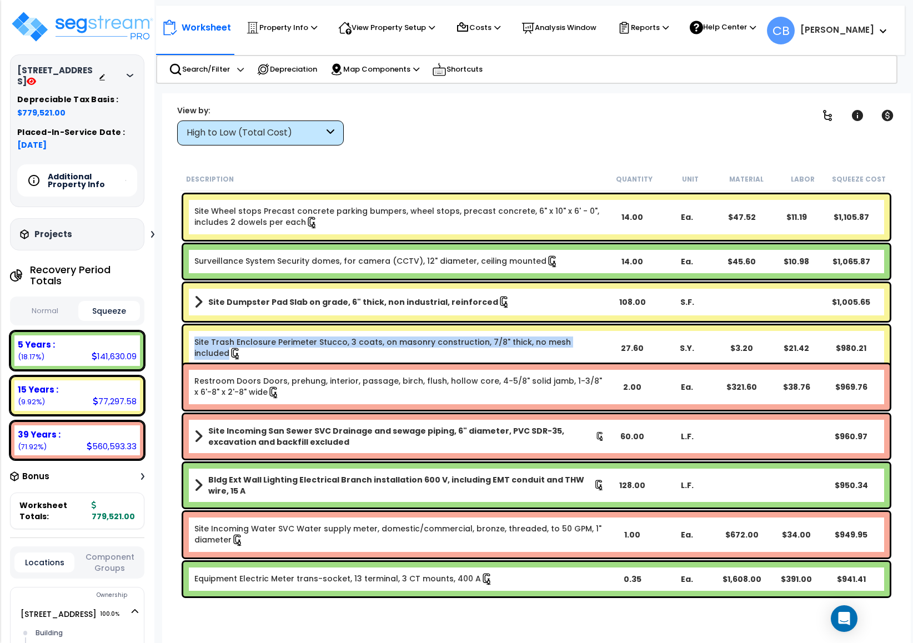
click at [420, 327] on div "Site Trash Enclosure Perimeter Stucco, 3 coats, on masonry construction, 7/8" t…" at bounding box center [536, 348] width 706 height 46
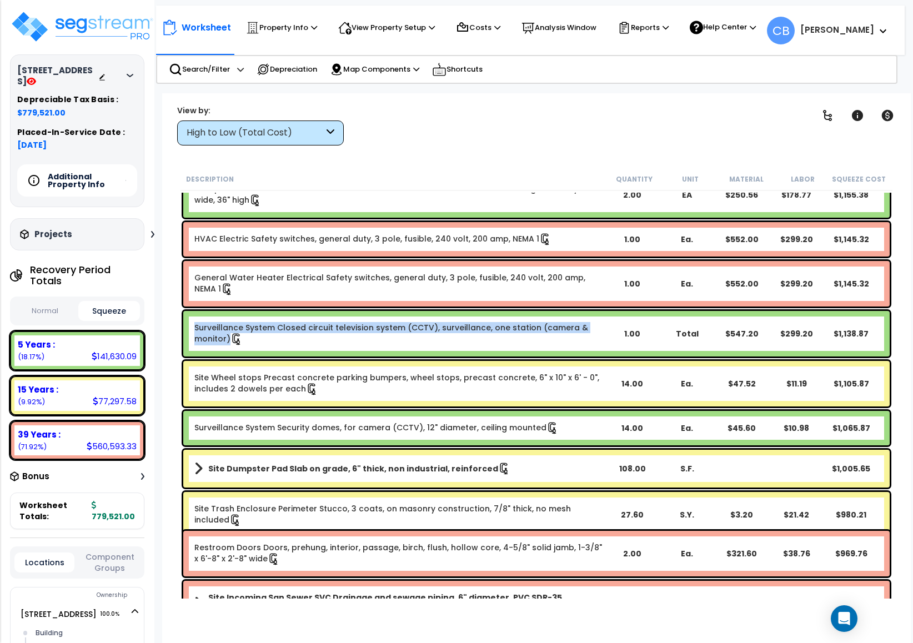
click at [420, 327] on link "Surveillance System Closed circuit television system (CCTV), surveillance, one …" at bounding box center [399, 333] width 410 height 23
click at [386, 262] on div "General Water Heater Electrical Safety switches, general duty, 3 pole, fusible,…" at bounding box center [536, 284] width 706 height 46
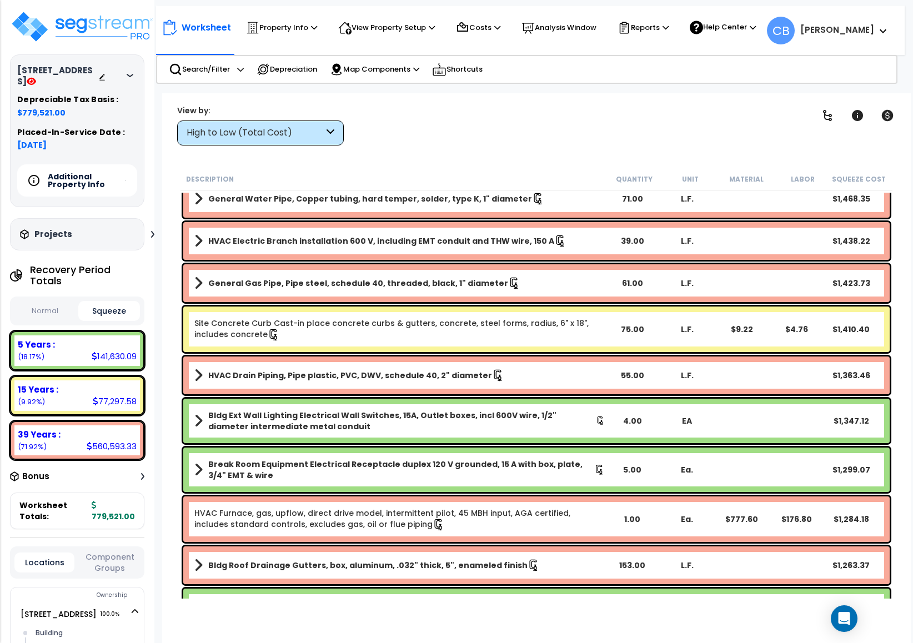
click at [522, 240] on b "HVAC Electric Branch installation 600 V, including EMT conduit and THW wire, 15…" at bounding box center [381, 240] width 346 height 11
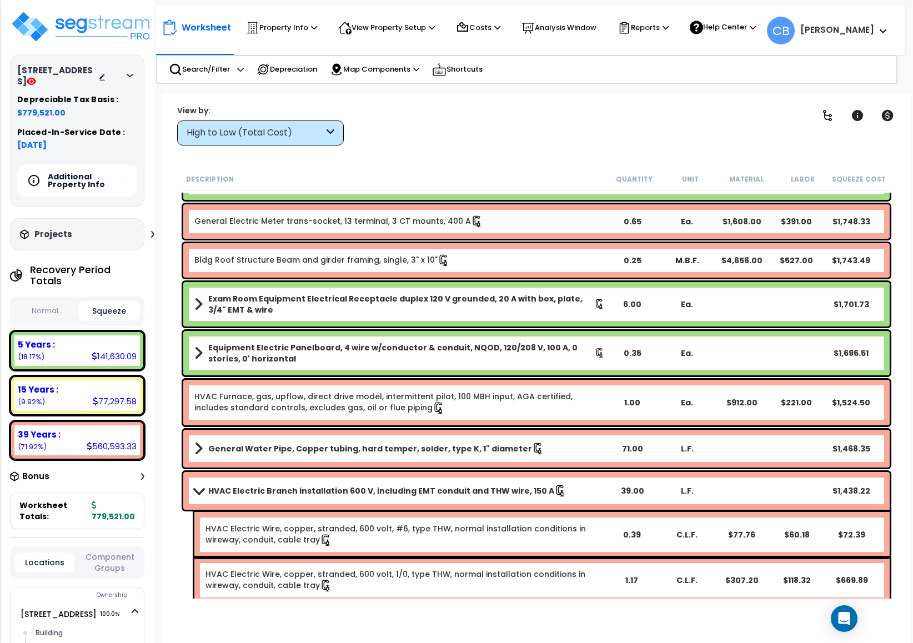
click at [522, 240] on div "Bldg Roof Structure Beam and girder framing, single, 3" x 10" 0.25 M.B.F. $4,65…" at bounding box center [536, 260] width 712 height 40
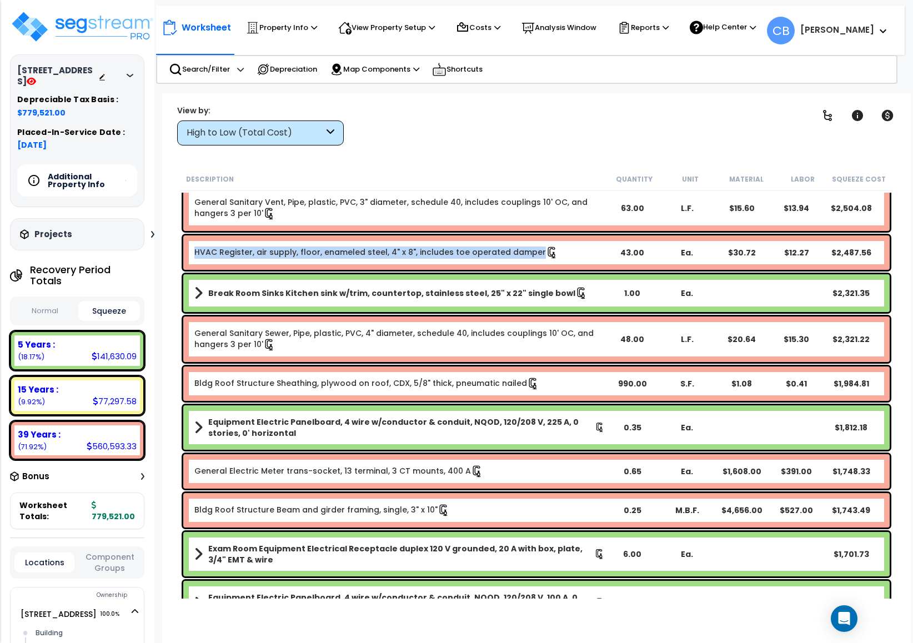
click at [522, 240] on div "HVAC Register, air supply, floor, enameled steel, 4" x 8", includes toe operate…" at bounding box center [536, 252] width 706 height 34
click at [400, 378] on link "Bldg Roof Structure Sheathing, plywood on roof, CDX, 5/8" thick, pneumatic nail…" at bounding box center [366, 384] width 345 height 12
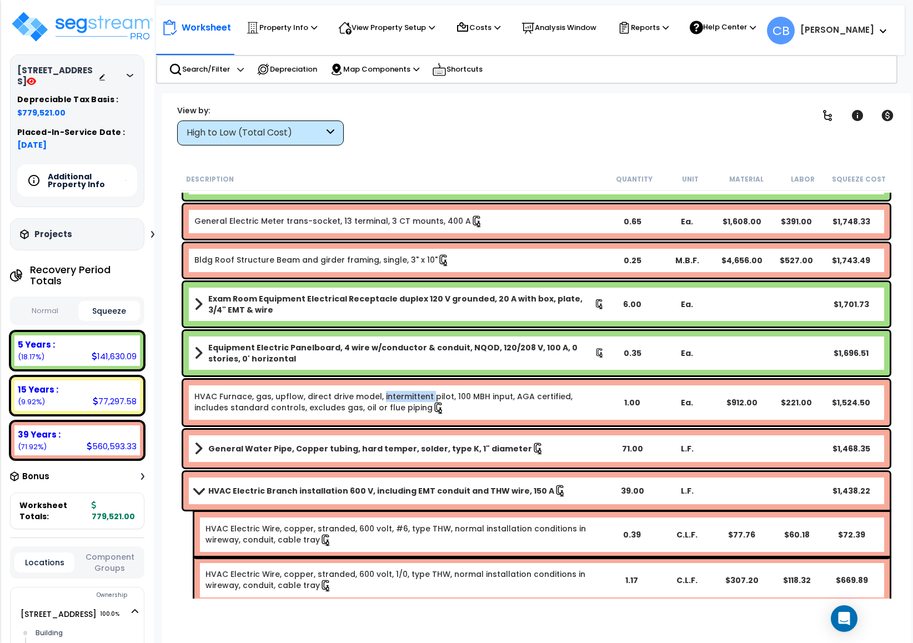
click at [400, 377] on div "HVAC Furnace, gas, upflow, direct drive model, intermittent pilot, 100 MBH inpu…" at bounding box center [536, 402] width 712 height 51
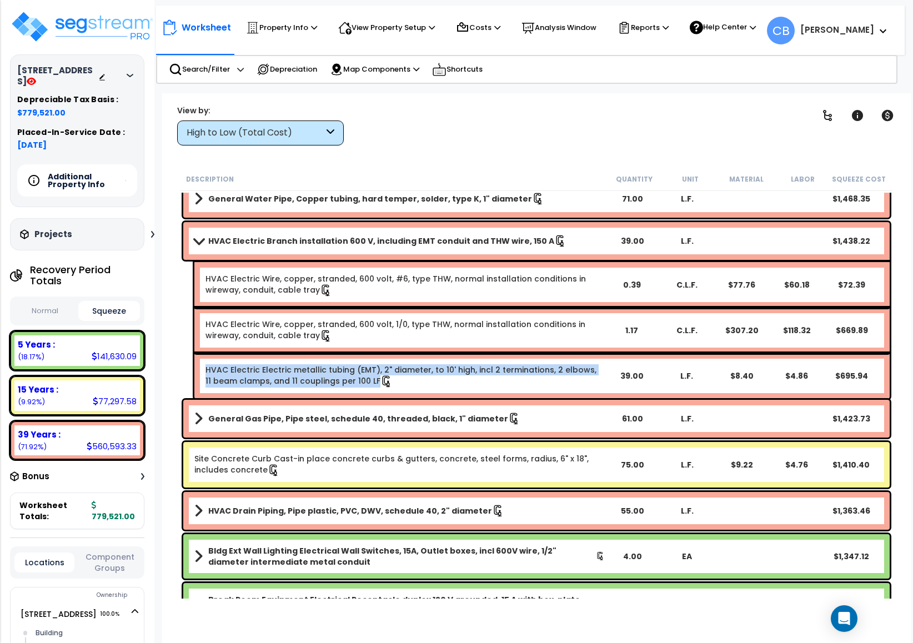
click at [400, 376] on link "HVAC Electric Electric metallic tubing (EMT), 2" diameter, to 10' high, incl 2 …" at bounding box center [404, 375] width 398 height 23
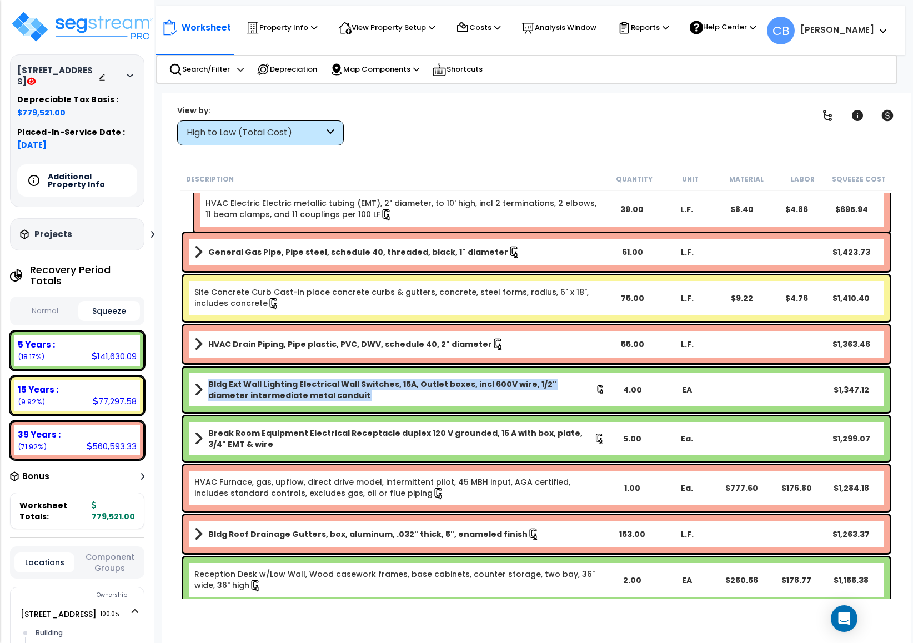
click at [400, 379] on b "Bldg Ext Wall Lighting Electrical Wall Switches, 15A, Outlet boxes, incl 600V w…" at bounding box center [402, 390] width 388 height 22
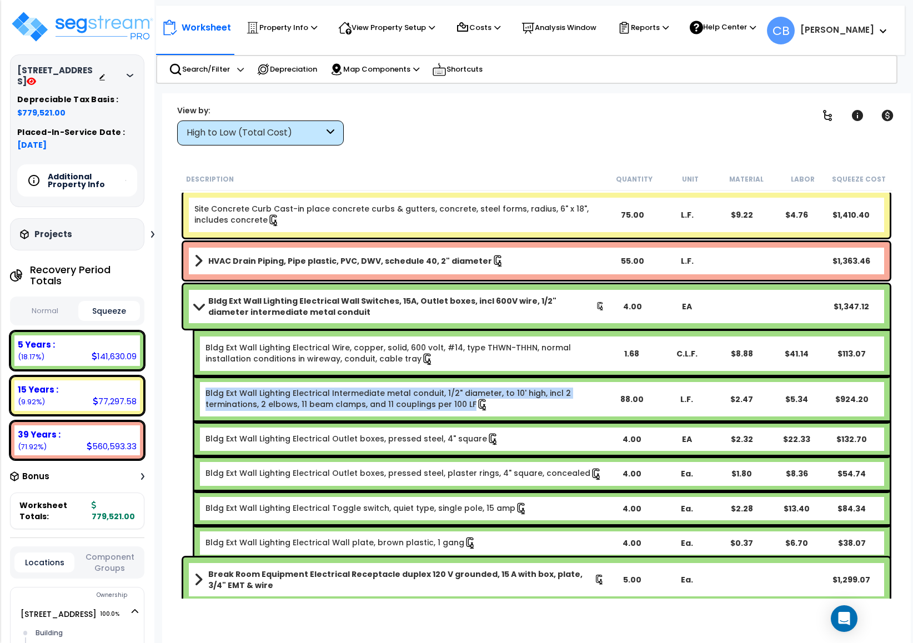
click at [400, 376] on div "Bldg Ext Wall Lighting Electrical Intermediate metal conduit, 1/2" diameter, to…" at bounding box center [541, 399] width 695 height 46
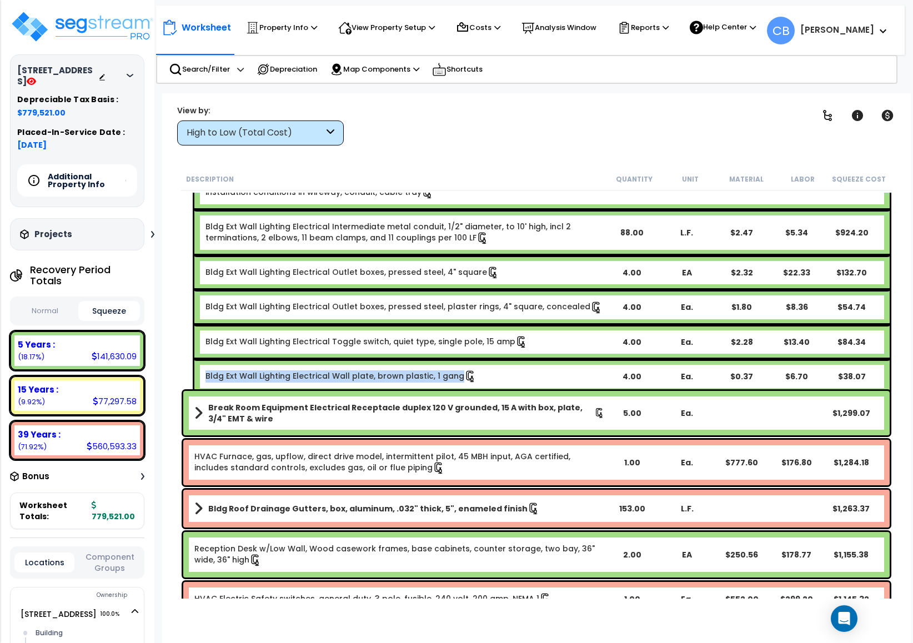
click at [400, 376] on div "Bldg Ext Wall Lighting Electrical Wall plate, brown plastic, 1 gang 4.00 Ea. $0…" at bounding box center [541, 376] width 695 height 34
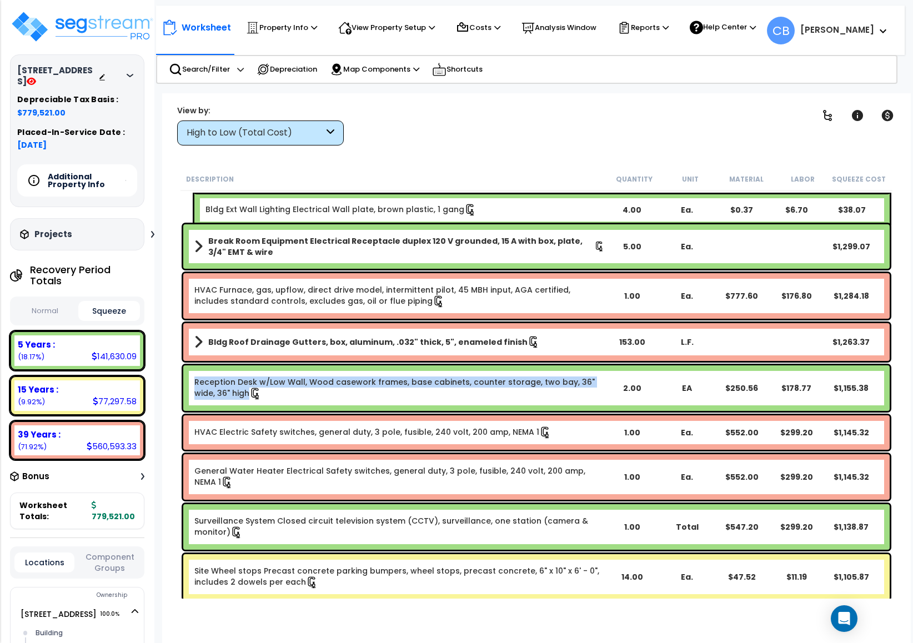
click at [400, 376] on link "Reception Desk w/Low Wall, Wood casework frames, base cabinets, counter storage…" at bounding box center [399, 387] width 410 height 23
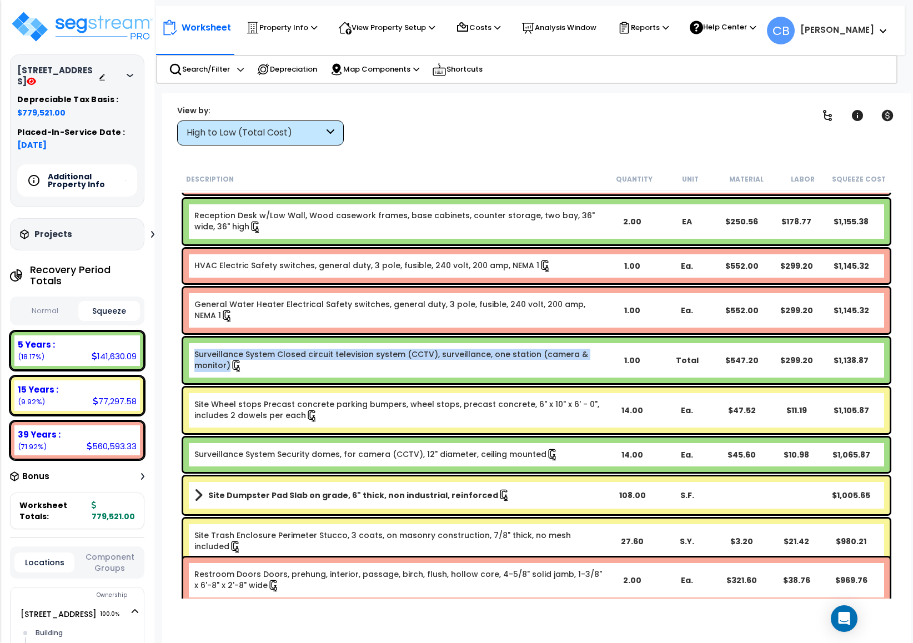
click at [400, 376] on div "Surveillance System Closed circuit television system (CCTV), surveillance, one …" at bounding box center [536, 361] width 706 height 46
click at [397, 360] on link "Surveillance System Closed circuit television system (CCTV), surveillance, one …" at bounding box center [399, 360] width 410 height 23
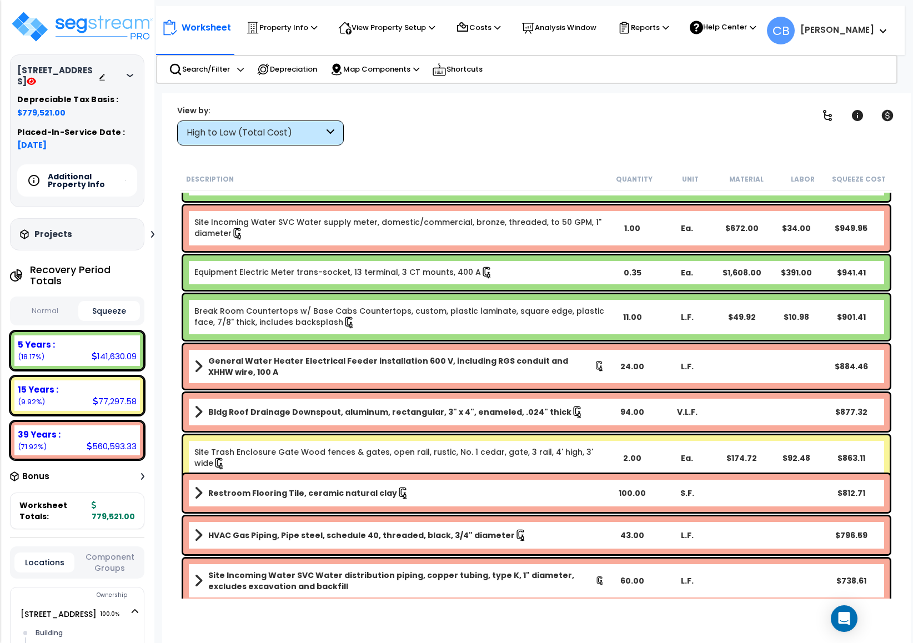
click at [397, 360] on b "General Water Heater Electrical Feeder installation 600 V, including RGS condui…" at bounding box center [401, 366] width 386 height 22
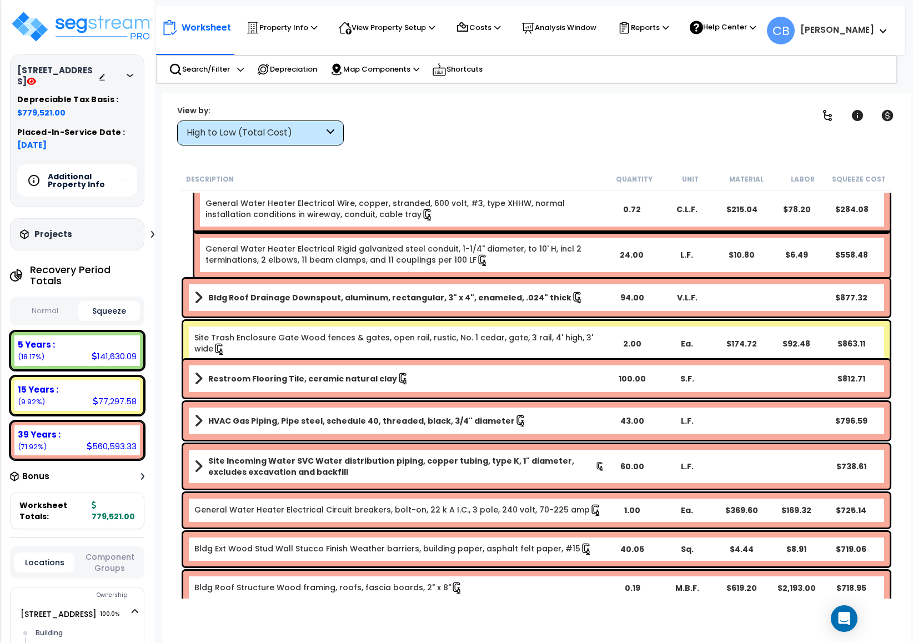
click at [397, 360] on div "Restroom Flooring Tile, ceramic natural clay 100.00 S.F. $812.71" at bounding box center [536, 379] width 706 height 38
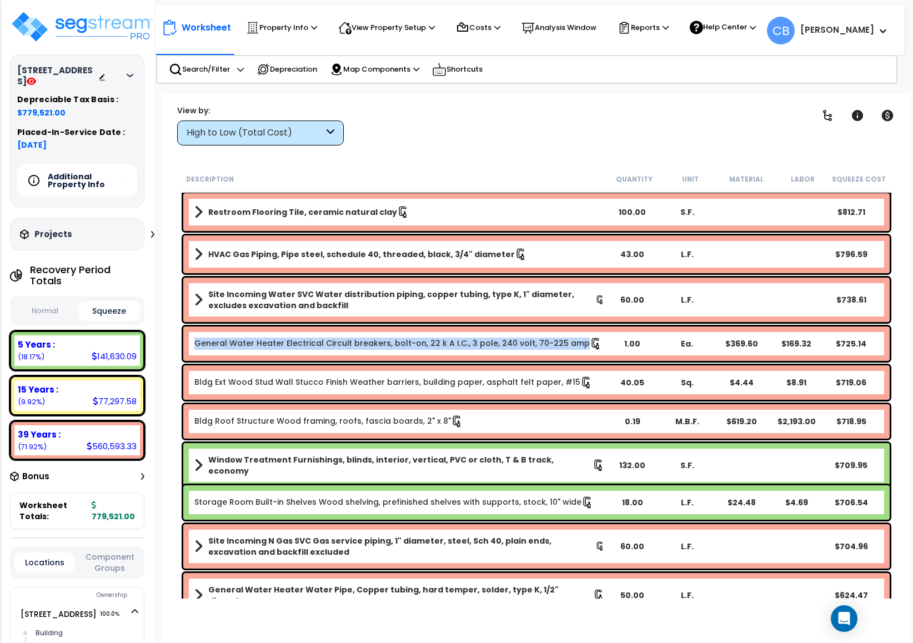
click at [397, 360] on div "General Water Heater Electrical Circuit breakers, bolt-on, 22 k A I.C., 3 pole,…" at bounding box center [536, 344] width 712 height 40
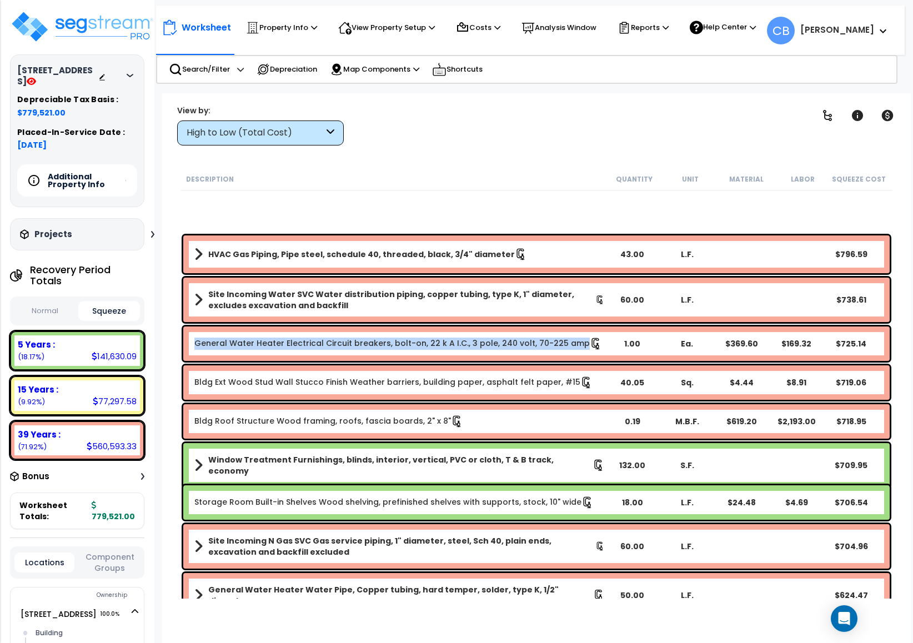
scroll to position [6197, 0]
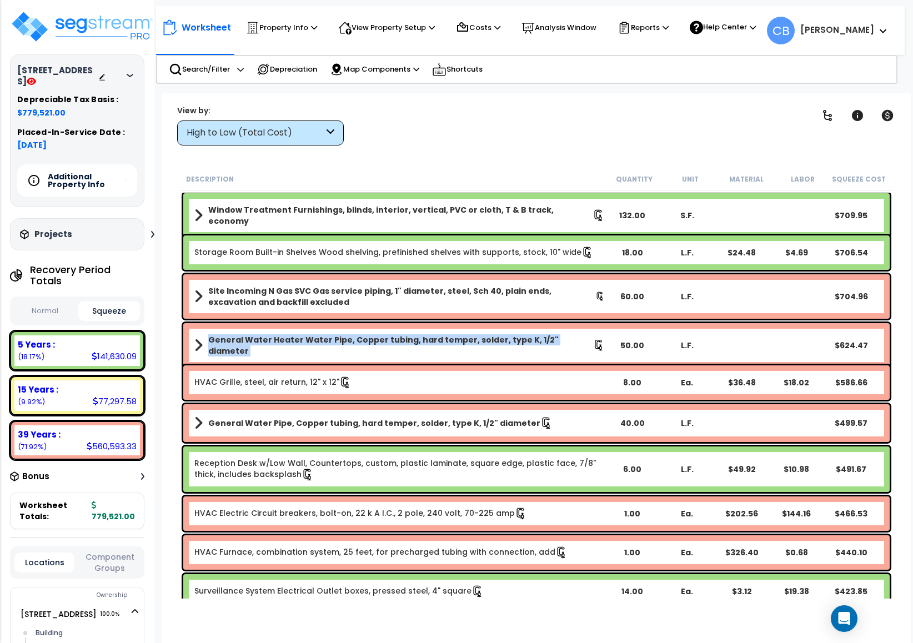
click at [397, 360] on div "General Water Heater Water Pipe, Copper tubing, hard temper, solder, type K, 1/…" at bounding box center [536, 345] width 712 height 50
click at [535, 352] on div "General Water Heater Water Pipe, Copper tubing, hard temper, solder, type K, 1/…" at bounding box center [536, 345] width 706 height 44
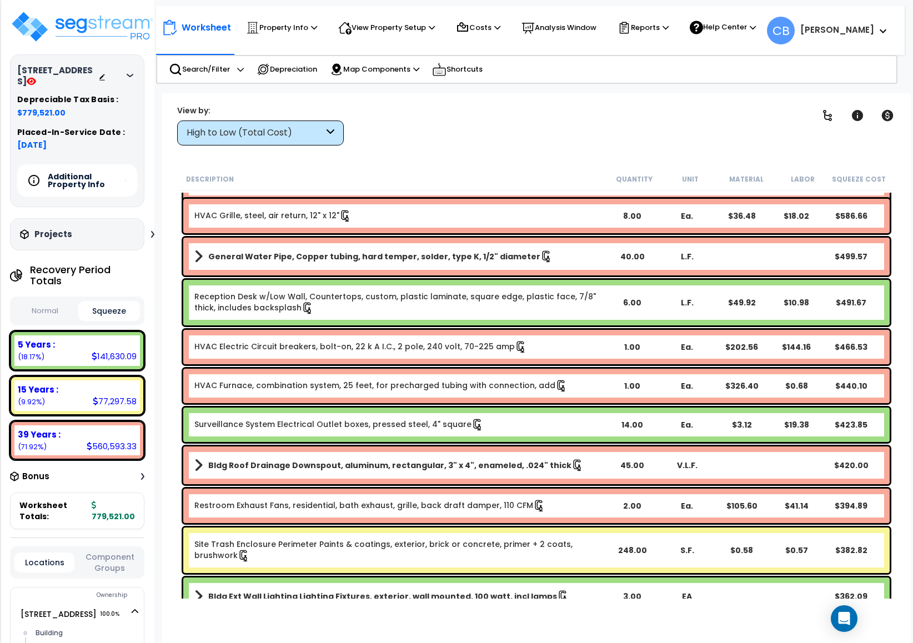
click at [535, 352] on div "HVAC Electric Circuit breakers, bolt-on, 22 k A I.C., 2 pole, 240 volt, 70-225 …" at bounding box center [536, 347] width 706 height 34
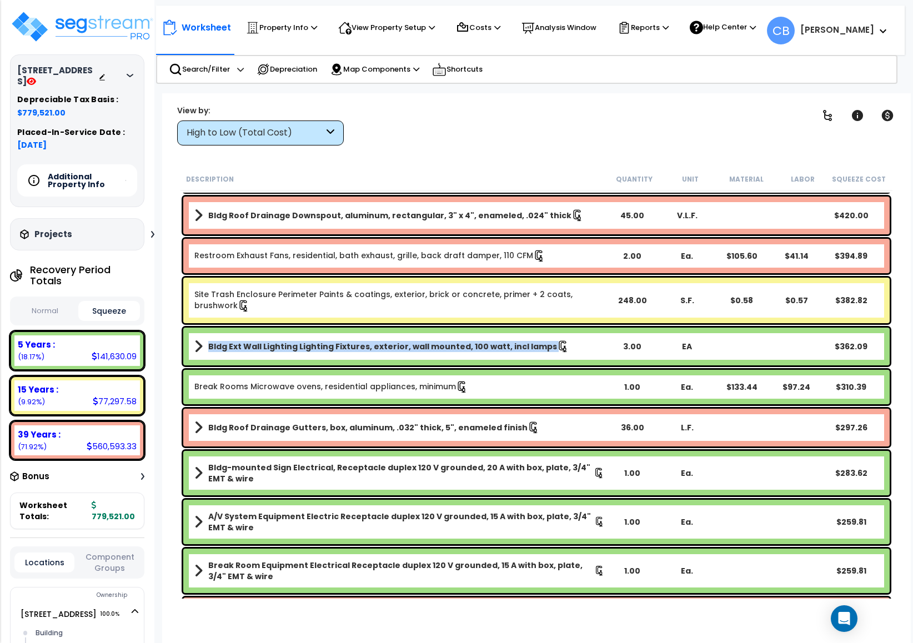
click at [535, 352] on link "Bldg Ext Wall Lighting Lighting Fixtures, exterior, wall mounted, 100 watt, inc…" at bounding box center [399, 347] width 410 height 16
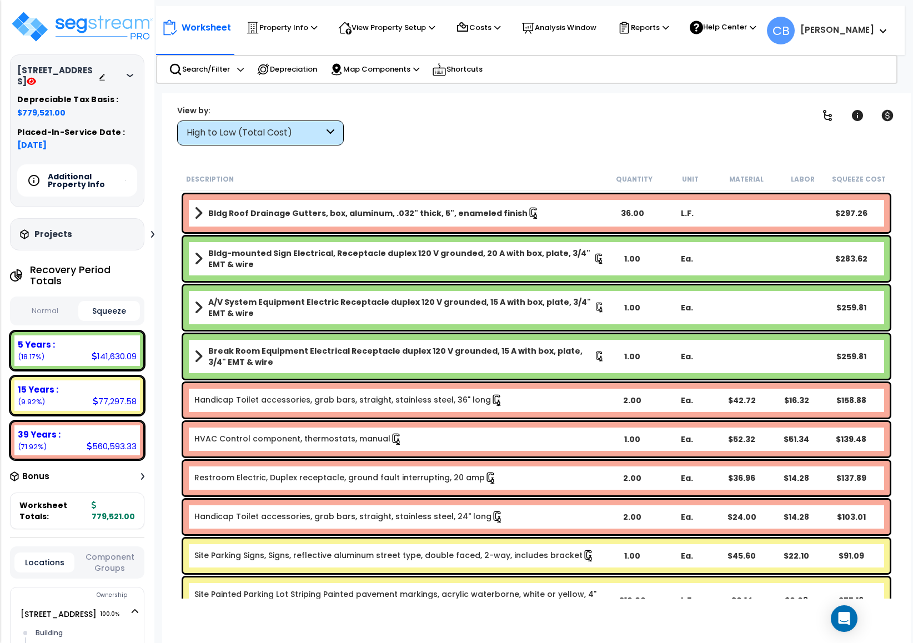
click at [534, 354] on b "Break Room Equipment Electrical Receptacle duplex 120 V grounded, 15 A with box…" at bounding box center [401, 356] width 386 height 22
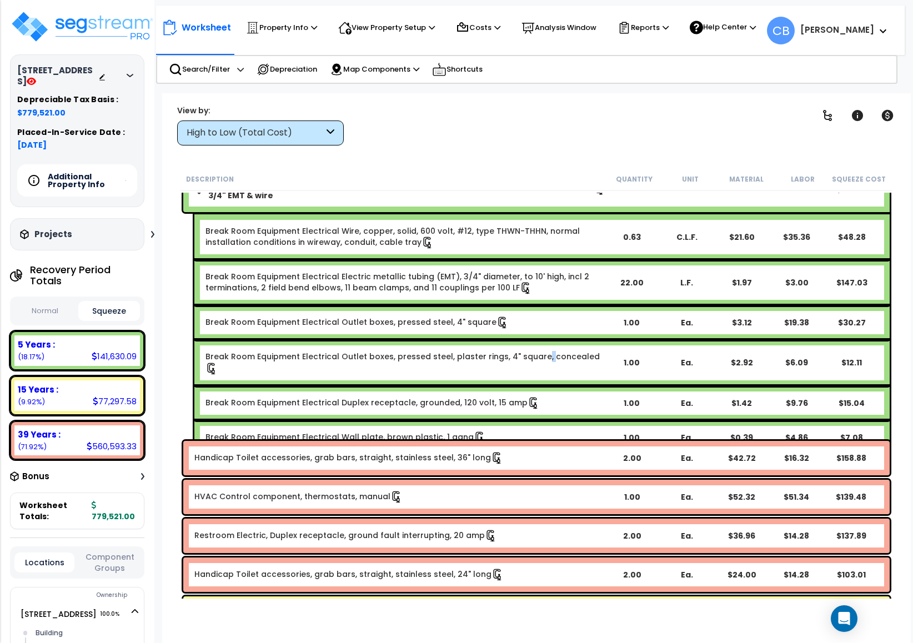
click at [534, 354] on link "Break Room Equipment Electrical Outlet boxes, pressed steel, plaster rings, 4" …" at bounding box center [404, 362] width 398 height 23
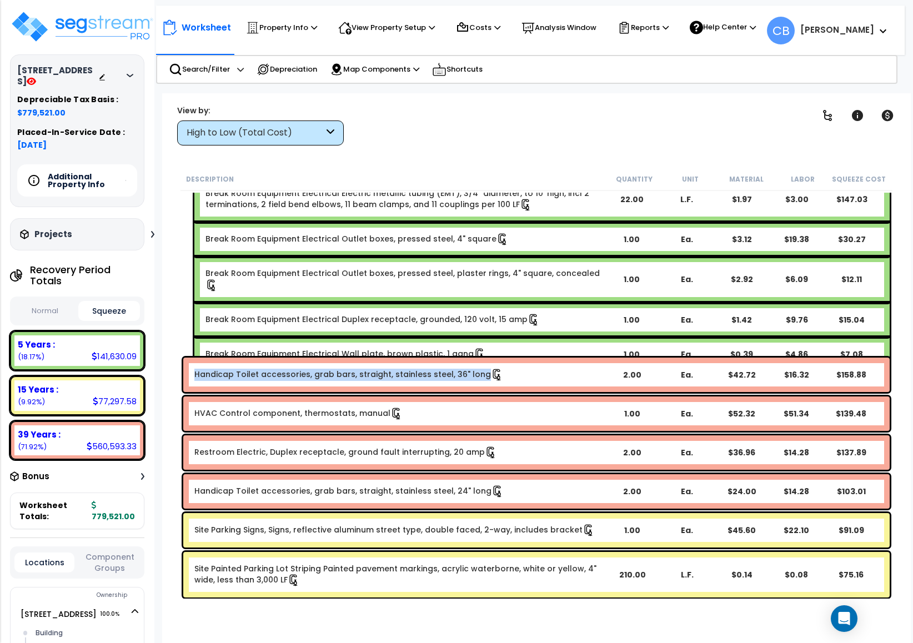
click at [534, 355] on div "Handicap Toilet accessories, grab bars, straight, stainless steel, 36" long 2.0…" at bounding box center [536, 375] width 712 height 40
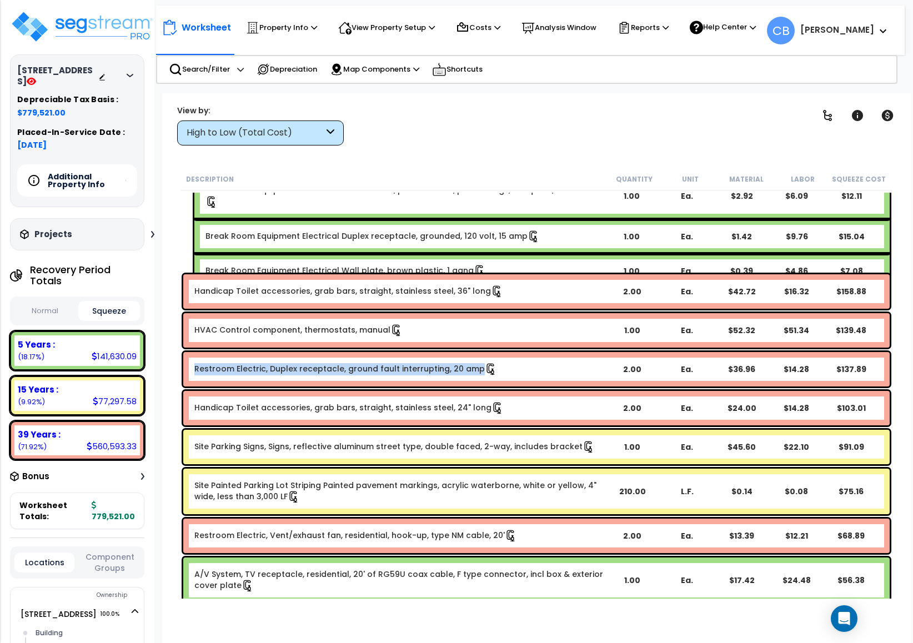
click at [534, 354] on div "Restroom Electric, Duplex receptacle, ground fault interrupting, 20 amp 2.00 Ea…" at bounding box center [536, 369] width 706 height 34
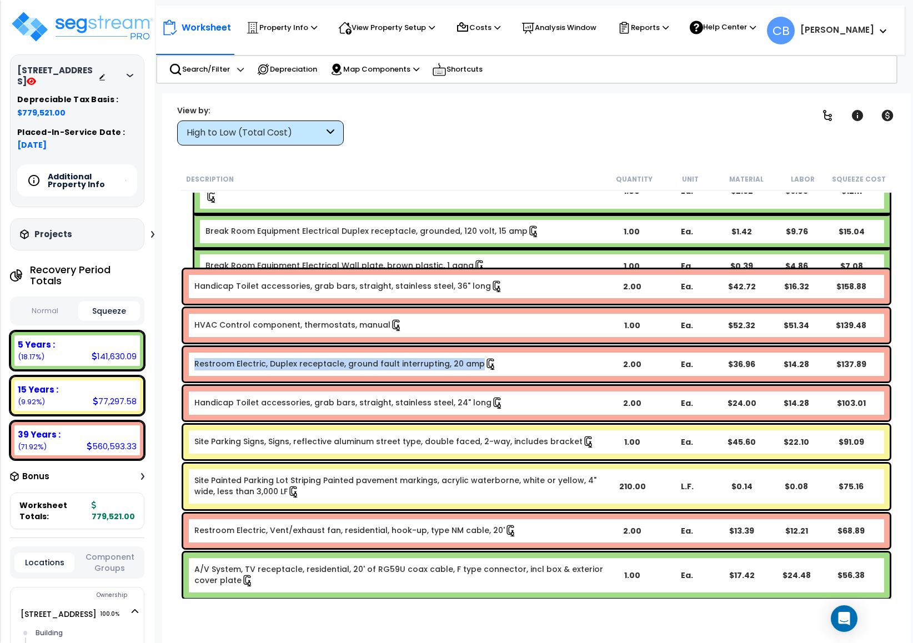
click at [534, 354] on div "Restroom Electric, Duplex receptacle, ground fault interrupting, 20 amp 2.00 Ea…" at bounding box center [536, 364] width 706 height 34
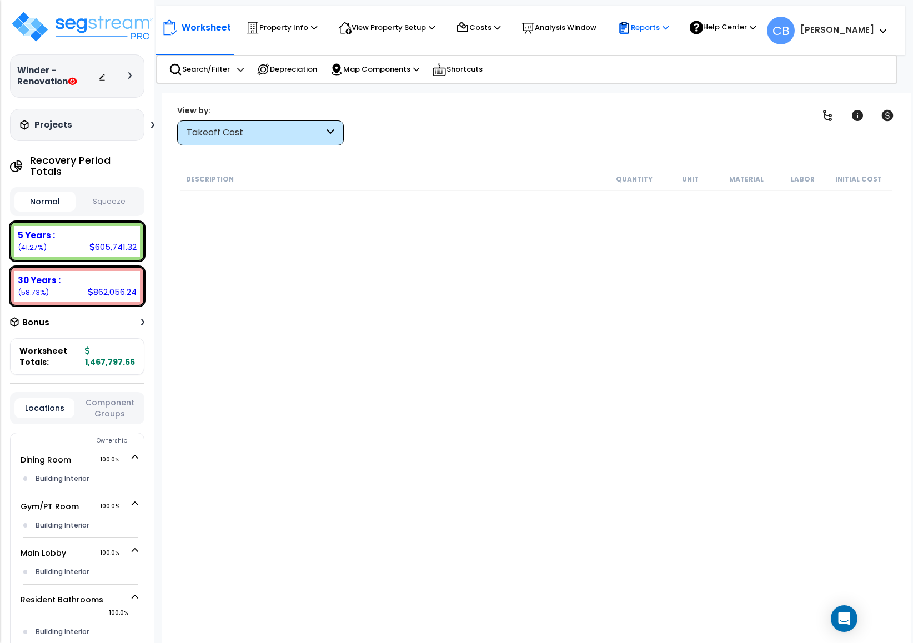
click at [642, 32] on p "Reports" at bounding box center [642, 27] width 51 height 13
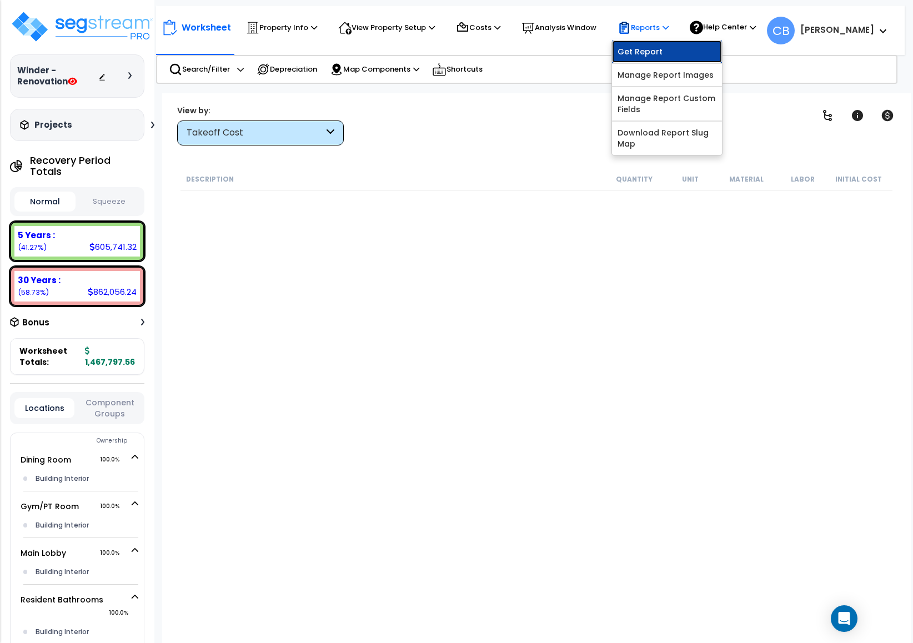
click at [641, 50] on link "Get Report" at bounding box center [667, 52] width 110 height 22
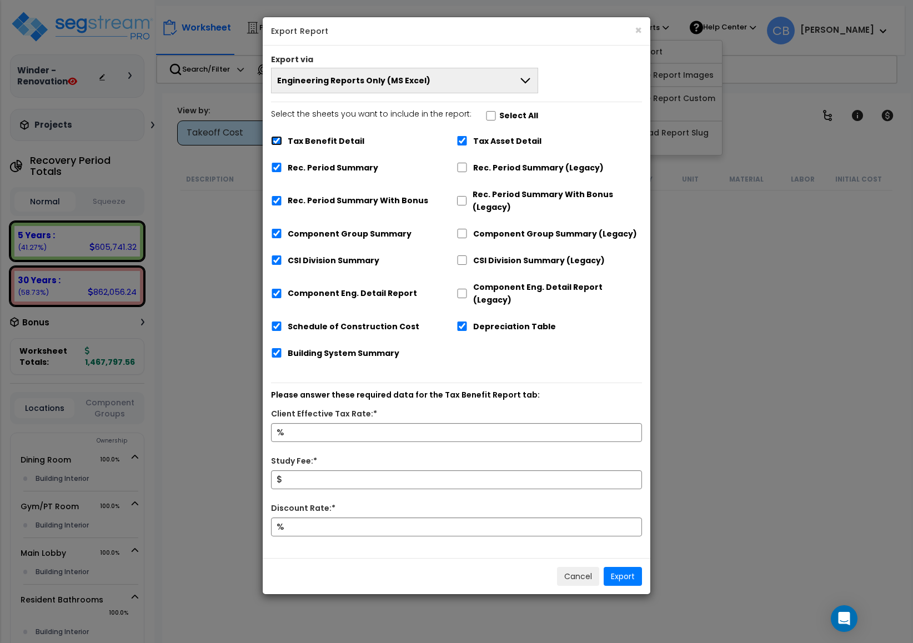
click at [274, 144] on input "Tax Benefit Detail" at bounding box center [276, 140] width 11 height 9
checkbox input "false"
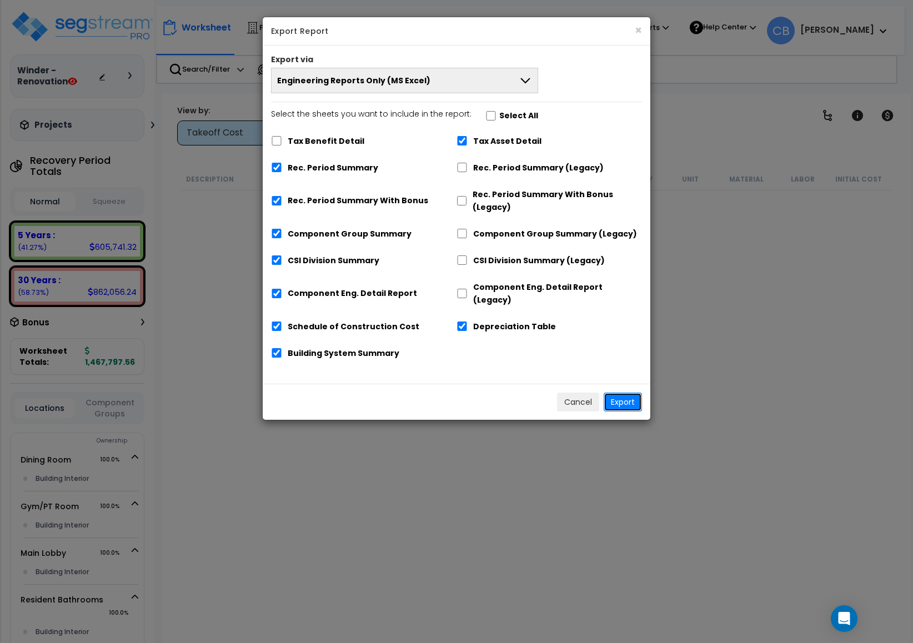
click at [624, 393] on button "Export" at bounding box center [623, 402] width 38 height 19
